Goal: Task Accomplishment & Management: Use online tool/utility

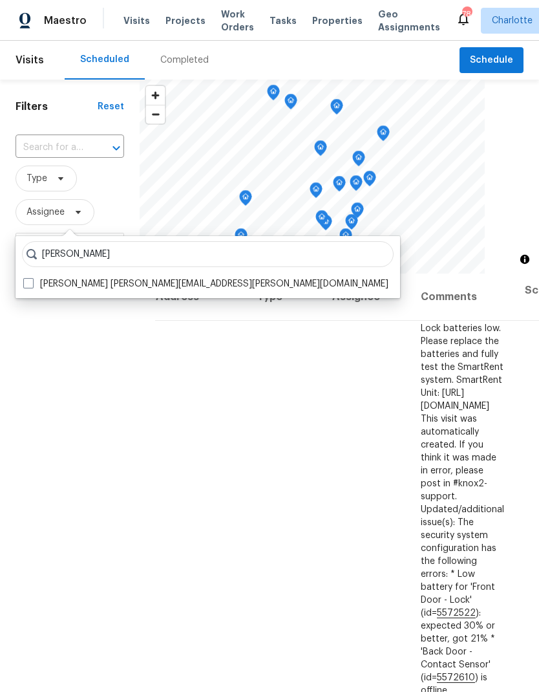
type input "[PERSON_NAME]"
click at [27, 284] on span at bounding box center [28, 283] width 10 height 10
click at [27, 284] on input "Jason Bouque jason.bouque@opendoor.com" at bounding box center [27, 281] width 8 height 8
checkbox input "true"
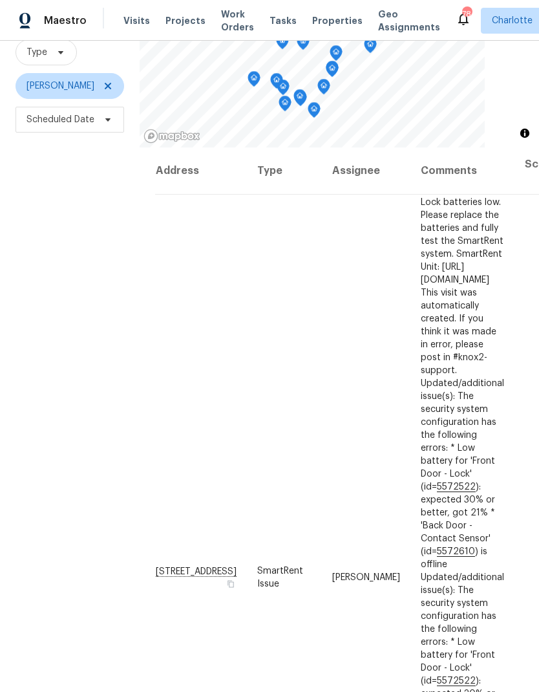
scroll to position [125, 0]
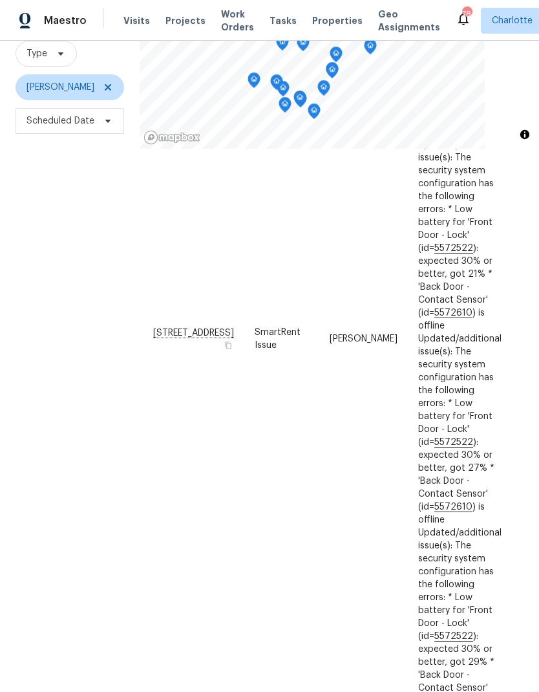
click at [52, 349] on div "Filters Reset ​ Type Jason Bouque Scheduled Date" at bounding box center [70, 329] width 140 height 748
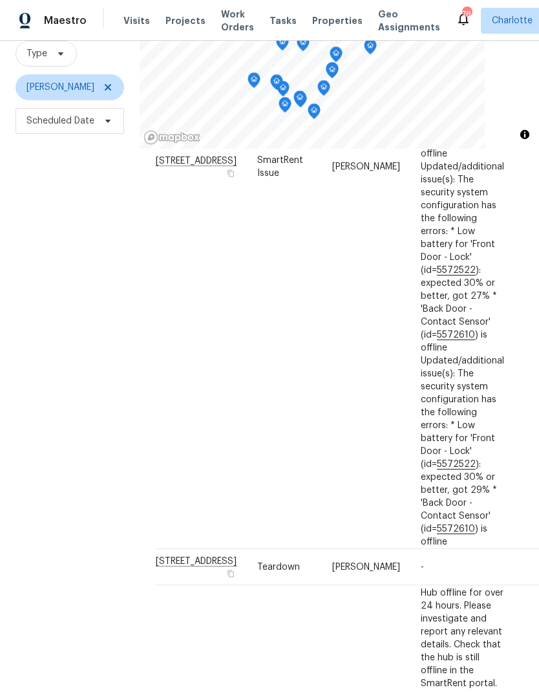
scroll to position [420, -1]
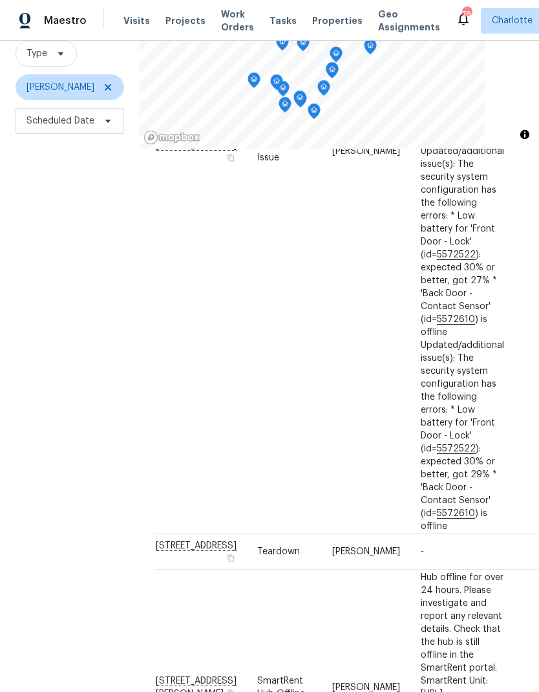
click at [52, 352] on div "Filters Reset ​ Type Jason Bouque Scheduled Date" at bounding box center [70, 329] width 140 height 748
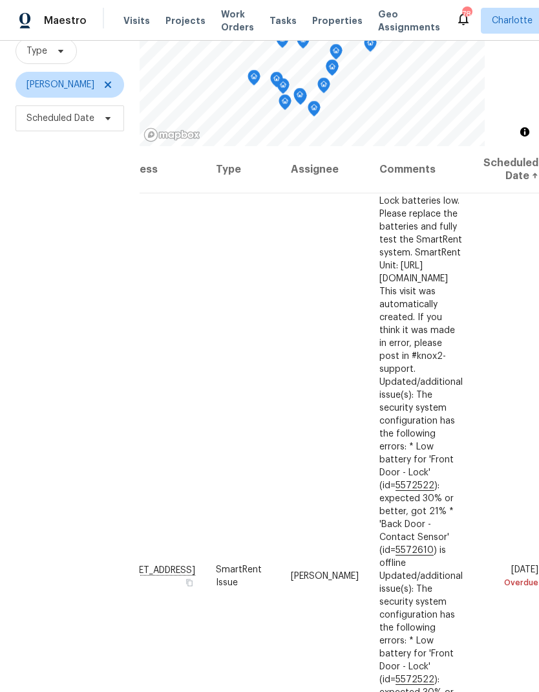
scroll to position [125, 0]
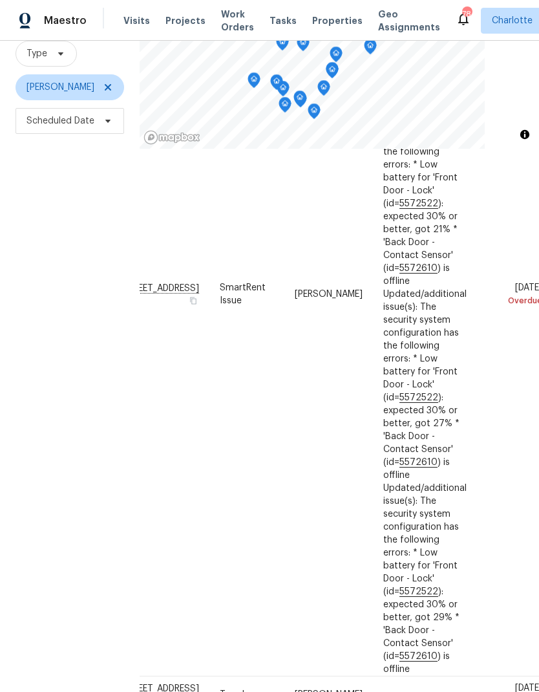
click at [47, 349] on div "Filters Reset ​ Type Jason Bouque Scheduled Date" at bounding box center [70, 329] width 140 height 748
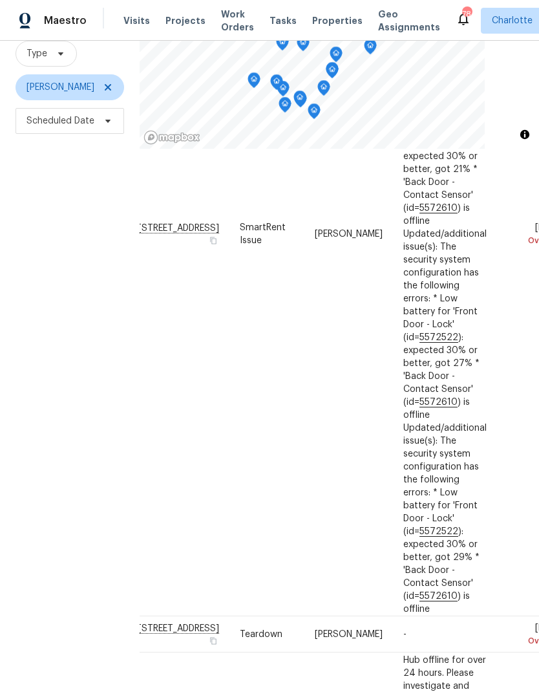
scroll to position [346, 16]
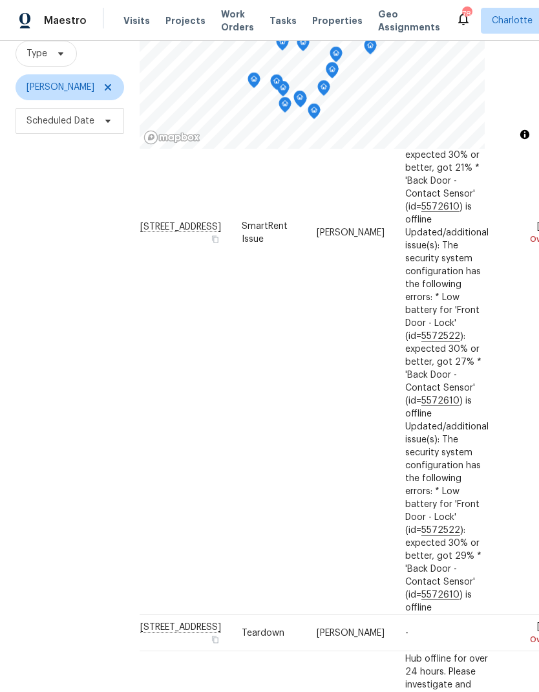
click at [47, 346] on div "Filters Reset ​ Type Jason Bouque Scheduled Date" at bounding box center [70, 329] width 140 height 748
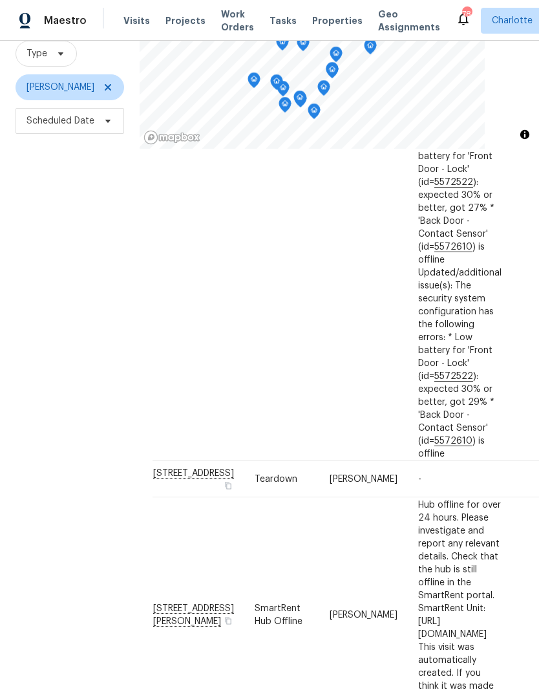
scroll to position [501, 2]
click at [43, 349] on div "Filters Reset ​ Type Jason Bouque Scheduled Date" at bounding box center [70, 329] width 140 height 748
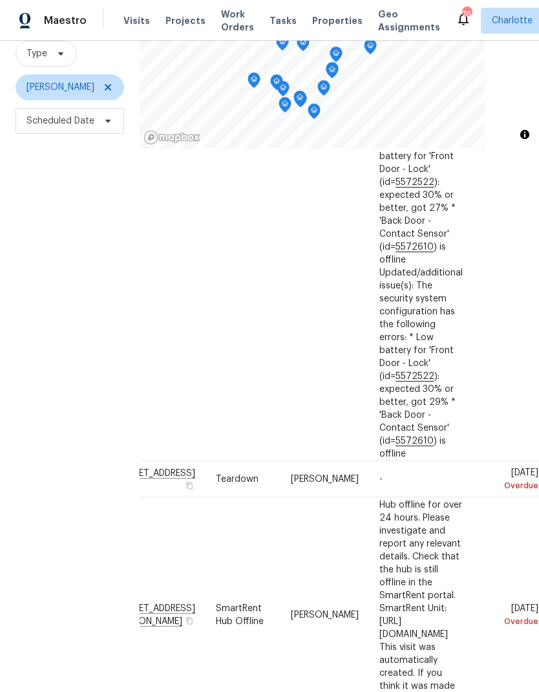
scroll to position [500, 109]
click at [25, 318] on div "Filters Reset ​ Type Jason Bouque Scheduled Date" at bounding box center [70, 329] width 140 height 748
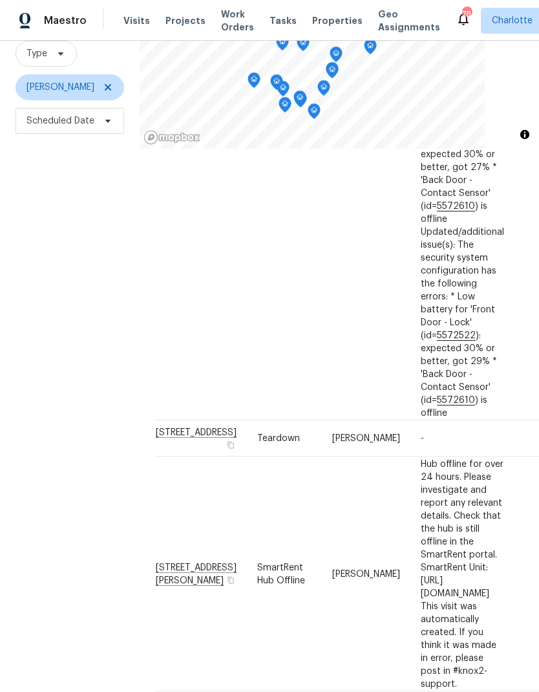
scroll to position [545, -1]
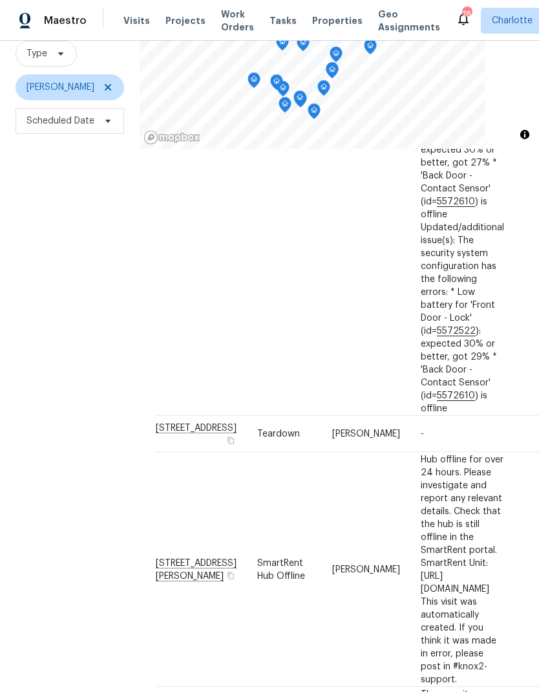
click at [41, 337] on div "Filters Reset ​ Type Jason Bouque Scheduled Date" at bounding box center [70, 329] width 140 height 748
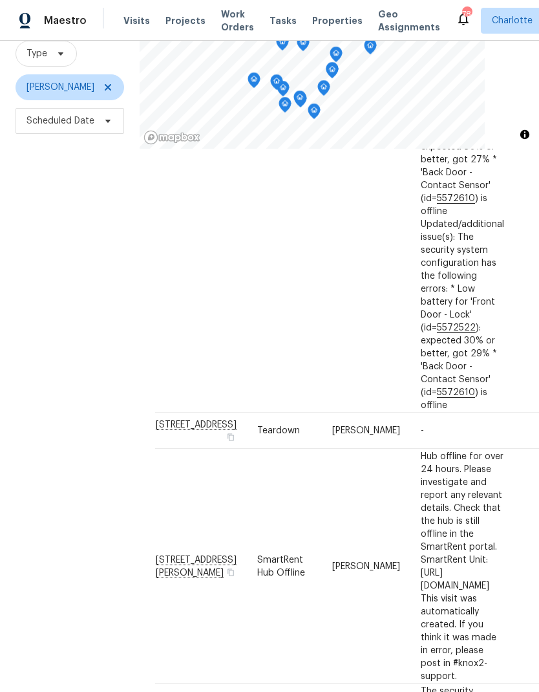
scroll to position [549, 0]
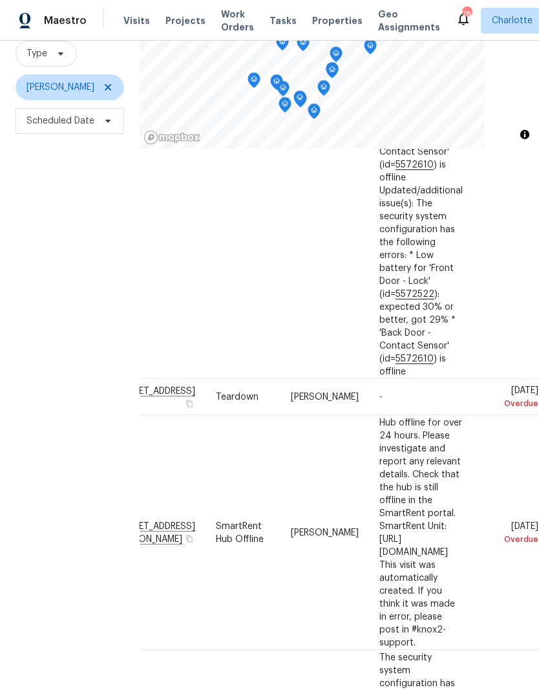
click at [27, 332] on div "Filters Reset ​ Type Jason Bouque Scheduled Date" at bounding box center [70, 329] width 140 height 748
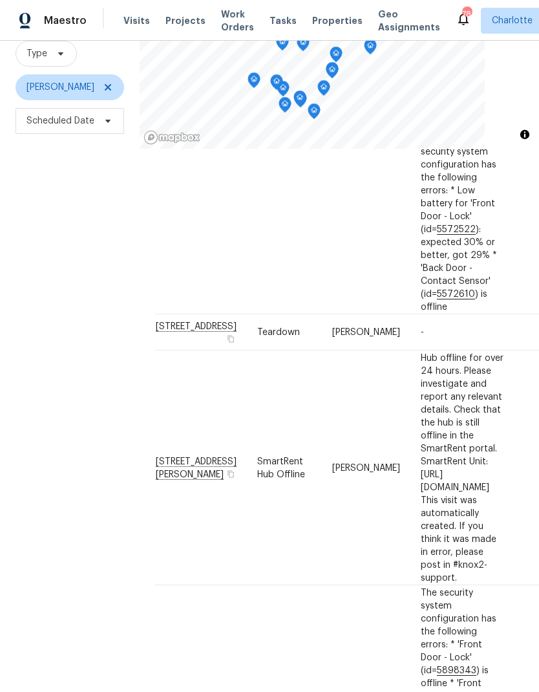
scroll to position [645, 0]
click at [41, 343] on div "Filters Reset ​ Type Jason Bouque Scheduled Date" at bounding box center [70, 329] width 140 height 748
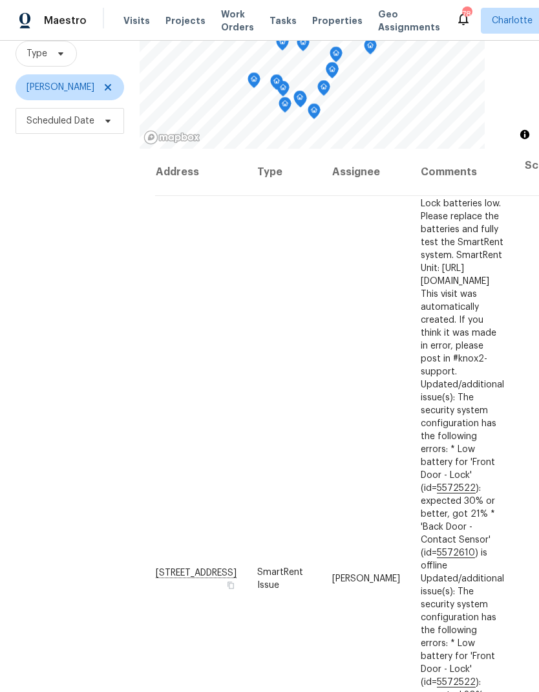
scroll to position [0, 0]
click at [43, 349] on div "Filters Reset ​ Type Jason Bouque Scheduled Date" at bounding box center [70, 329] width 140 height 748
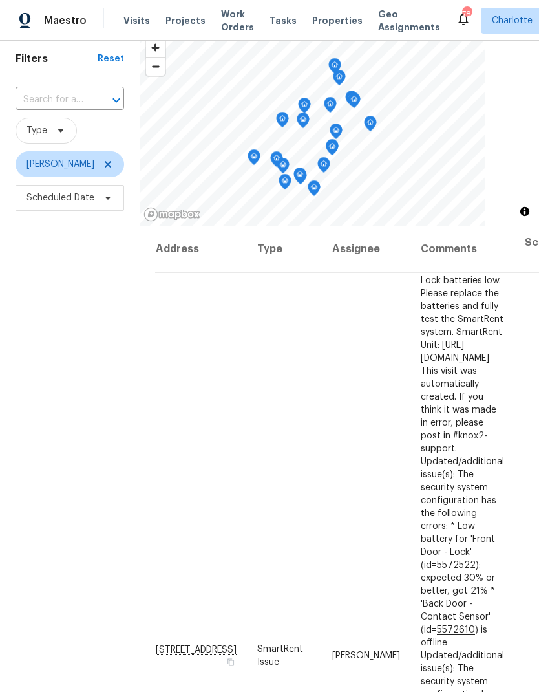
scroll to position [47, 0]
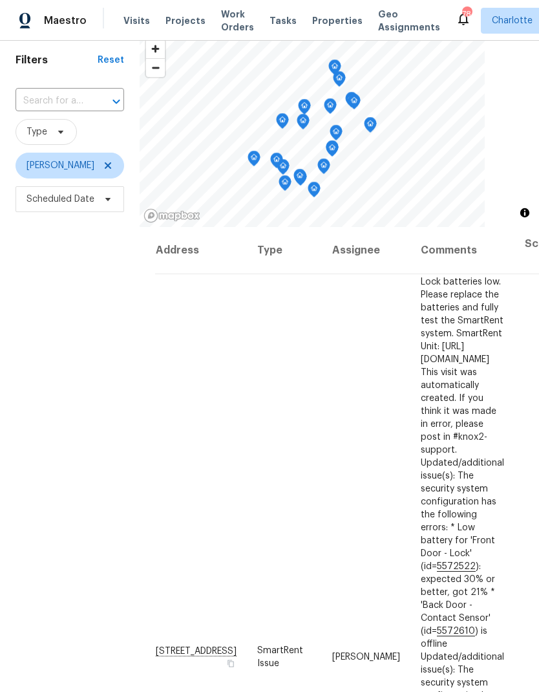
click at [318, 182] on icon "Map marker" at bounding box center [314, 189] width 12 height 15
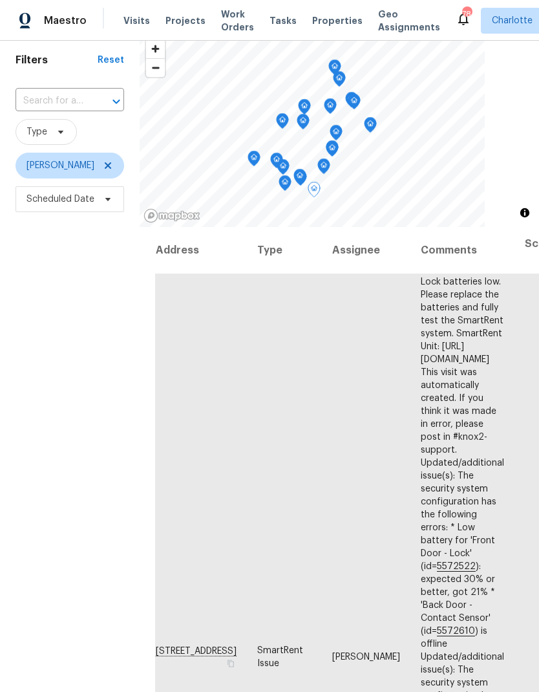
click at [46, 373] on div "Filters Reset ​ Type Jason Bouque Scheduled Date" at bounding box center [70, 407] width 140 height 748
click at [49, 376] on div "Filters Reset ​ Type Jason Bouque Scheduled Date" at bounding box center [70, 407] width 140 height 748
click at [71, 380] on div "Filters Reset ​ Type Jason Bouque Scheduled Date" at bounding box center [70, 407] width 140 height 748
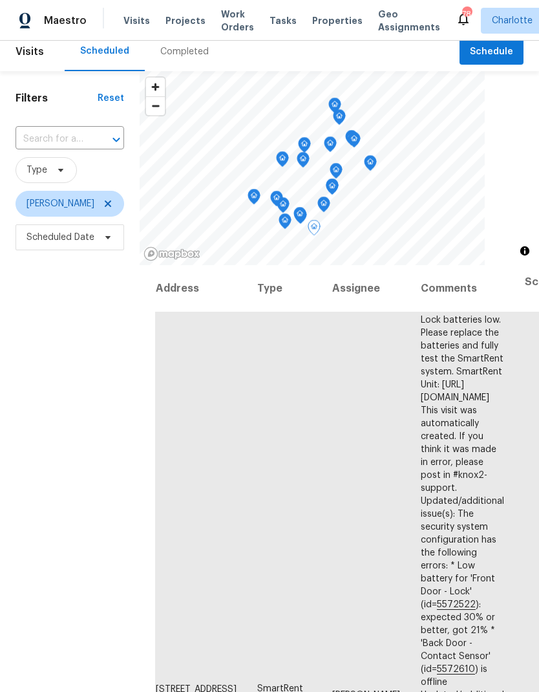
scroll to position [1, 0]
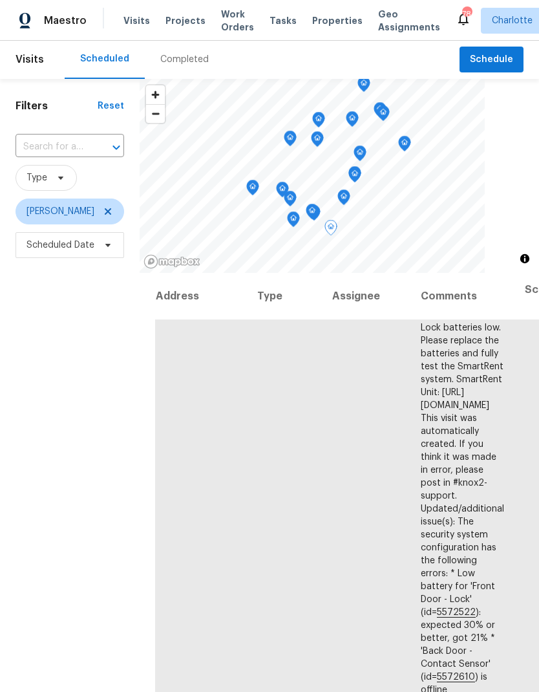
click at [58, 396] on div "Filters Reset ​ Type Jason Bouque Scheduled Date" at bounding box center [70, 453] width 140 height 748
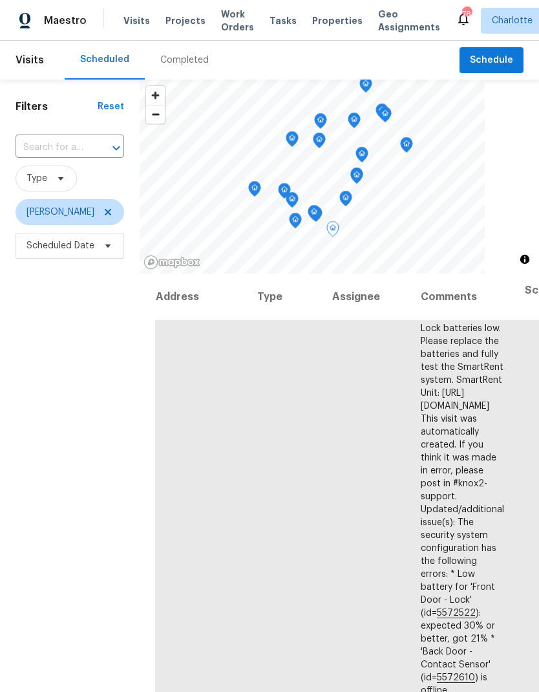
click at [56, 382] on div "Filters Reset ​ Type Jason Bouque Scheduled Date" at bounding box center [70, 454] width 140 height 748
click at [296, 213] on icon "Map marker" at bounding box center [296, 220] width 12 height 15
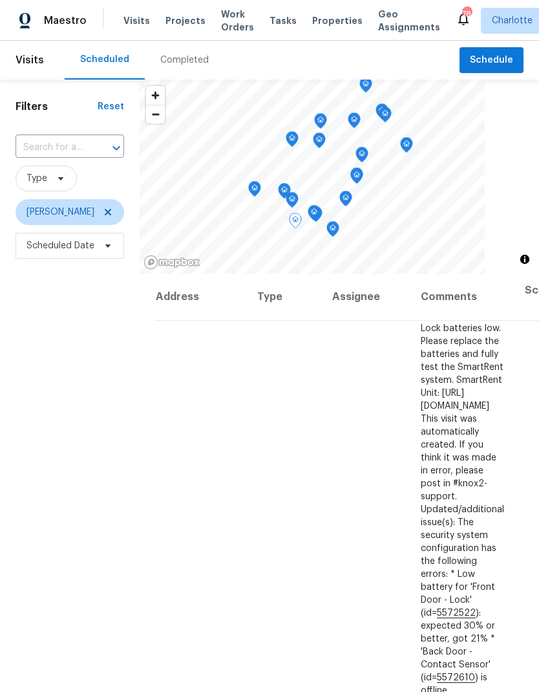
scroll to position [0, 0]
click at [49, 366] on div "Filters Reset ​ Type Jason Bouque Scheduled Date" at bounding box center [70, 454] width 140 height 748
click at [103, 207] on icon at bounding box center [108, 212] width 10 height 10
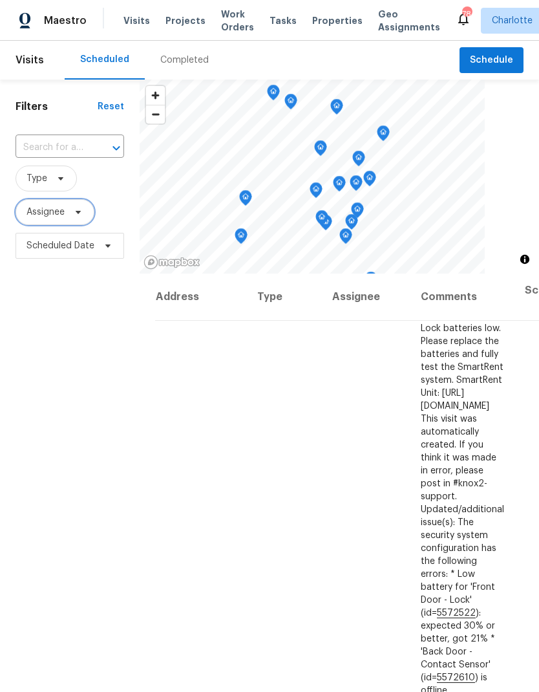
click at [91, 208] on span "Assignee" at bounding box center [55, 212] width 79 height 26
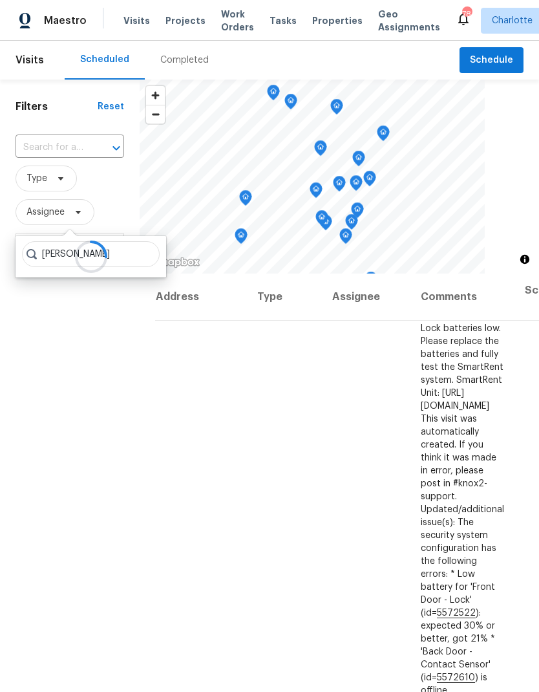
type input "Matthe"
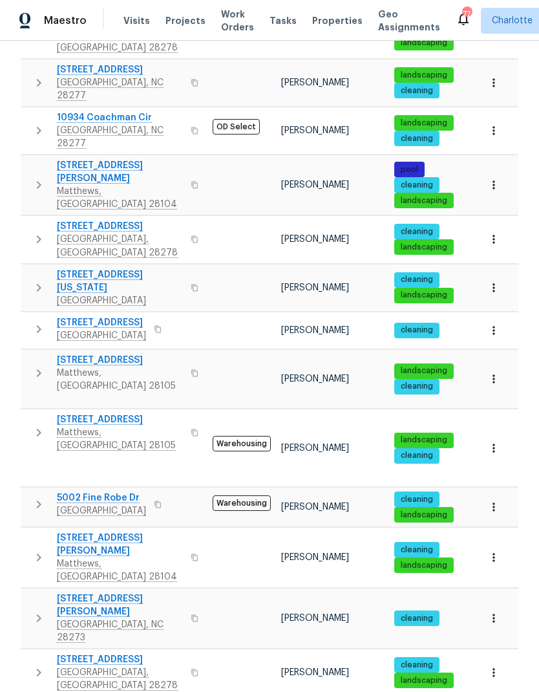
scroll to position [450, 0]
click at [494, 442] on icon "button" at bounding box center [494, 448] width 13 height 13
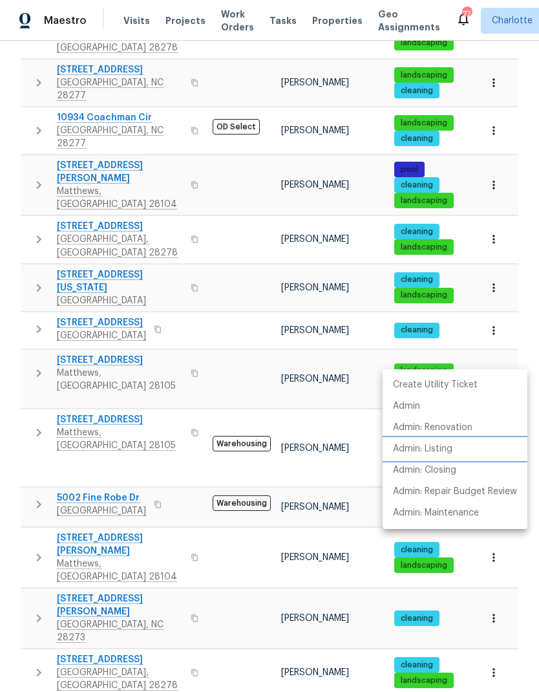
click at [448, 454] on p "Admin: Listing" at bounding box center [422, 449] width 59 height 14
click at [58, 319] on div at bounding box center [269, 346] width 539 height 692
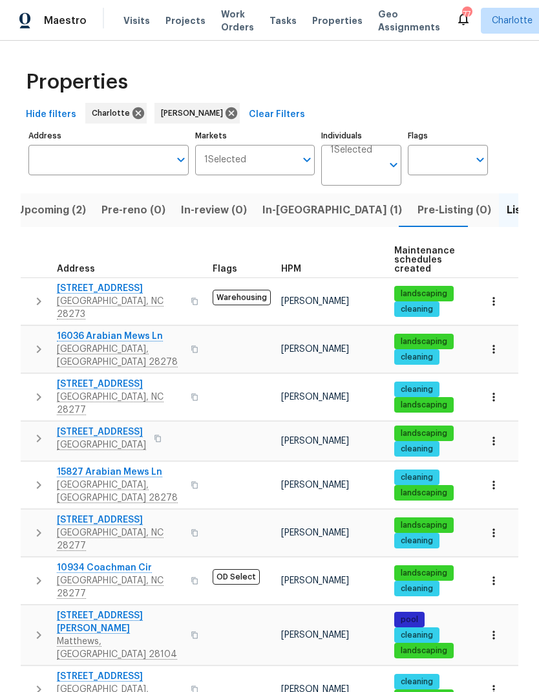
scroll to position [0, 0]
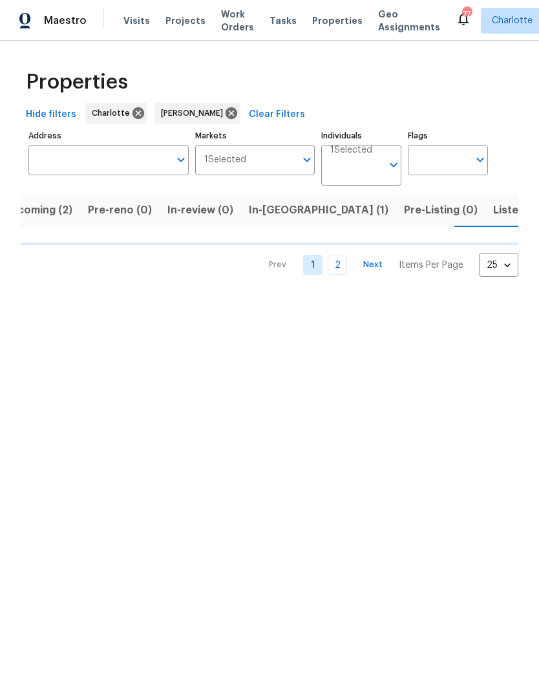
scroll to position [0, 25]
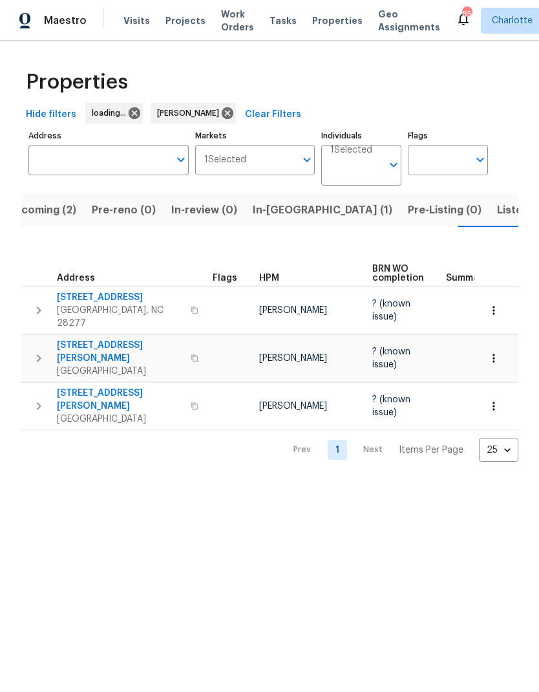
scroll to position [0, 25]
click at [493, 215] on span "Listed (30)" at bounding box center [521, 210] width 56 height 18
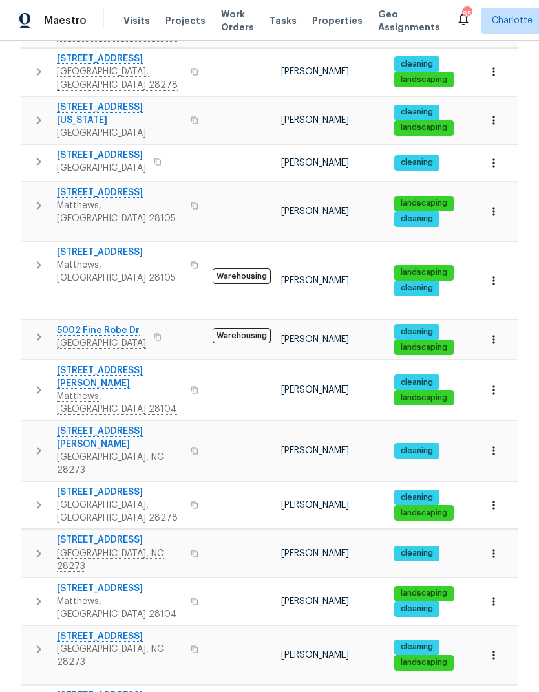
scroll to position [52, 0]
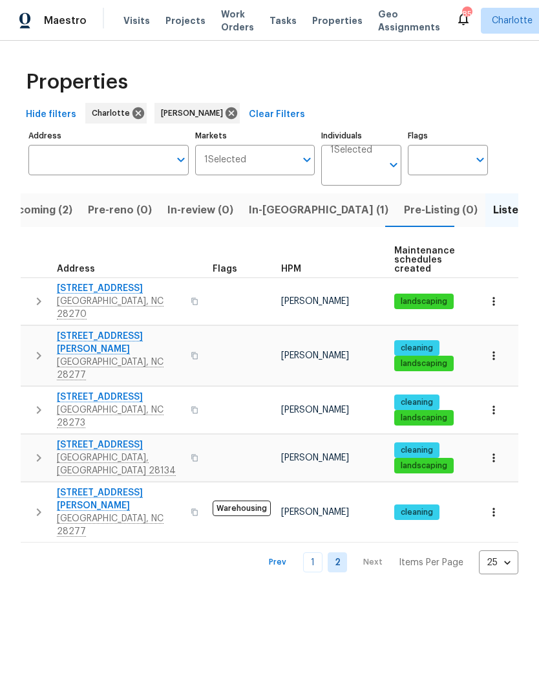
click at [318, 552] on link "1" at bounding box center [312, 562] width 19 height 20
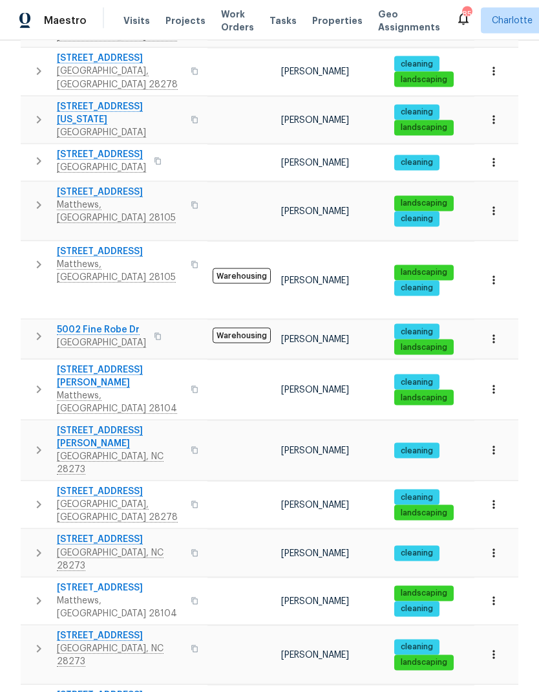
scroll to position [52, 0]
click at [101, 259] on span "Matthews, NC 28105" at bounding box center [120, 272] width 126 height 26
click at [144, 199] on span "Matthews, NC 28105" at bounding box center [120, 212] width 126 height 26
click at [120, 246] on span "316 Epperstone Ln" at bounding box center [120, 252] width 126 height 13
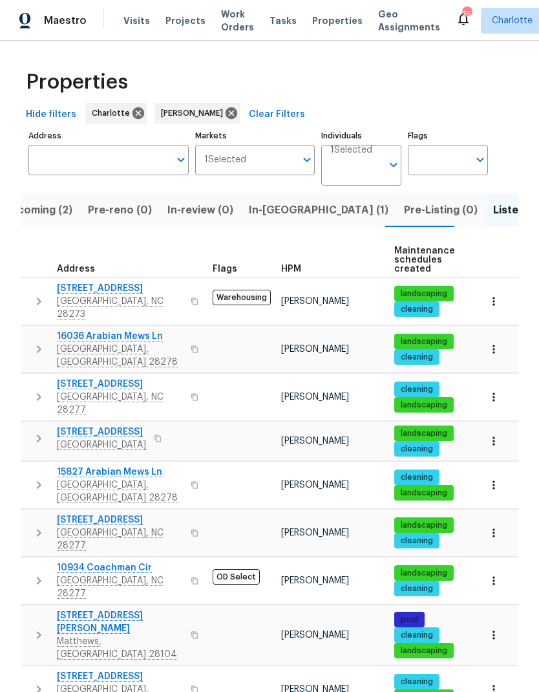
scroll to position [0, 0]
click at [30, 201] on span "Upcoming (2)" at bounding box center [37, 210] width 69 height 18
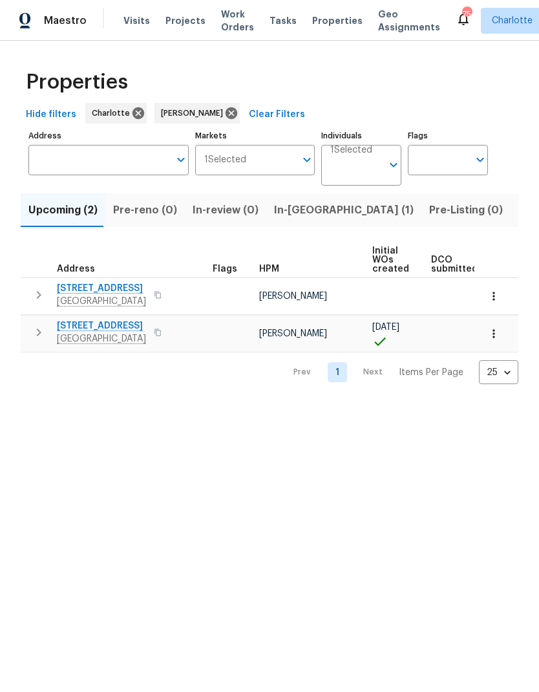
click at [28, 291] on button "button" at bounding box center [39, 295] width 26 height 26
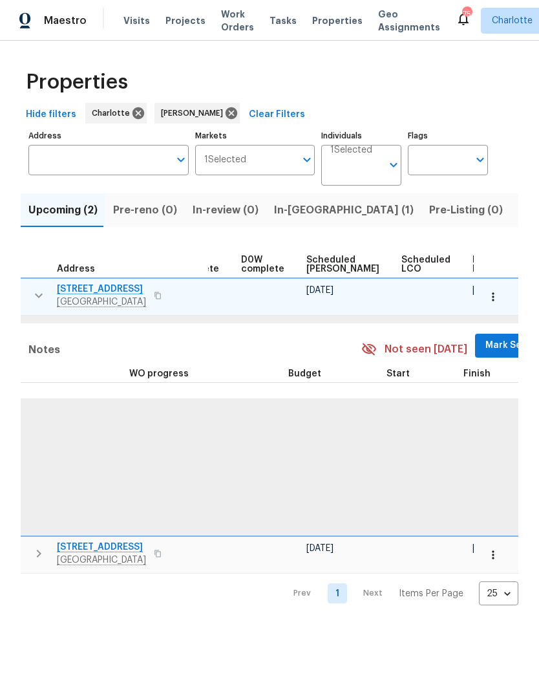
click at [486, 349] on span "Mark Seen" at bounding box center [510, 346] width 48 height 16
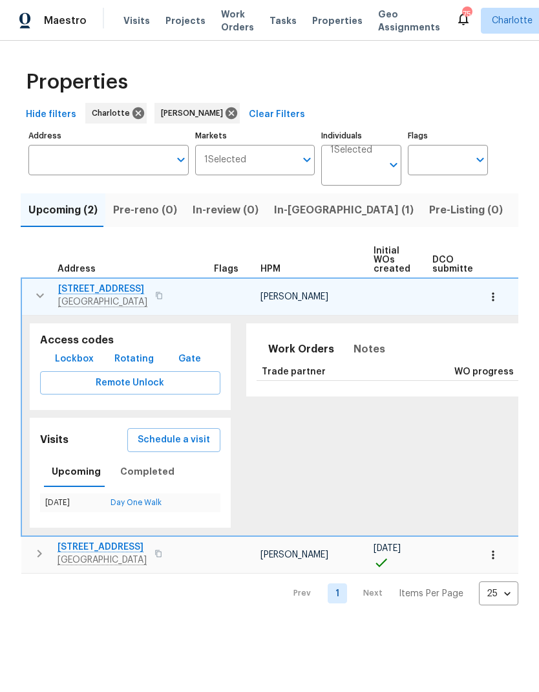
click at [34, 293] on icon "button" at bounding box center [40, 296] width 16 height 16
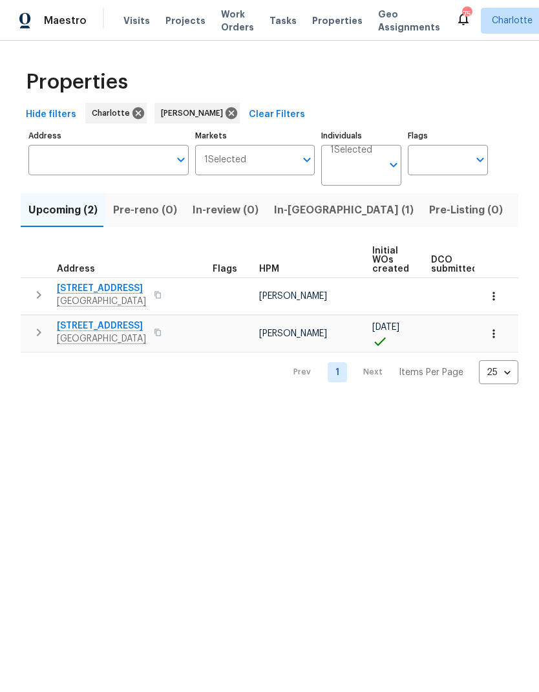
click at [31, 333] on icon "button" at bounding box center [39, 333] width 16 height 16
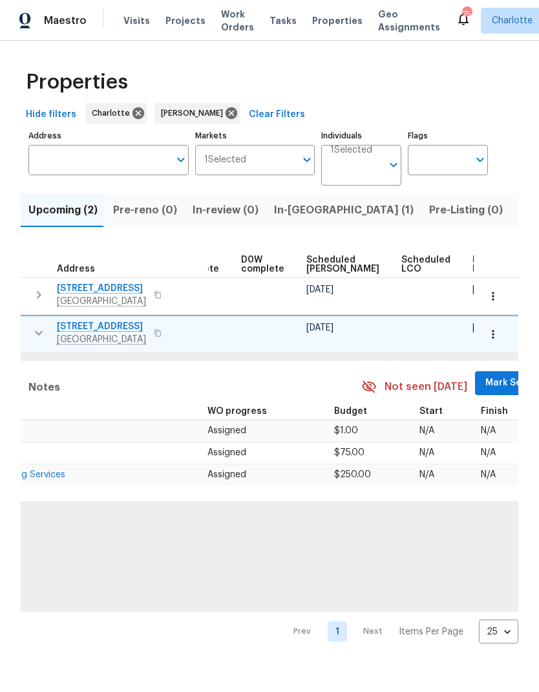
click at [486, 385] on span "Mark Seen" at bounding box center [510, 383] width 48 height 16
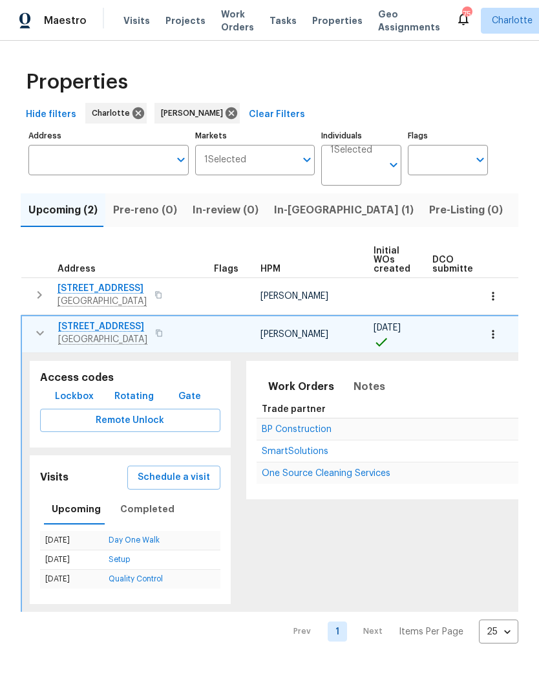
click at [32, 336] on icon "button" at bounding box center [40, 333] width 16 height 16
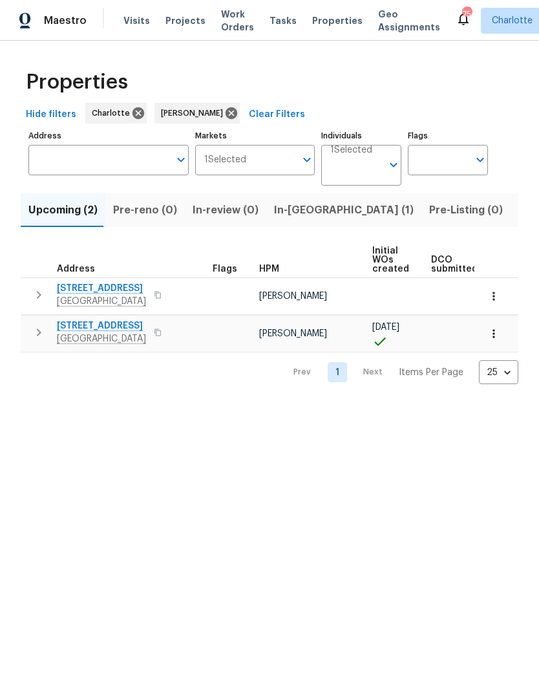
click at [32, 294] on icon "button" at bounding box center [39, 295] width 16 height 16
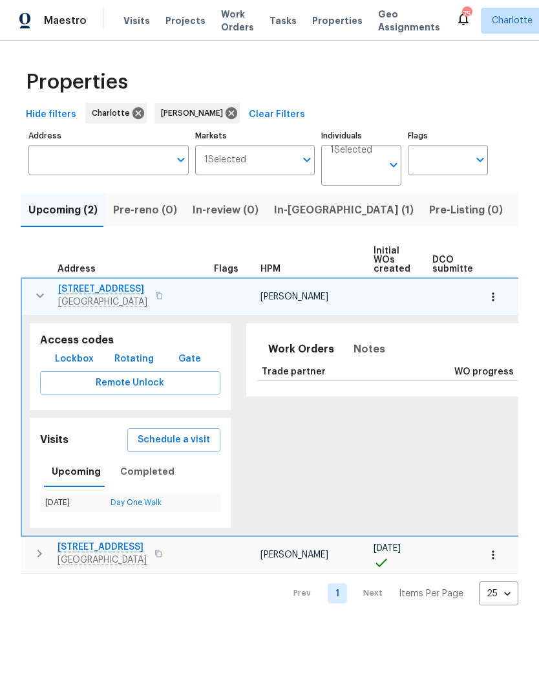
click at [31, 292] on button "button" at bounding box center [40, 296] width 26 height 26
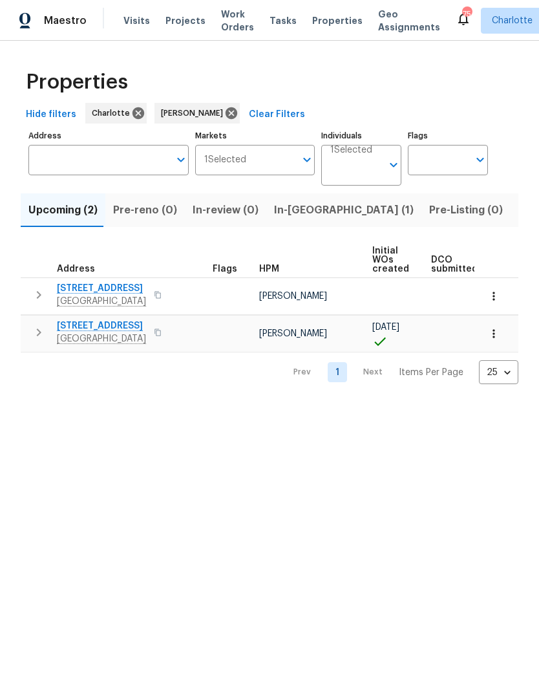
click at [311, 210] on span "In-reno (1)" at bounding box center [344, 210] width 140 height 18
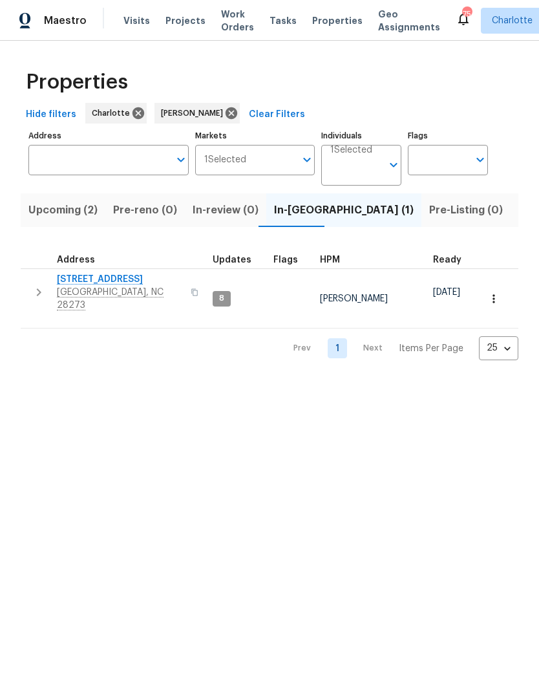
click at [36, 287] on icon "button" at bounding box center [39, 293] width 16 height 16
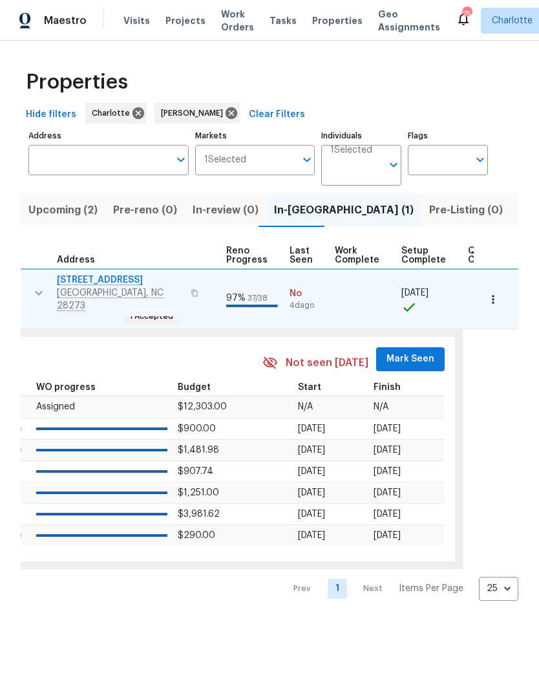
scroll to position [0, 578]
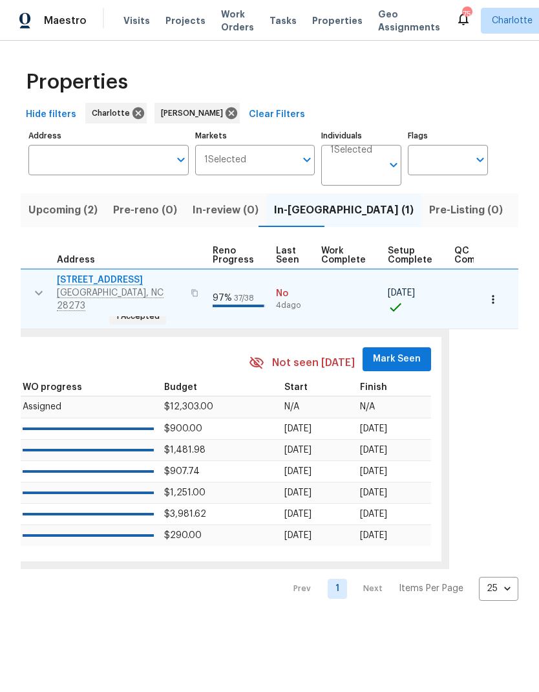
click at [393, 351] on span "Mark Seen" at bounding box center [397, 359] width 48 height 16
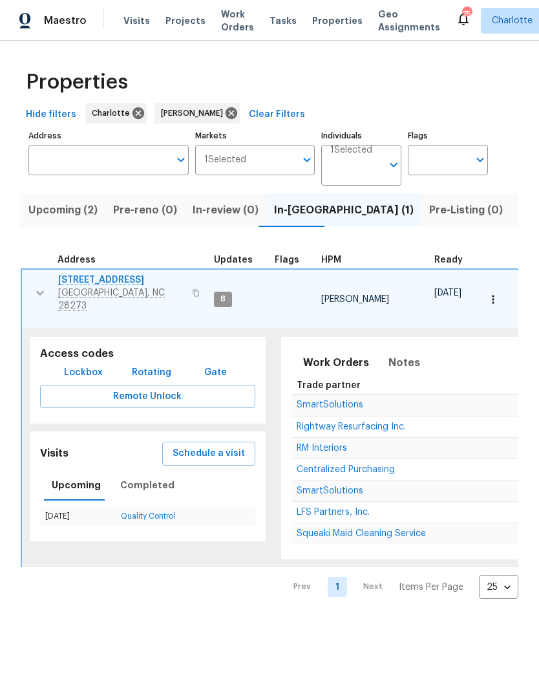
scroll to position [0, 0]
click at [400, 354] on span "Notes" at bounding box center [405, 363] width 32 height 18
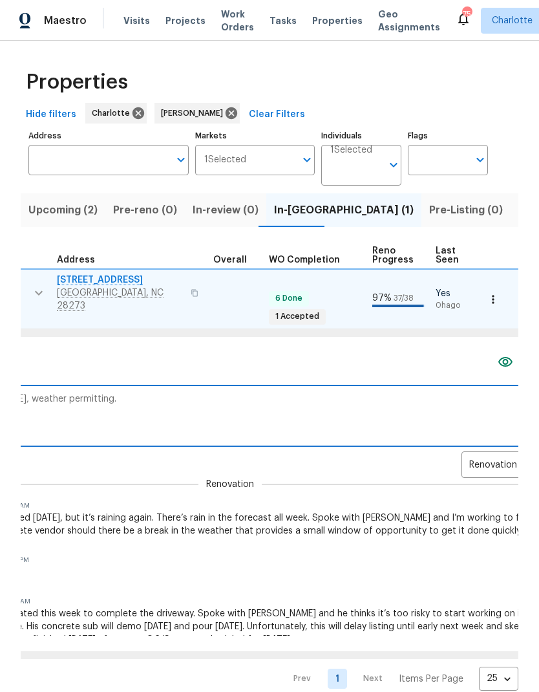
scroll to position [0, 439]
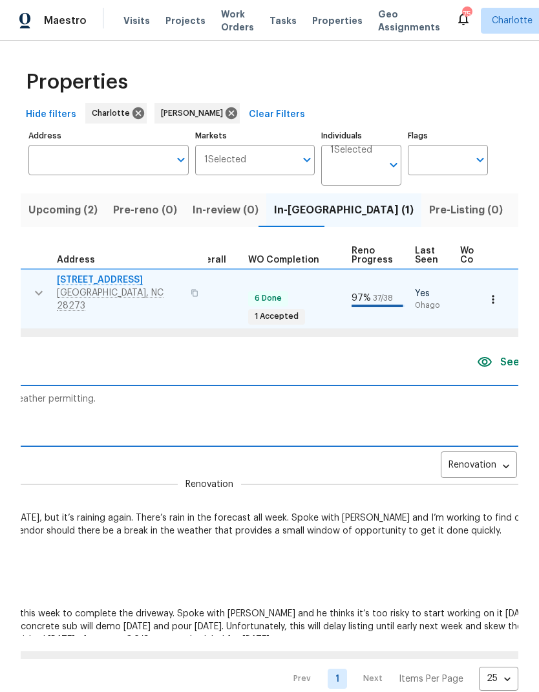
type textarea "Concrete pour is scheduled today, weather permitting."
click at [525, 455] on button "Add" at bounding box center [545, 467] width 41 height 24
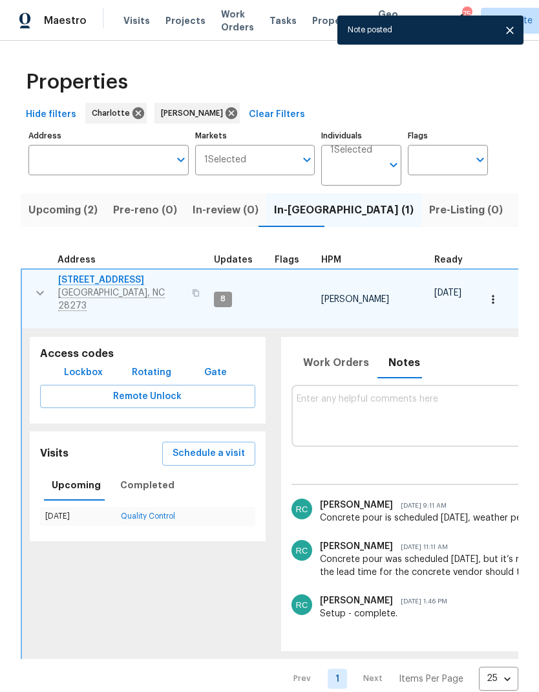
scroll to position [0, 0]
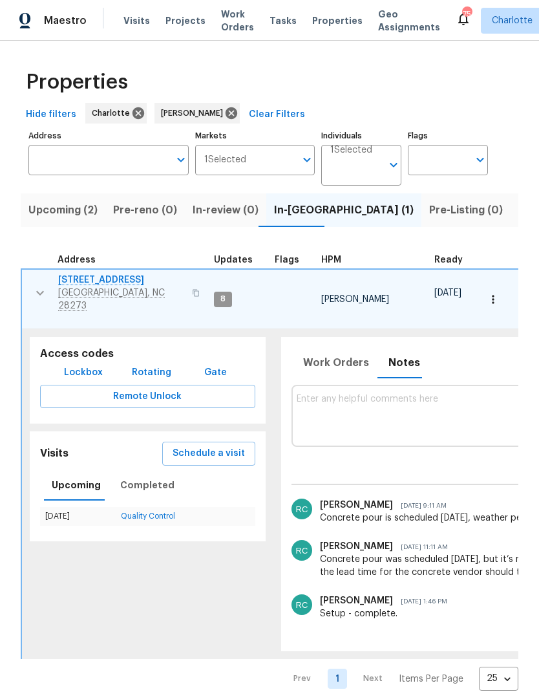
click at [30, 301] on td "2222 Merimac Dr Charlotte, NC 28273" at bounding box center [115, 293] width 187 height 47
click at [27, 290] on button "button" at bounding box center [40, 293] width 26 height 39
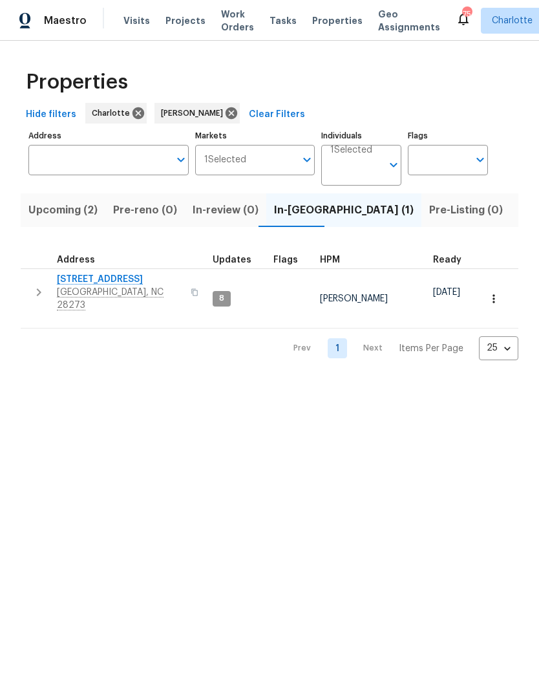
click at [38, 299] on button "button" at bounding box center [39, 292] width 26 height 39
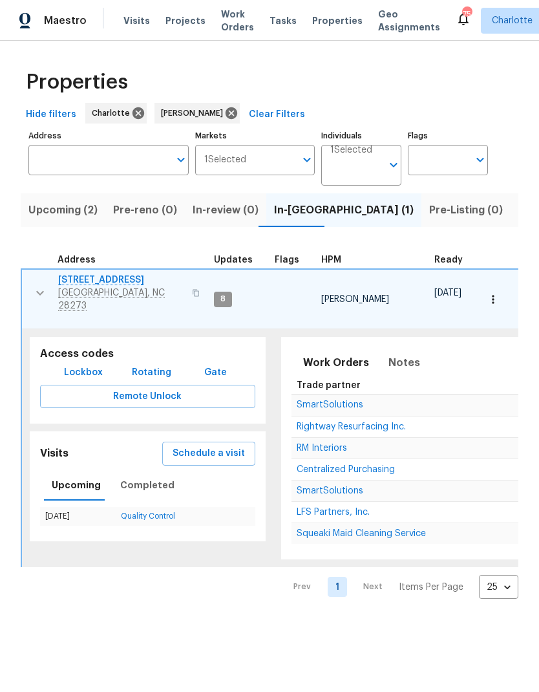
click at [35, 292] on icon "button" at bounding box center [40, 293] width 16 height 16
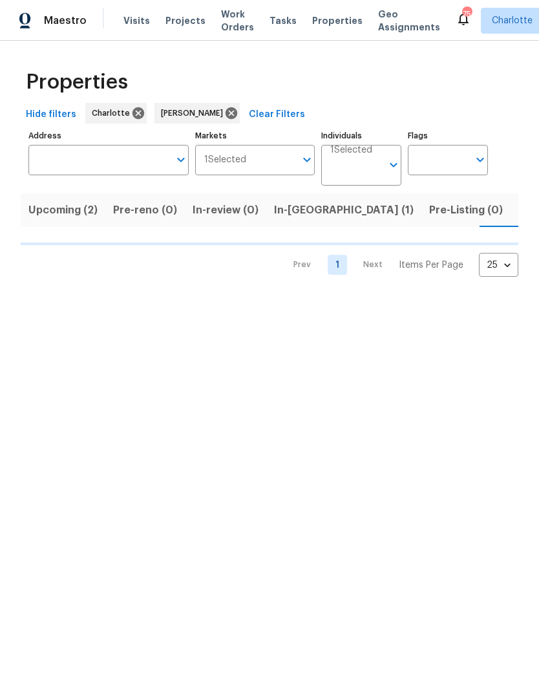
scroll to position [0, 25]
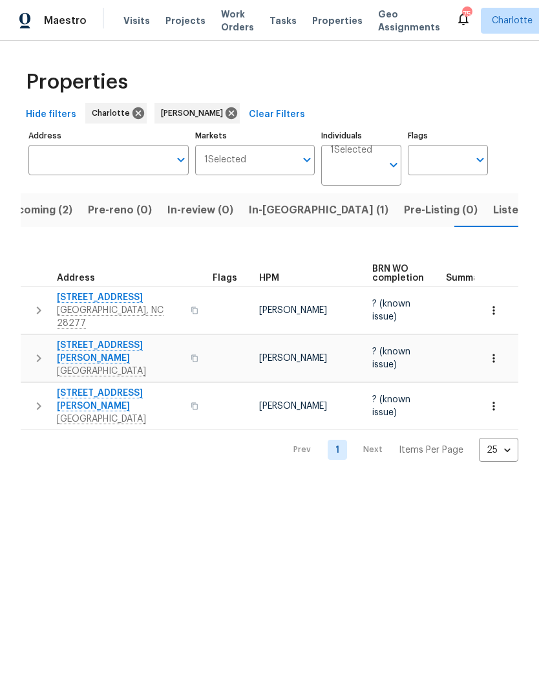
click at [37, 303] on icon "button" at bounding box center [39, 311] width 16 height 16
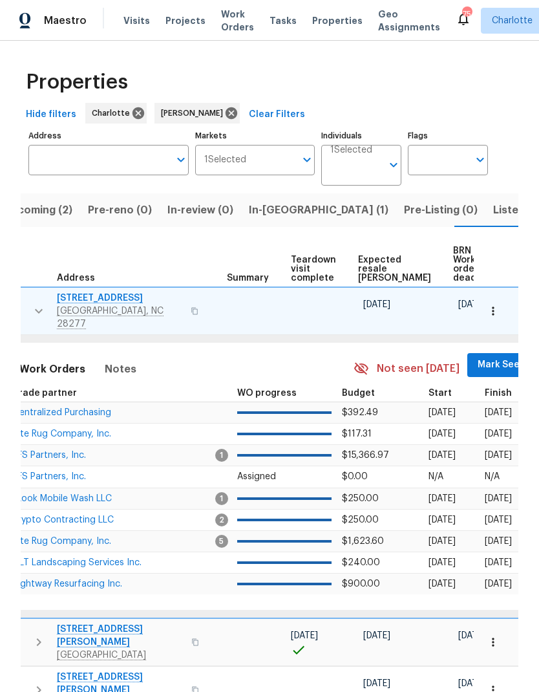
scroll to position [0, 220]
click at [479, 364] on span "Mark Seen" at bounding box center [503, 365] width 48 height 16
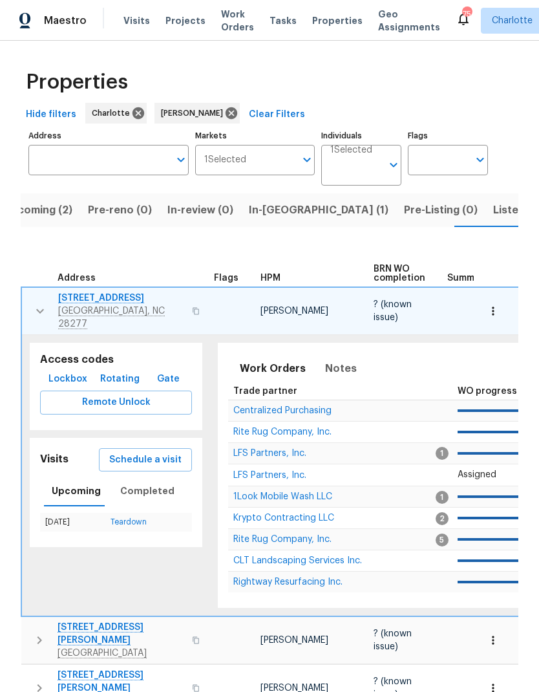
scroll to position [0, -1]
click at [29, 301] on button "button" at bounding box center [40, 311] width 26 height 39
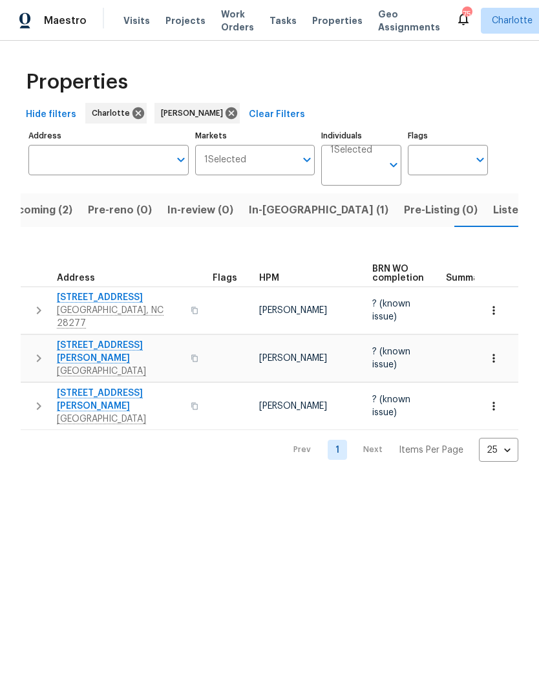
click at [36, 351] on icon "button" at bounding box center [39, 359] width 16 height 16
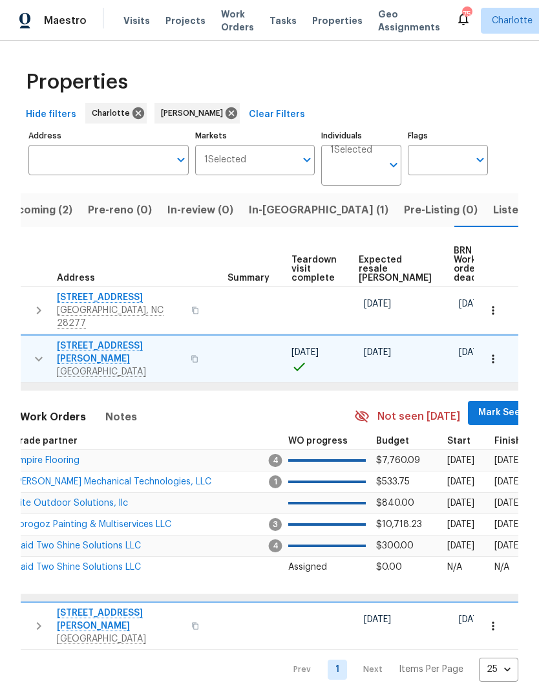
click at [479, 407] on span "Mark Seen" at bounding box center [503, 413] width 48 height 16
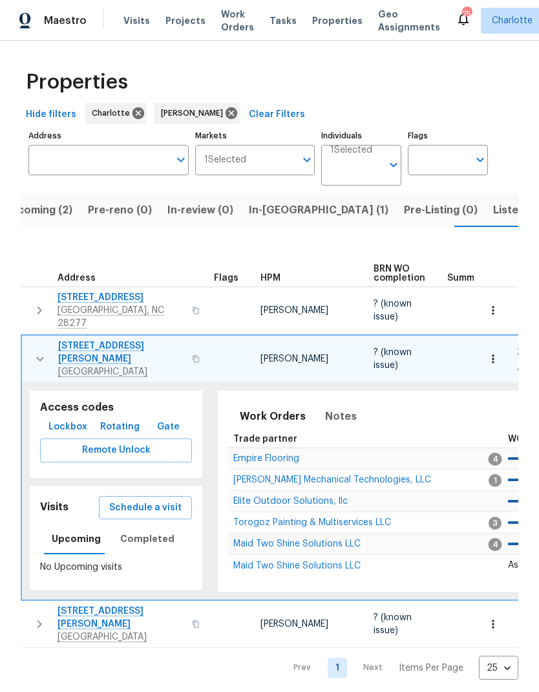
click at [34, 351] on icon "button" at bounding box center [40, 359] width 16 height 16
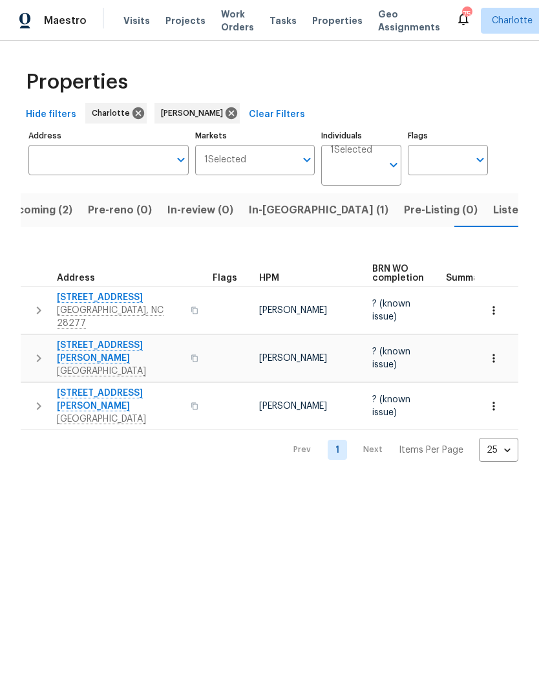
click at [33, 398] on icon "button" at bounding box center [39, 406] width 16 height 16
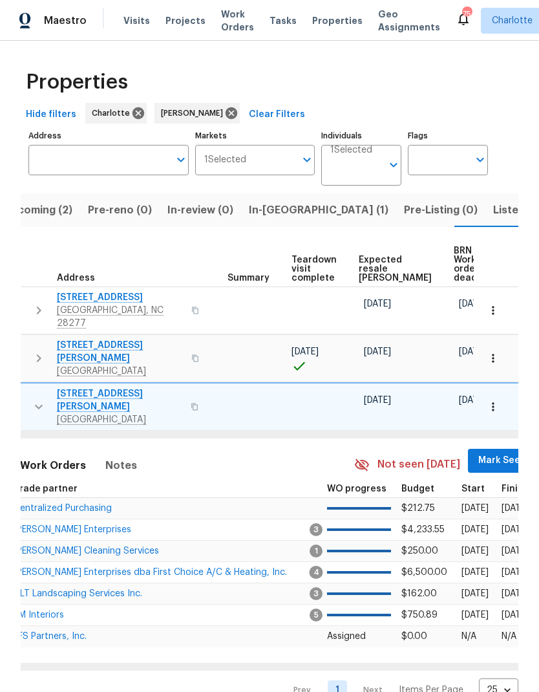
click at [469, 454] on button "Mark Seen" at bounding box center [502, 461] width 69 height 24
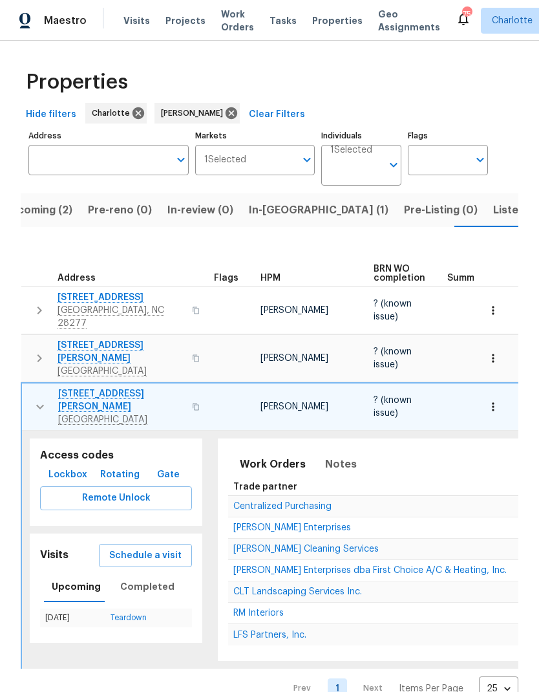
click at [34, 399] on icon "button" at bounding box center [40, 407] width 16 height 16
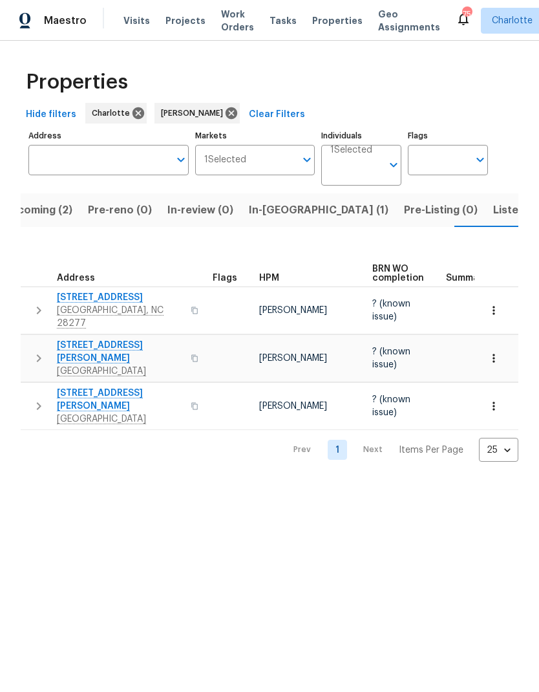
click at [493, 206] on span "Listed (30)" at bounding box center [521, 210] width 56 height 18
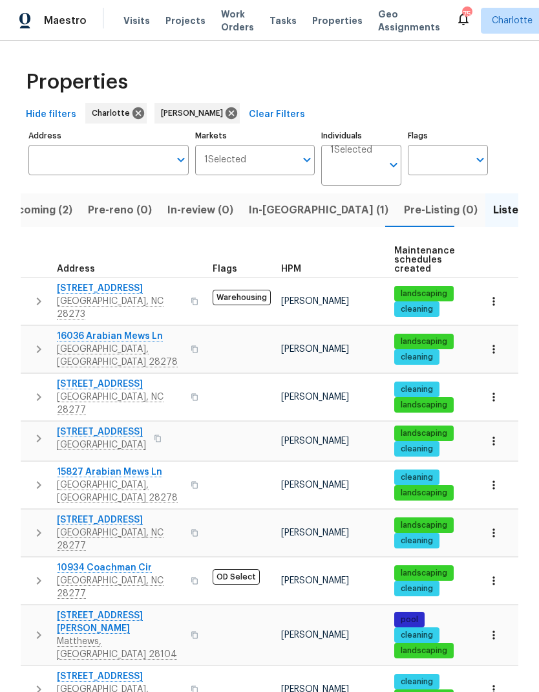
click at [38, 297] on icon "button" at bounding box center [39, 302] width 16 height 16
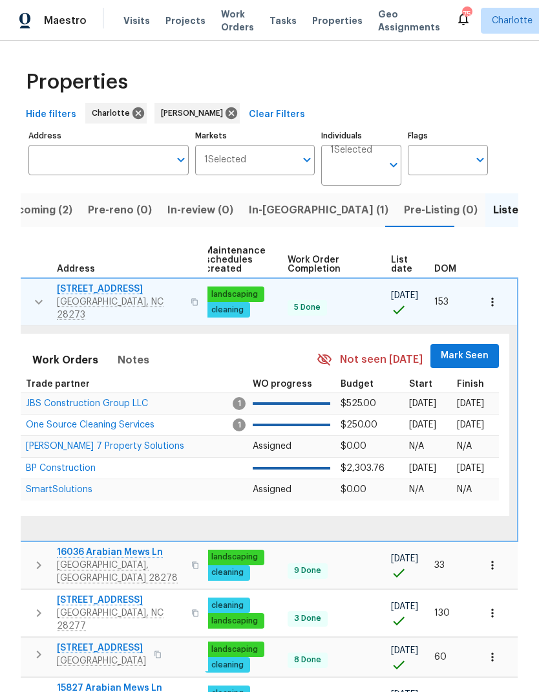
scroll to position [0, 190]
click at [465, 352] on span "Mark Seen" at bounding box center [466, 356] width 48 height 16
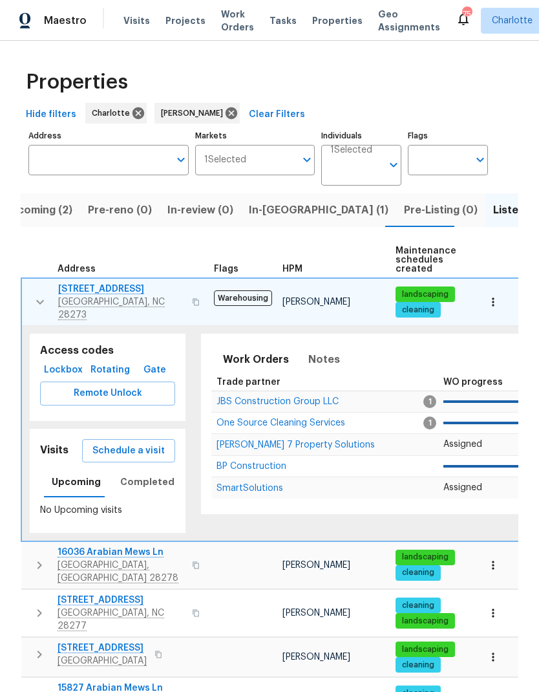
scroll to position [0, 0]
click at [34, 294] on icon "button" at bounding box center [40, 302] width 16 height 16
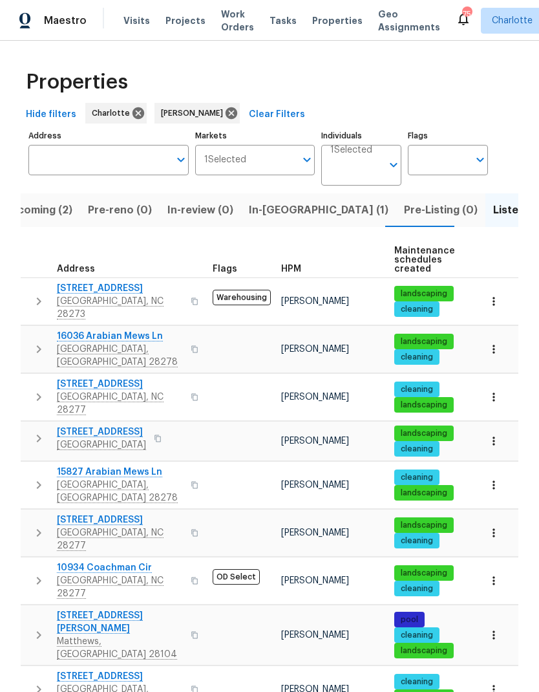
click at [38, 341] on icon "button" at bounding box center [39, 349] width 16 height 16
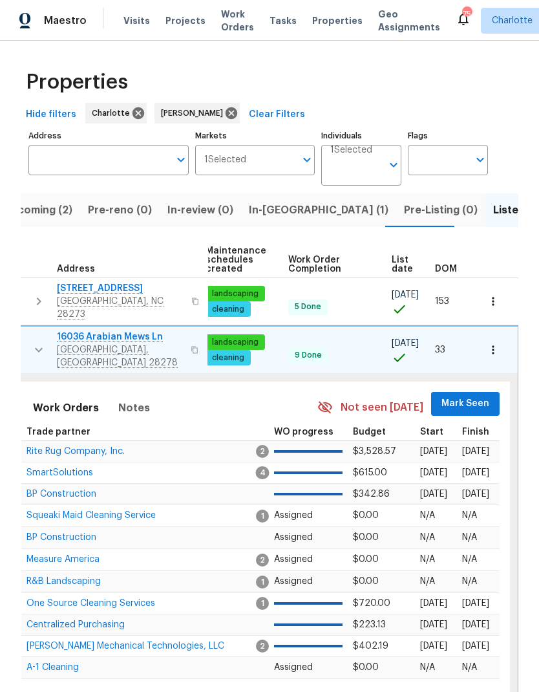
click at [457, 396] on span "Mark Seen" at bounding box center [466, 404] width 48 height 16
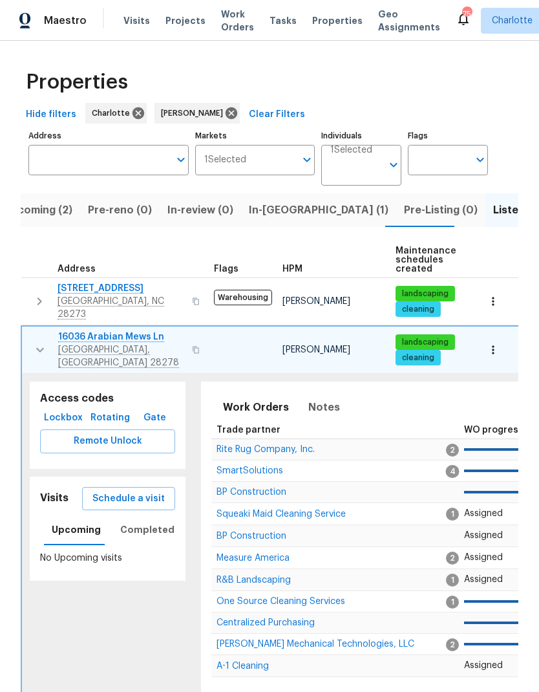
click at [39, 342] on icon "button" at bounding box center [40, 350] width 16 height 16
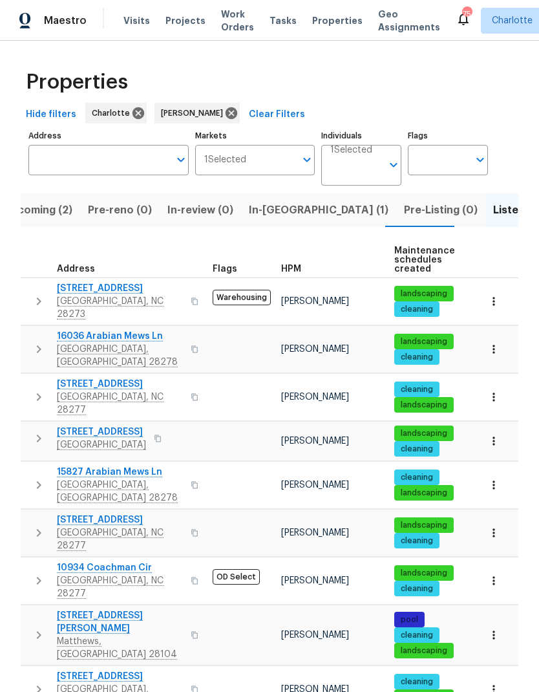
click at [38, 389] on icon "button" at bounding box center [39, 397] width 16 height 16
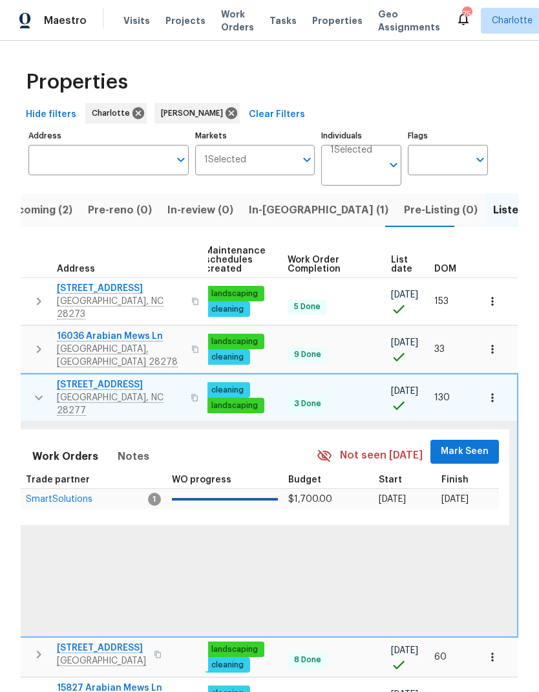
scroll to position [0, 190]
click at [470, 444] on span "Mark Seen" at bounding box center [466, 452] width 48 height 16
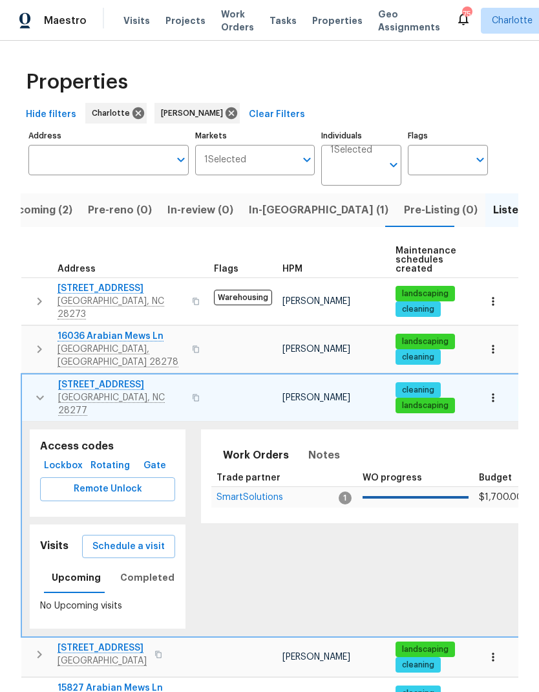
scroll to position [0, 0]
click at [34, 390] on icon "button" at bounding box center [40, 398] width 16 height 16
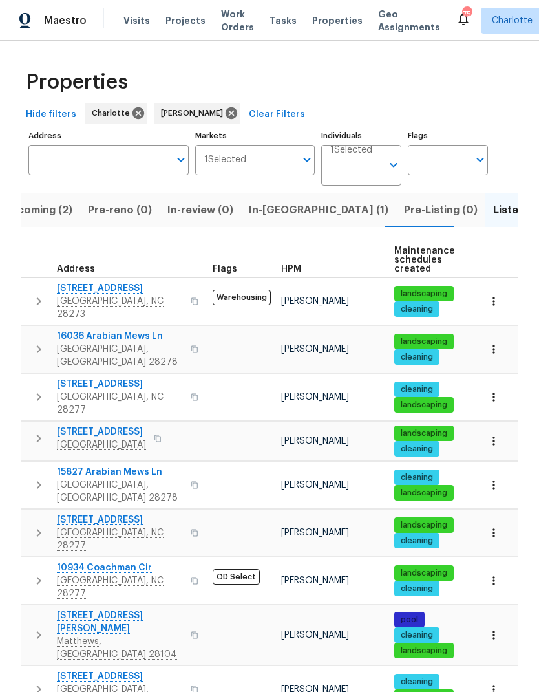
click at [34, 431] on icon "button" at bounding box center [39, 439] width 16 height 16
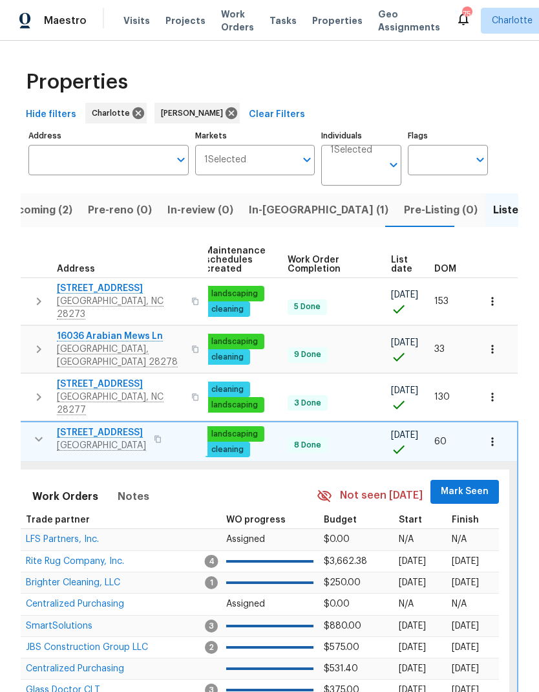
scroll to position [0, 190]
click at [471, 484] on span "Mark Seen" at bounding box center [466, 492] width 48 height 16
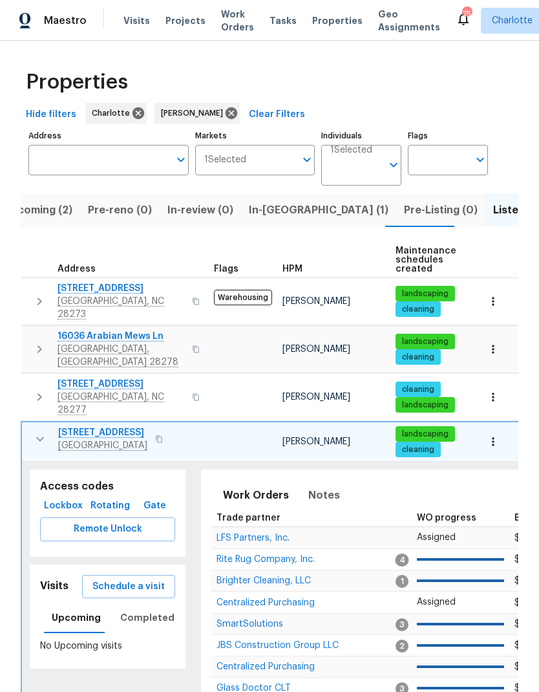
scroll to position [0, 0]
click at [34, 431] on icon "button" at bounding box center [40, 439] width 16 height 16
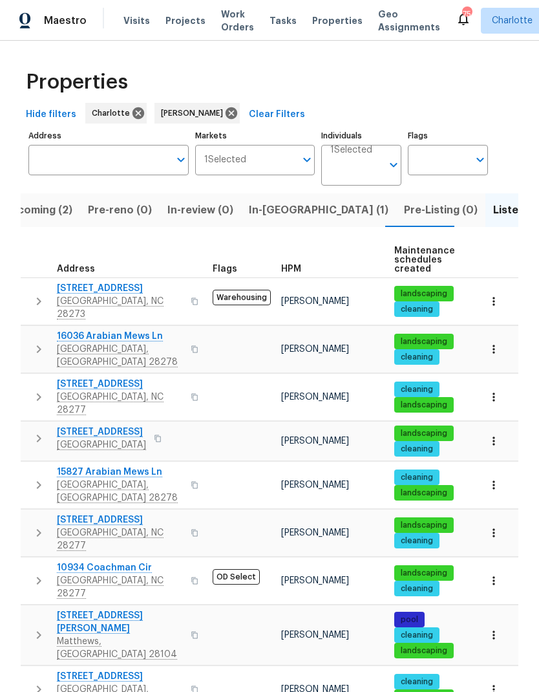
click at [35, 477] on icon "button" at bounding box center [39, 485] width 16 height 16
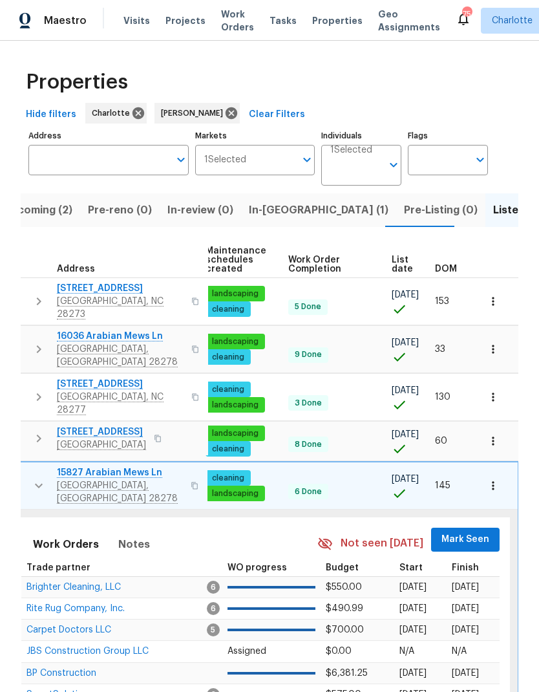
click at [463, 532] on span "Mark Seen" at bounding box center [466, 540] width 48 height 16
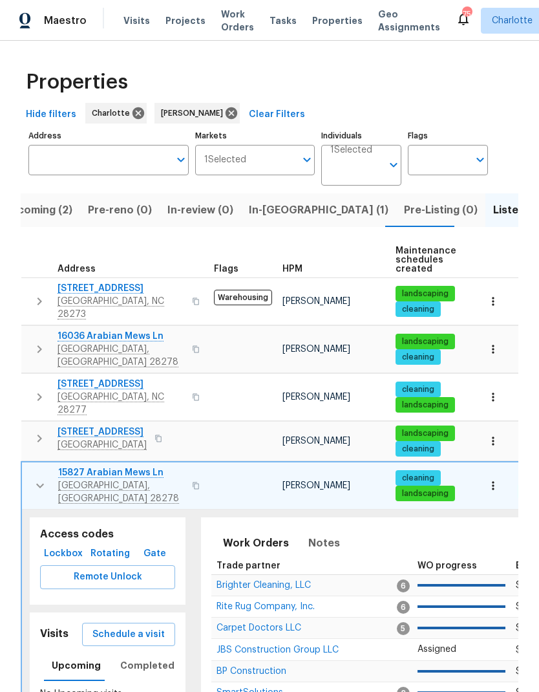
click at [36, 478] on icon "button" at bounding box center [40, 486] width 16 height 16
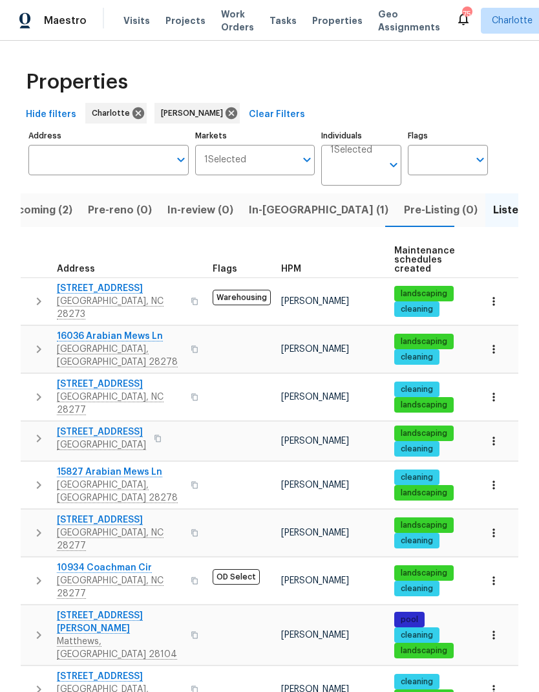
click at [39, 525] on icon "button" at bounding box center [39, 533] width 16 height 16
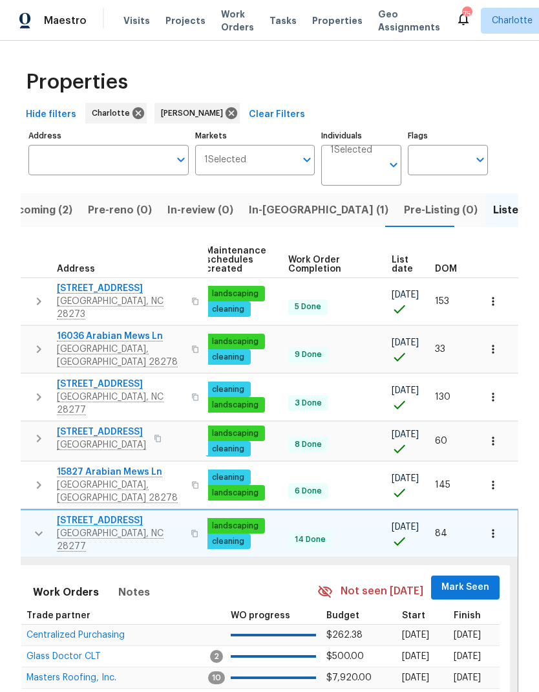
click at [473, 579] on span "Mark Seen" at bounding box center [466, 587] width 48 height 16
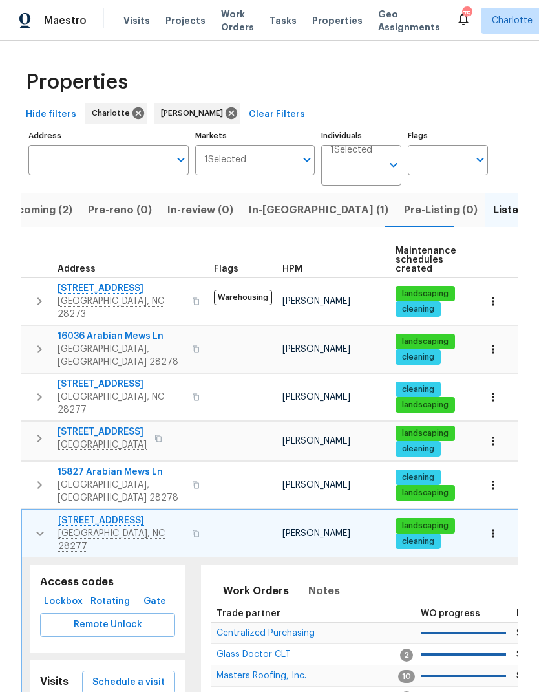
click at [36, 526] on icon "button" at bounding box center [40, 534] width 16 height 16
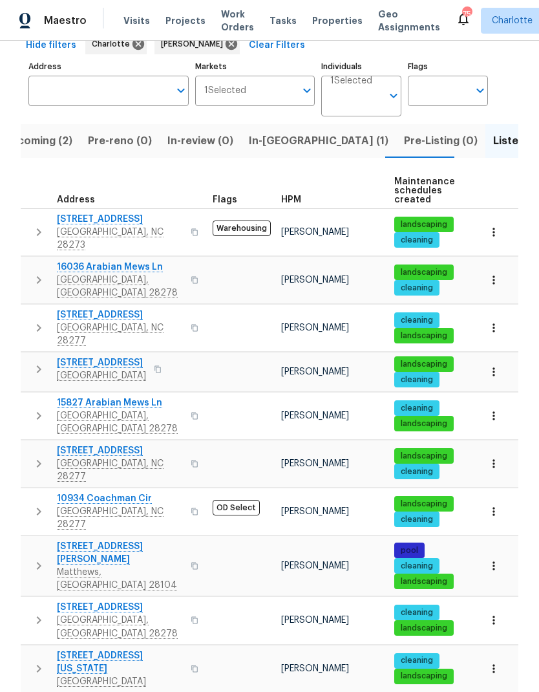
click at [38, 504] on icon "button" at bounding box center [39, 512] width 16 height 16
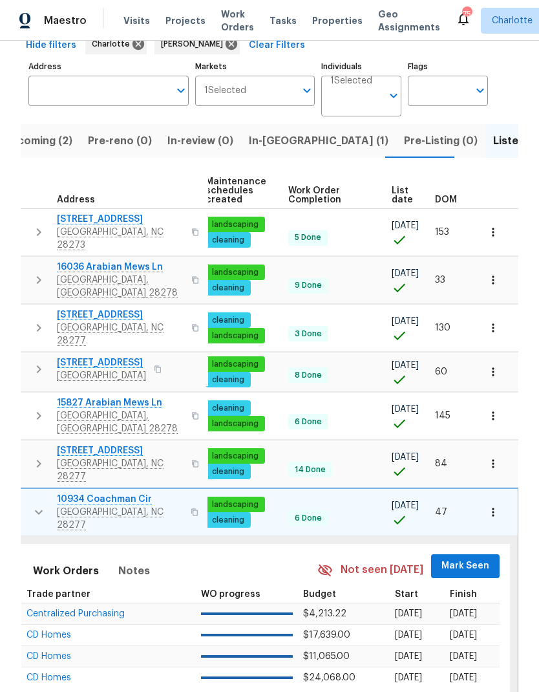
click at [466, 558] on span "Mark Seen" at bounding box center [466, 566] width 48 height 16
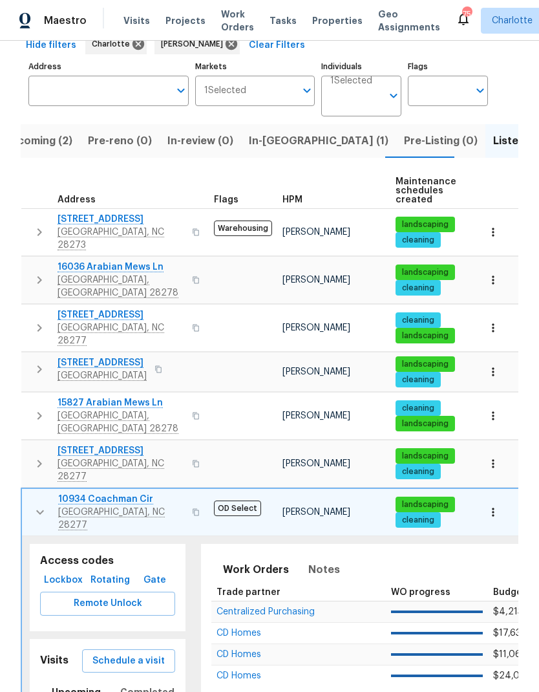
click at [38, 504] on icon "button" at bounding box center [40, 512] width 16 height 16
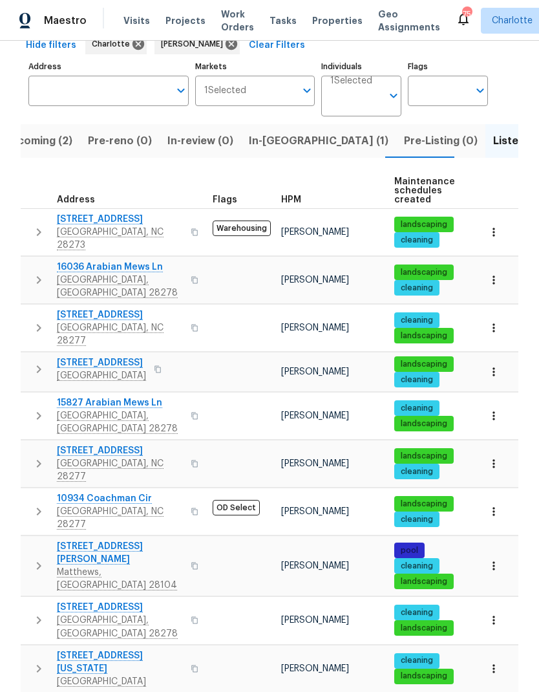
click at [41, 558] on icon "button" at bounding box center [39, 566] width 16 height 16
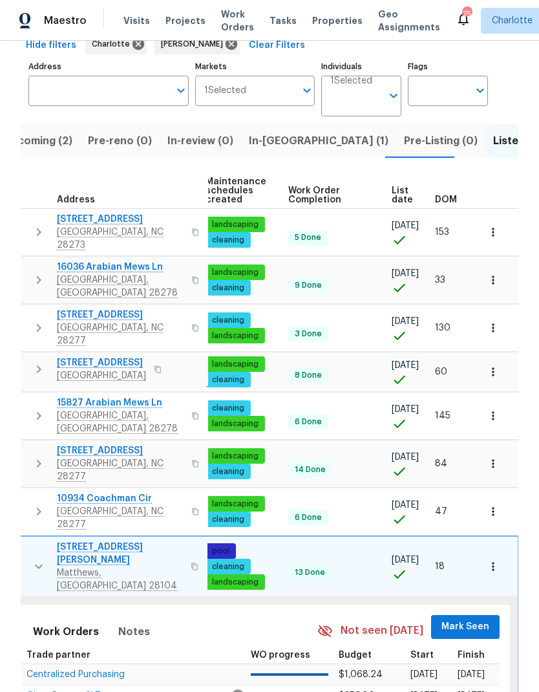
click at [472, 619] on span "Mark Seen" at bounding box center [466, 627] width 48 height 16
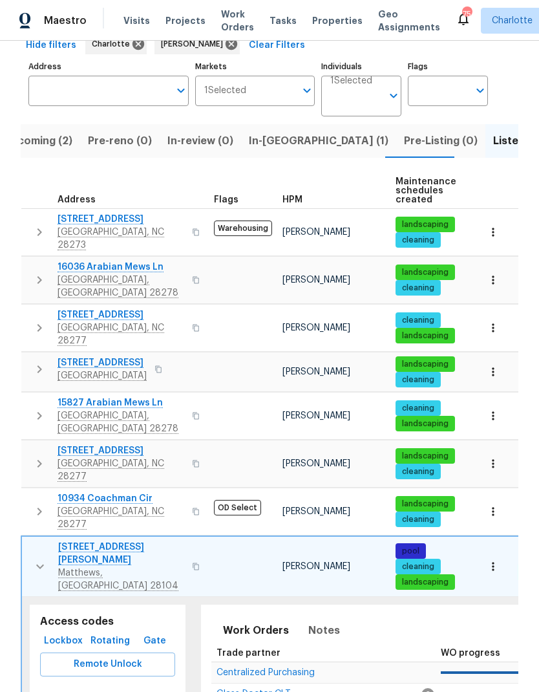
click at [35, 559] on icon "button" at bounding box center [40, 567] width 16 height 16
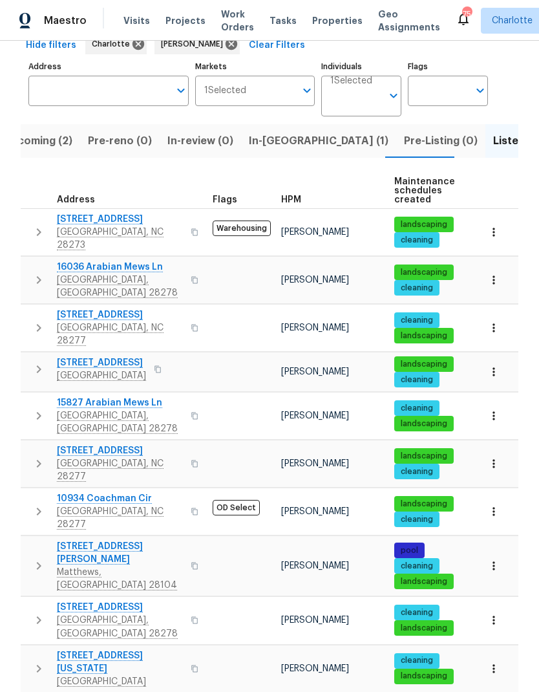
click at [39, 612] on icon "button" at bounding box center [39, 620] width 16 height 16
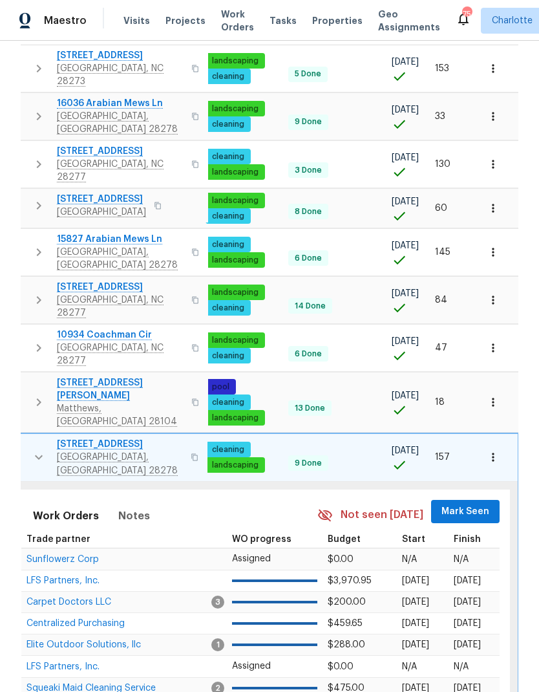
click at [466, 504] on span "Mark Seen" at bounding box center [466, 512] width 48 height 16
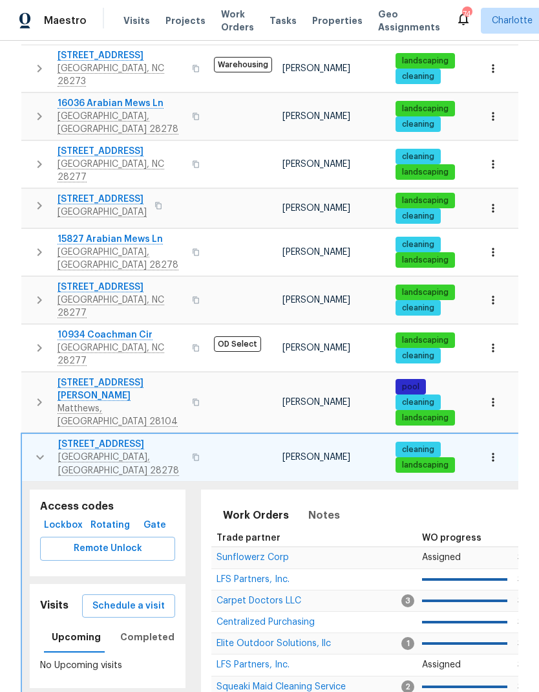
click at [25, 434] on td "15633 Aviary Orchard Way Charlotte, NC 28278" at bounding box center [115, 457] width 187 height 47
click at [34, 449] on icon "button" at bounding box center [40, 457] width 16 height 16
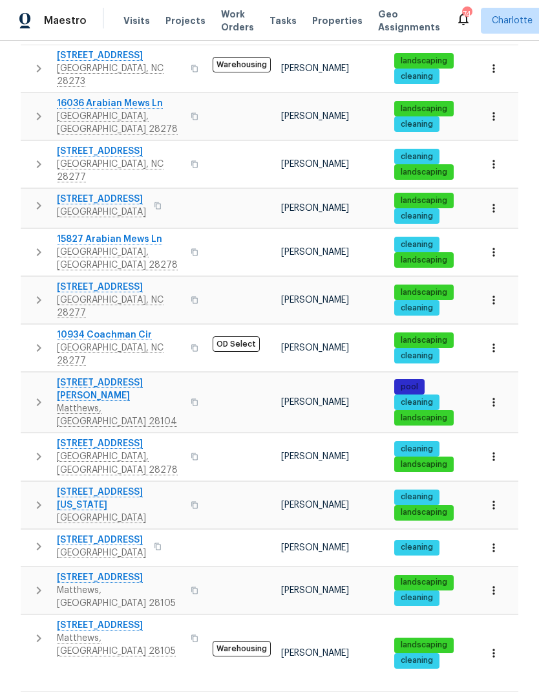
click at [35, 395] on icon "button" at bounding box center [39, 403] width 16 height 16
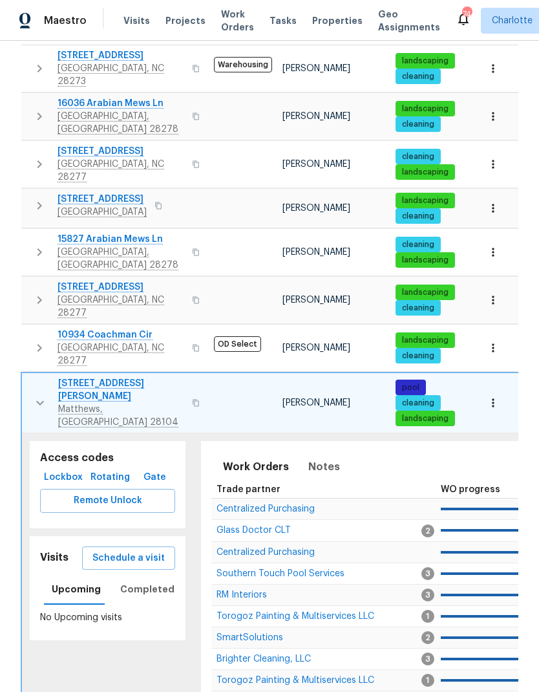
click at [36, 395] on icon "button" at bounding box center [40, 403] width 16 height 16
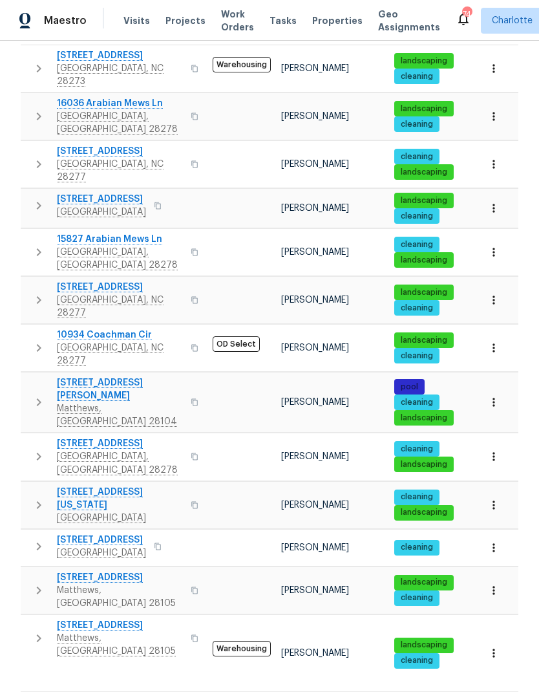
click at [39, 453] on icon "button" at bounding box center [39, 457] width 5 height 8
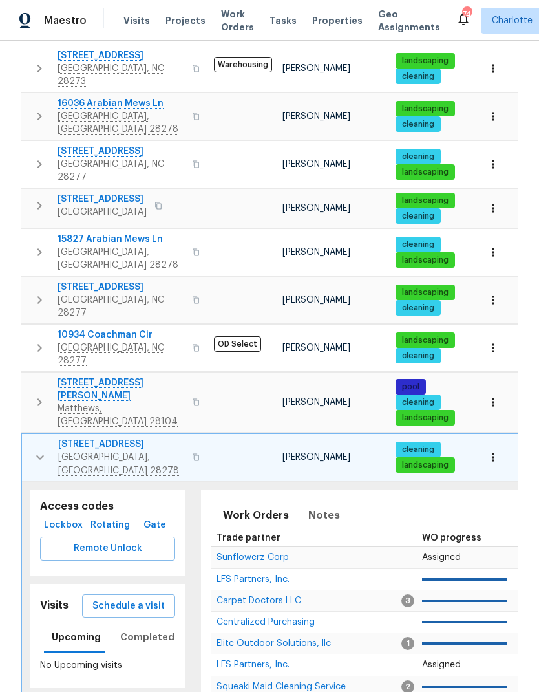
scroll to position [0, -1]
click at [42, 455] on icon "button" at bounding box center [40, 457] width 8 height 5
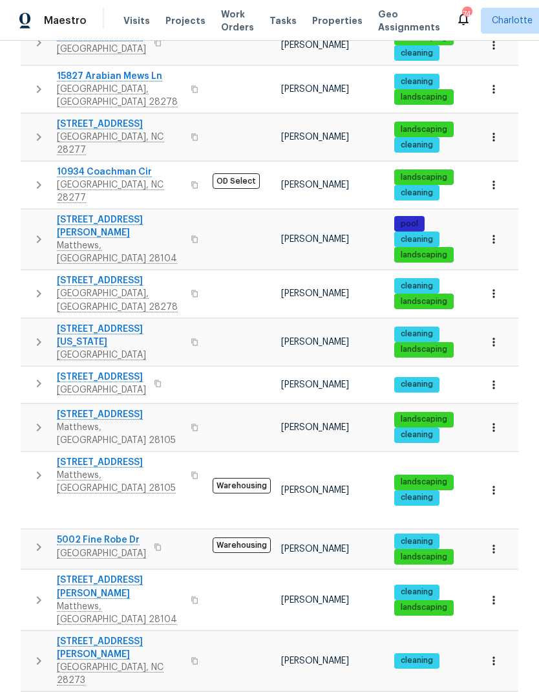
scroll to position [395, 0]
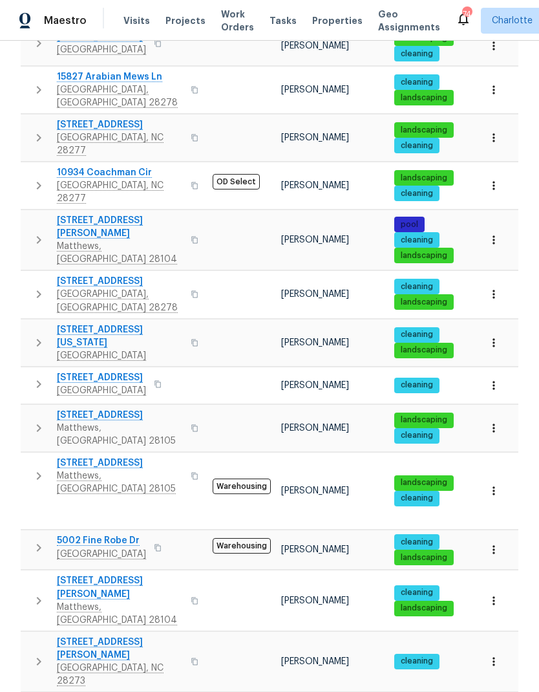
click at [36, 335] on icon "button" at bounding box center [39, 343] width 16 height 16
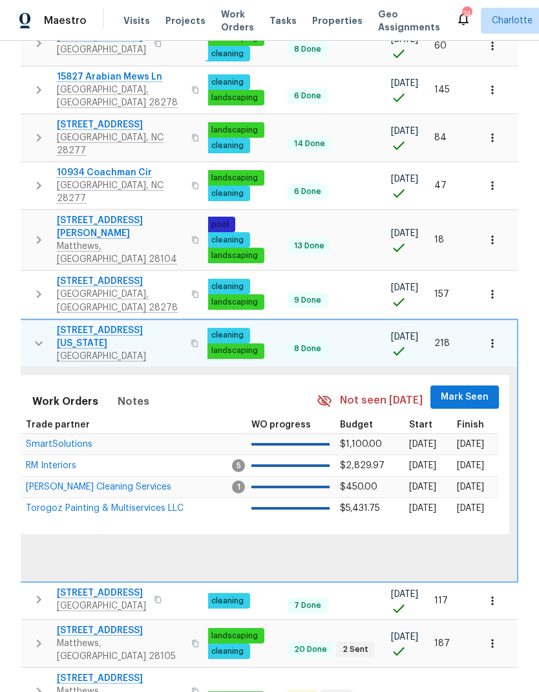
scroll to position [0, 190]
click at [456, 389] on span "Mark Seen" at bounding box center [466, 397] width 48 height 16
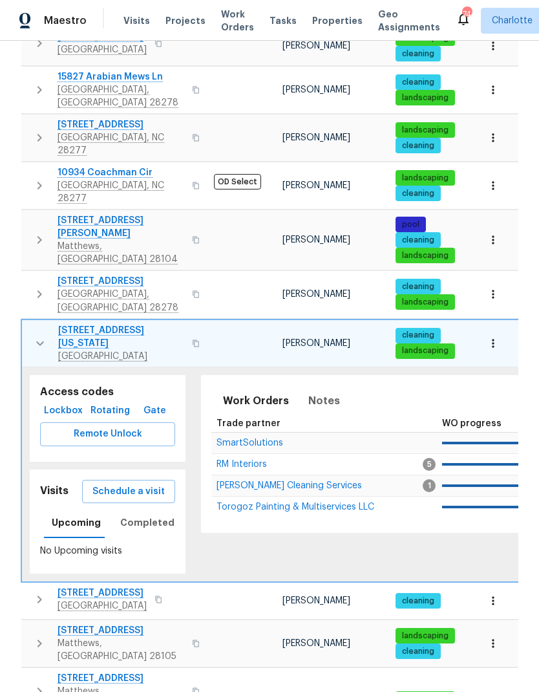
scroll to position [0, 0]
click at [36, 336] on icon "button" at bounding box center [40, 344] width 16 height 16
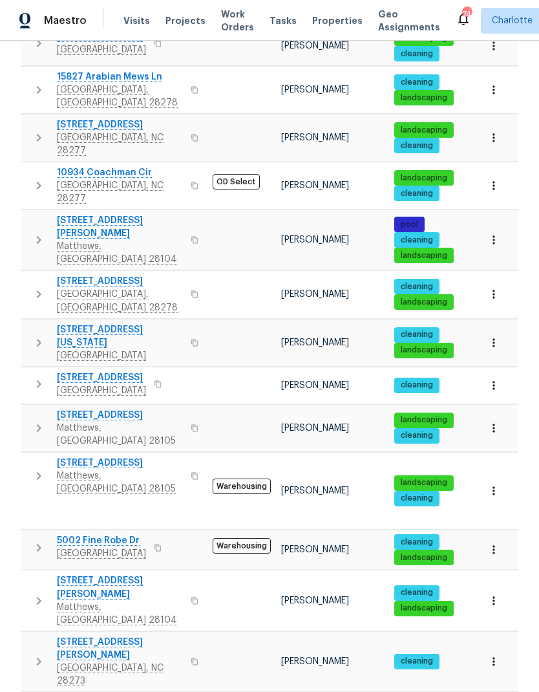
click at [39, 376] on icon "button" at bounding box center [39, 384] width 16 height 16
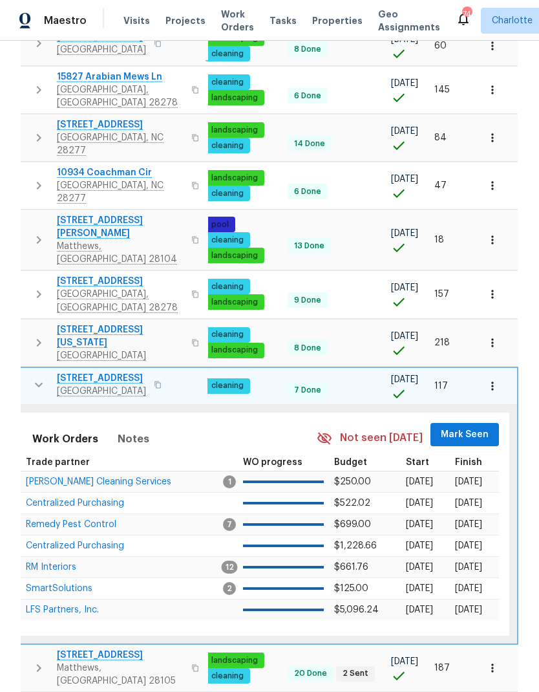
scroll to position [0, 190]
click at [460, 427] on span "Mark Seen" at bounding box center [466, 435] width 48 height 16
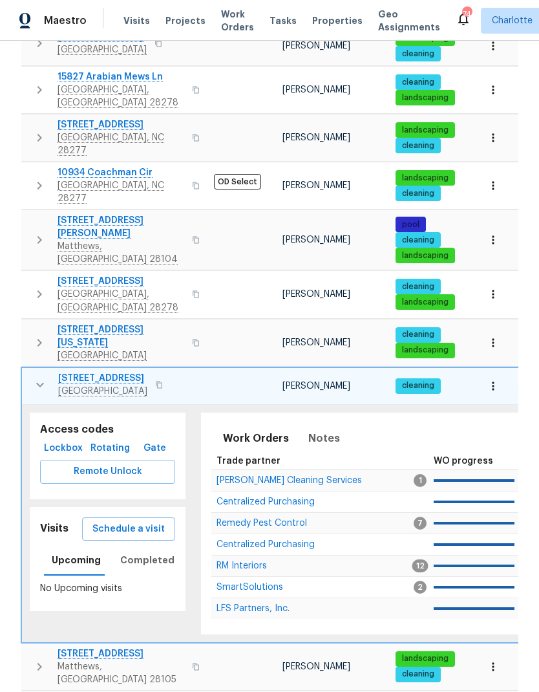
scroll to position [0, 0]
click at [32, 377] on icon "button" at bounding box center [40, 385] width 16 height 16
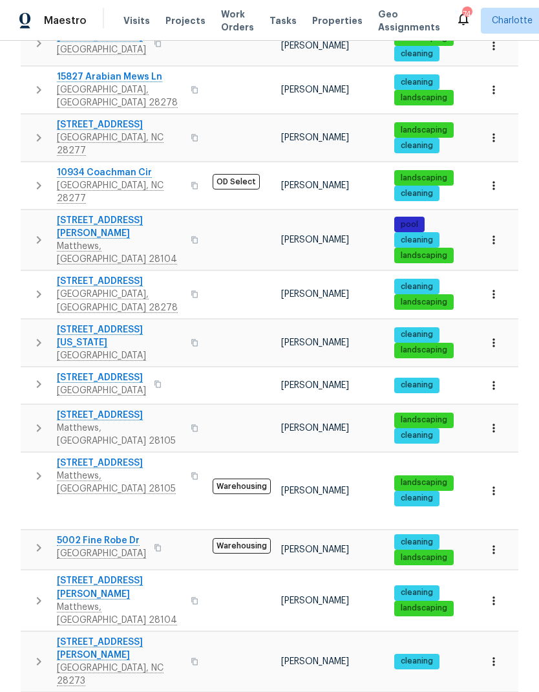
click at [38, 420] on icon "button" at bounding box center [39, 428] width 16 height 16
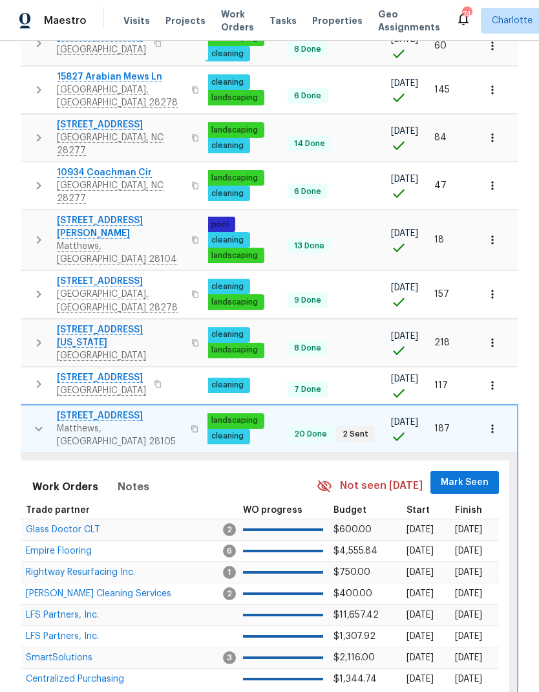
scroll to position [0, 190]
click at [458, 475] on span "Mark Seen" at bounding box center [466, 483] width 48 height 16
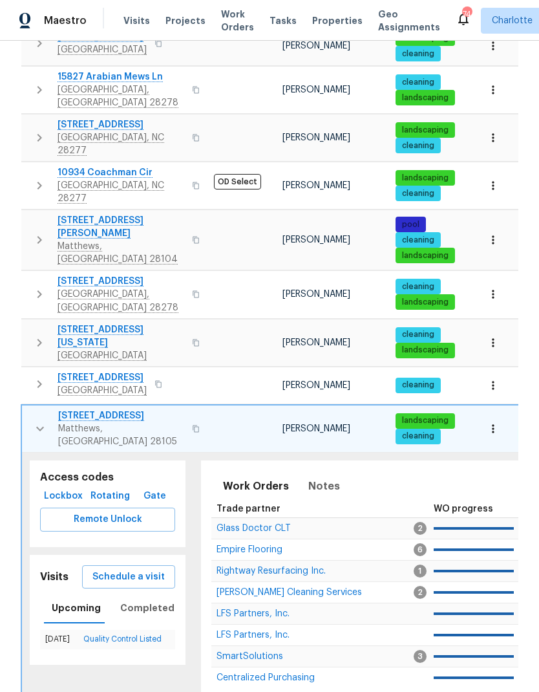
scroll to position [0, 0]
click at [45, 421] on icon "button" at bounding box center [40, 429] width 16 height 16
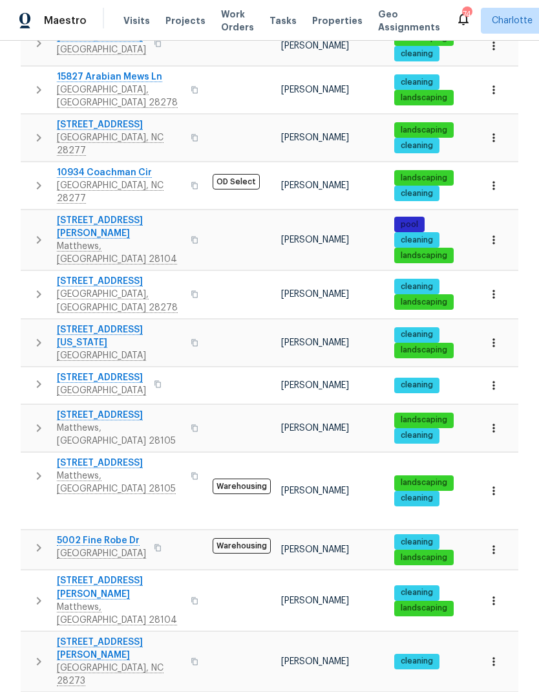
click at [38, 472] on icon "button" at bounding box center [39, 476] width 5 height 8
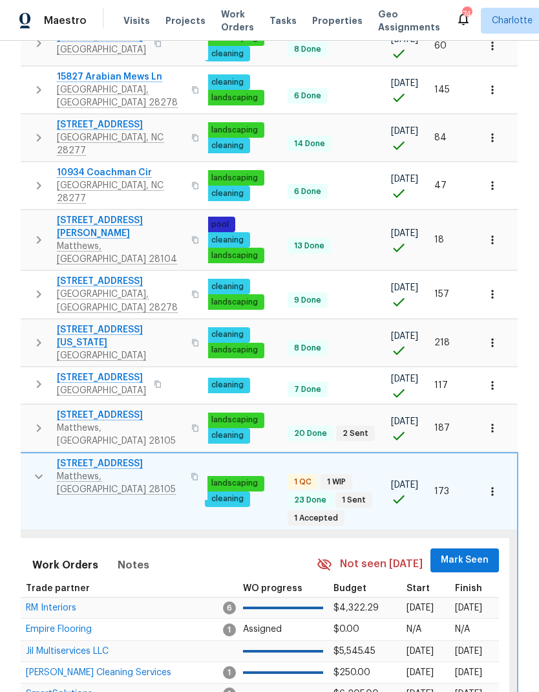
scroll to position [0, 190]
click at [460, 552] on span "Mark Seen" at bounding box center [466, 560] width 48 height 16
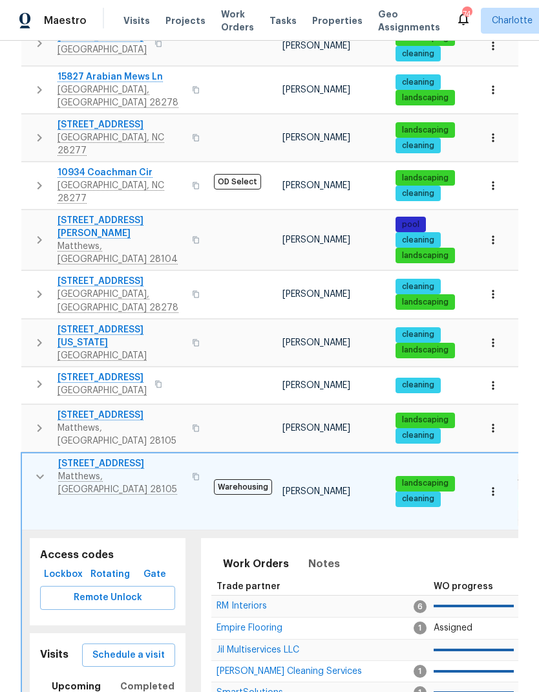
scroll to position [0, -1]
click at [40, 469] on icon "button" at bounding box center [40, 477] width 16 height 16
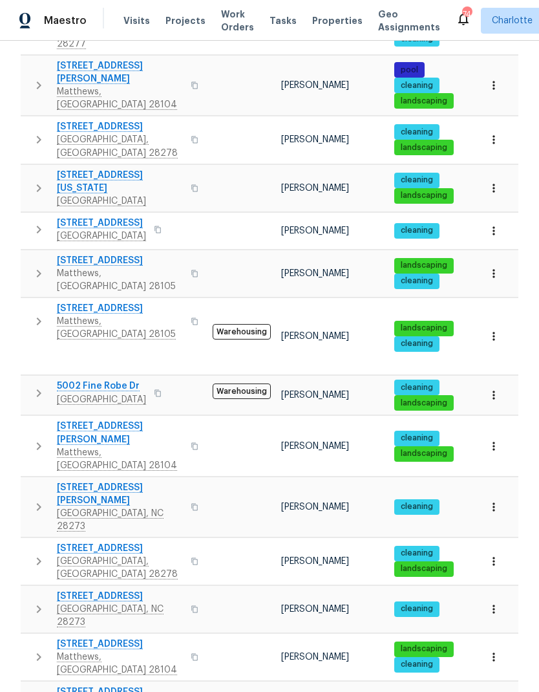
scroll to position [550, 0]
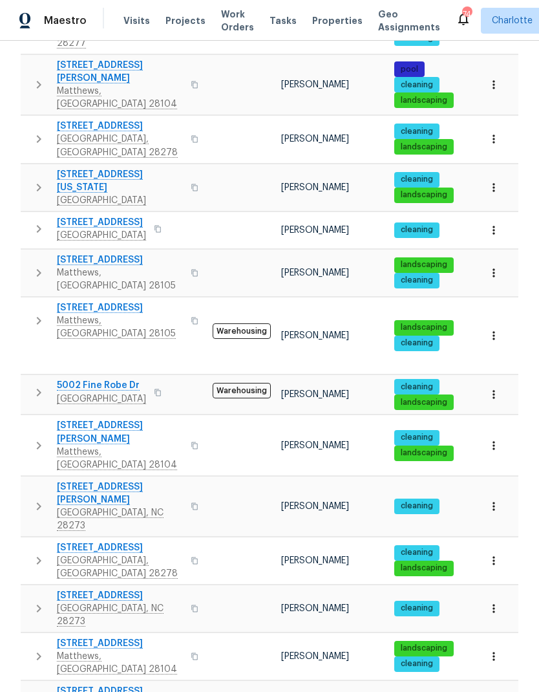
click at [32, 385] on icon "button" at bounding box center [39, 393] width 16 height 16
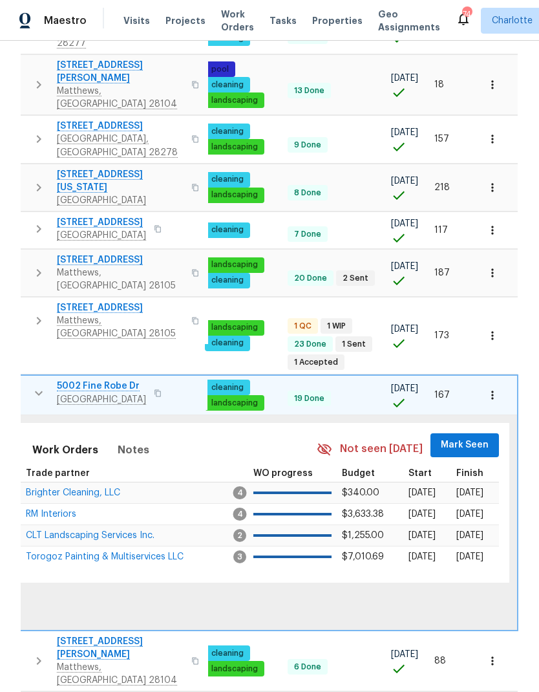
scroll to position [0, 190]
click at [461, 437] on span "Mark Seen" at bounding box center [466, 445] width 48 height 16
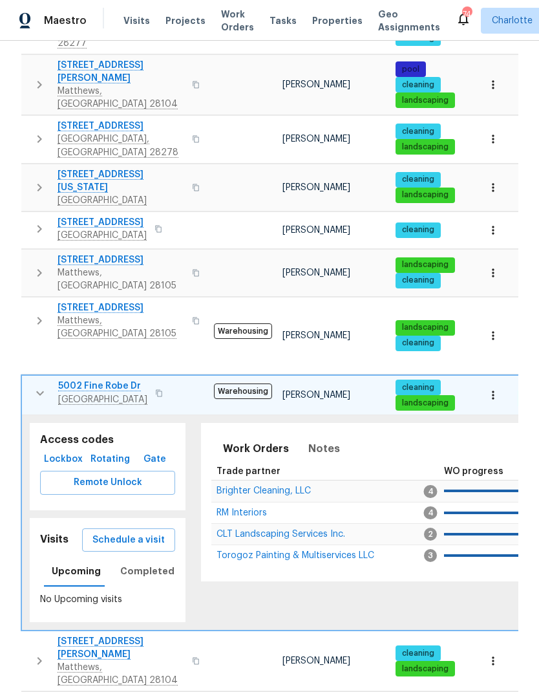
click at [28, 380] on button "button" at bounding box center [40, 393] width 26 height 26
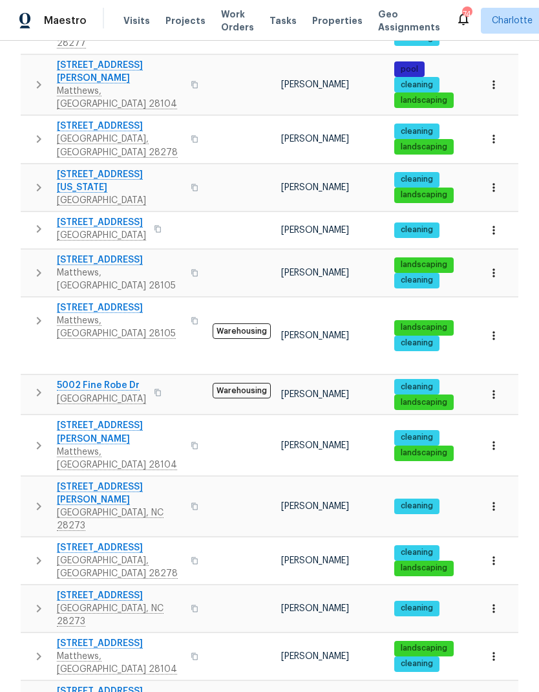
click at [36, 438] on icon "button" at bounding box center [39, 446] width 16 height 16
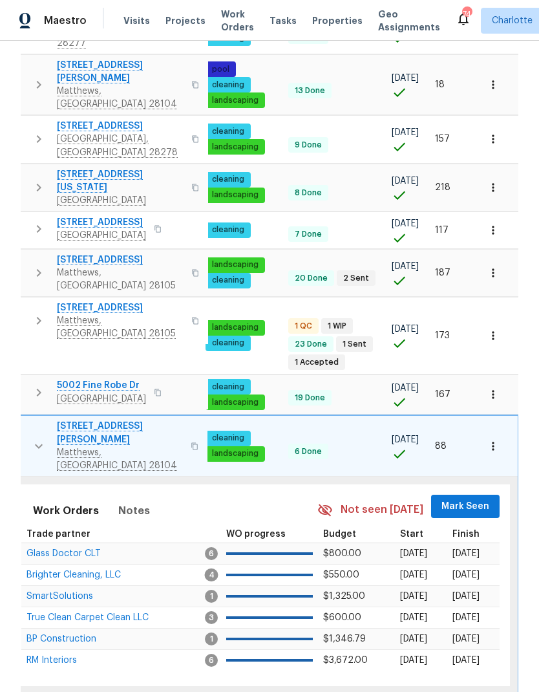
click at [460, 499] on span "Mark Seen" at bounding box center [466, 507] width 48 height 16
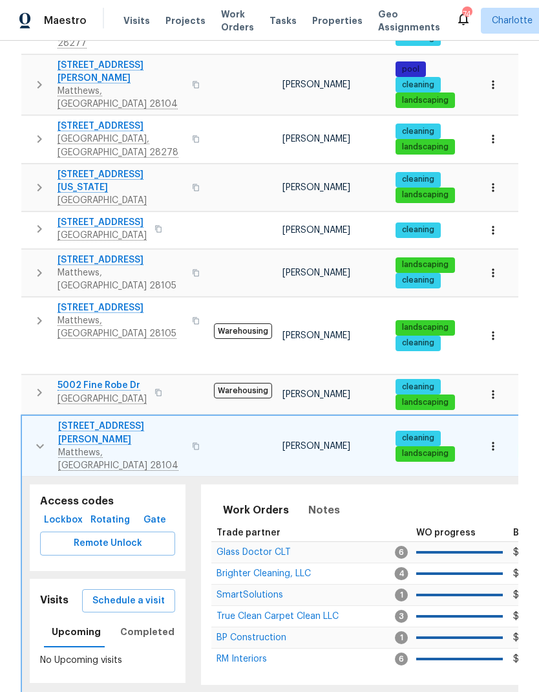
click at [45, 438] on icon "button" at bounding box center [40, 446] width 16 height 16
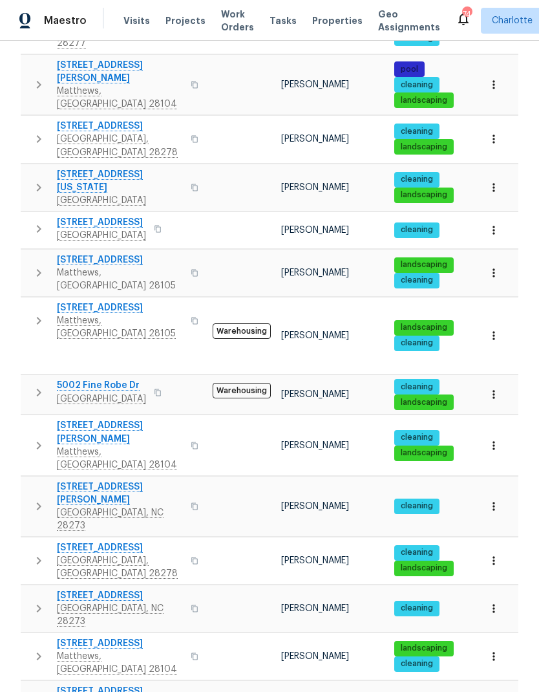
click at [45, 499] on icon "button" at bounding box center [39, 507] width 16 height 16
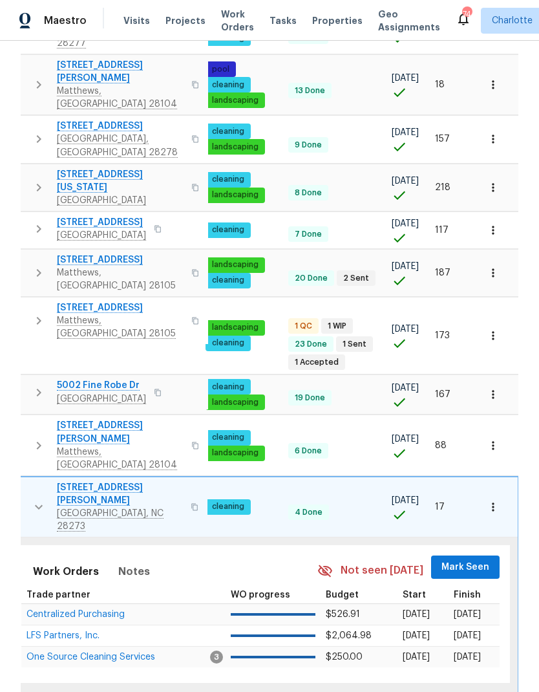
click at [466, 559] on span "Mark Seen" at bounding box center [466, 567] width 48 height 16
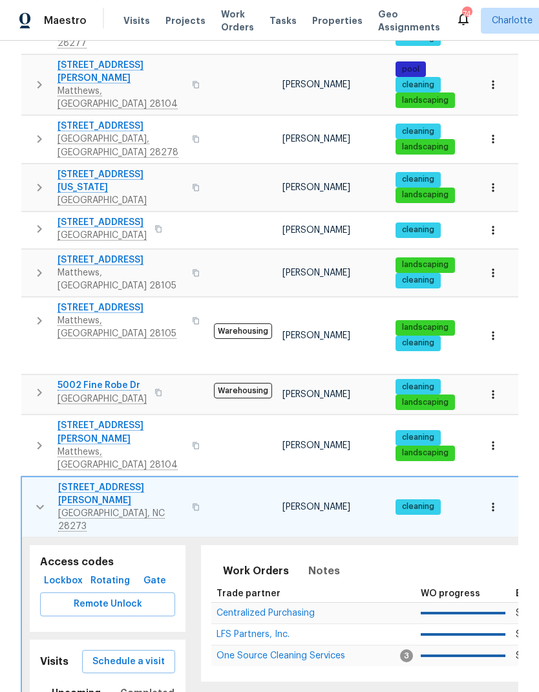
click at [43, 499] on icon "button" at bounding box center [40, 507] width 16 height 16
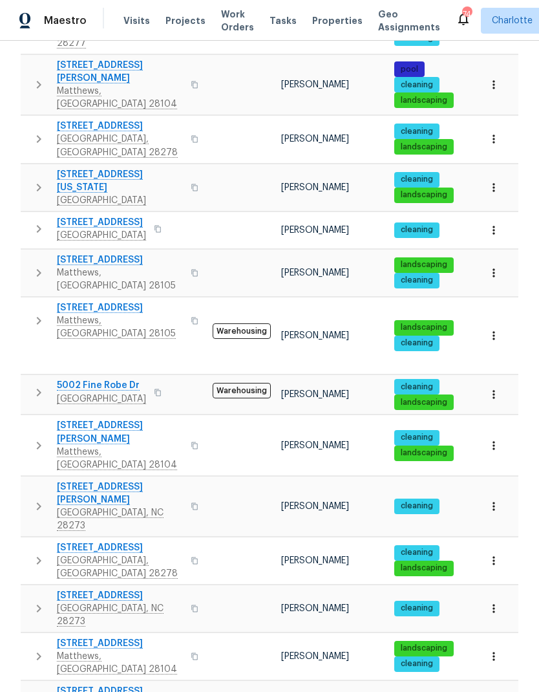
click at [40, 553] on icon "button" at bounding box center [39, 561] width 16 height 16
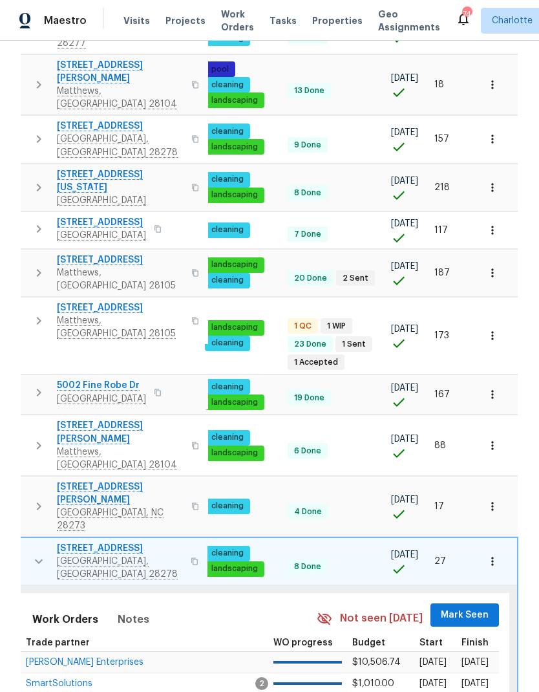
click at [457, 607] on span "Mark Seen" at bounding box center [465, 615] width 48 height 16
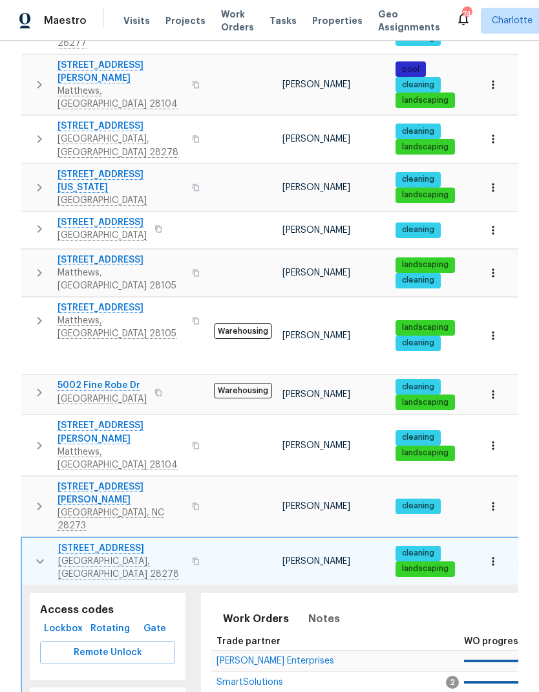
click at [38, 554] on icon "button" at bounding box center [40, 562] width 16 height 16
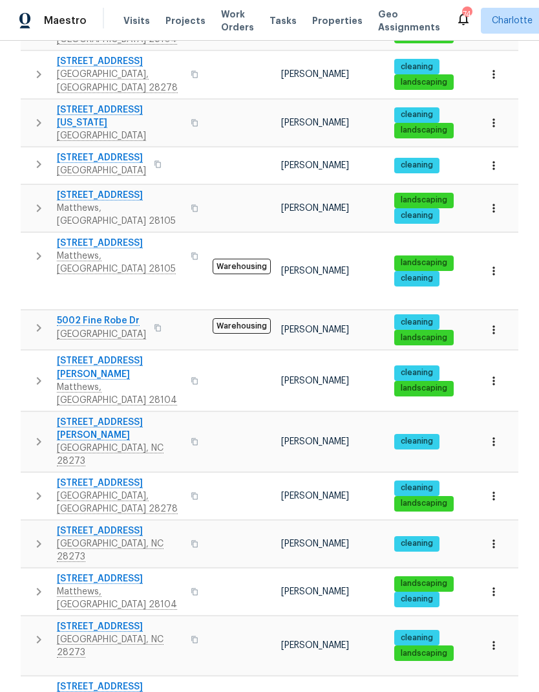
click at [38, 536] on icon "button" at bounding box center [39, 544] width 16 height 16
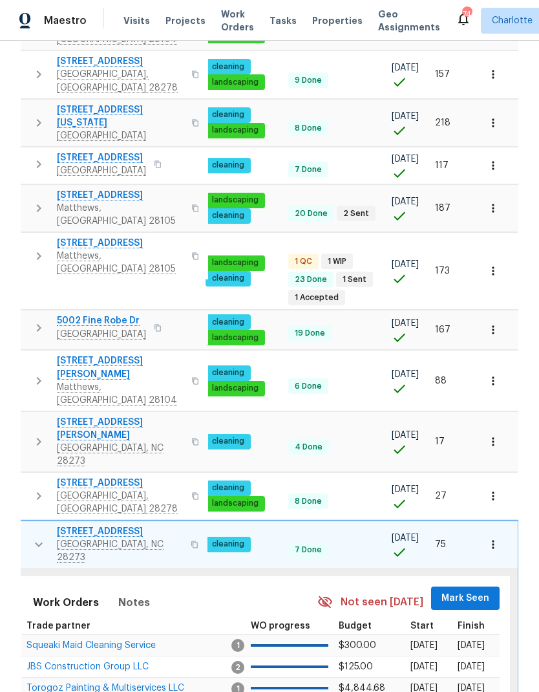
click at [458, 590] on span "Mark Seen" at bounding box center [466, 598] width 48 height 16
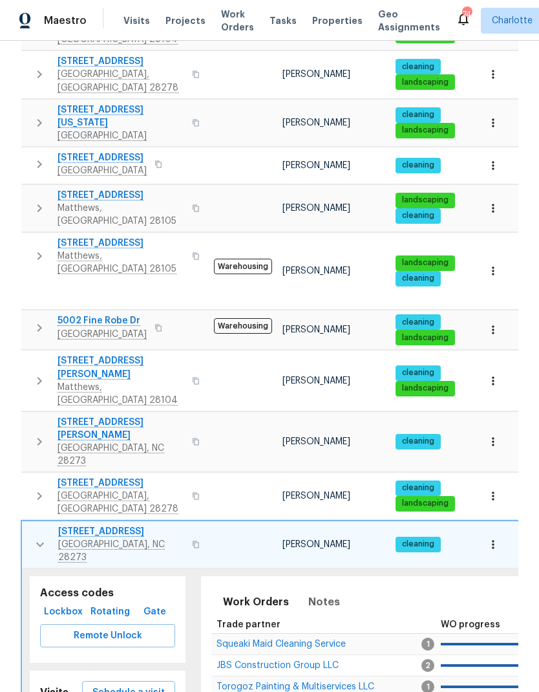
click at [38, 537] on icon "button" at bounding box center [40, 545] width 16 height 16
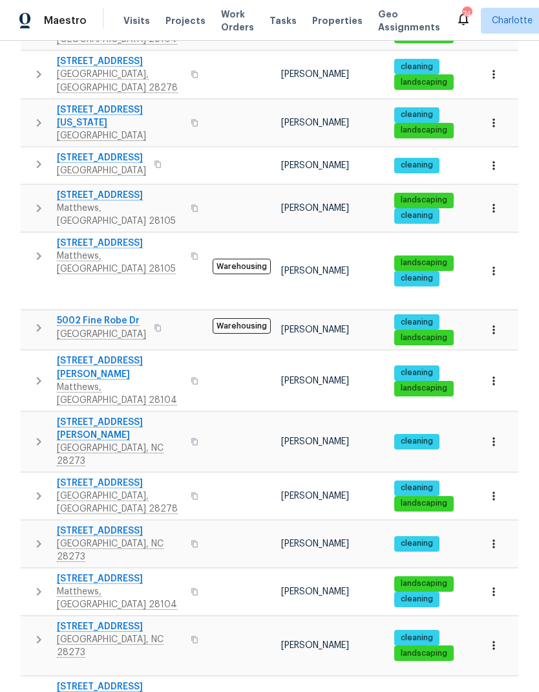
click at [34, 584] on icon "button" at bounding box center [39, 592] width 16 height 16
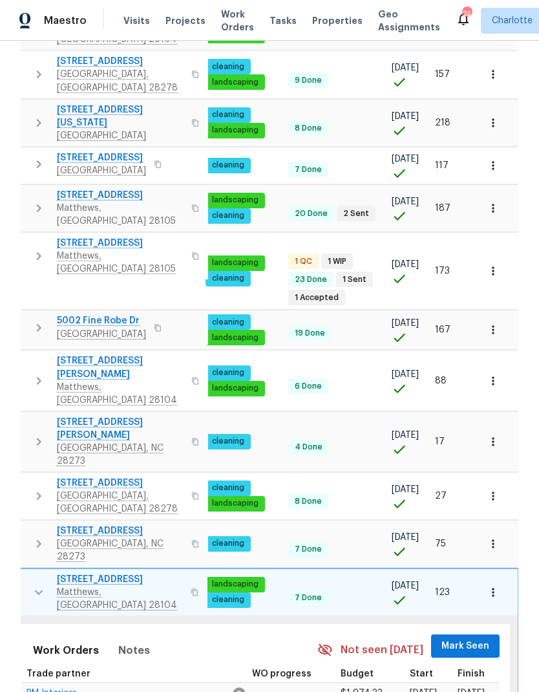
click at [461, 638] on span "Mark Seen" at bounding box center [466, 646] width 48 height 16
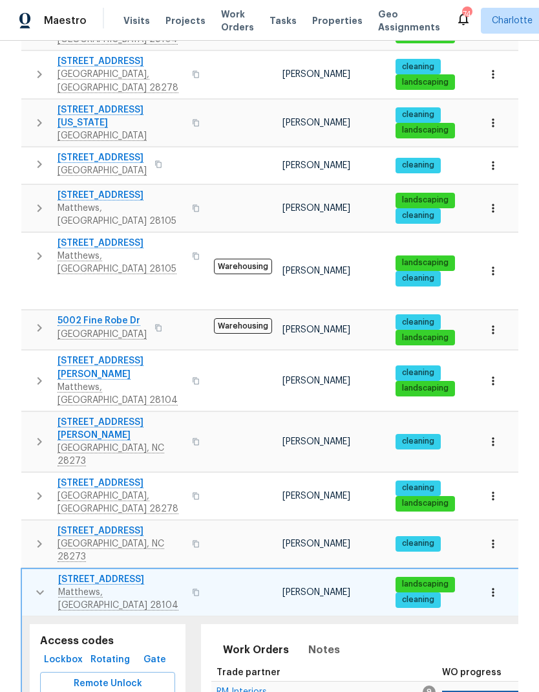
click at [34, 585] on icon "button" at bounding box center [40, 593] width 16 height 16
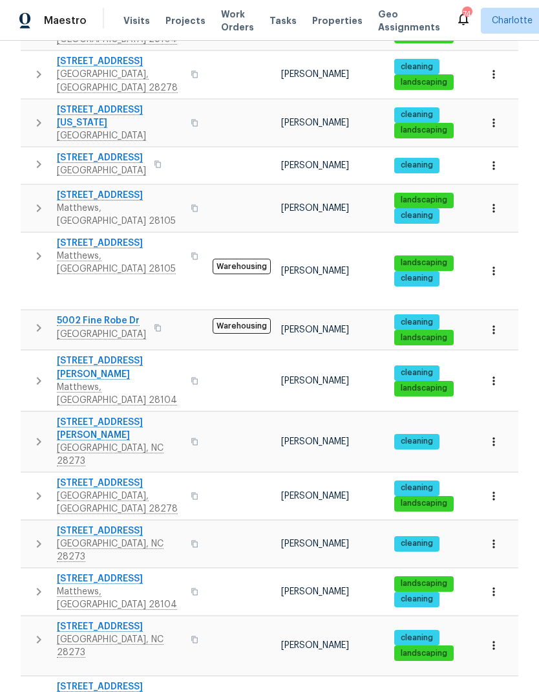
click at [36, 632] on icon "button" at bounding box center [39, 640] width 16 height 16
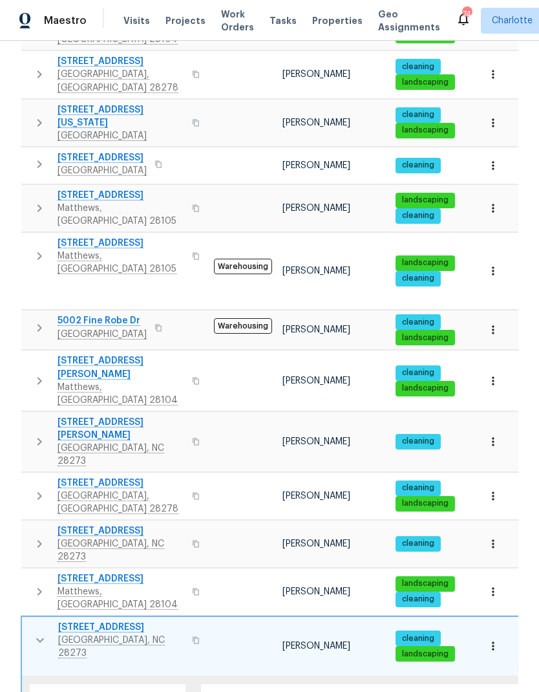
click at [37, 638] on icon "button" at bounding box center [40, 640] width 8 height 5
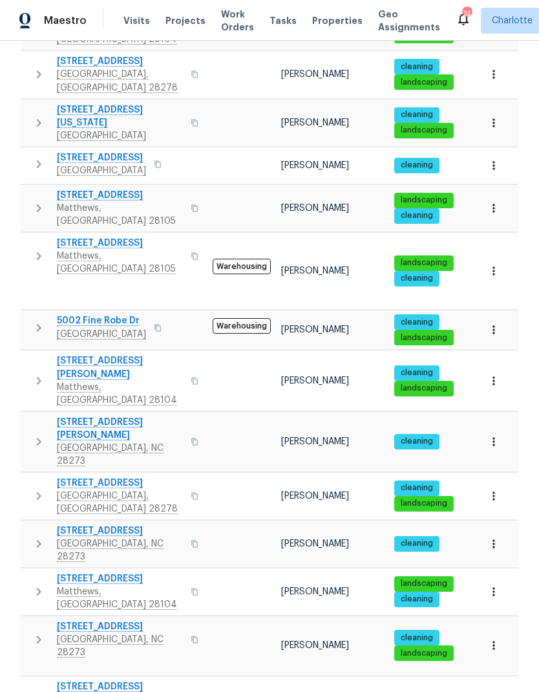
click at [34, 691] on icon "button" at bounding box center [39, 700] width 16 height 16
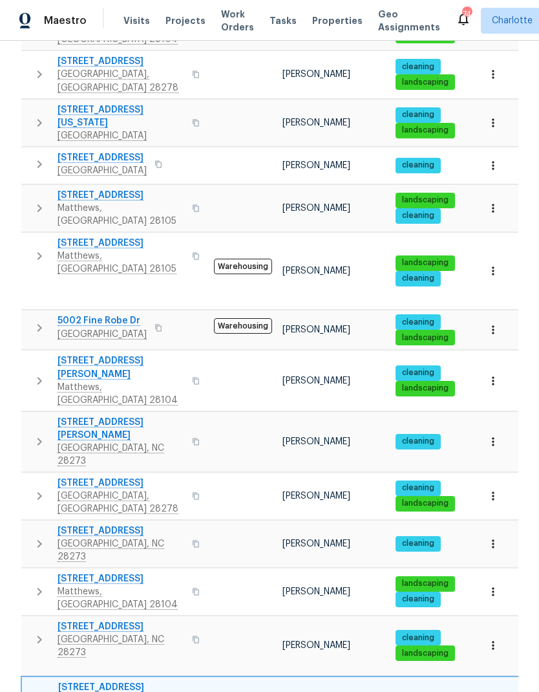
click at [35, 691] on icon "button" at bounding box center [40, 701] width 16 height 16
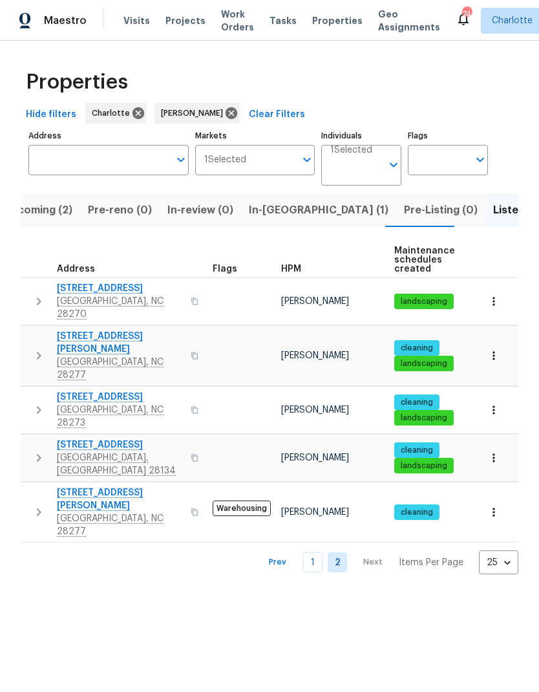
click at [36, 294] on icon "button" at bounding box center [39, 302] width 16 height 16
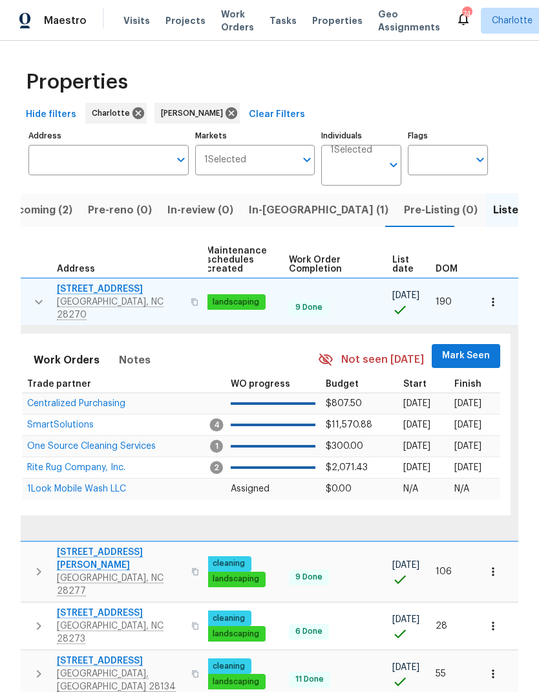
click at [463, 348] on span "Mark Seen" at bounding box center [466, 356] width 48 height 16
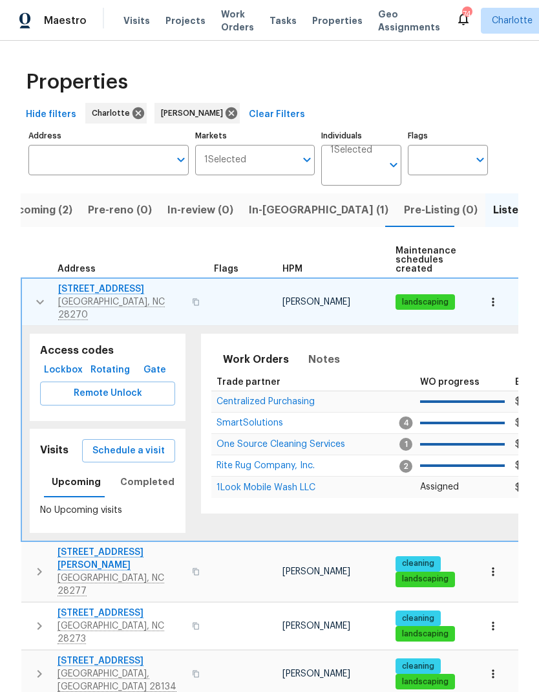
click at [38, 296] on icon "button" at bounding box center [40, 302] width 16 height 16
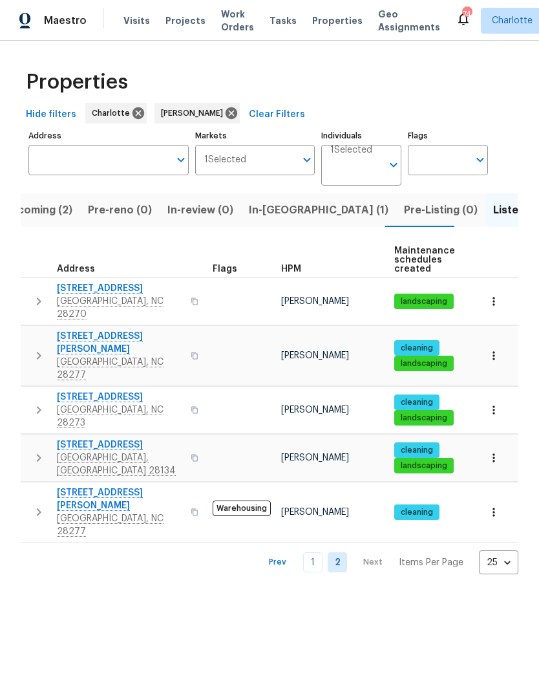
click at [39, 352] on icon "button" at bounding box center [39, 356] width 5 height 8
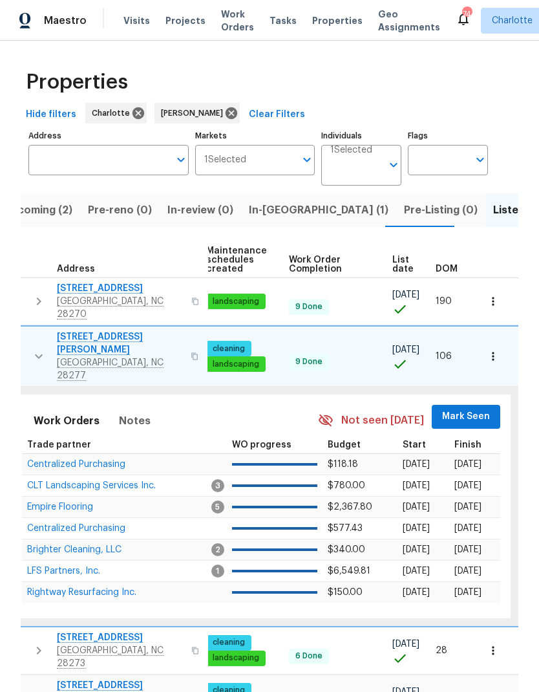
click at [465, 409] on span "Mark Seen" at bounding box center [466, 417] width 48 height 16
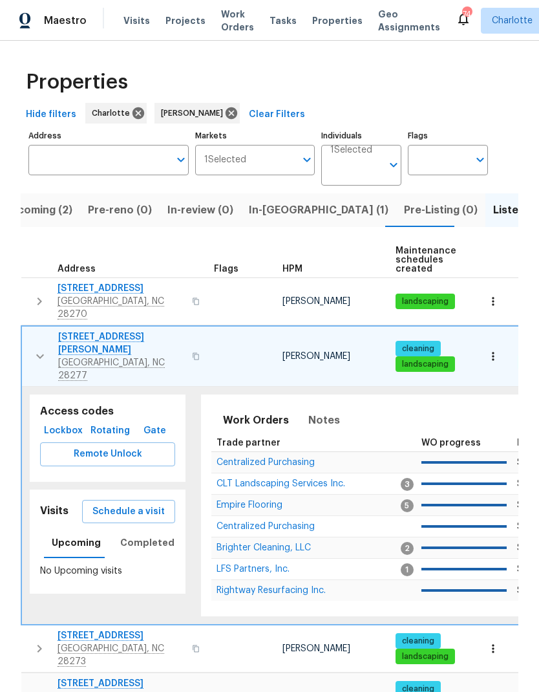
click at [39, 349] on icon "button" at bounding box center [40, 357] width 16 height 16
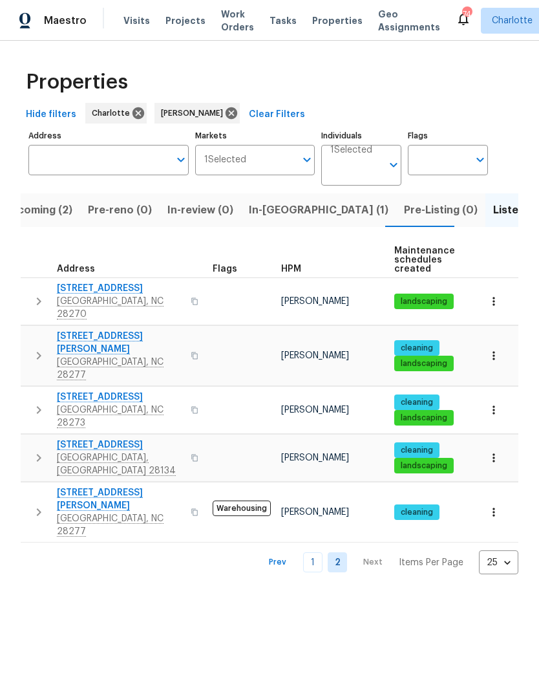
click at [39, 402] on icon "button" at bounding box center [39, 410] width 16 height 16
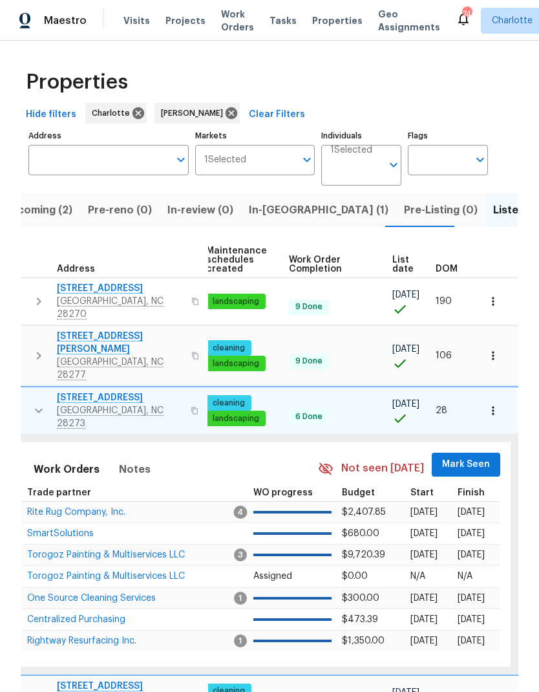
click at [460, 457] on span "Mark Seen" at bounding box center [466, 465] width 48 height 16
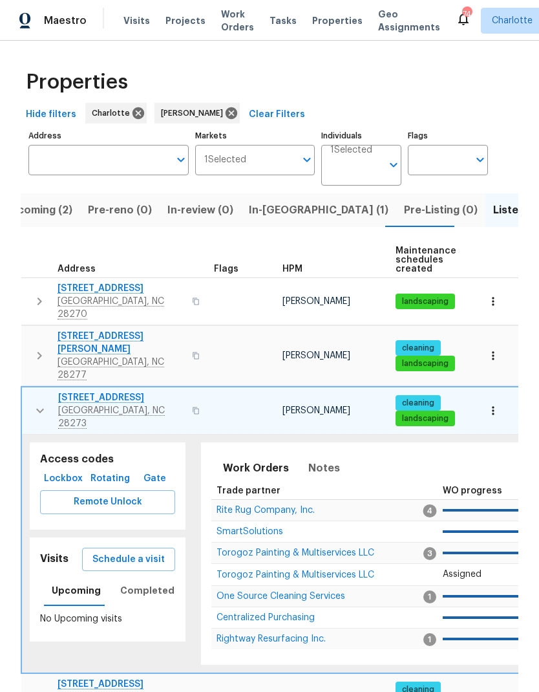
click at [39, 403] on icon "button" at bounding box center [40, 411] width 16 height 16
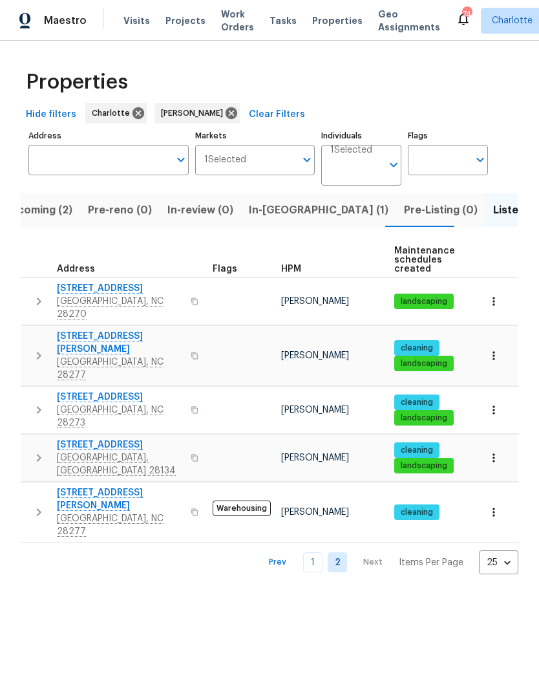
click at [37, 438] on button "button" at bounding box center [39, 457] width 26 height 39
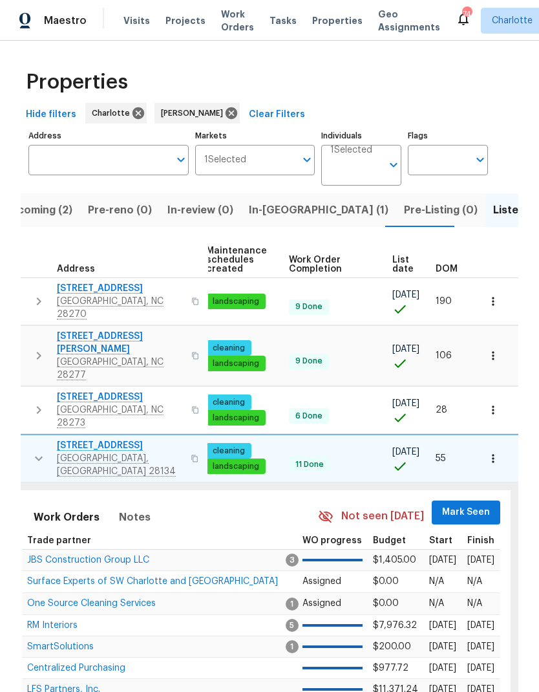
click at [471, 504] on span "Mark Seen" at bounding box center [466, 512] width 48 height 16
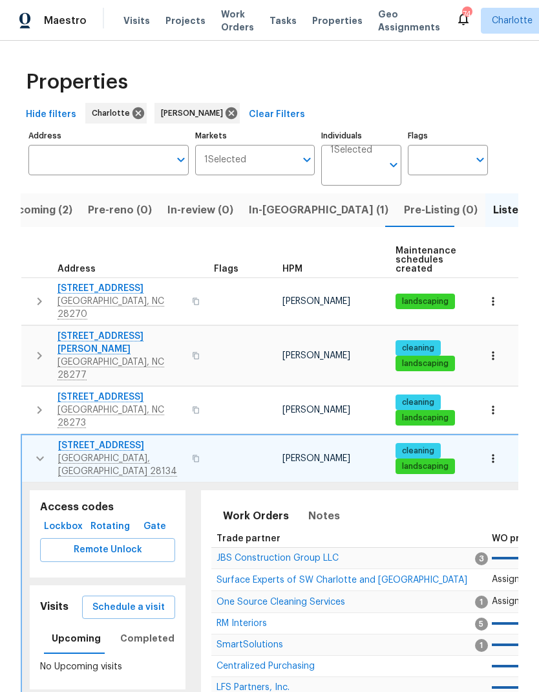
click at [38, 451] on icon "button" at bounding box center [40, 459] width 16 height 16
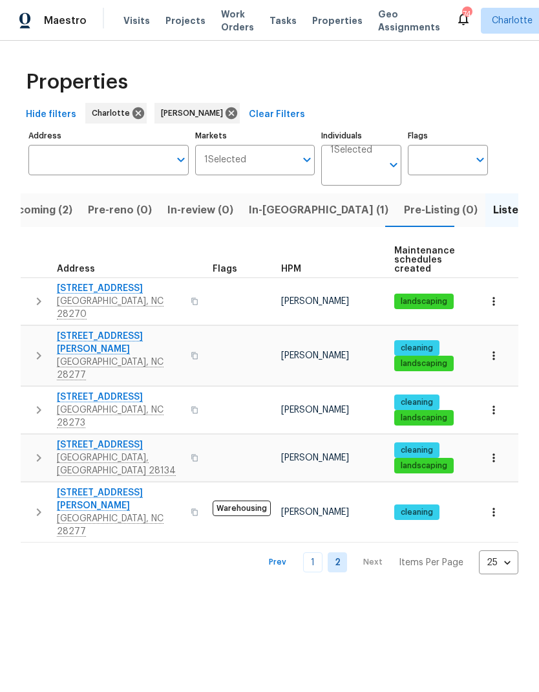
click at [36, 504] on icon "button" at bounding box center [39, 512] width 16 height 16
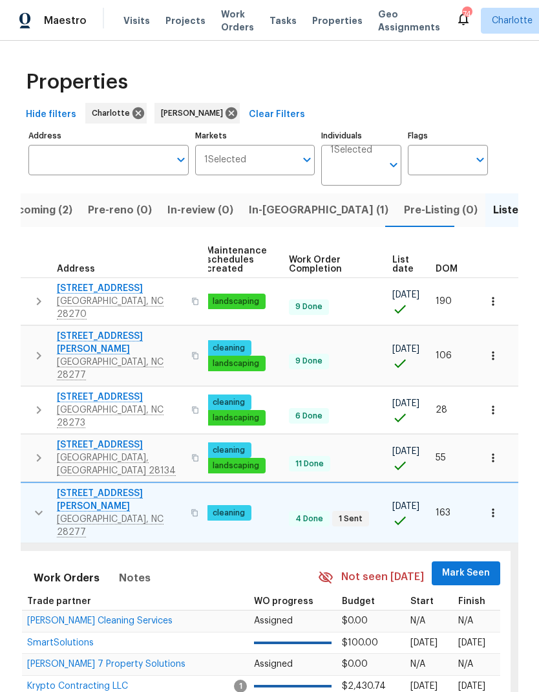
click at [459, 565] on span "Mark Seen" at bounding box center [466, 573] width 48 height 16
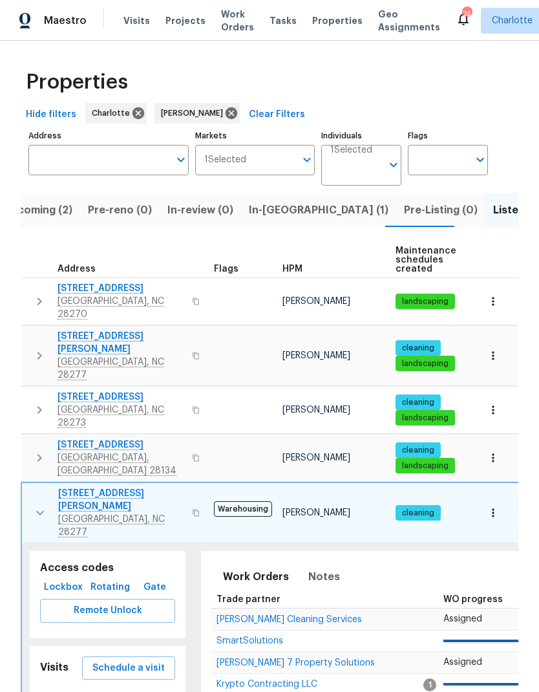
click at [30, 487] on button "button" at bounding box center [40, 513] width 26 height 52
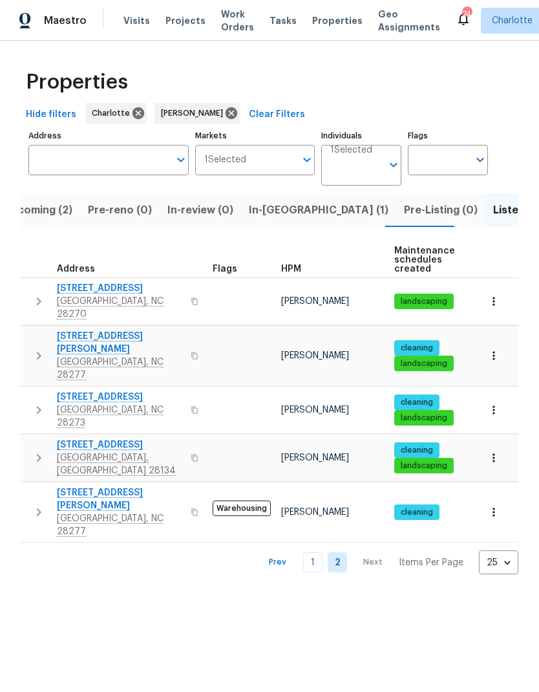
click at [272, 215] on span "In-reno (1)" at bounding box center [319, 210] width 140 height 18
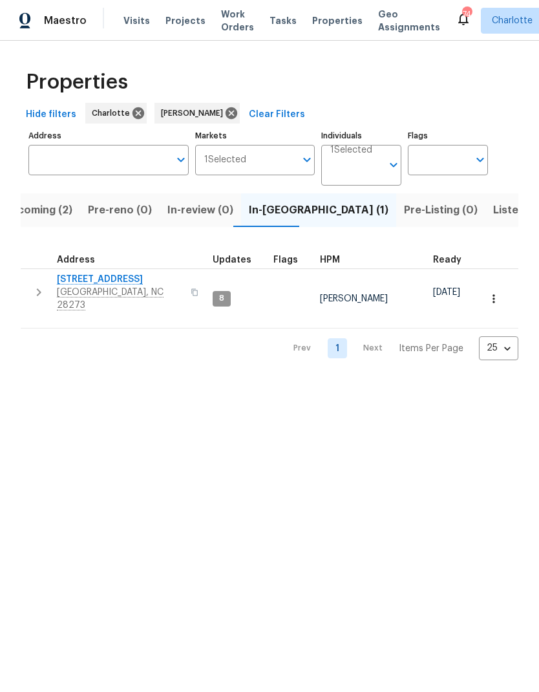
click at [38, 210] on span "Upcoming (2)" at bounding box center [37, 210] width 69 height 18
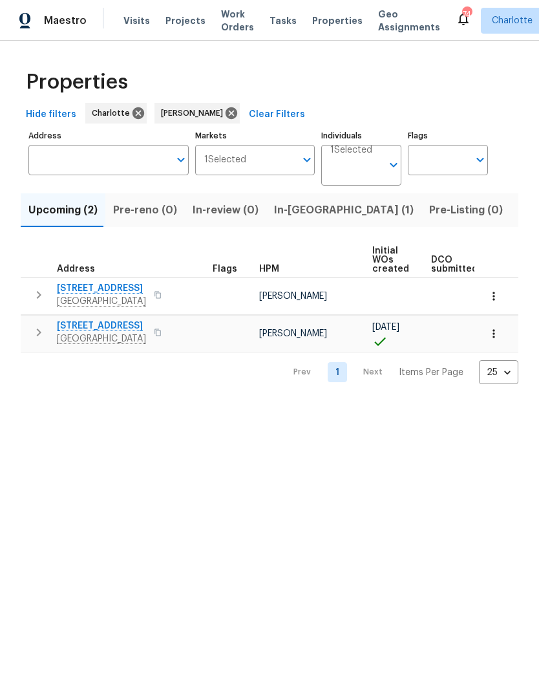
click at [36, 341] on button "button" at bounding box center [39, 332] width 26 height 26
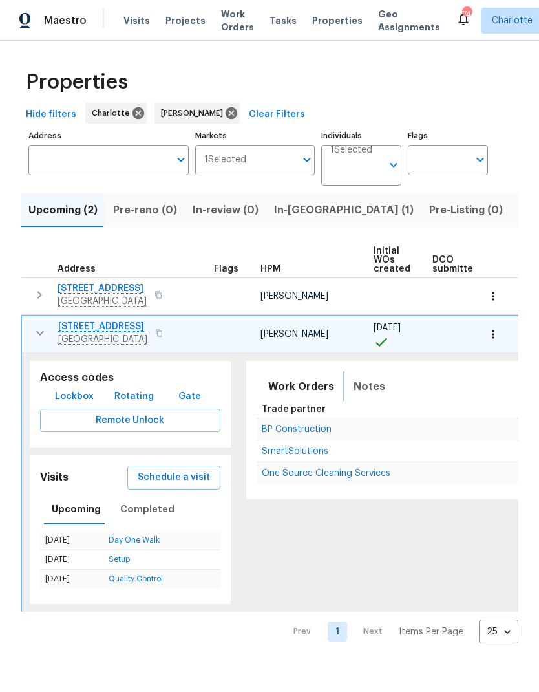
click at [354, 388] on span "Notes" at bounding box center [370, 387] width 32 height 18
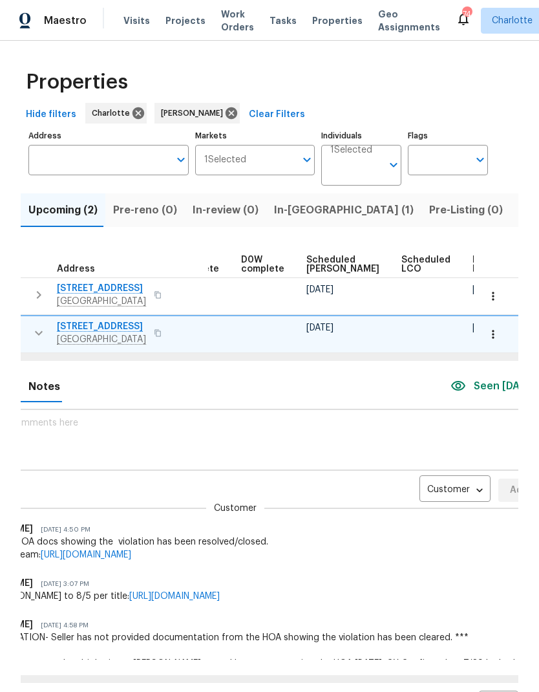
click at [440, 488] on body "Maestro Visits Projects Work Orders Tasks Properties Geo Assignments 74 Charlot…" at bounding box center [269, 346] width 539 height 692
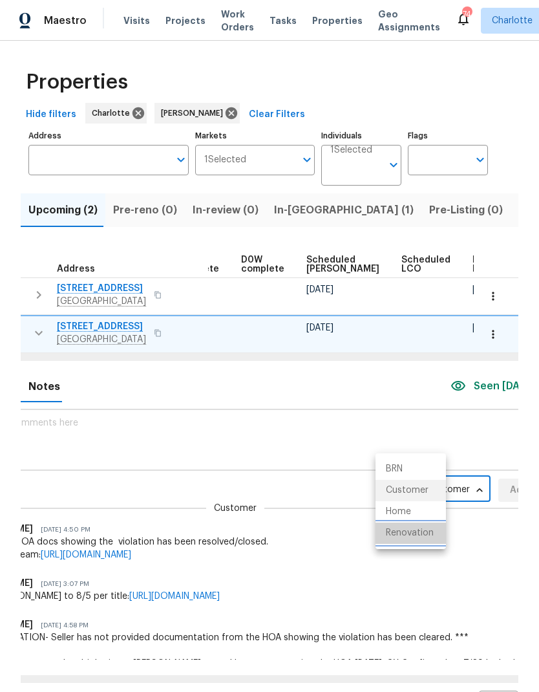
click at [431, 532] on li "Renovation" at bounding box center [411, 533] width 70 height 21
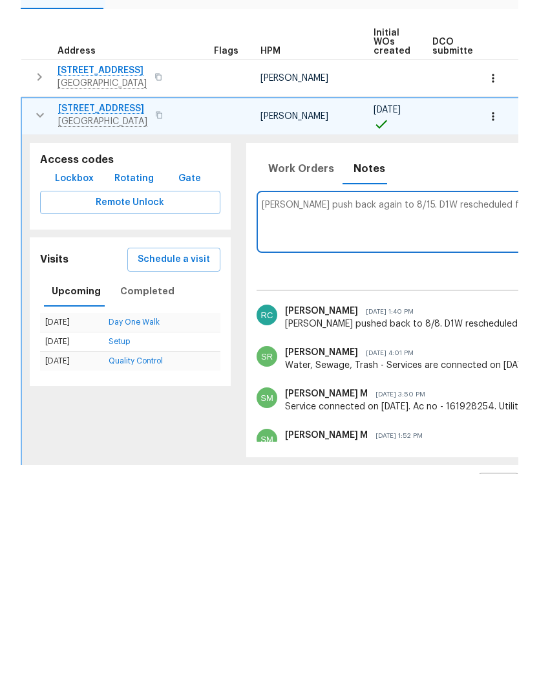
scroll to position [44, 0]
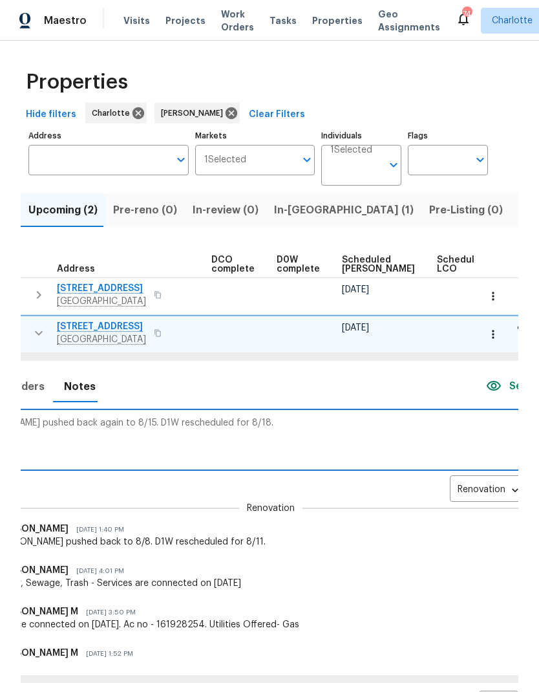
scroll to position [0, 308]
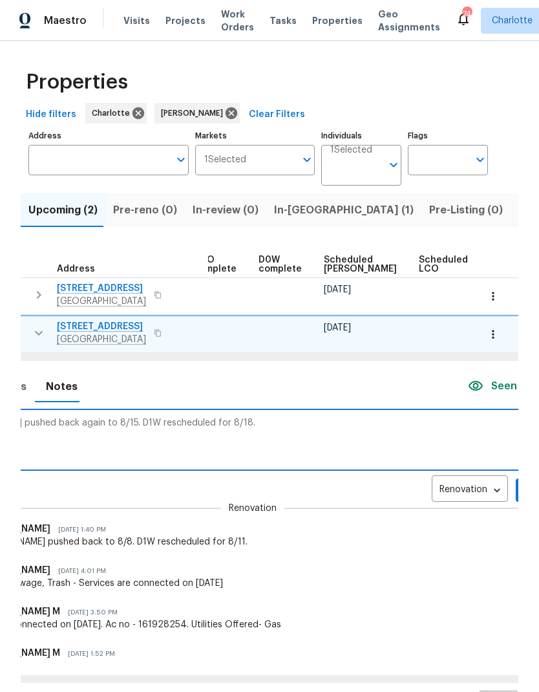
type textarea "COE pushed back again to 8/15. D1W rescheduled for 8/18."
click at [526, 482] on span "Add" at bounding box center [536, 490] width 21 height 16
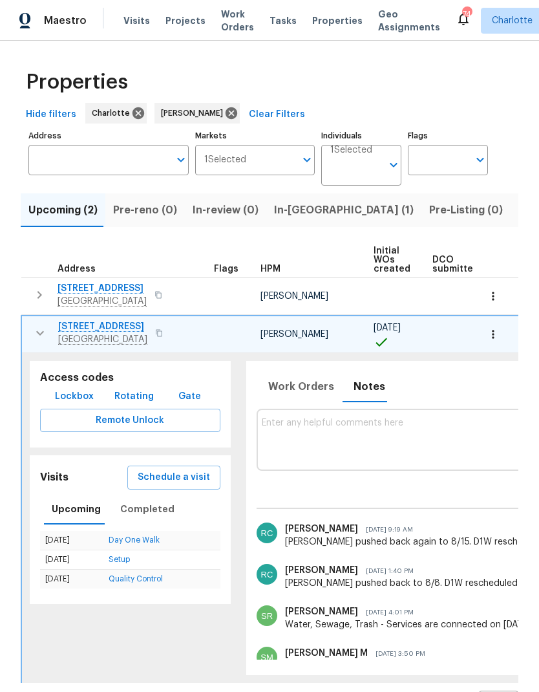
scroll to position [0, 0]
click at [32, 325] on icon "button" at bounding box center [40, 333] width 16 height 16
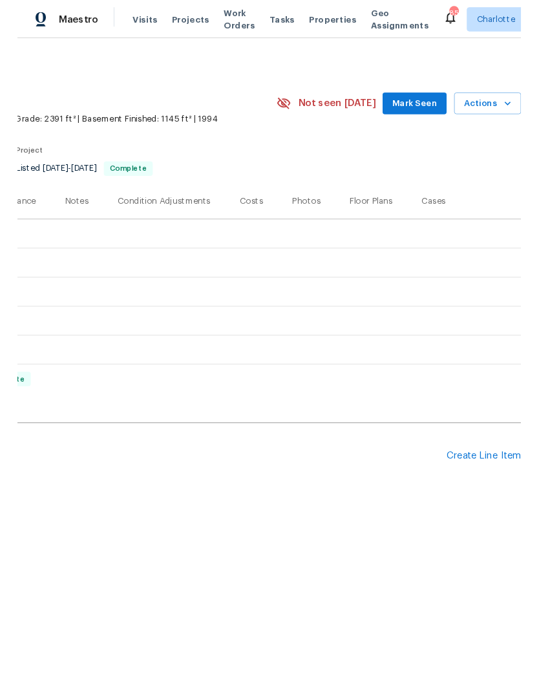
scroll to position [0, 191]
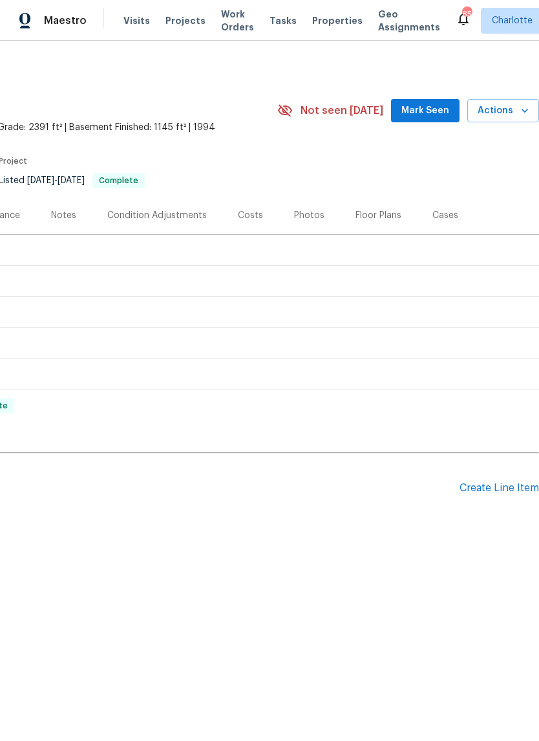
click at [501, 485] on div "Create Line Item" at bounding box center [500, 488] width 80 height 12
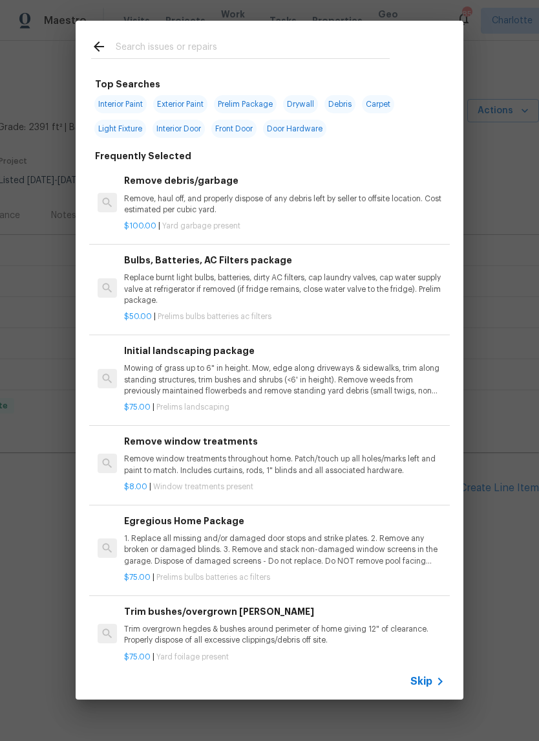
click at [272, 40] on input "text" at bounding box center [253, 48] width 274 height 19
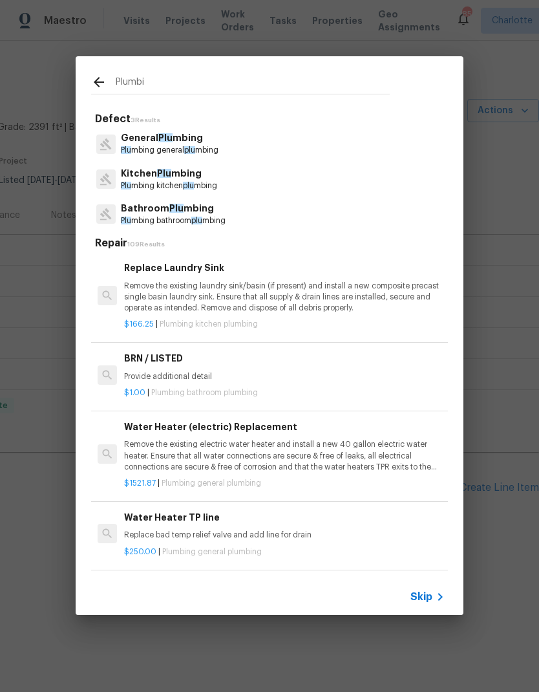
type input "Plumbin"
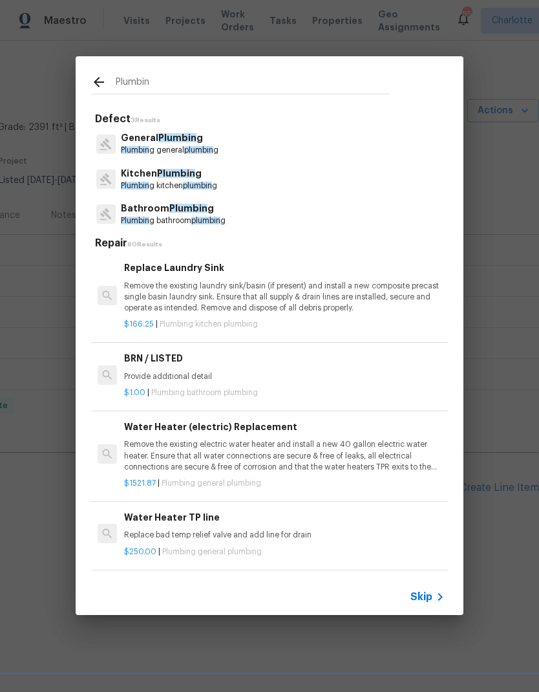
click at [206, 135] on p "General Plumbin g" at bounding box center [170, 138] width 98 height 14
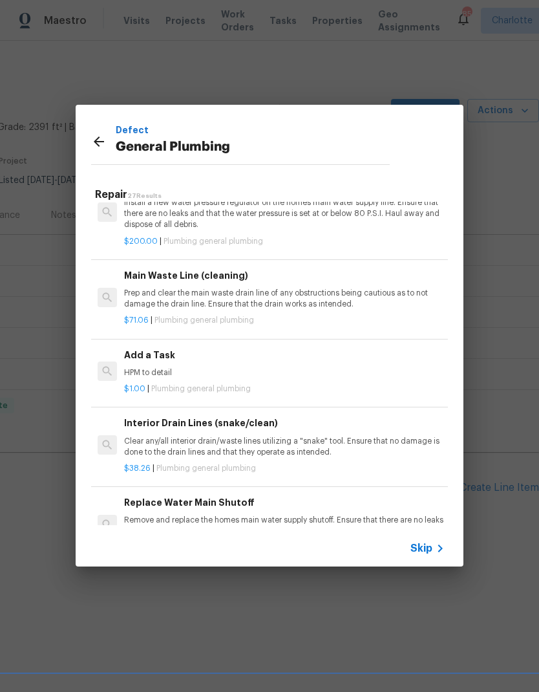
scroll to position [1329, 0]
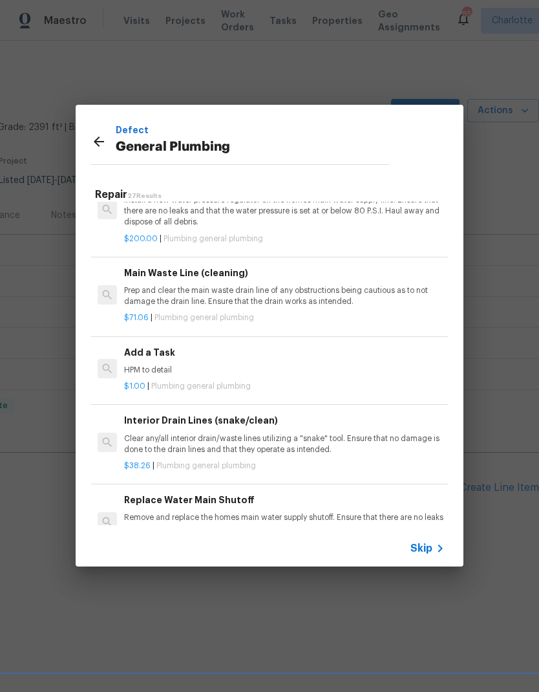
click at [195, 365] on p "HPM to detail" at bounding box center [284, 370] width 321 height 11
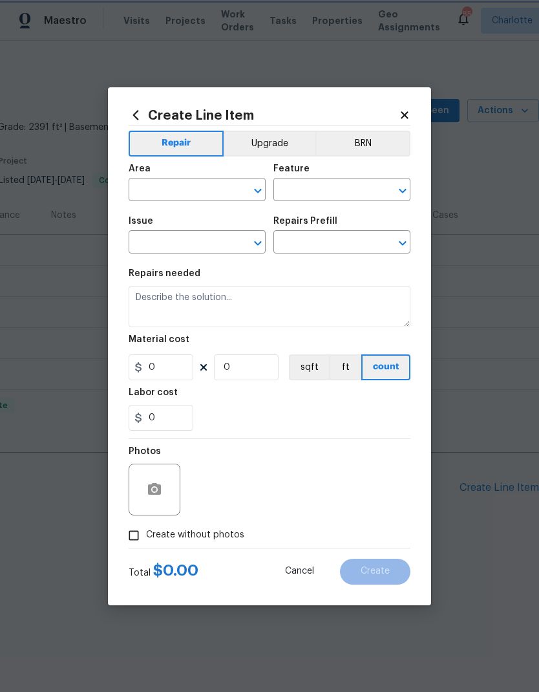
type input "Plumbing"
type input "General Plumbing"
type input "Add a Task $1.00"
type textarea "HPM to detail"
type input "1"
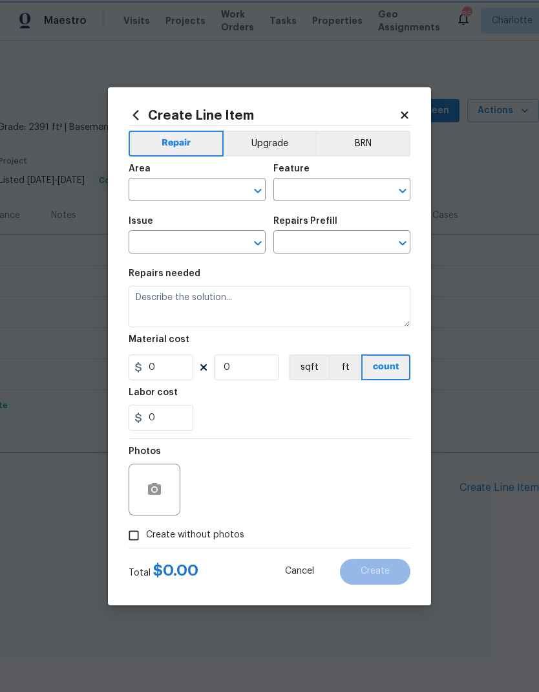
type input "1"
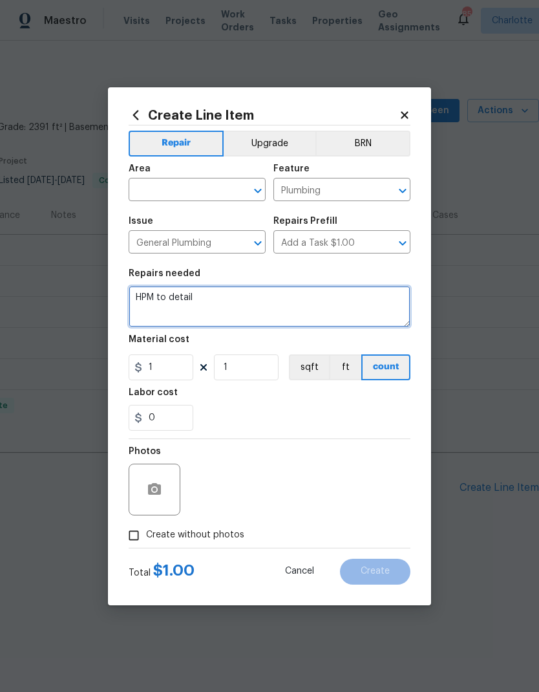
click at [142, 288] on textarea "HPM to detail" at bounding box center [270, 306] width 282 height 41
click at [141, 299] on textarea "HPM to detail" at bounding box center [270, 306] width 282 height 41
click at [140, 299] on textarea "HPM to detail" at bounding box center [270, 306] width 282 height 41
type textarea "Water"
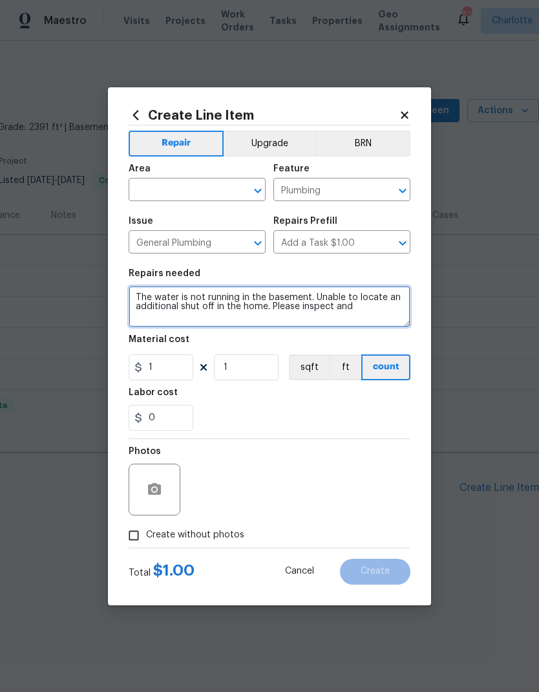
click at [379, 308] on textarea "The water is not running in the basement. Unable to locate an additional shut o…" at bounding box center [270, 306] width 282 height 41
type textarea "The water is not running in the basement. Unable to locate an additional shut o…"
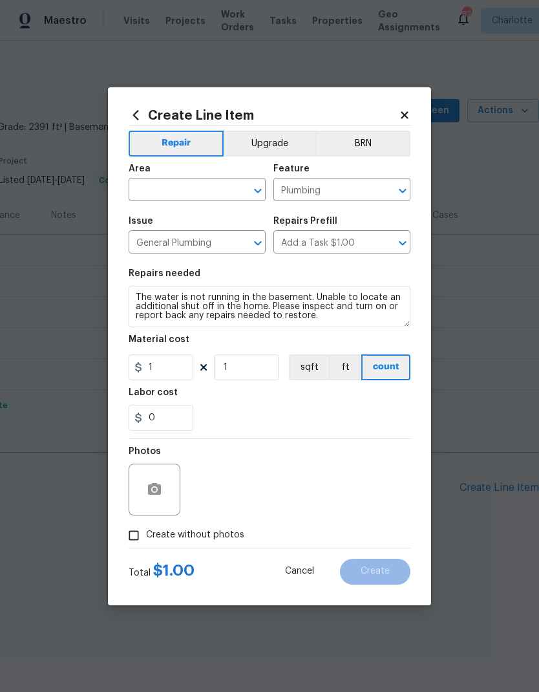
click at [184, 196] on input "text" at bounding box center [179, 191] width 101 height 20
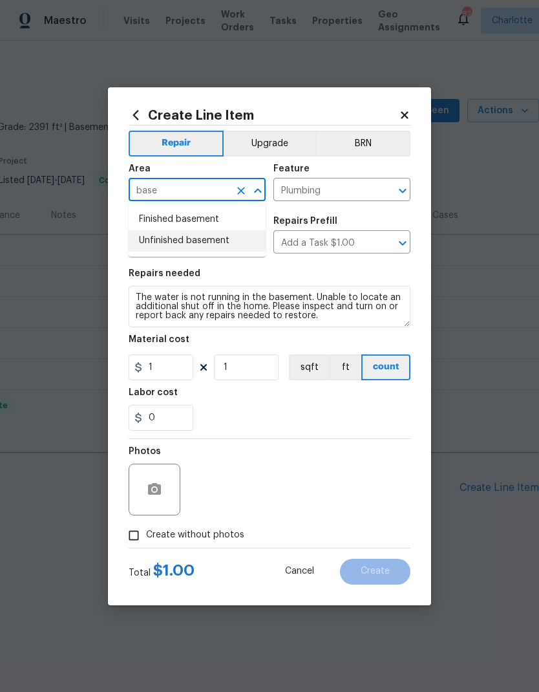
click at [211, 239] on li "Unfinished basement" at bounding box center [197, 240] width 137 height 21
type input "Unfinished basement"
click at [244, 192] on icon "Clear" at bounding box center [241, 190] width 13 height 13
click at [226, 215] on li "Finished basement" at bounding box center [197, 219] width 137 height 21
type input "Finished basement"
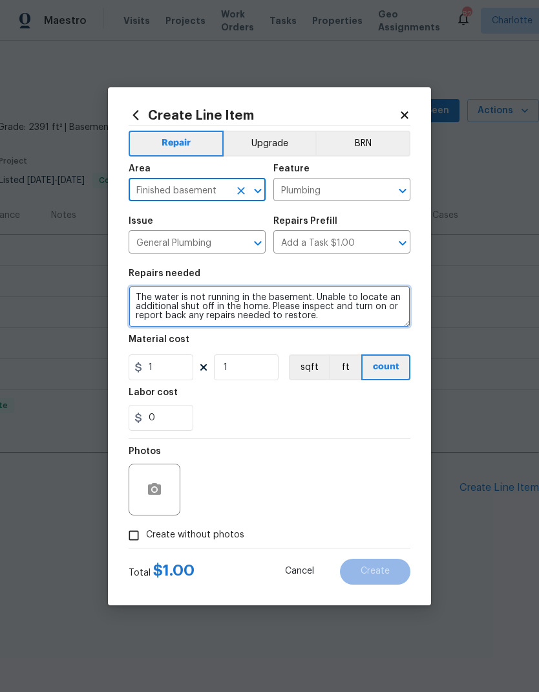
click at [224, 309] on textarea "The water is not running in the basement. Unable to locate an additional shut o…" at bounding box center [270, 306] width 282 height 41
type textarea "The water is not running in the basement. Unable to locate an additional shut o…"
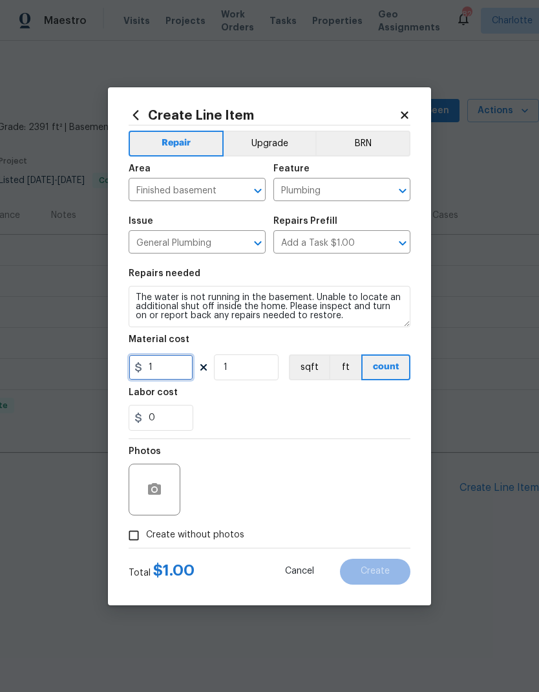
click at [170, 369] on input "1" at bounding box center [161, 367] width 65 height 26
type input "150"
click at [158, 493] on icon "button" at bounding box center [154, 489] width 13 height 12
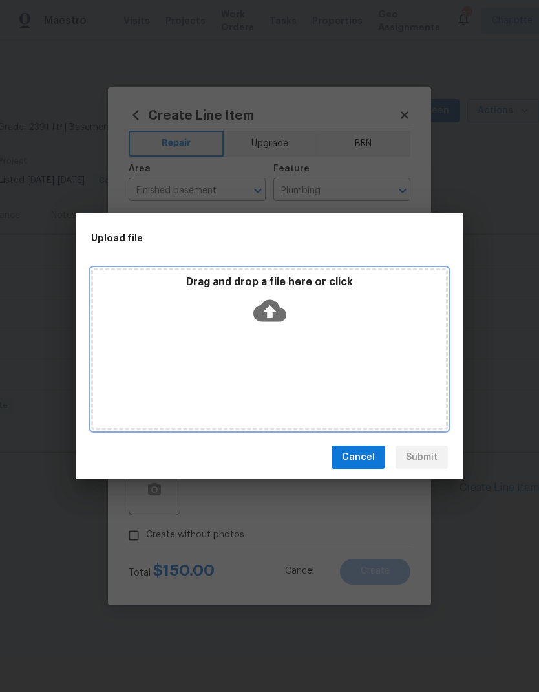
click at [272, 308] on icon at bounding box center [270, 310] width 33 height 33
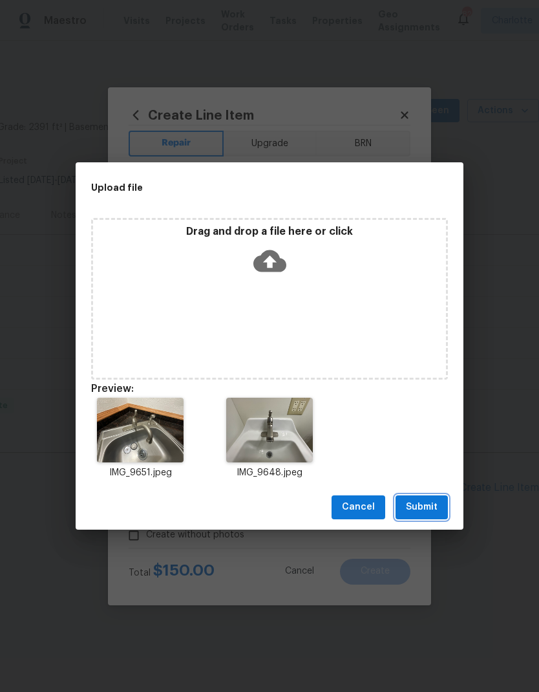
click at [436, 505] on span "Submit" at bounding box center [422, 507] width 32 height 16
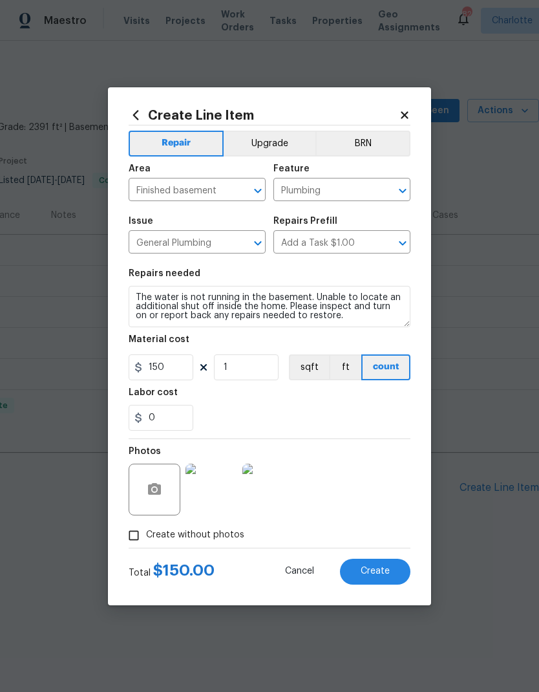
click at [390, 580] on button "Create" at bounding box center [375, 572] width 70 height 26
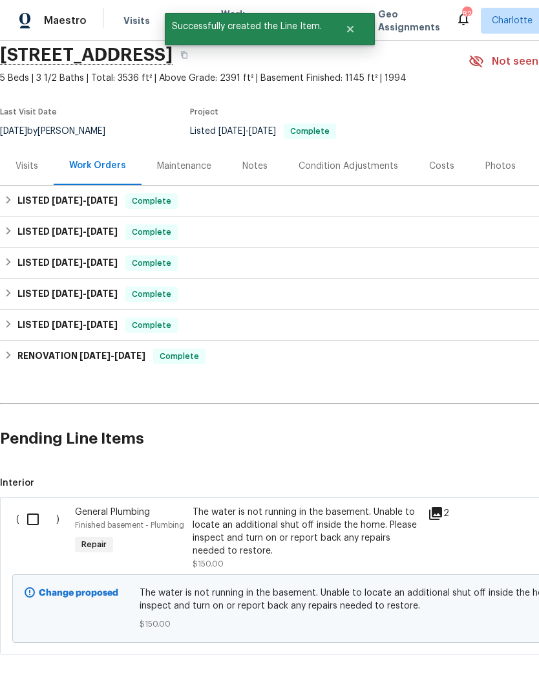
scroll to position [49, 0]
click at [27, 532] on input "checkbox" at bounding box center [37, 519] width 37 height 27
checkbox input "true"
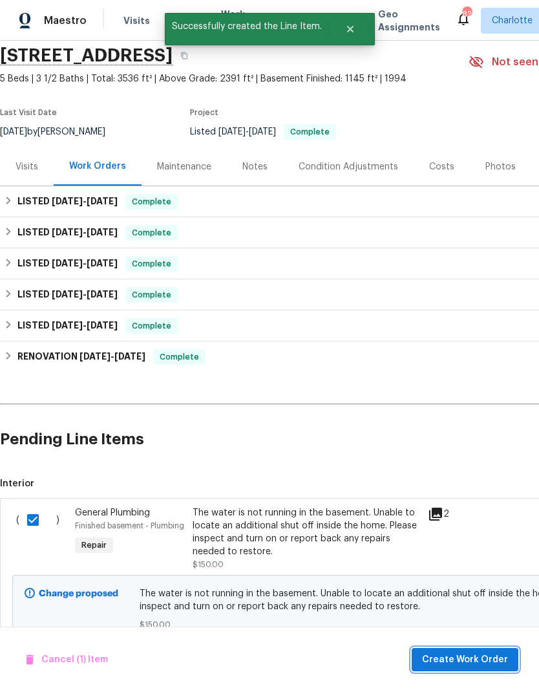
click at [459, 650] on button "Create Work Order" at bounding box center [465, 660] width 107 height 24
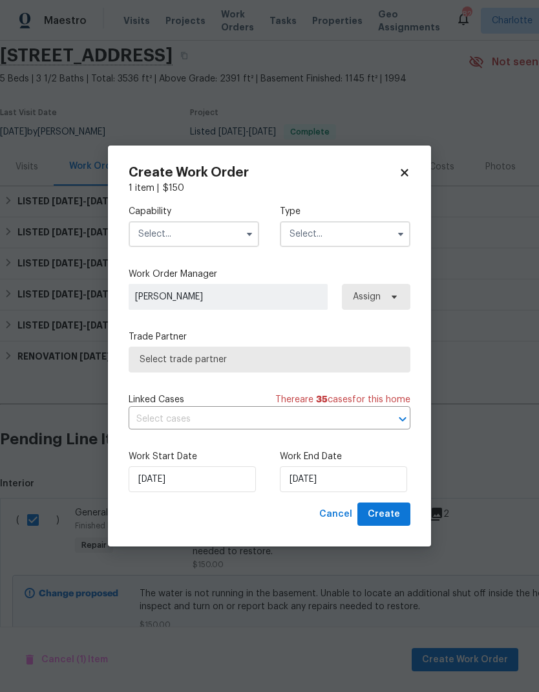
click at [235, 238] on input "text" at bounding box center [194, 234] width 131 height 26
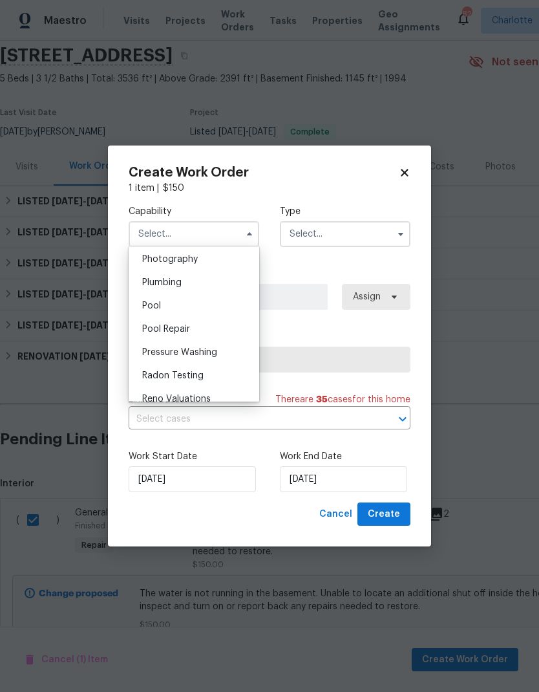
scroll to position [1137, 0]
click at [230, 284] on div "Plumbing" at bounding box center [194, 280] width 124 height 23
type input "Plumbing"
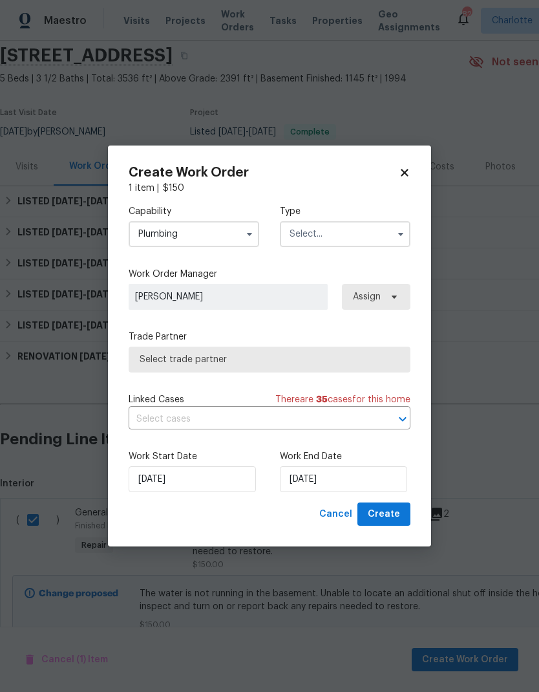
click at [376, 241] on input "text" at bounding box center [345, 234] width 131 height 26
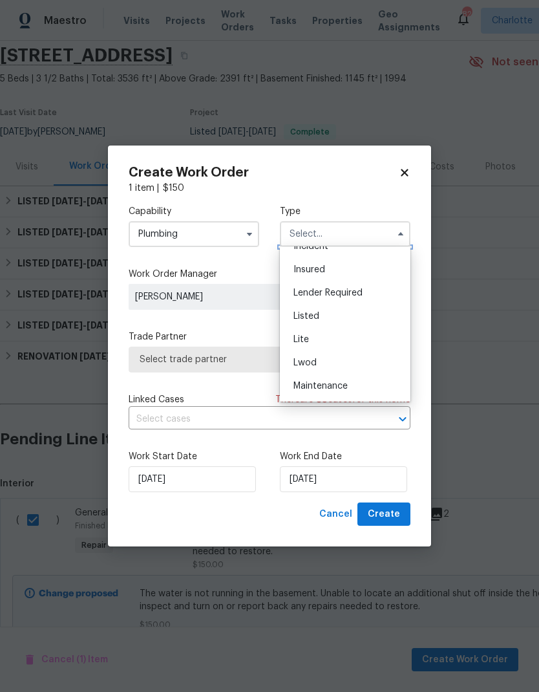
scroll to position [72, 0]
click at [353, 327] on div "Listed" at bounding box center [345, 328] width 124 height 23
type input "Listed"
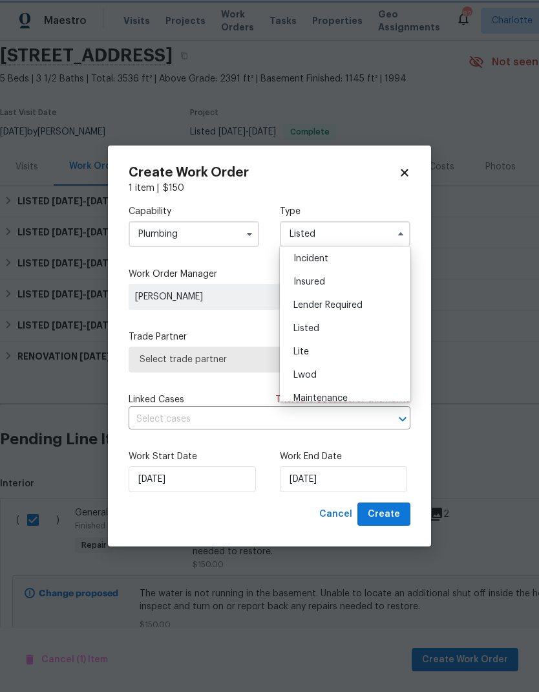
scroll to position [0, 0]
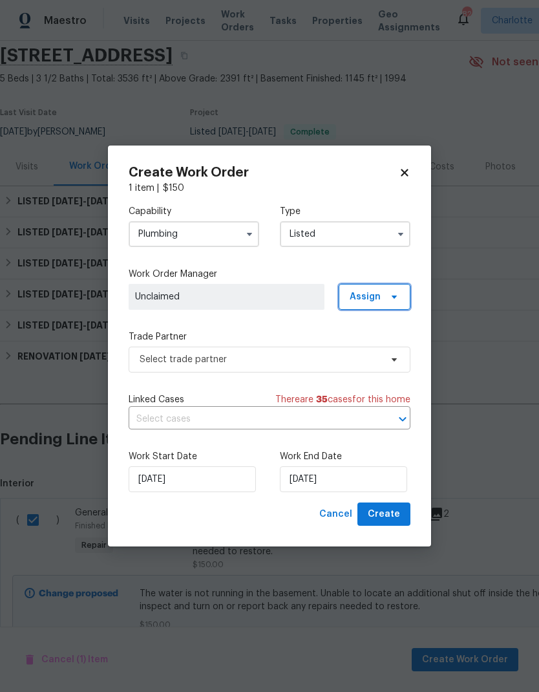
click at [395, 301] on span "Assign" at bounding box center [375, 297] width 72 height 26
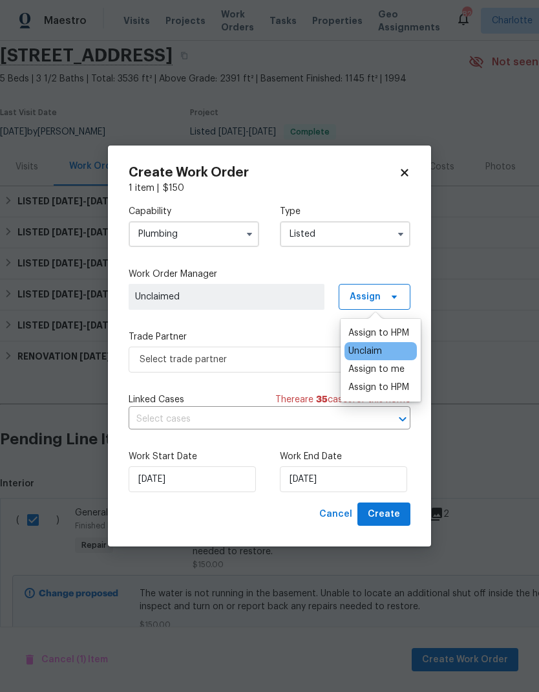
click at [404, 332] on div "Assign to HPM" at bounding box center [379, 333] width 61 height 13
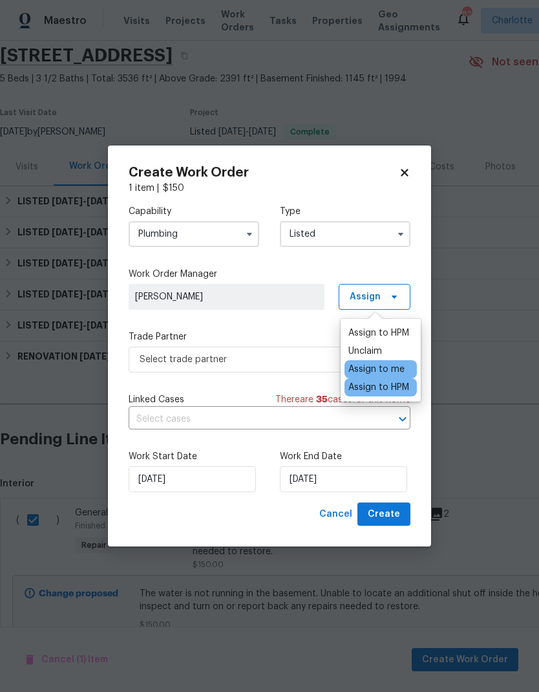
click at [406, 364] on div "Assign to me" at bounding box center [381, 369] width 72 height 18
click at [310, 328] on div "Capability Plumbing Type Listed Work Order Manager Ryan Craven Assign Trade Par…" at bounding box center [270, 349] width 282 height 308
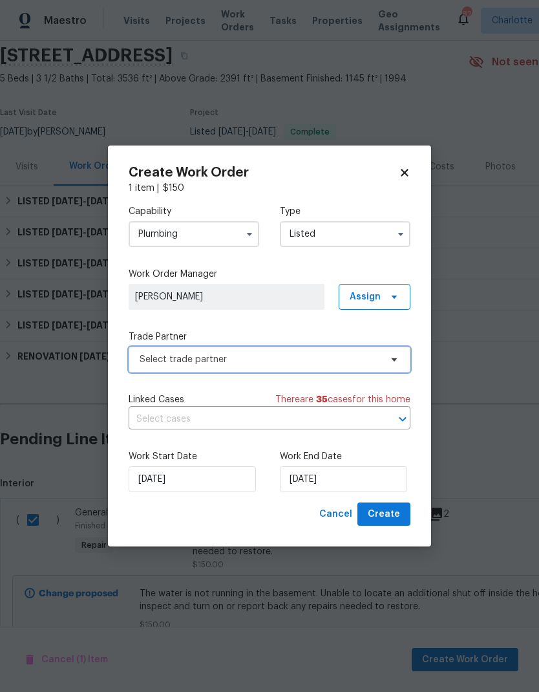
click at [397, 360] on icon at bounding box center [394, 359] width 10 height 10
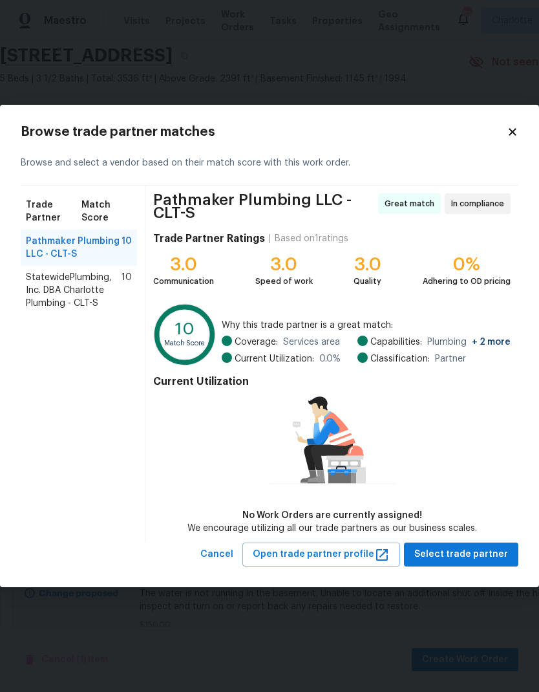
click at [513, 131] on icon at bounding box center [513, 132] width 12 height 12
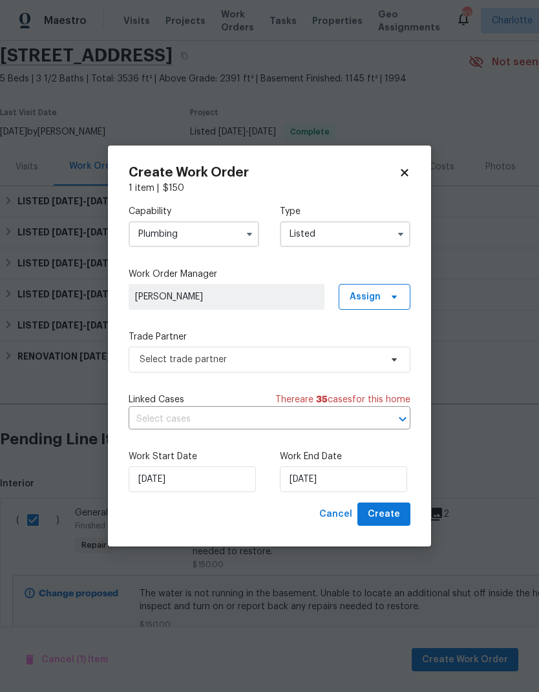
click at [242, 235] on button "button" at bounding box center [250, 234] width 16 height 16
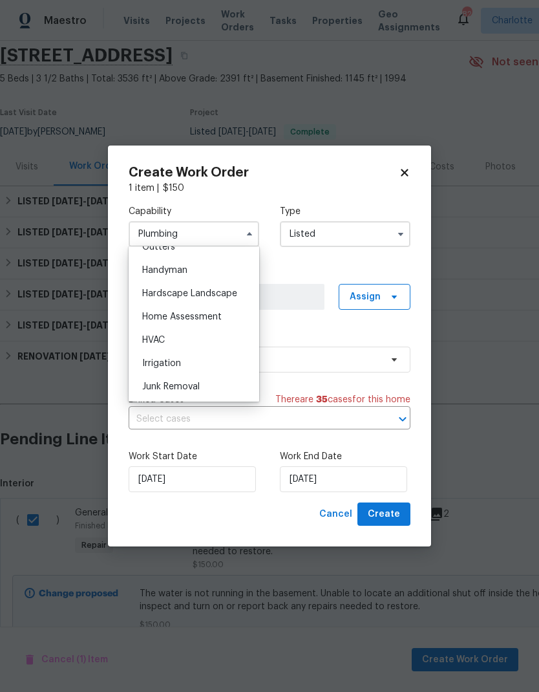
scroll to position [682, 0]
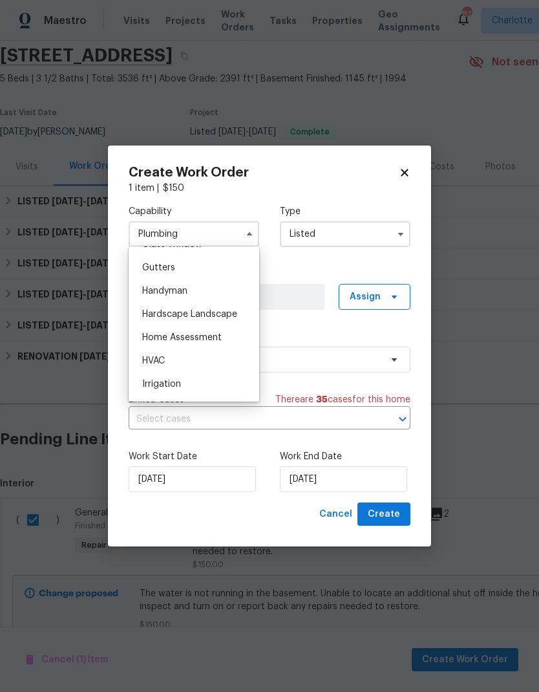
click at [218, 288] on div "Handyman" at bounding box center [194, 290] width 124 height 23
type input "Handyman"
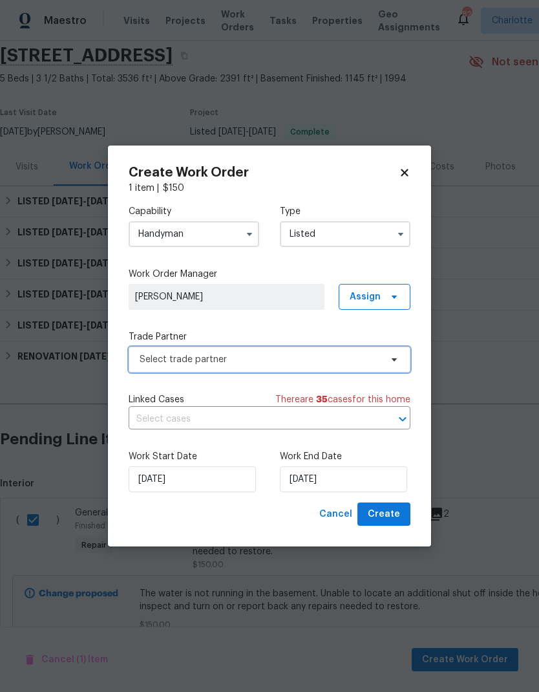
click at [396, 359] on icon at bounding box center [394, 359] width 5 height 3
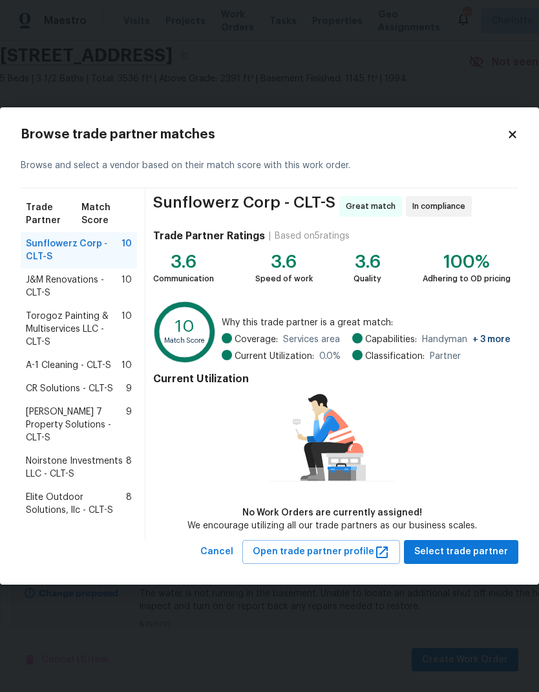
click at [52, 370] on span "A-1 Cleaning - CLT-S" at bounding box center [68, 365] width 85 height 13
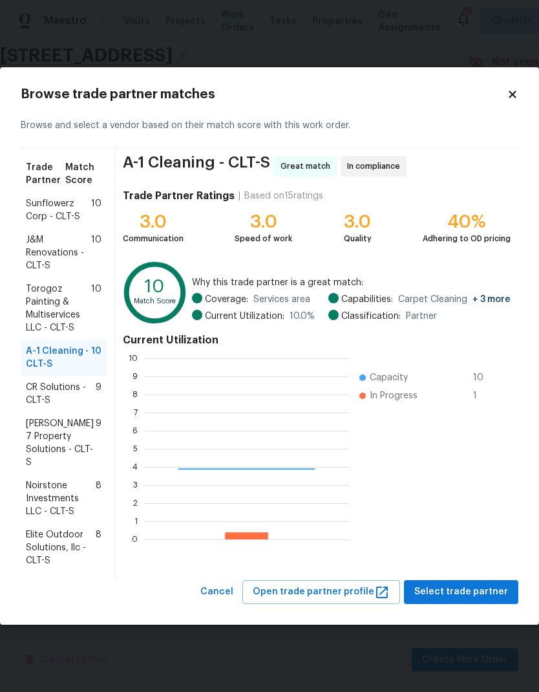
scroll to position [181, 205]
click at [36, 257] on span "J&M Renovations - CLT-S" at bounding box center [58, 252] width 65 height 39
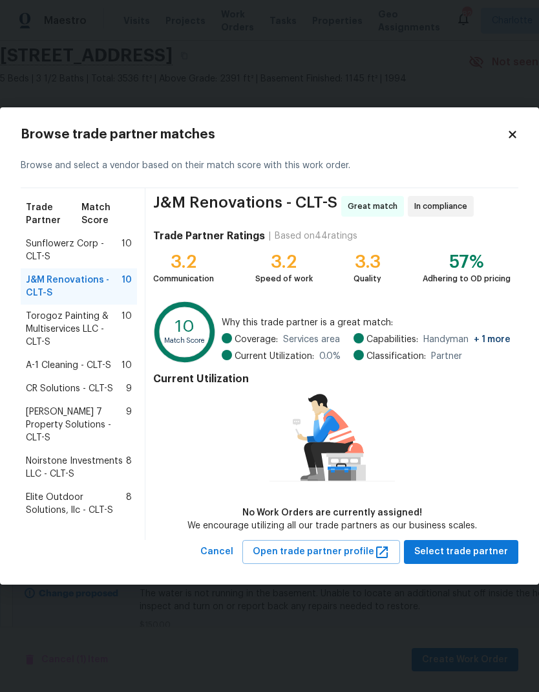
click at [50, 369] on span "A-1 Cleaning - CLT-S" at bounding box center [68, 365] width 85 height 13
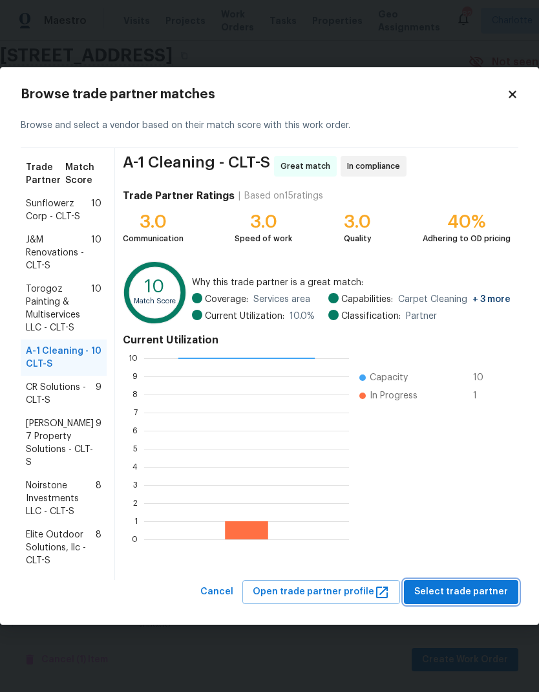
click at [473, 598] on span "Select trade partner" at bounding box center [462, 592] width 94 height 16
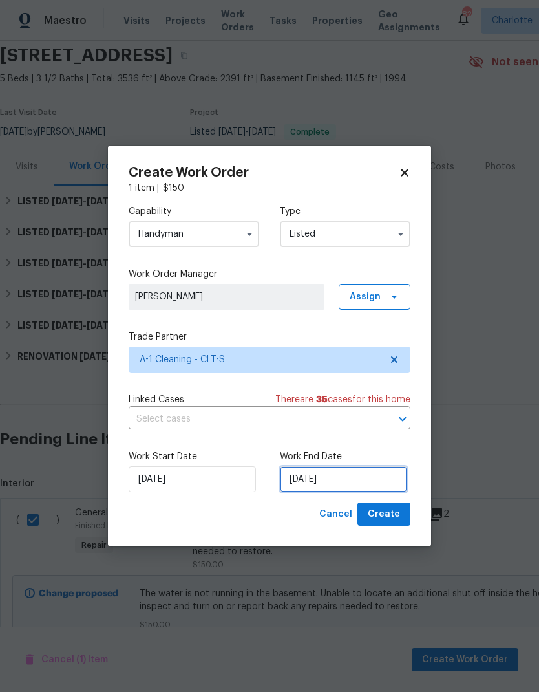
click at [328, 490] on input "[DATE]" at bounding box center [343, 479] width 127 height 26
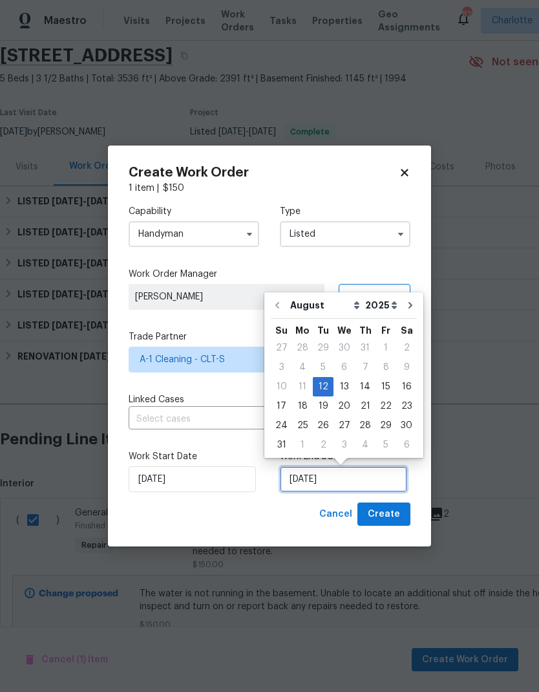
scroll to position [10, 0]
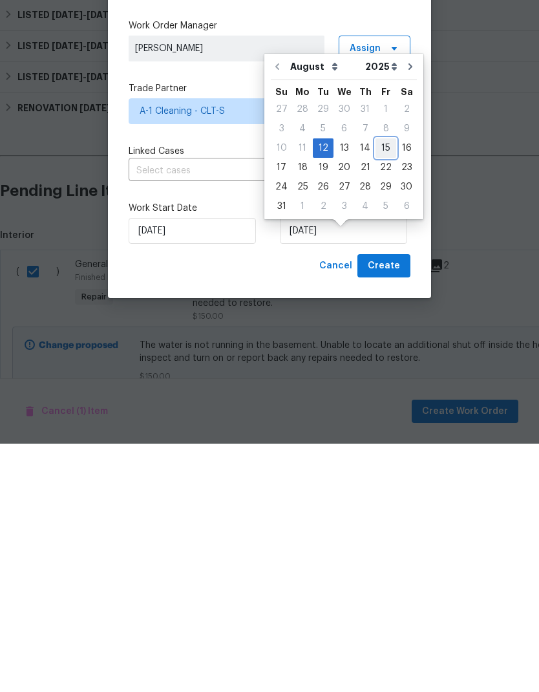
click at [384, 387] on div "15" at bounding box center [386, 396] width 21 height 18
type input "8/15/2025"
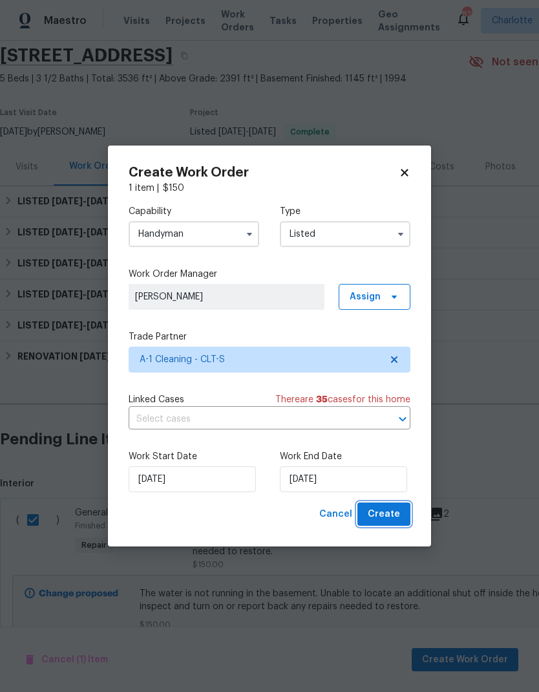
click at [389, 524] on button "Create" at bounding box center [384, 515] width 53 height 24
checkbox input "false"
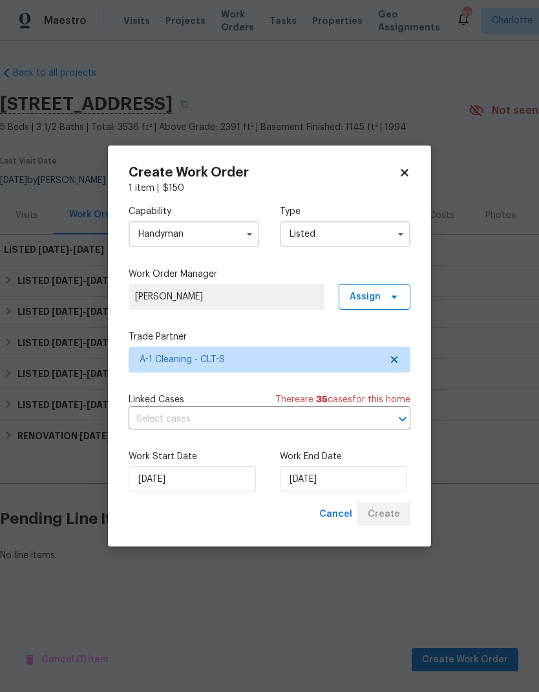
scroll to position [0, 0]
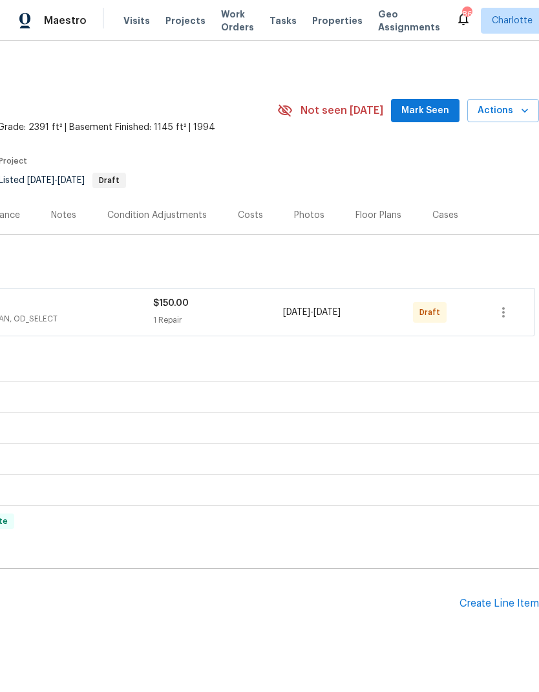
scroll to position [0, 191]
click at [502, 310] on icon "button" at bounding box center [504, 313] width 16 height 16
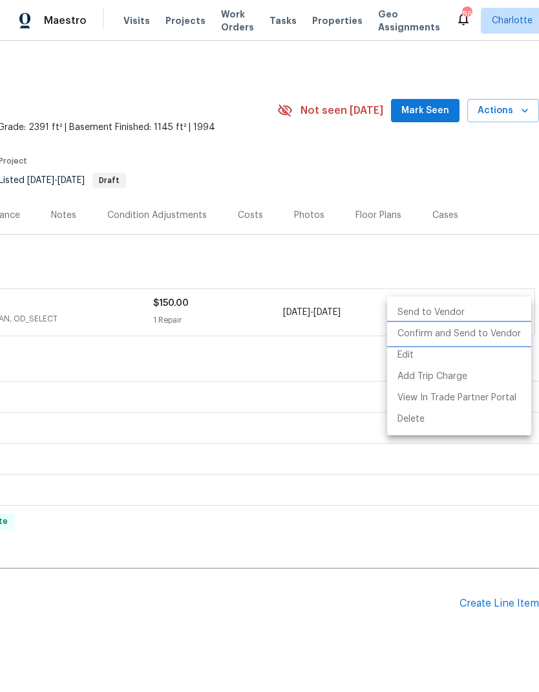
click at [503, 334] on li "Confirm and Send to Vendor" at bounding box center [459, 333] width 144 height 21
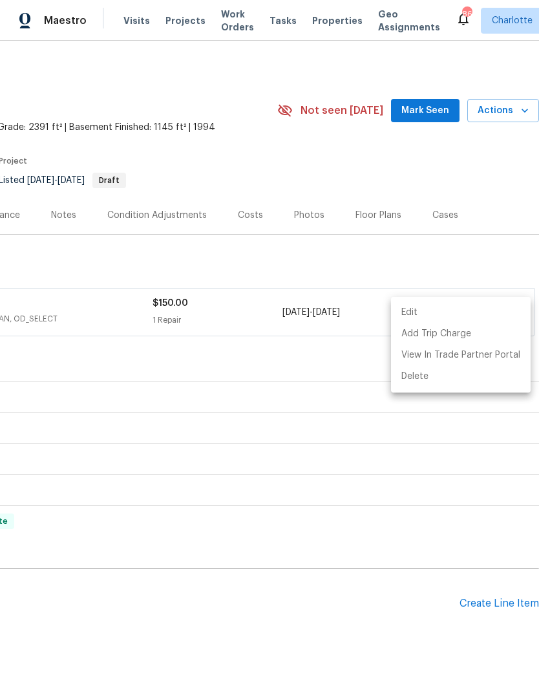
click at [358, 600] on div at bounding box center [269, 346] width 539 height 692
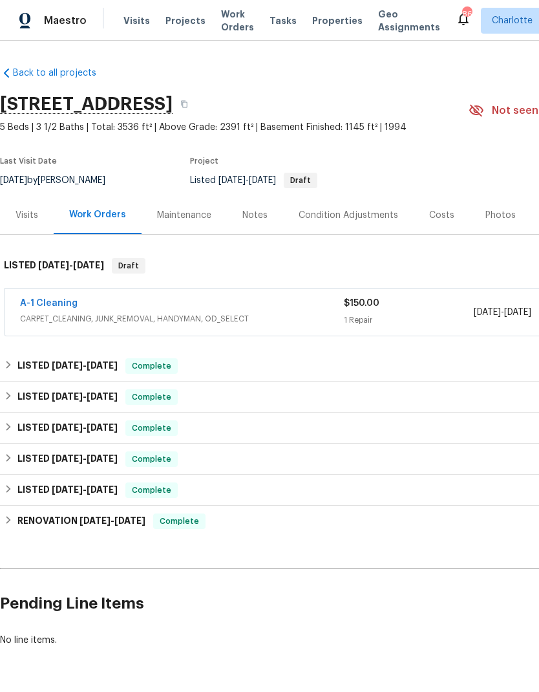
scroll to position [0, 0]
click at [41, 303] on link "A-1 Cleaning" at bounding box center [49, 303] width 58 height 9
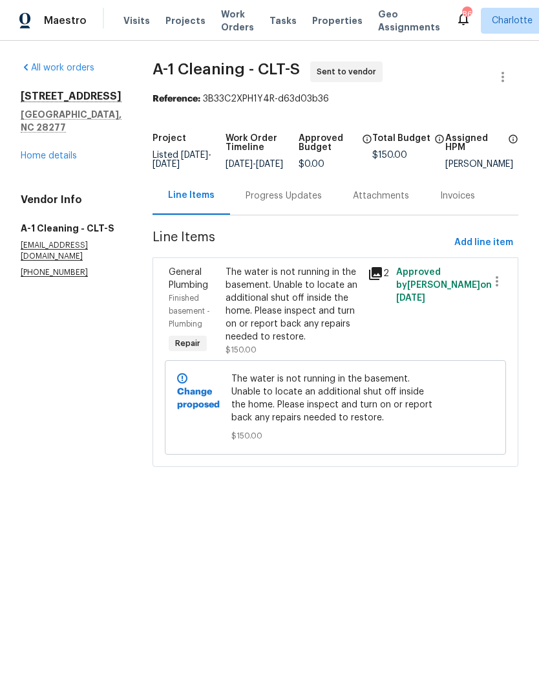
click at [288, 202] on div "Progress Updates" at bounding box center [284, 195] width 76 height 13
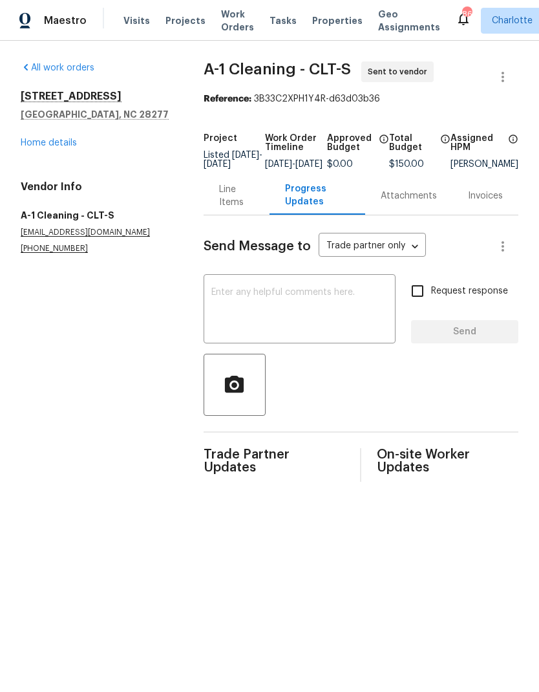
click at [290, 322] on textarea at bounding box center [299, 310] width 177 height 45
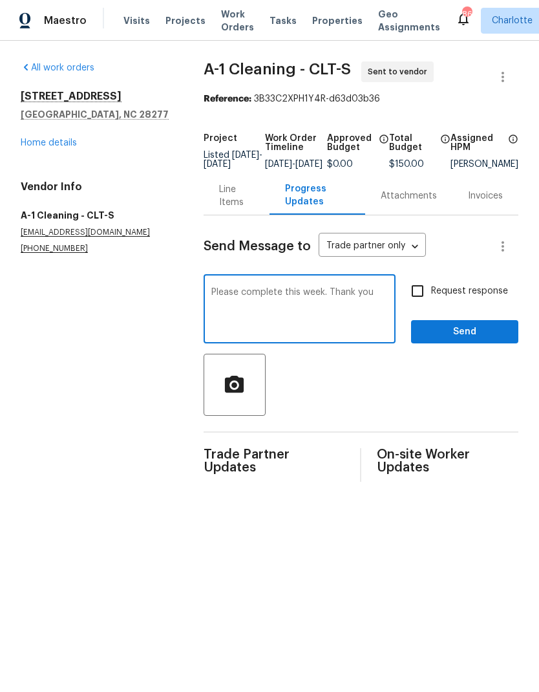
type textarea "Please complete this week. Thank you"
click at [421, 301] on input "Request response" at bounding box center [417, 290] width 27 height 27
checkbox input "true"
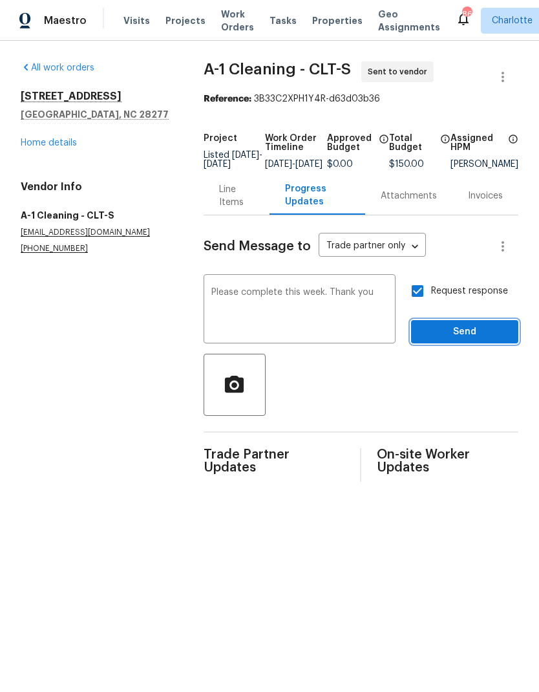
click at [482, 340] on span "Send" at bounding box center [465, 332] width 87 height 16
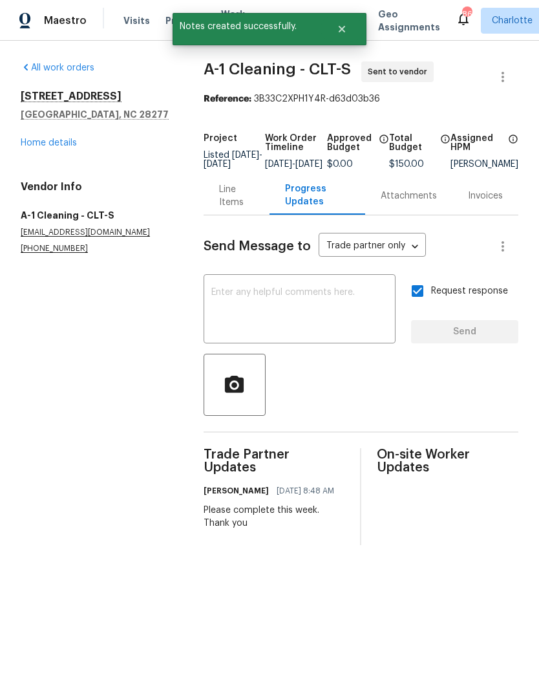
click at [28, 147] on link "Home details" at bounding box center [49, 142] width 56 height 9
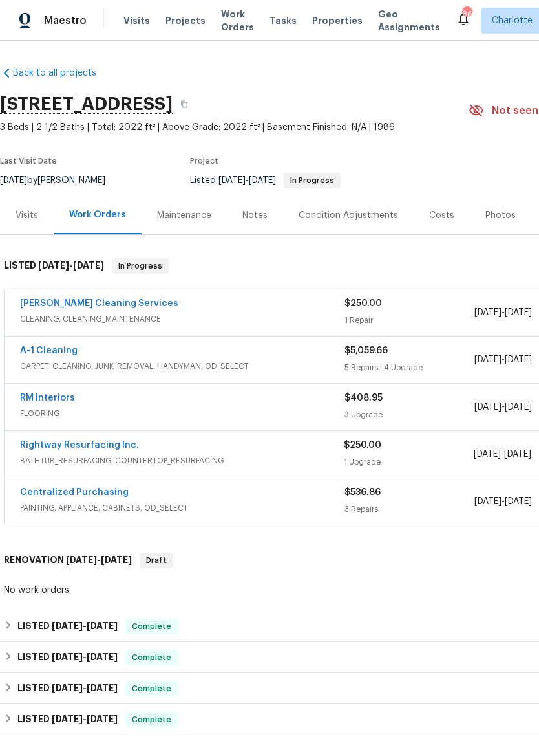
scroll to position [0, -1]
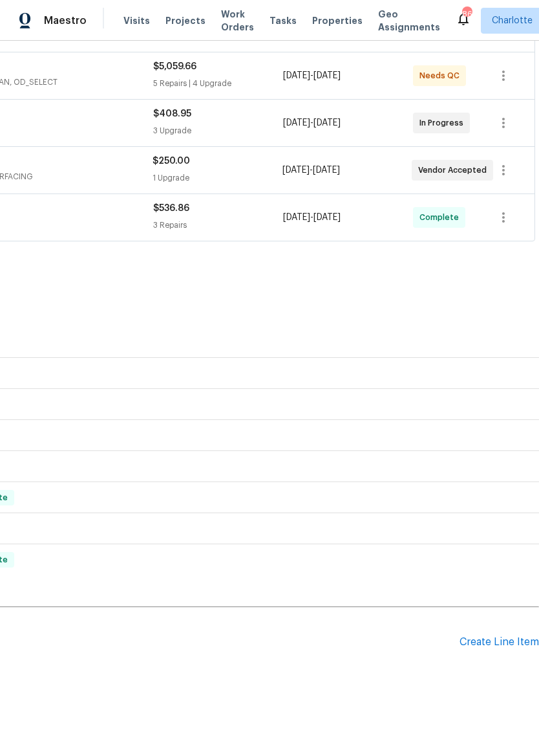
click at [497, 636] on div "Create Line Item" at bounding box center [500, 642] width 80 height 12
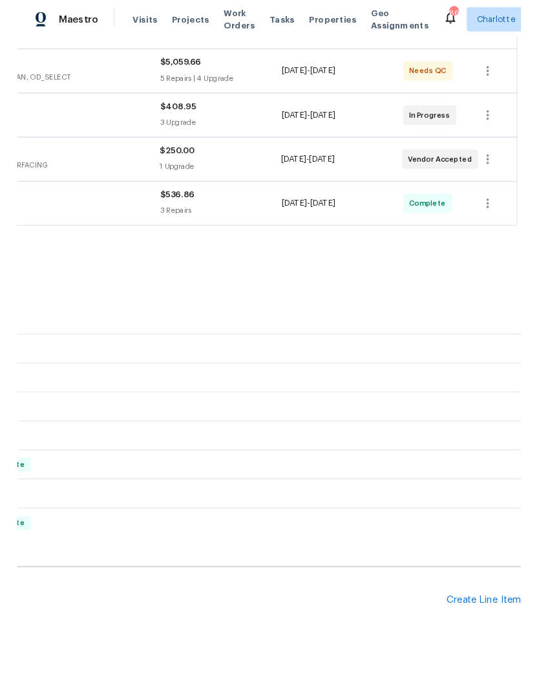
scroll to position [284, 191]
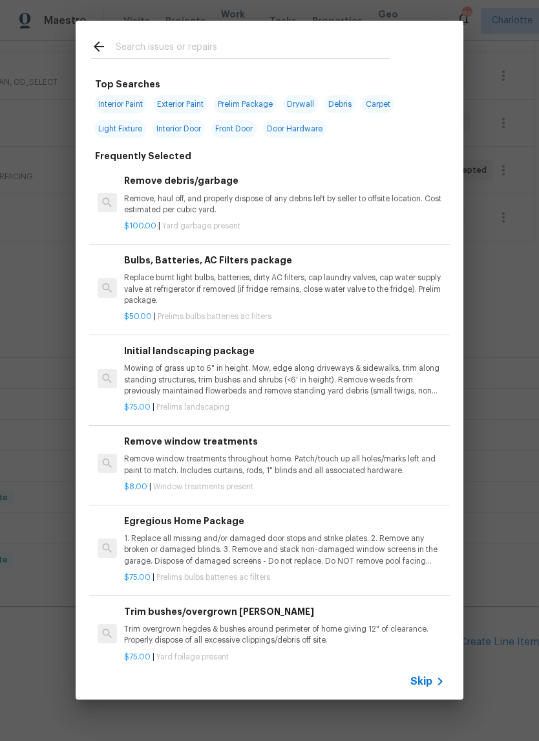
click at [223, 45] on input "text" at bounding box center [253, 48] width 274 height 19
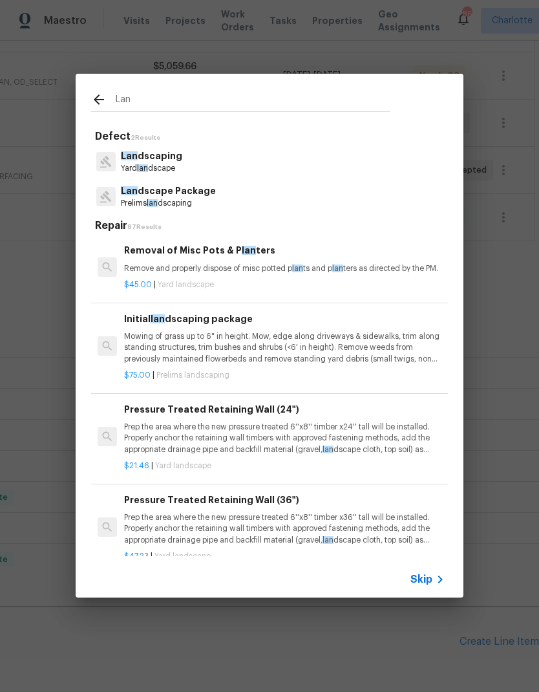
type input "Land"
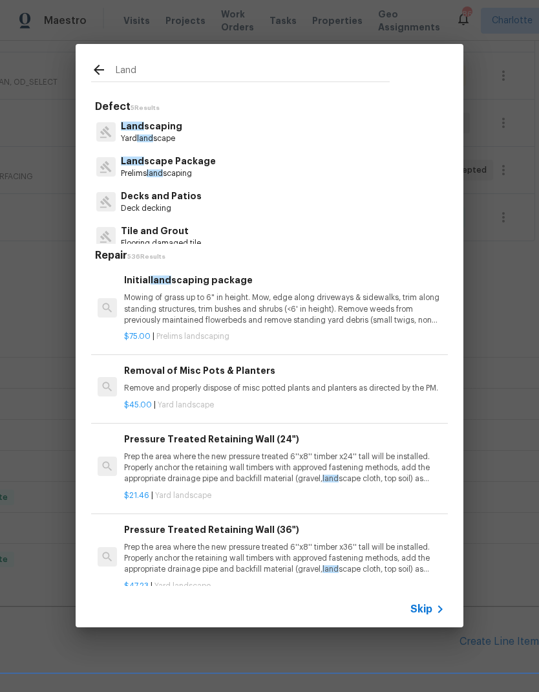
click at [264, 303] on p "Mowing of grass up to 6" in height. Mow, edge along driveways & sidewalks, trim…" at bounding box center [284, 308] width 321 height 33
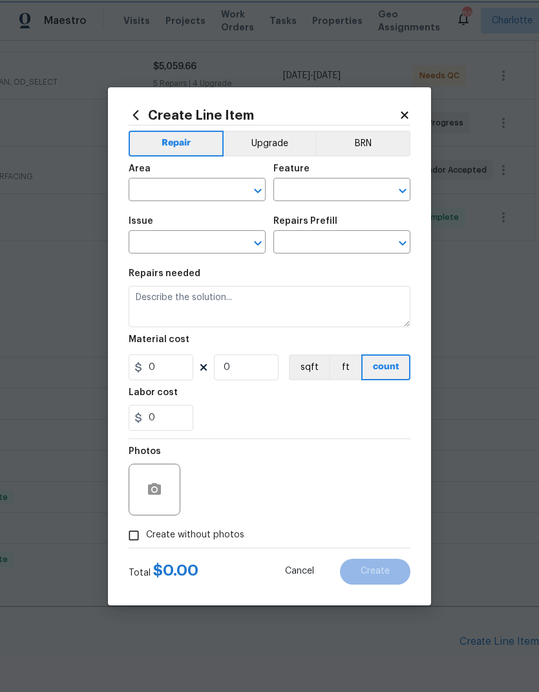
type input "Home Readiness Packages"
type input "Landscape Package"
type input "Initial landscaping package $75.00"
type textarea "Mowing of grass up to 6" in height. Mow, edge along driveways & sidewalks, trim…"
type input "75"
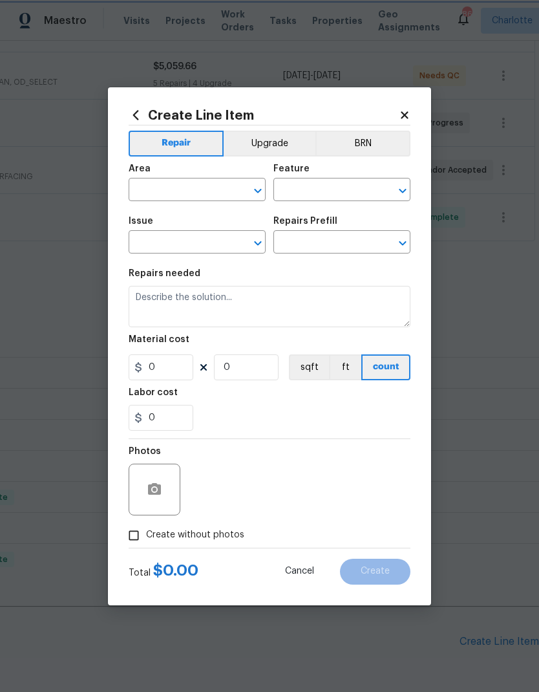
type input "1"
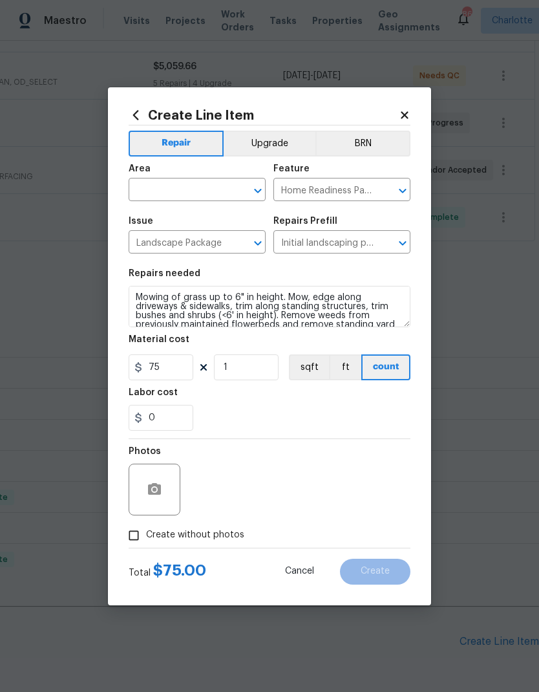
click at [202, 191] on input "text" at bounding box center [179, 191] width 101 height 20
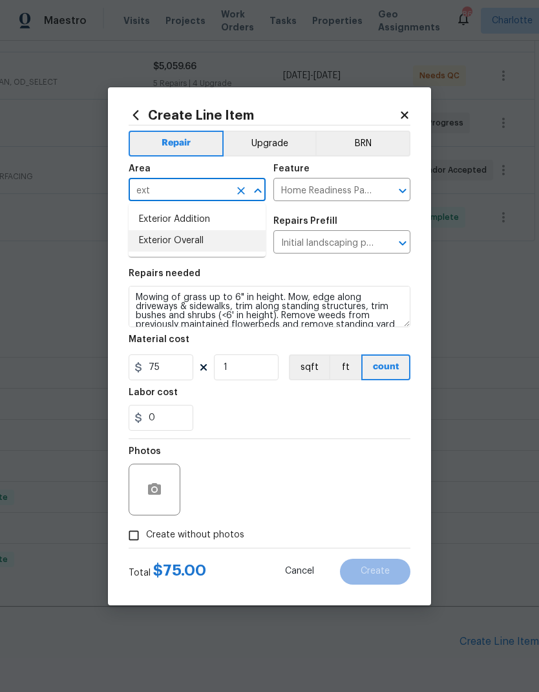
click at [209, 249] on li "Exterior Overall" at bounding box center [197, 240] width 137 height 21
type input "Exterior Overall"
click at [151, 495] on icon "button" at bounding box center [154, 489] width 13 height 12
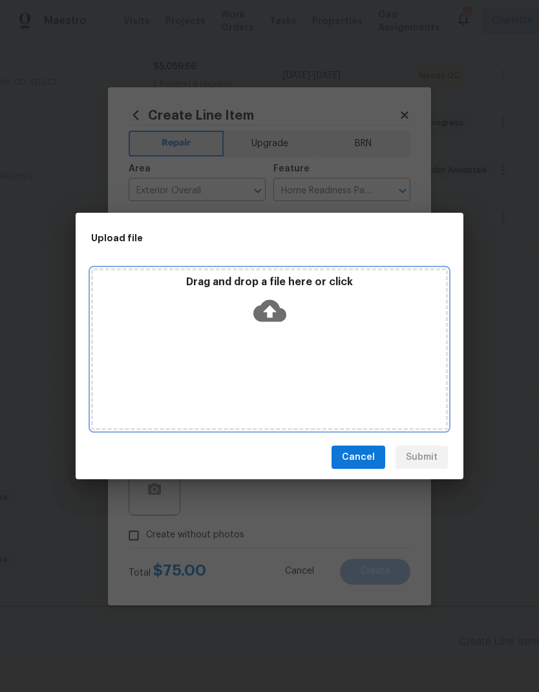
click at [271, 305] on icon at bounding box center [270, 311] width 33 height 22
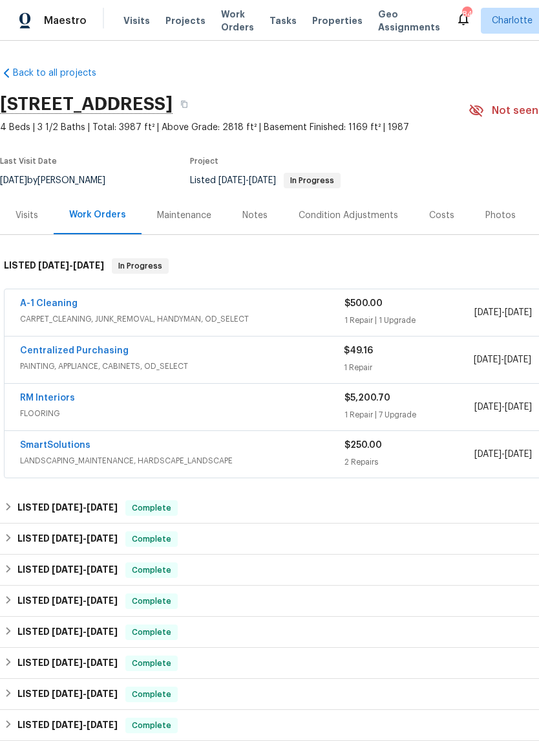
click at [38, 305] on link "A-1 Cleaning" at bounding box center [49, 303] width 58 height 9
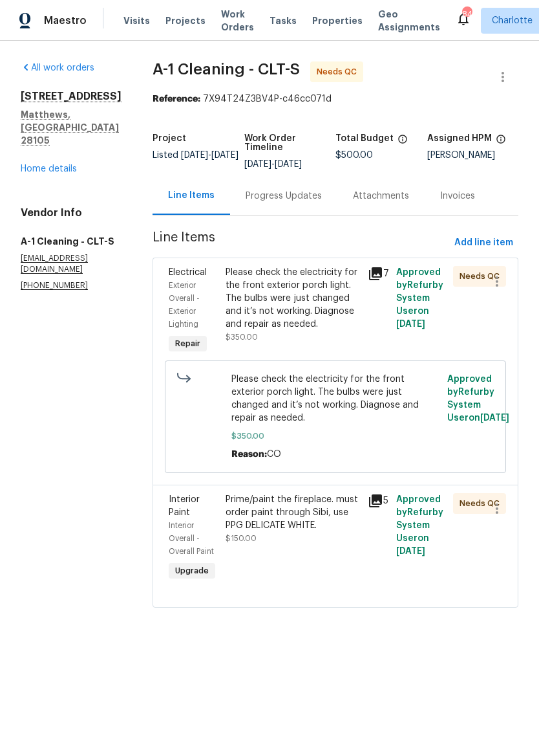
click at [330, 500] on div "Prime/paint the fireplace. must order paint through Sibi, use PPG DELICATE WHIT…" at bounding box center [293, 512] width 135 height 39
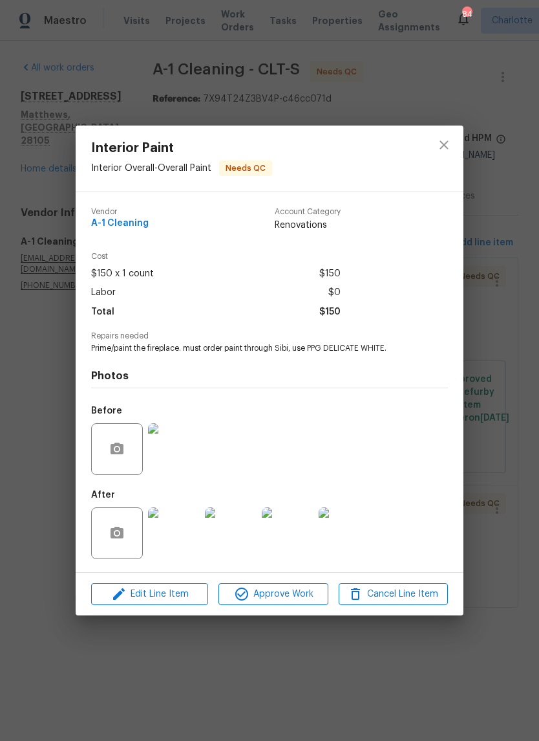
click at [178, 537] on img at bounding box center [174, 533] width 52 height 52
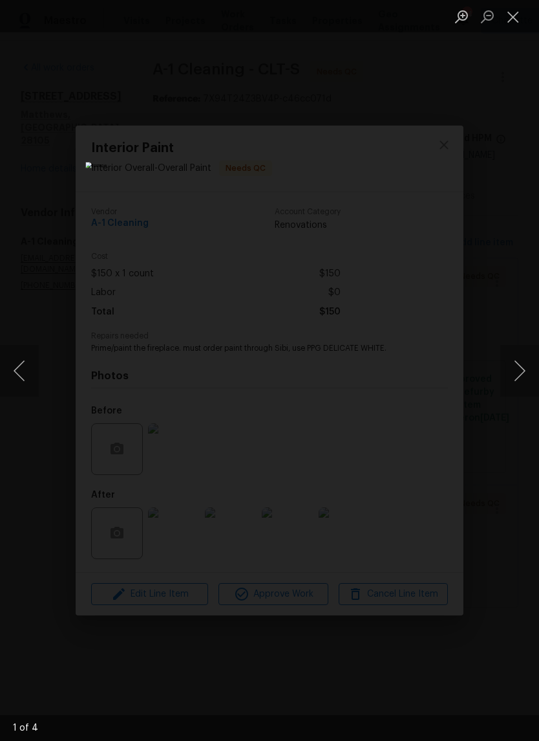
click at [517, 376] on button "Next image" at bounding box center [520, 371] width 39 height 52
click at [514, 373] on button "Next image" at bounding box center [520, 371] width 39 height 52
click at [516, 374] on button "Next image" at bounding box center [520, 371] width 39 height 52
click at [514, 375] on button "Next image" at bounding box center [520, 371] width 39 height 52
click at [514, 373] on button "Next image" at bounding box center [520, 371] width 39 height 52
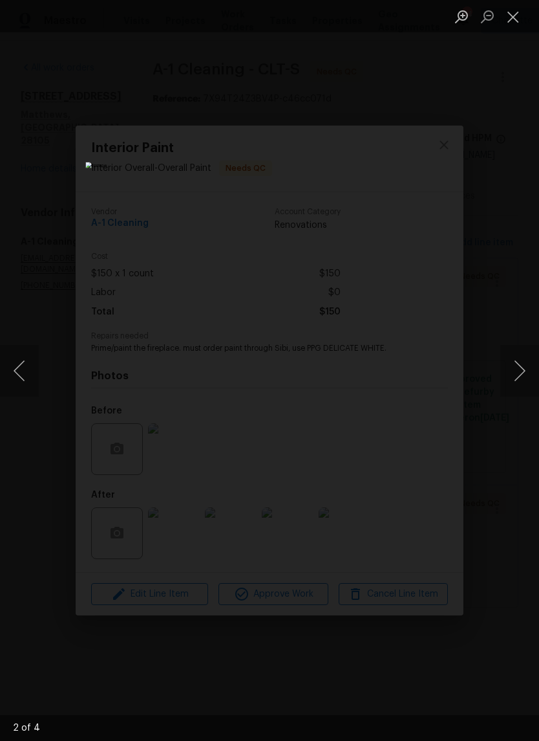
click at [514, 376] on button "Next image" at bounding box center [520, 371] width 39 height 52
click at [510, 377] on button "Next image" at bounding box center [520, 371] width 39 height 52
click at [513, 377] on button "Next image" at bounding box center [520, 371] width 39 height 52
click at [511, 383] on button "Next image" at bounding box center [520, 371] width 39 height 52
click at [510, 383] on button "Next image" at bounding box center [520, 371] width 39 height 52
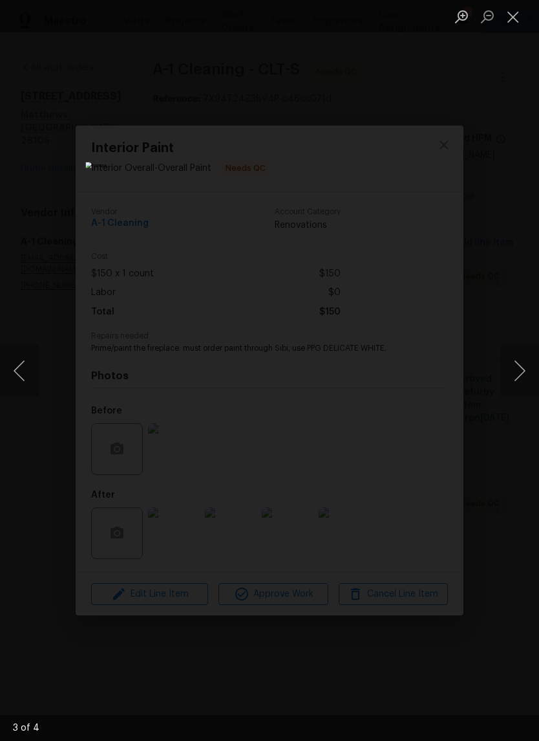
click at [507, 380] on button "Next image" at bounding box center [520, 371] width 39 height 52
click at [519, 22] on button "Close lightbox" at bounding box center [514, 16] width 26 height 23
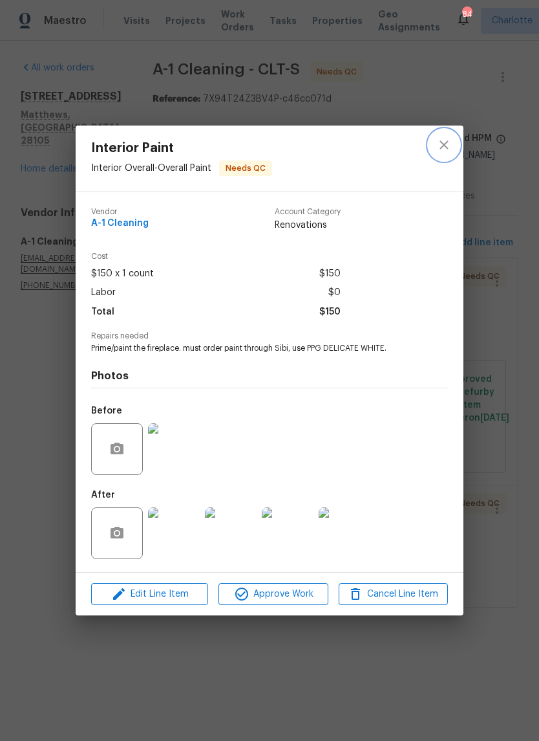
click at [448, 149] on icon "close" at bounding box center [445, 145] width 16 height 16
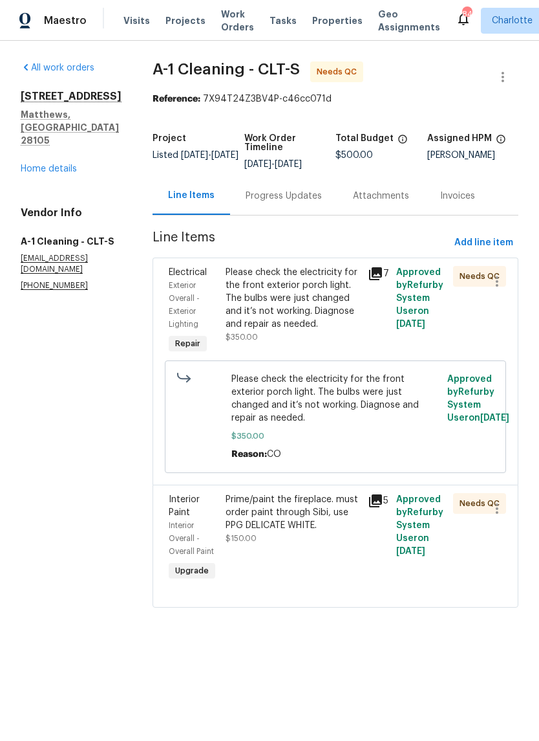
click at [318, 288] on div "Please check the electricity for the front exterior porch light. The bulbs were…" at bounding box center [293, 298] width 135 height 65
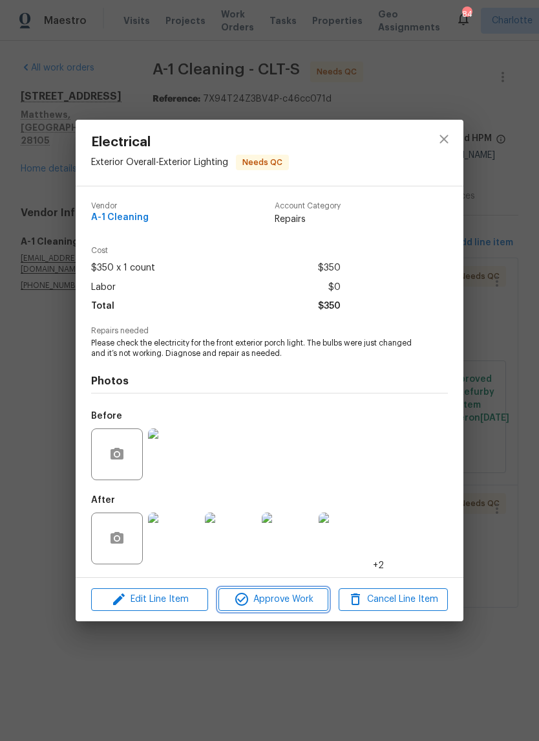
click at [298, 591] on button "Approve Work" at bounding box center [273, 599] width 109 height 23
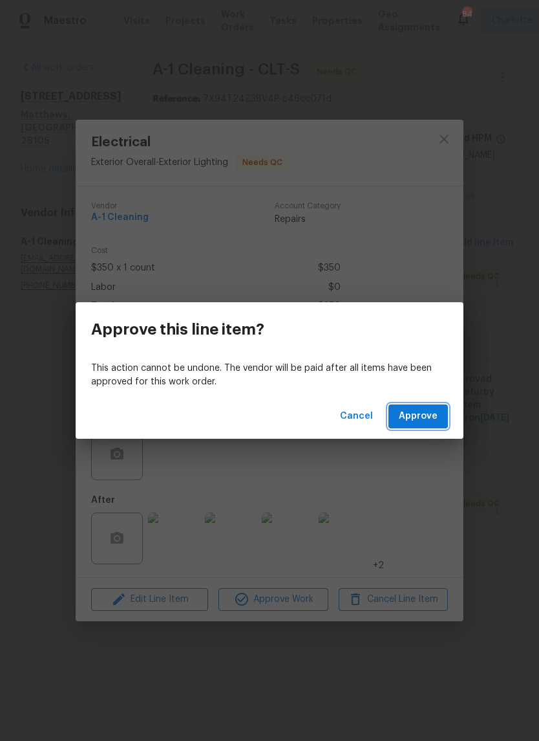
click at [420, 420] on span "Approve" at bounding box center [418, 416] width 39 height 16
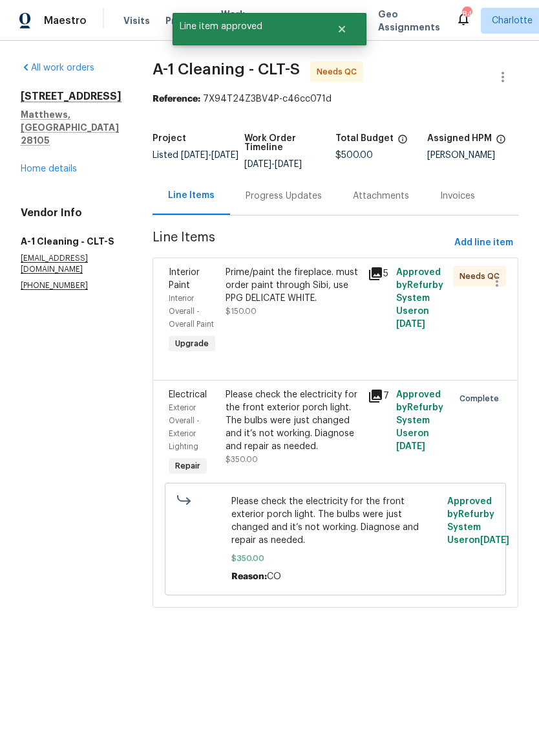
click at [325, 281] on div "Prime/paint the fireplace. must order paint through Sibi, use PPG DELICATE WHIT…" at bounding box center [293, 285] width 135 height 39
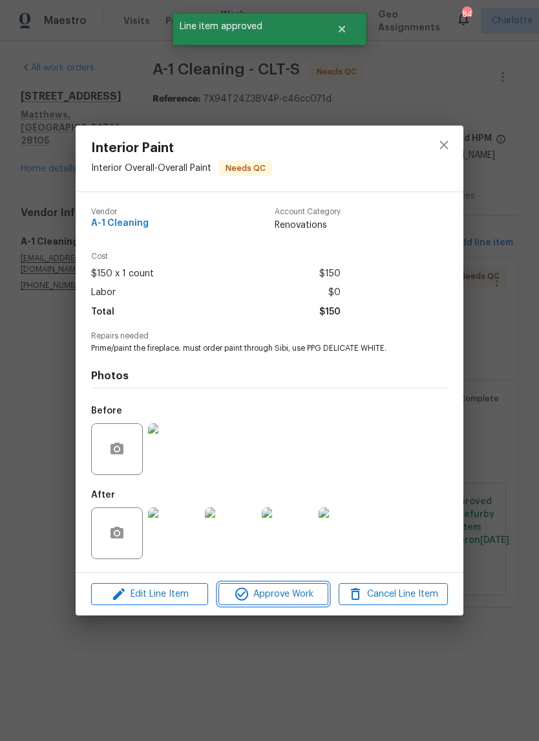
click at [300, 601] on span "Approve Work" at bounding box center [273, 594] width 102 height 16
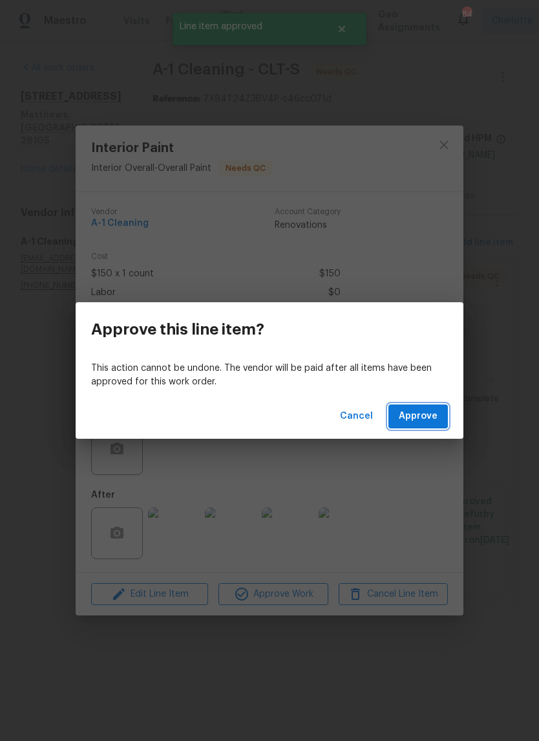
click at [427, 420] on span "Approve" at bounding box center [418, 416] width 39 height 16
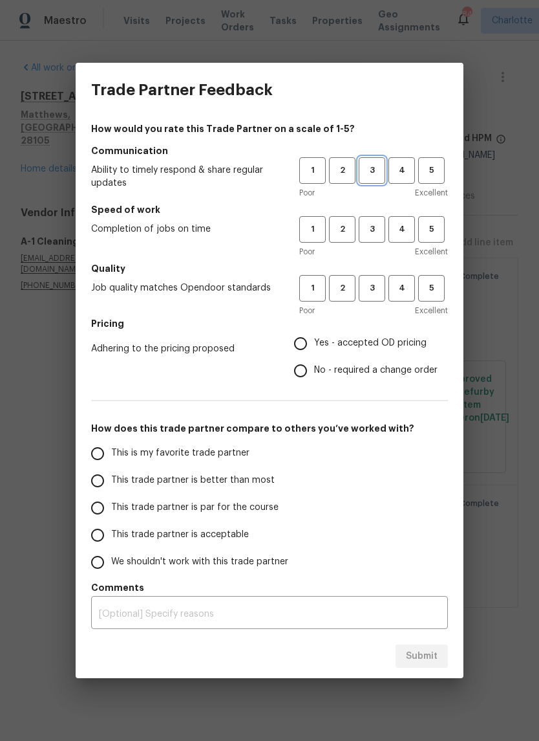
click at [376, 168] on span "3" at bounding box center [372, 170] width 24 height 15
click at [371, 228] on span "3" at bounding box center [372, 229] width 24 height 15
click at [374, 285] on span "3" at bounding box center [372, 288] width 24 height 15
click at [305, 345] on input "Yes - accepted OD pricing" at bounding box center [300, 343] width 27 height 27
radio input "true"
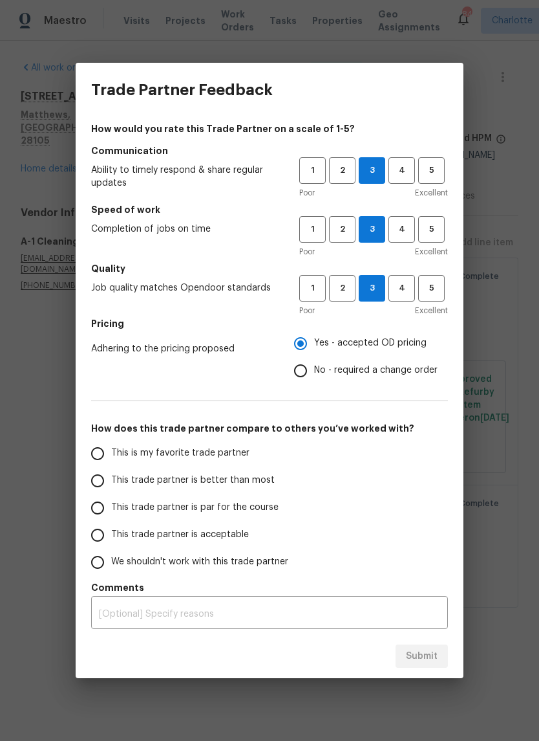
click at [99, 479] on input "This trade partner is better than most" at bounding box center [97, 480] width 27 height 27
click at [422, 664] on button "Submit" at bounding box center [422, 656] width 52 height 24
radio input "true"
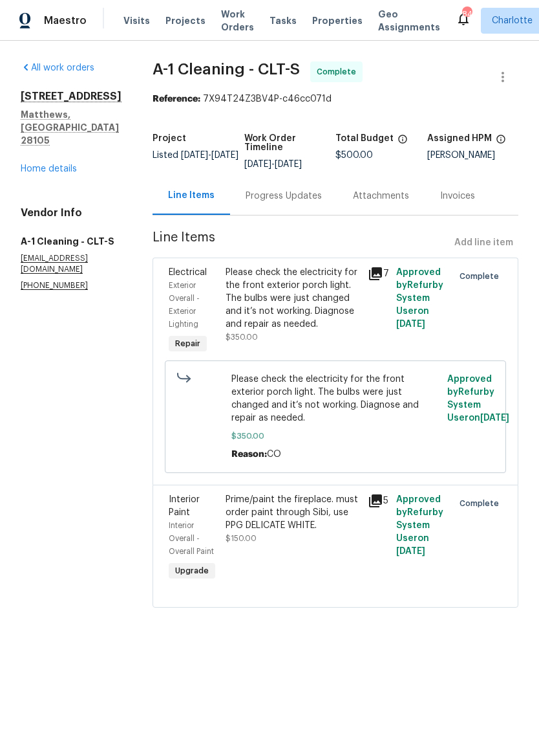
radio input "false"
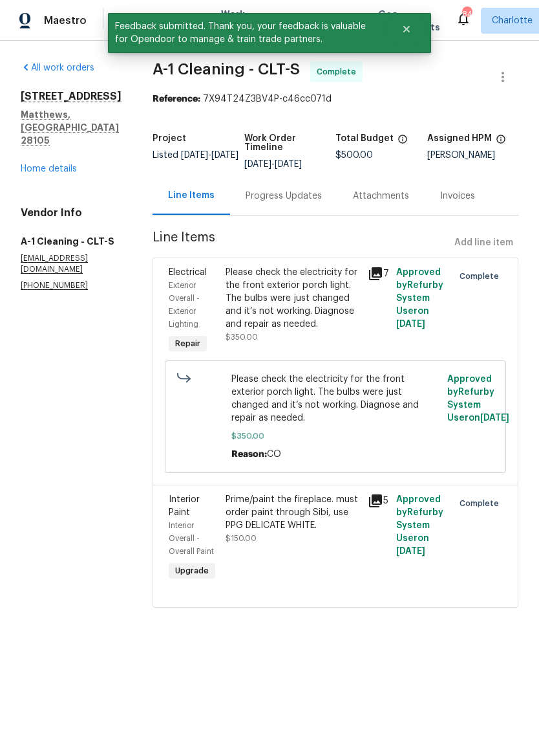
click at [23, 164] on link "Home details" at bounding box center [49, 168] width 56 height 9
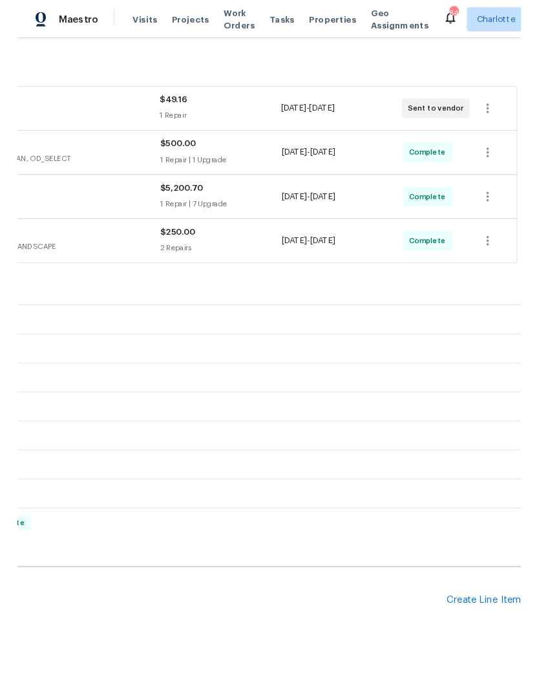
scroll to position [197, 191]
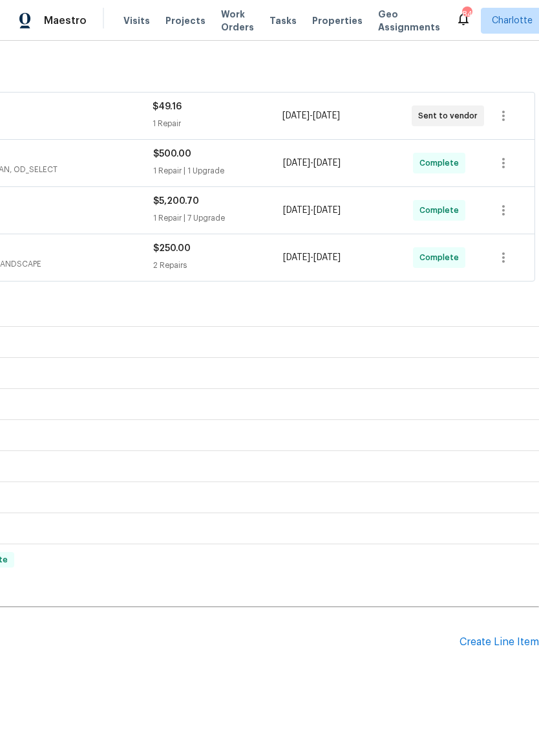
click at [499, 636] on div "Create Line Item" at bounding box center [500, 642] width 80 height 12
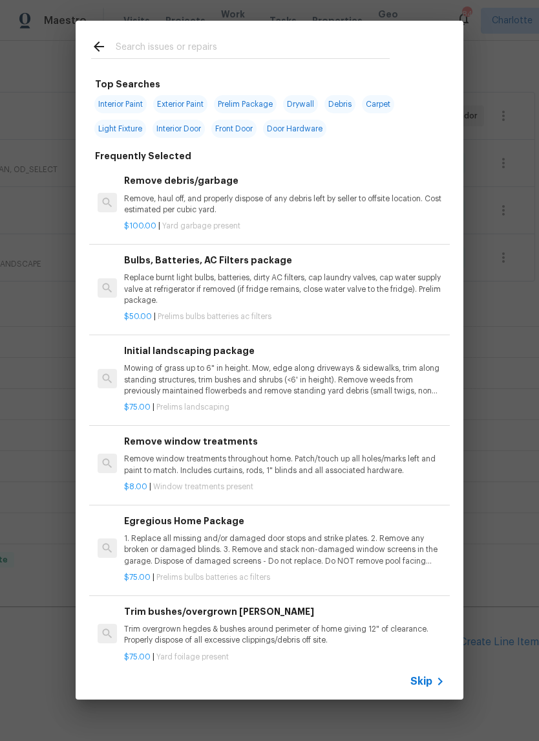
click at [237, 45] on input "text" at bounding box center [253, 48] width 274 height 19
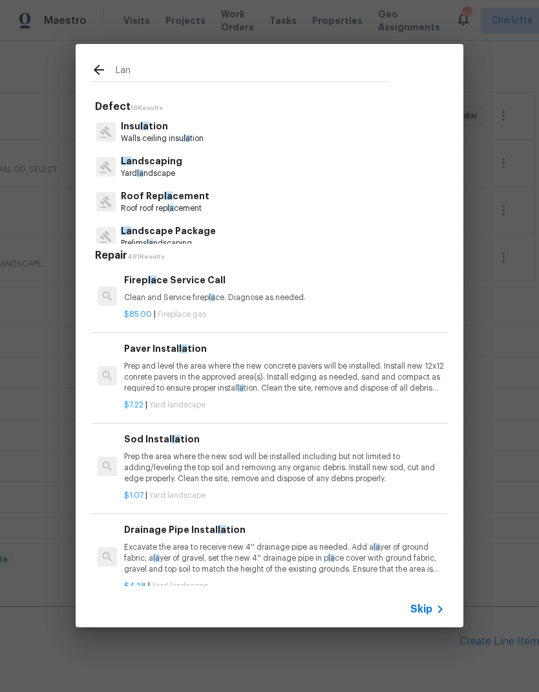
type input "Land"
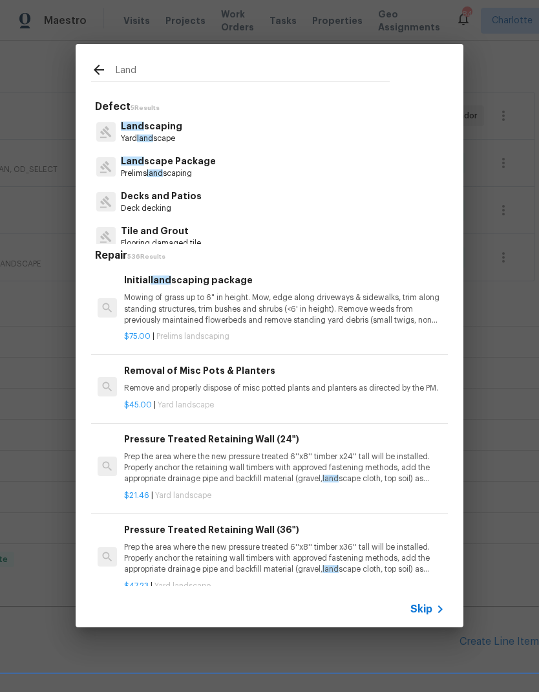
click at [290, 311] on p "Mowing of grass up to 6" in height. Mow, edge along driveways & sidewalks, trim…" at bounding box center [284, 308] width 321 height 33
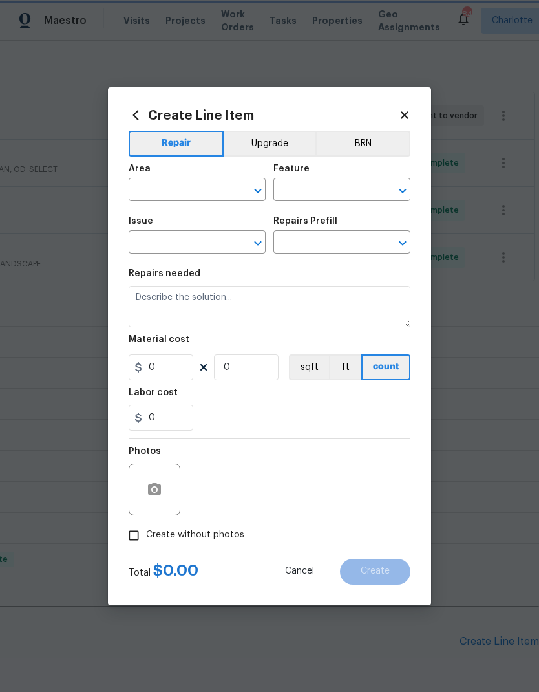
type input "Home Readiness Packages"
type input "Landscape Package"
type input "Initial landscaping package $75.00"
type textarea "Mowing of grass up to 6" in height. Mow, edge along driveways & sidewalks, trim…"
type input "75"
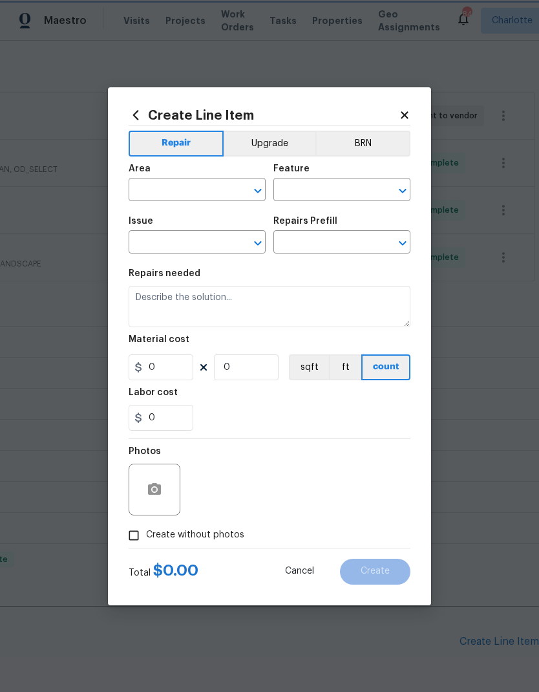
type input "1"
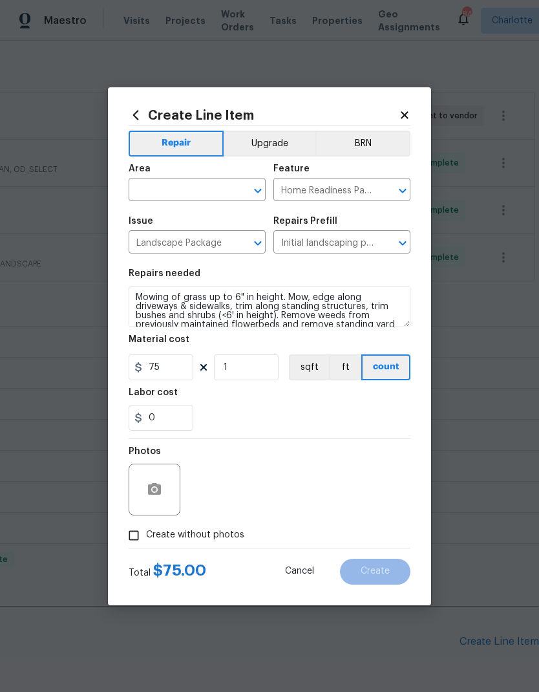
click at [187, 190] on input "text" at bounding box center [179, 191] width 101 height 20
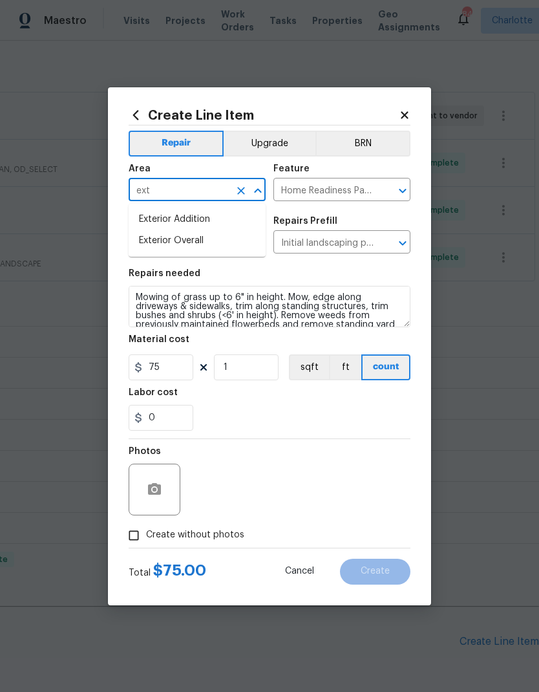
click at [221, 235] on li "Exterior Overall" at bounding box center [197, 240] width 137 height 21
type input "Exterior Overall"
click at [164, 486] on button "button" at bounding box center [154, 489] width 31 height 31
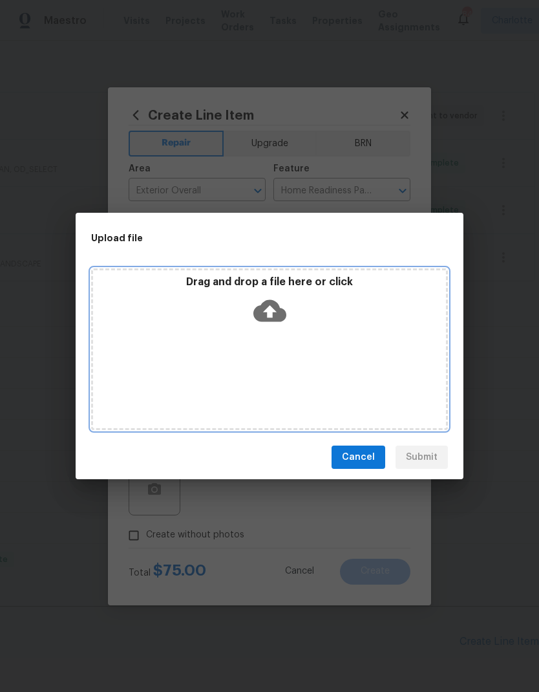
click at [272, 305] on icon at bounding box center [270, 311] width 33 height 22
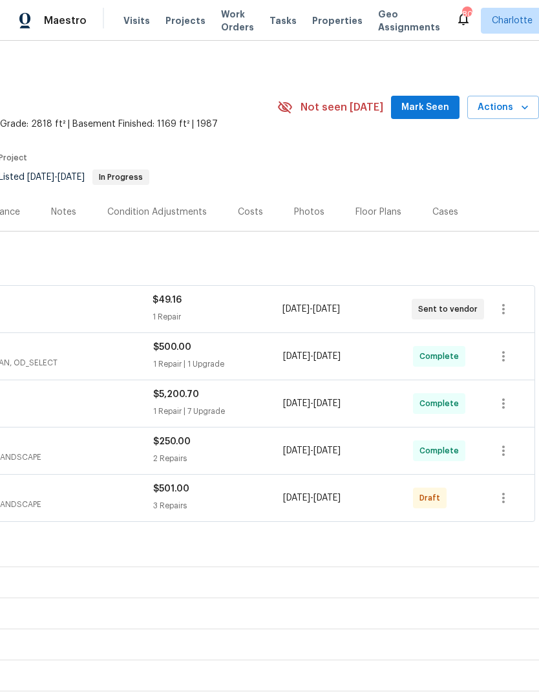
scroll to position [3, 191]
click at [506, 501] on icon "button" at bounding box center [504, 498] width 16 height 16
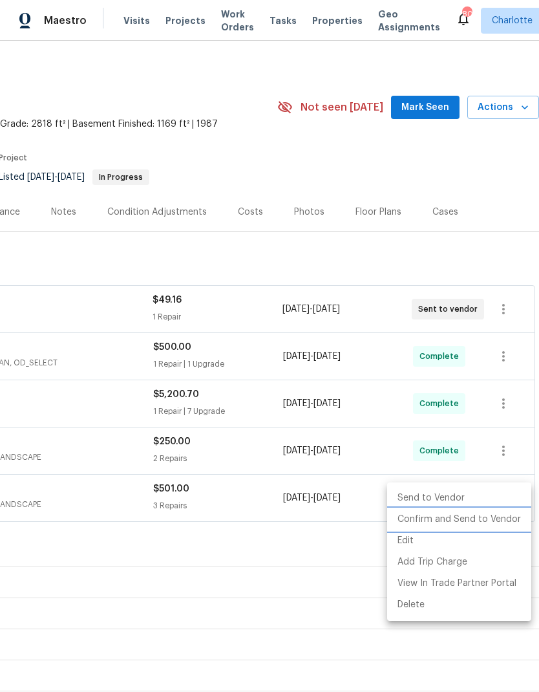
click at [490, 521] on li "Confirm and Send to Vendor" at bounding box center [459, 519] width 144 height 21
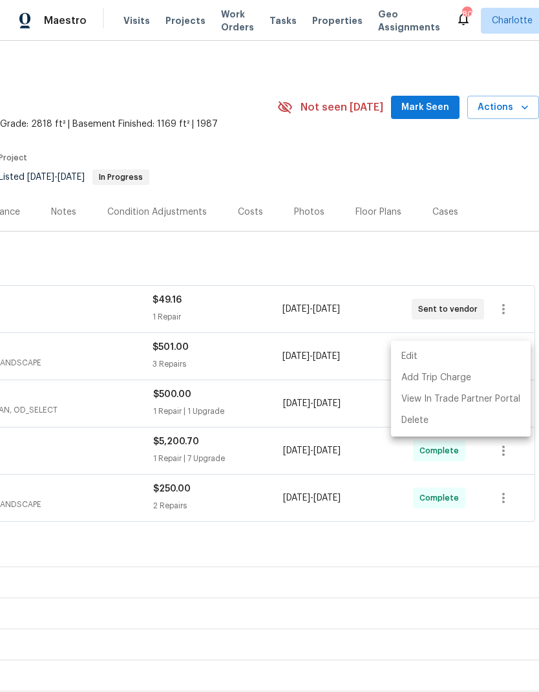
click at [380, 625] on div at bounding box center [269, 346] width 539 height 692
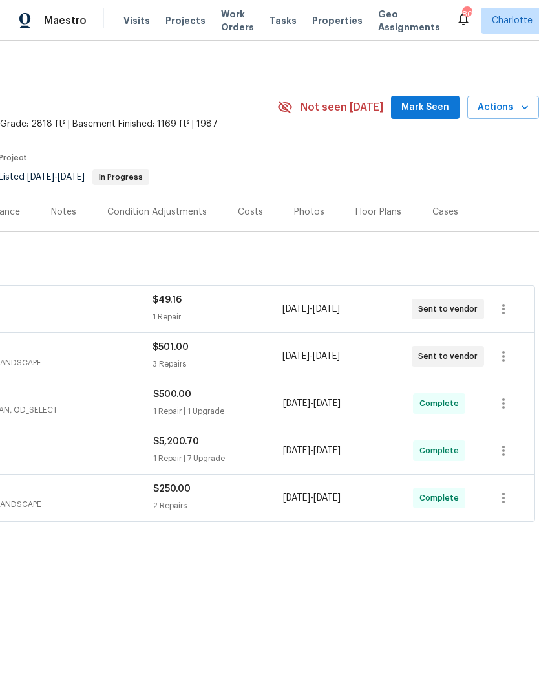
click at [259, 212] on div "Costs" at bounding box center [250, 212] width 56 height 38
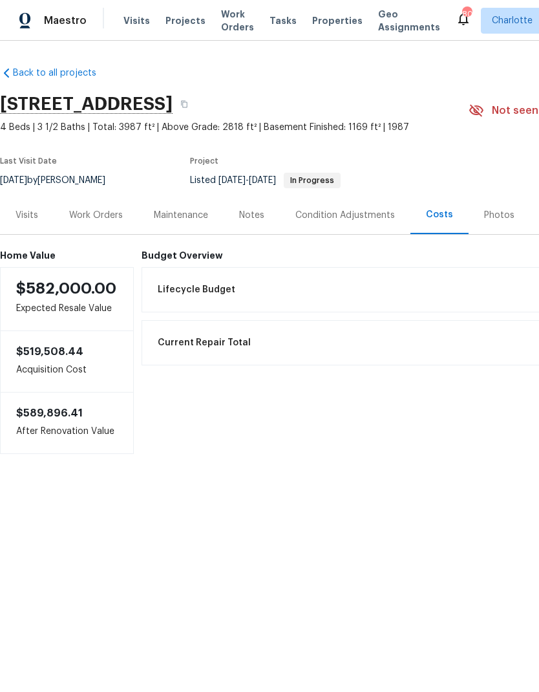
click at [94, 226] on div "Work Orders" at bounding box center [96, 215] width 85 height 38
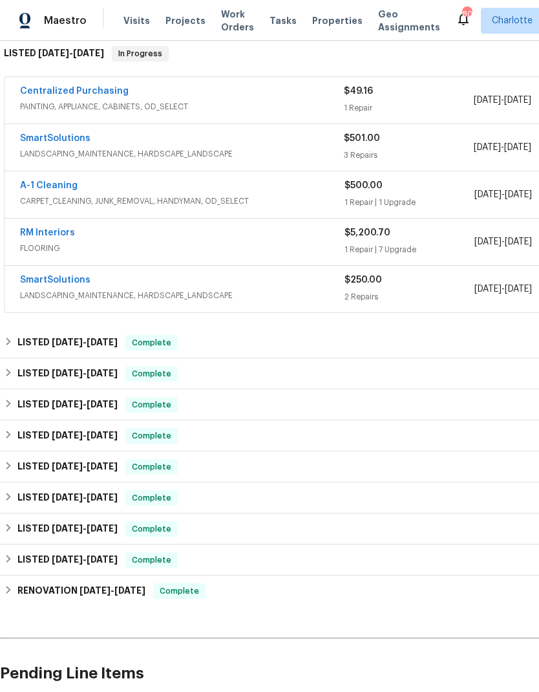
scroll to position [213, 0]
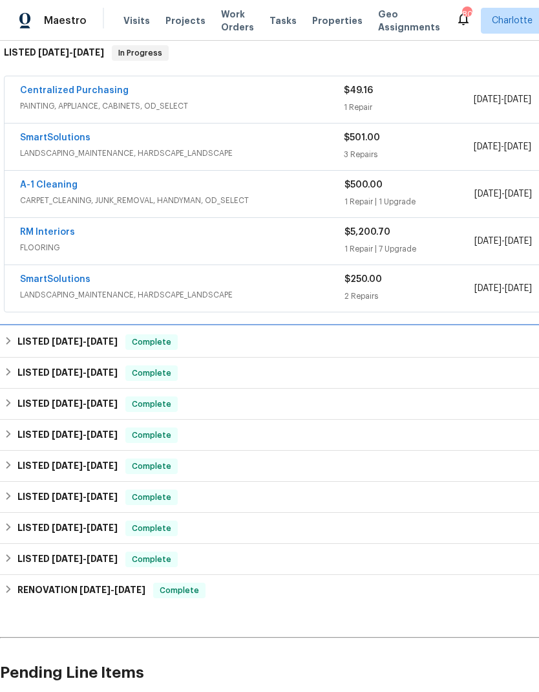
click at [21, 338] on h6 "LISTED 7/31/25 - 8/4/25" at bounding box center [67, 342] width 100 height 16
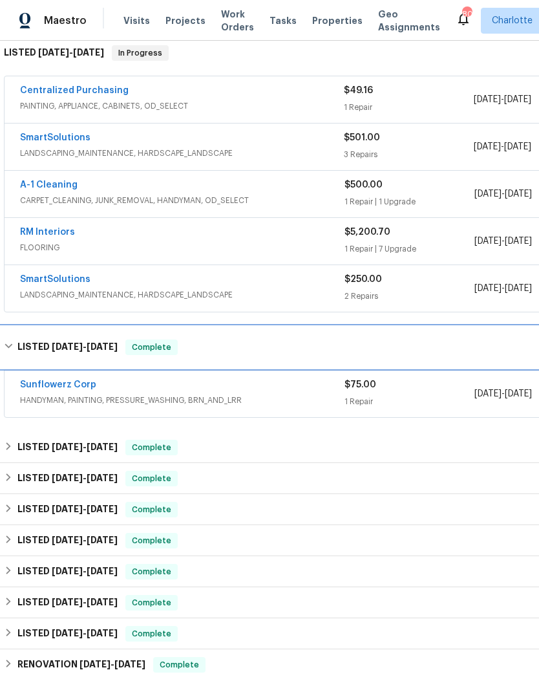
click at [16, 347] on div "LISTED 7/31/25 - 8/4/25 Complete" at bounding box center [365, 348] width 723 height 16
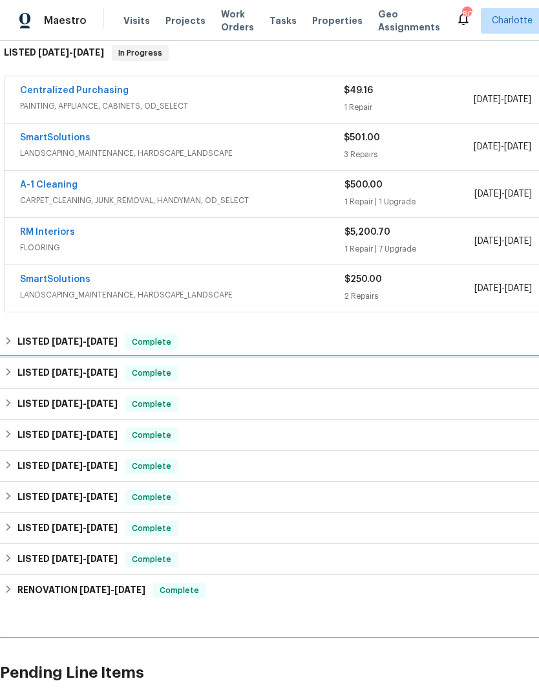
click at [16, 369] on div "LISTED 6/30/25 - 7/3/25 Complete" at bounding box center [365, 373] width 723 height 16
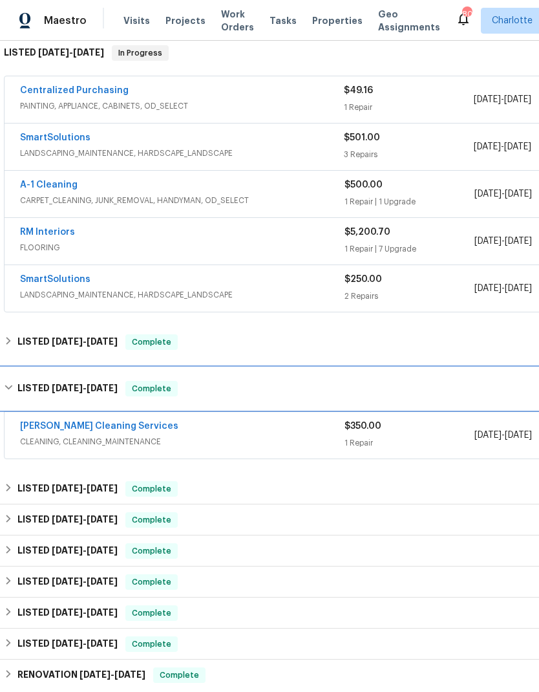
click at [16, 373] on div "LISTED 6/30/25 - 7/3/25 Complete" at bounding box center [365, 388] width 731 height 41
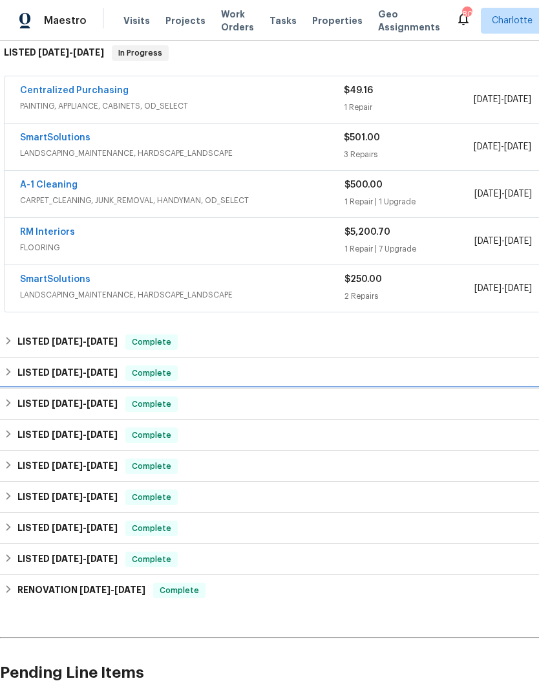
click at [18, 404] on h6 "LISTED 6/26/25 - 7/3/25" at bounding box center [67, 404] width 100 height 16
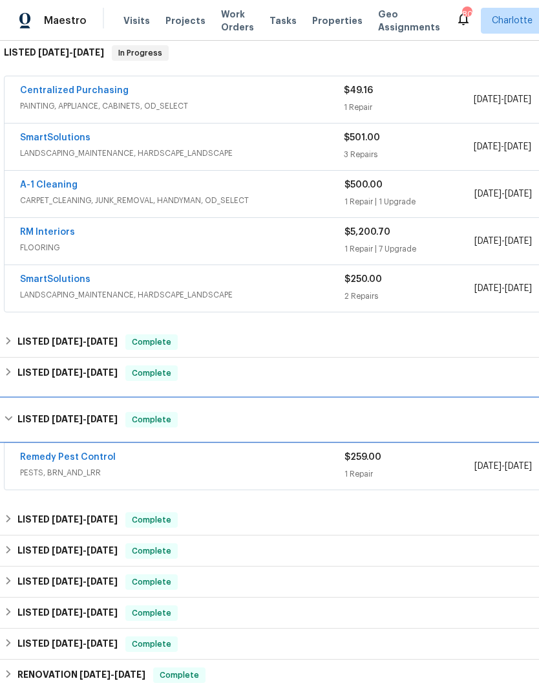
click at [19, 409] on div "LISTED 6/26/25 - 7/3/25 Complete" at bounding box center [365, 419] width 731 height 41
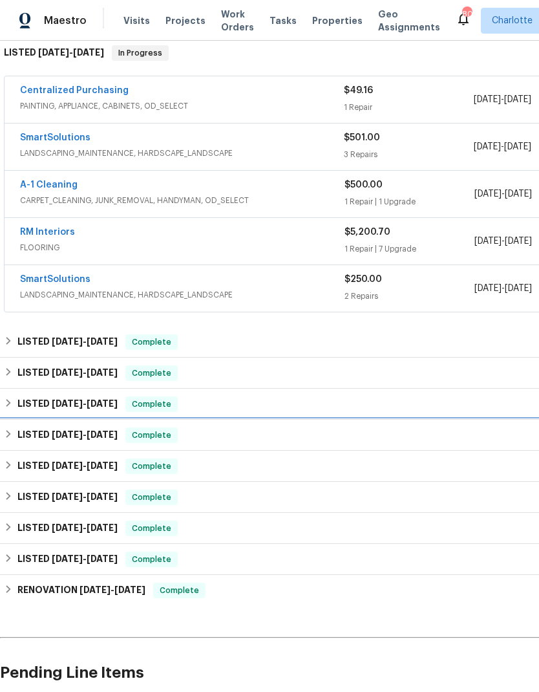
click at [22, 431] on h6 "LISTED 6/9/25 - 6/12/25" at bounding box center [67, 435] width 100 height 16
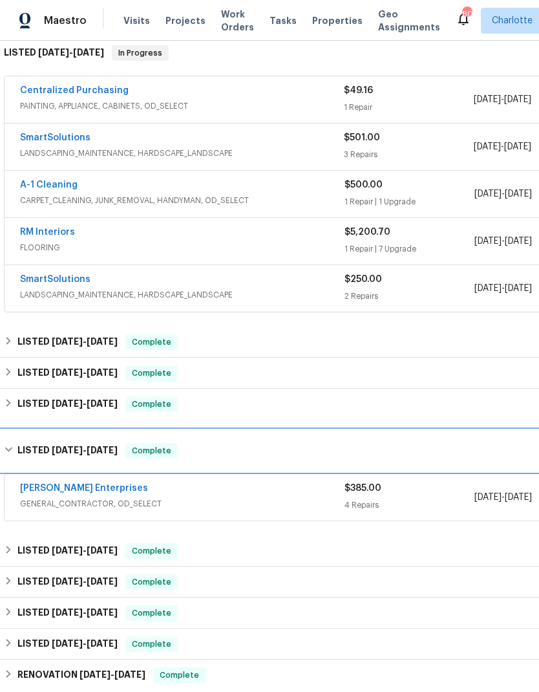
click at [14, 453] on div "LISTED 6/9/25 - 6/12/25 Complete" at bounding box center [365, 451] width 723 height 16
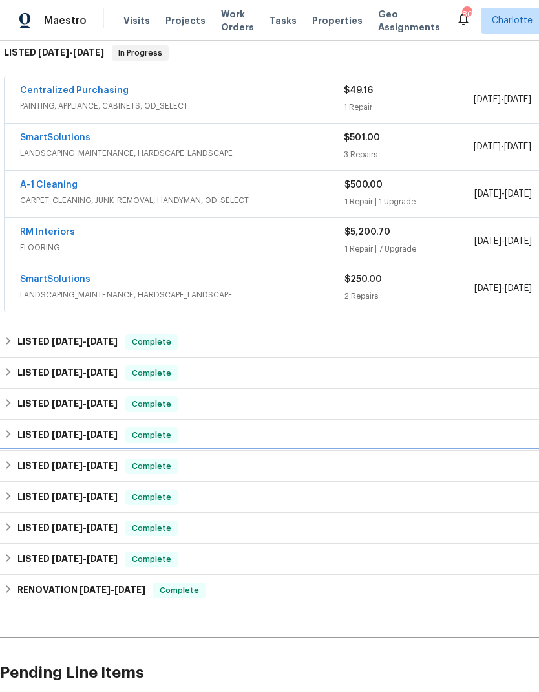
click at [14, 465] on div "LISTED 6/3/25 - 6/5/25 Complete" at bounding box center [365, 467] width 723 height 16
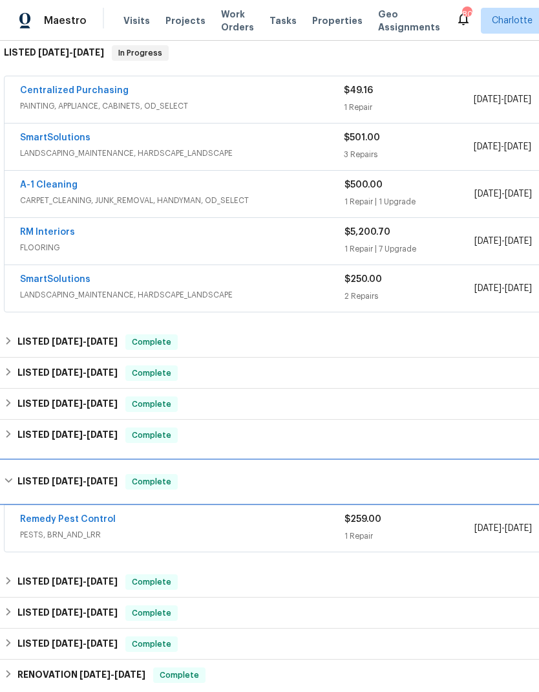
click at [17, 471] on div "LISTED 6/3/25 - 6/5/25 Complete" at bounding box center [365, 481] width 731 height 41
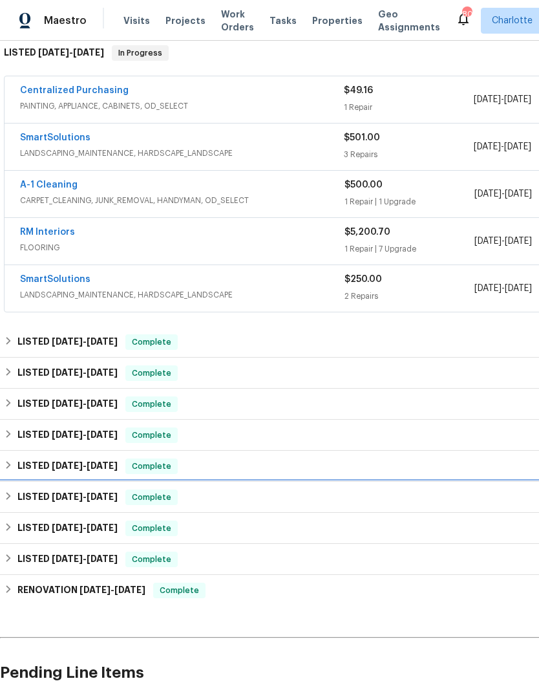
click at [15, 496] on div "LISTED 5/7/25 - 5/29/25 Complete" at bounding box center [365, 498] width 723 height 16
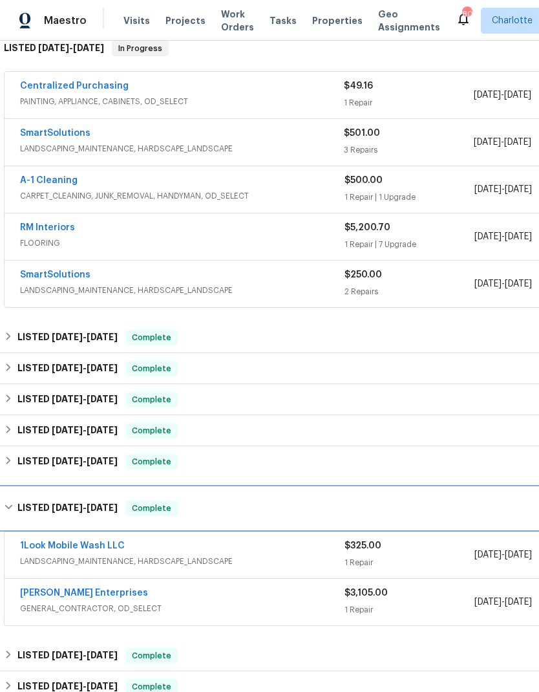
scroll to position [217, 0]
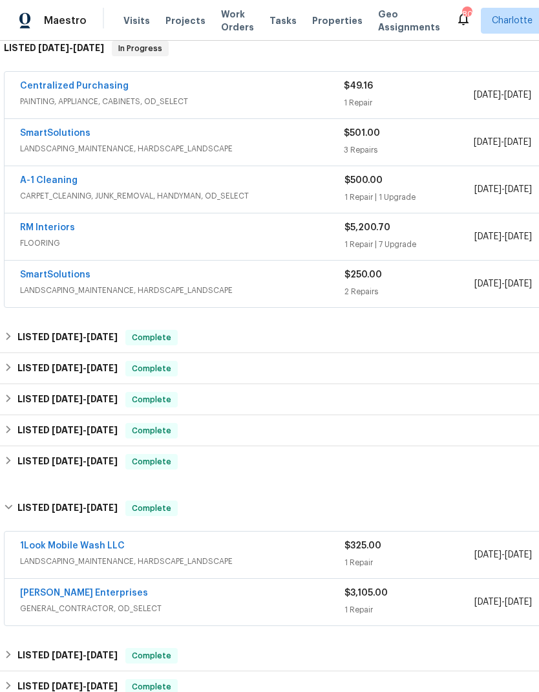
click at [52, 545] on link "1Look Mobile Wash LLC" at bounding box center [72, 545] width 105 height 9
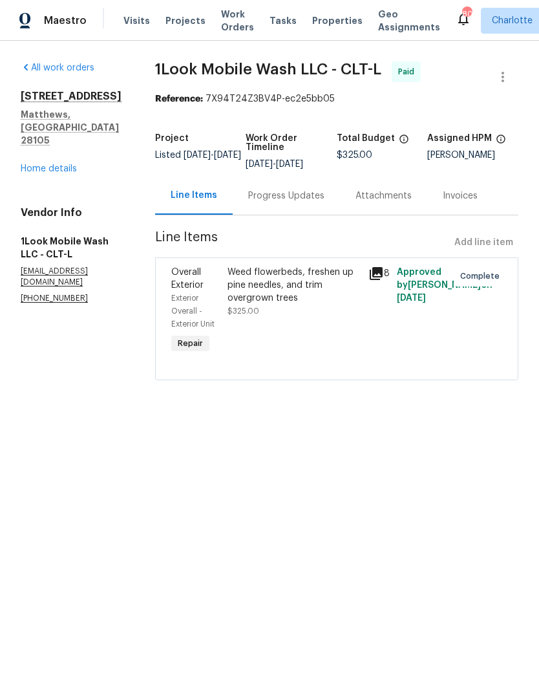
click at [332, 293] on div "Weed flowerbeds, freshen up pine needles, and trim overgrown trees" at bounding box center [295, 285] width 134 height 39
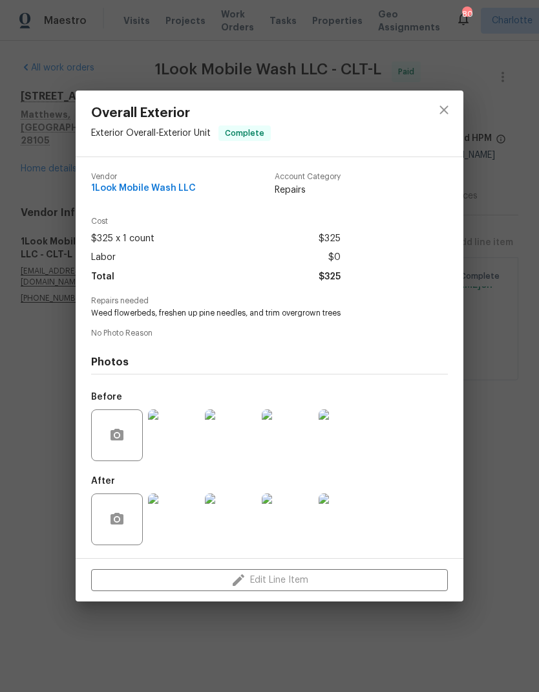
click at [185, 526] on img at bounding box center [174, 519] width 52 height 52
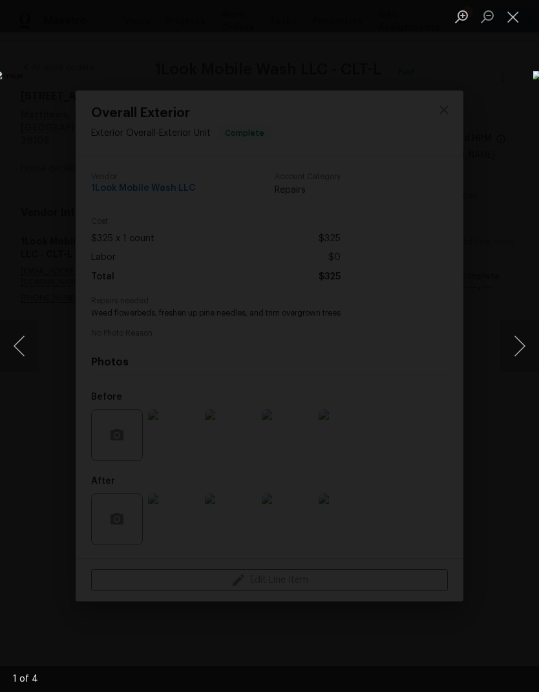
click at [518, 341] on button "Next image" at bounding box center [520, 346] width 39 height 52
click at [516, 343] on button "Next image" at bounding box center [520, 346] width 39 height 52
click at [517, 345] on button "Next image" at bounding box center [520, 346] width 39 height 52
click at [521, 341] on button "Next image" at bounding box center [520, 346] width 39 height 52
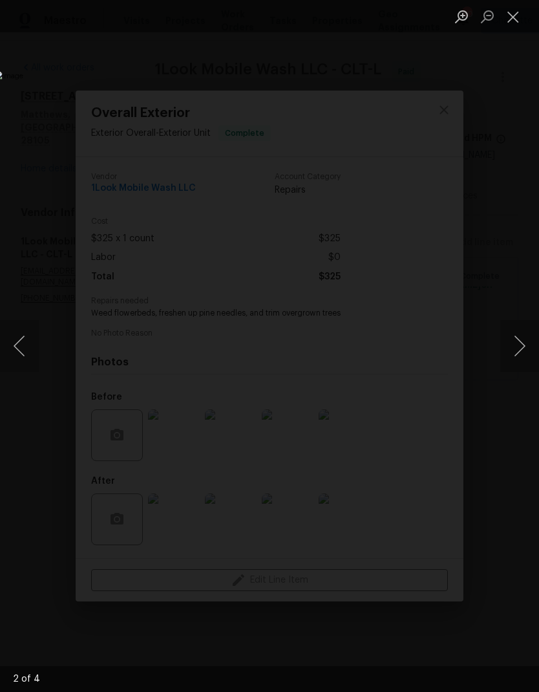
click at [521, 343] on button "Next image" at bounding box center [520, 346] width 39 height 52
click at [520, 344] on button "Next image" at bounding box center [520, 346] width 39 height 52
click at [520, 345] on button "Next image" at bounding box center [520, 346] width 39 height 52
click at [468, 103] on div "Lightbox" at bounding box center [269, 346] width 539 height 692
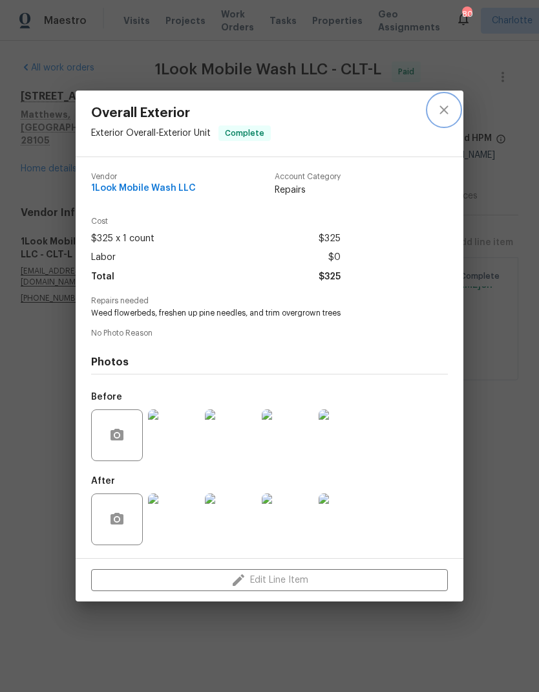
click at [453, 105] on button "close" at bounding box center [444, 109] width 31 height 31
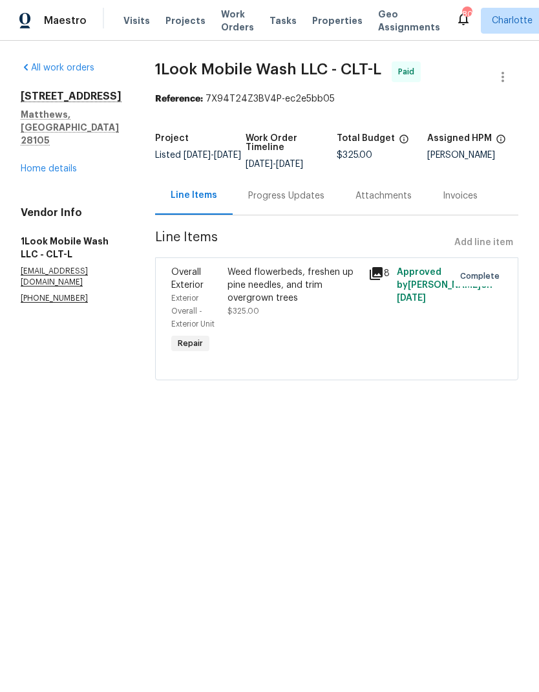
click at [37, 164] on link "Home details" at bounding box center [49, 168] width 56 height 9
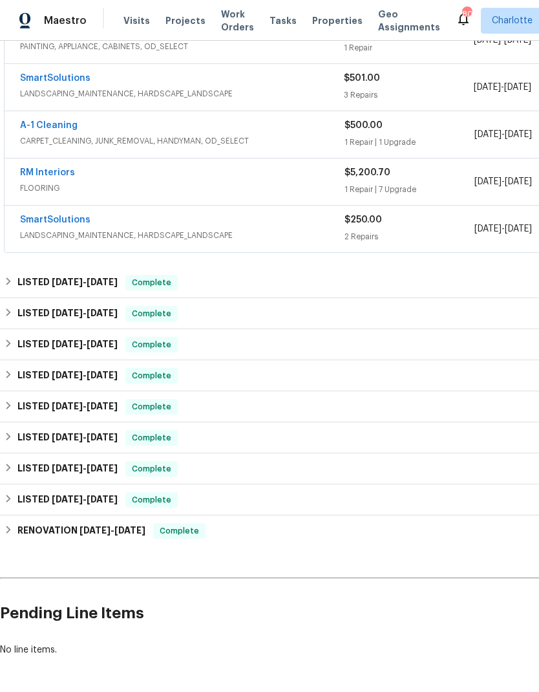
scroll to position [272, 0]
click at [16, 469] on div "LISTED 5/1/25 - 5/2/25 Complete" at bounding box center [365, 469] width 723 height 16
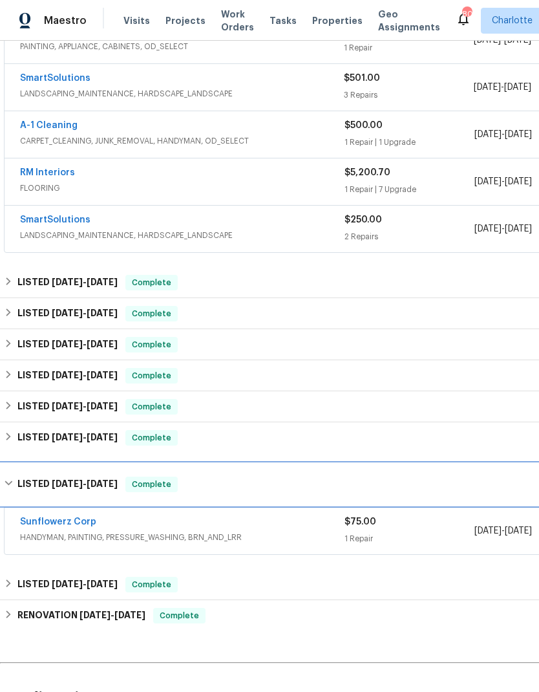
click at [21, 477] on h6 "LISTED 5/1/25 - 5/2/25" at bounding box center [67, 485] width 100 height 16
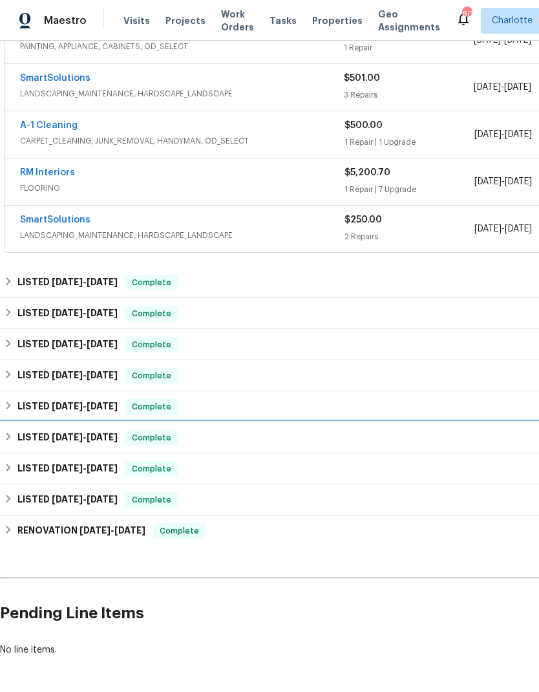
click at [16, 431] on div "LISTED 5/7/25 - 5/29/25 Complete" at bounding box center [365, 438] width 723 height 16
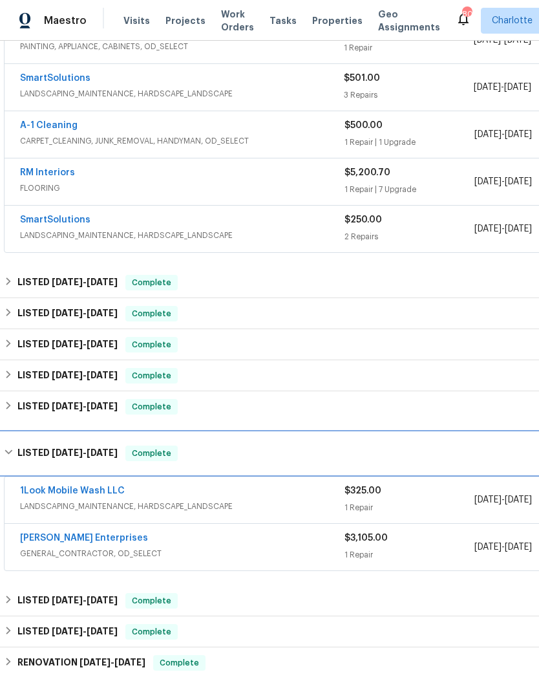
click at [21, 434] on div "LISTED 5/7/25 - 5/29/25 Complete" at bounding box center [365, 453] width 731 height 41
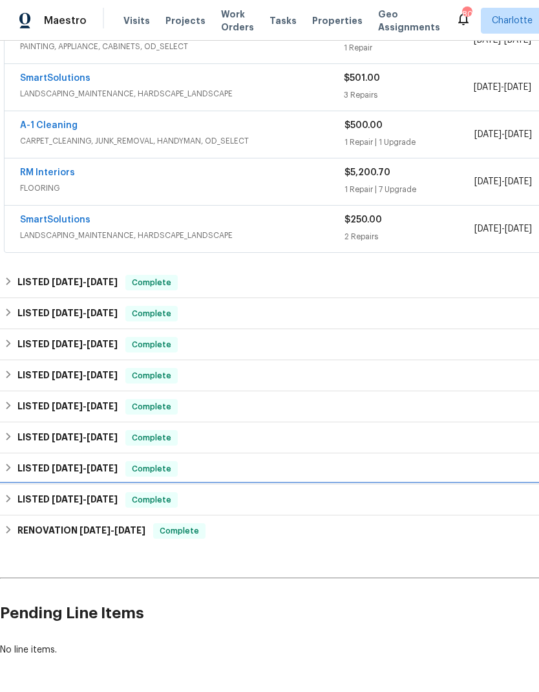
click at [16, 501] on div "LISTED 2/18/25 - 2/19/25 Complete" at bounding box center [365, 500] width 723 height 16
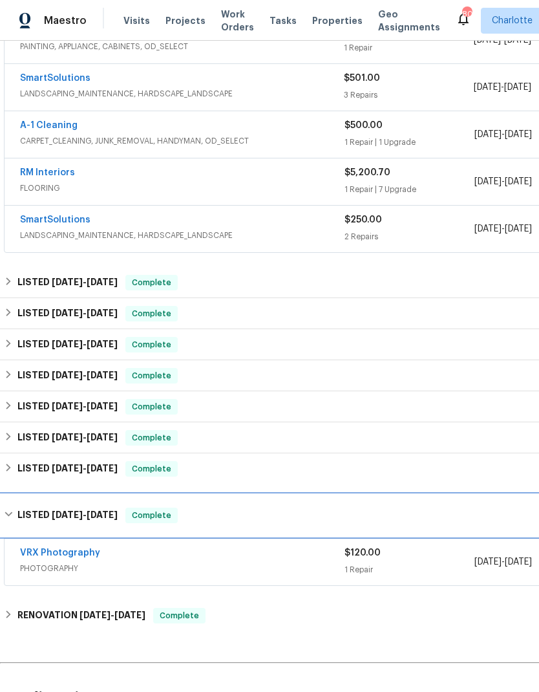
click at [16, 506] on div "LISTED 2/18/25 - 2/19/25 Complete" at bounding box center [365, 515] width 731 height 41
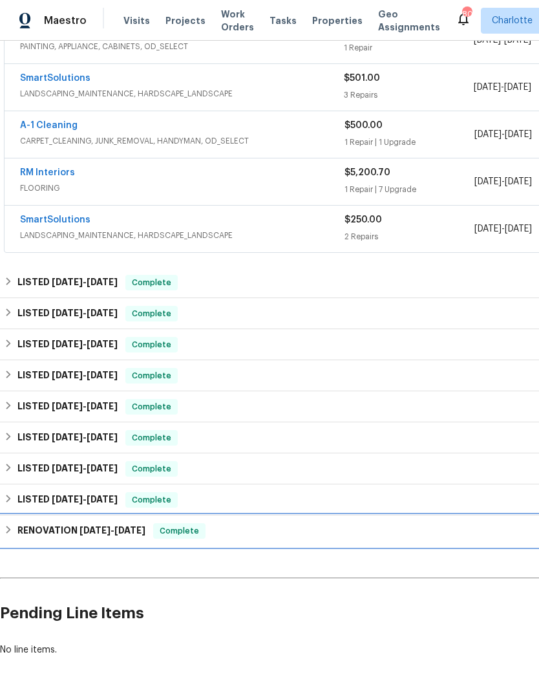
click at [17, 527] on h6 "RENOVATION 1/17/25 - 2/14/25" at bounding box center [81, 531] width 128 height 16
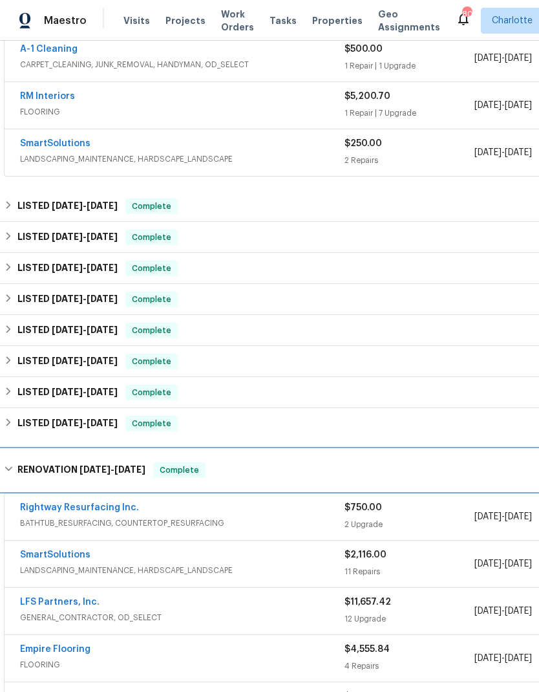
scroll to position [347, 0]
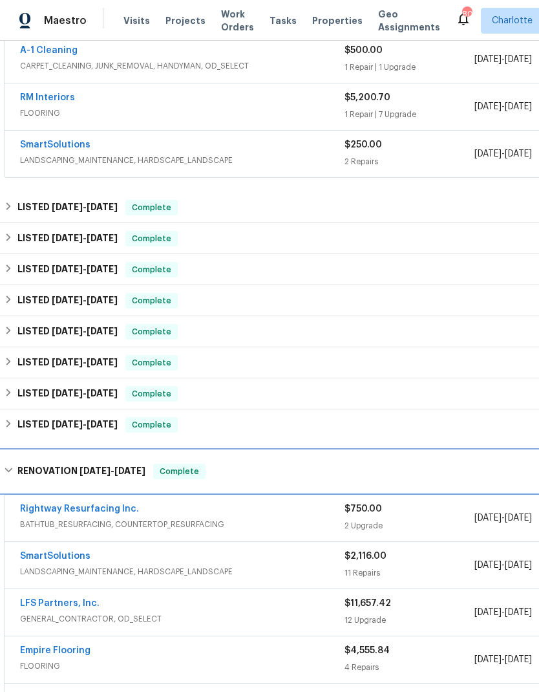
click at [16, 476] on div "RENOVATION 1/17/25 - 2/14/25 Complete" at bounding box center [365, 472] width 723 height 16
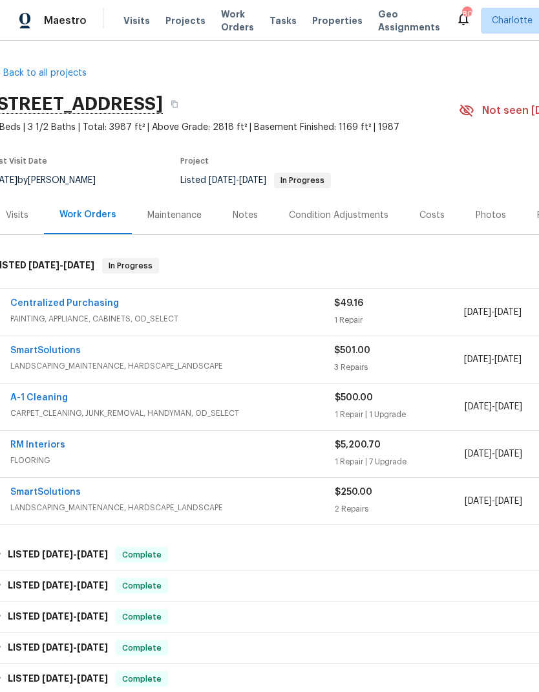
scroll to position [0, 10]
click at [38, 496] on link "SmartSolutions" at bounding box center [45, 492] width 70 height 9
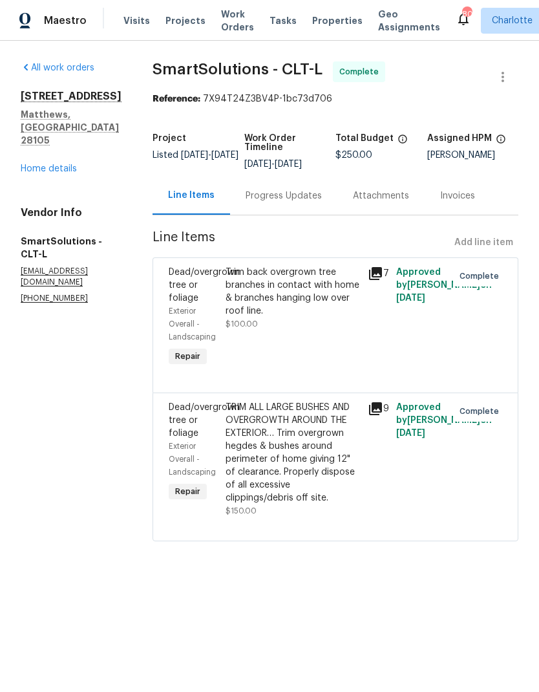
click at [44, 164] on link "Home details" at bounding box center [49, 168] width 56 height 9
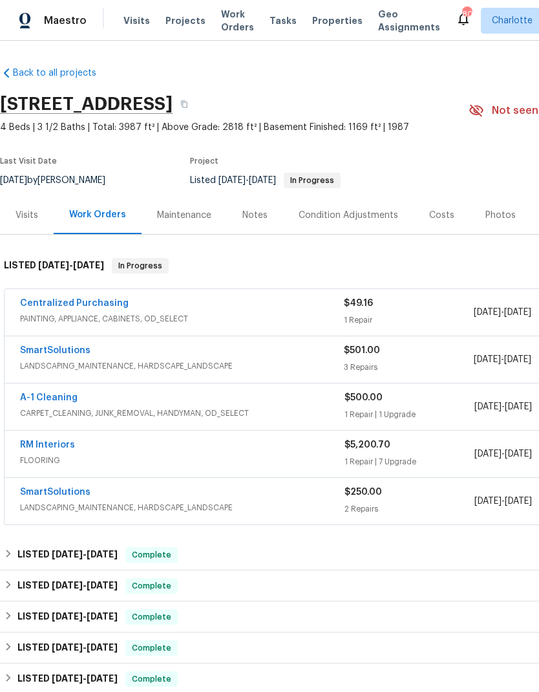
click at [41, 354] on link "SmartSolutions" at bounding box center [55, 350] width 70 height 9
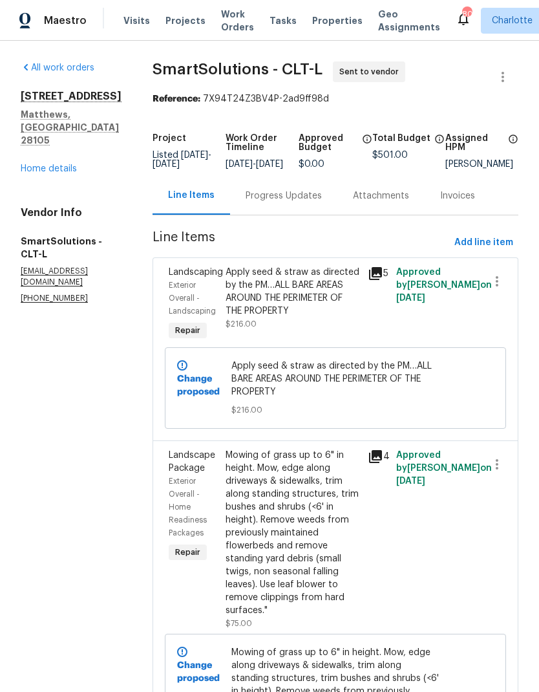
click at [278, 202] on div "Progress Updates" at bounding box center [284, 195] width 76 height 13
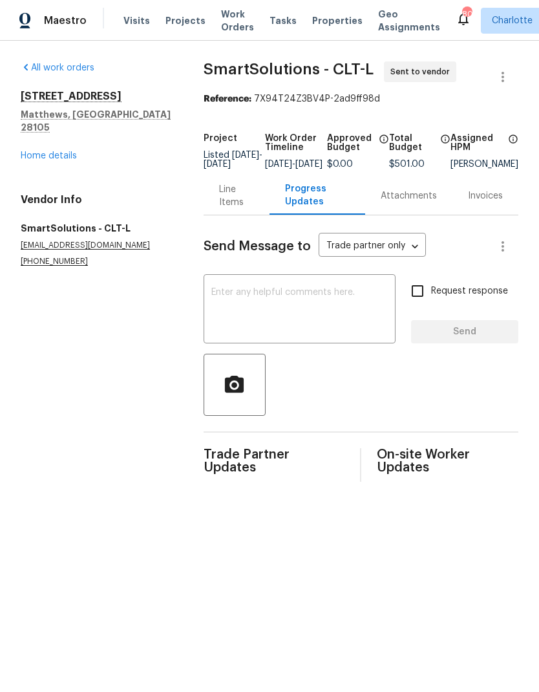
click at [215, 318] on textarea at bounding box center [299, 310] width 177 height 45
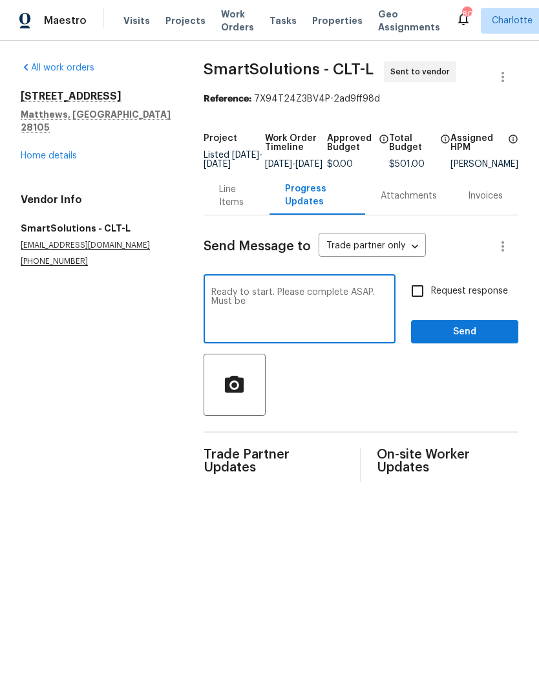
click at [283, 319] on textarea "Ready to start. Please complete ASAP. Must be" at bounding box center [299, 310] width 177 height 45
type textarea "Ready to start. Please complete ASAP. Must be done by Wednesday."
click at [421, 297] on input "Request response" at bounding box center [417, 290] width 27 height 27
checkbox input "true"
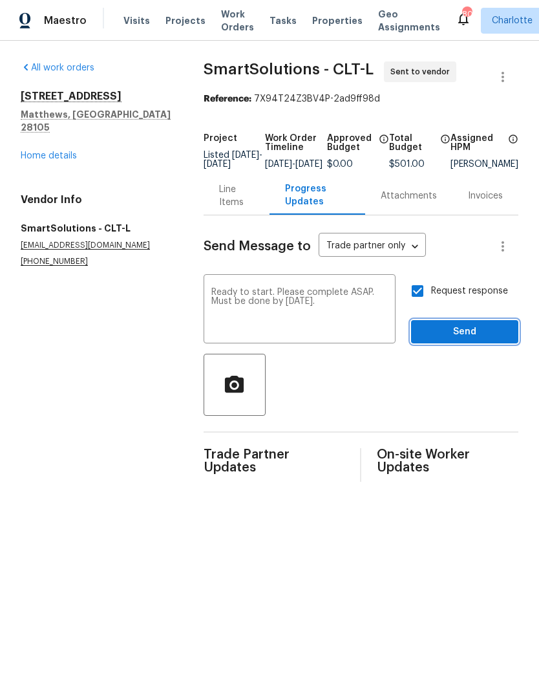
click at [446, 335] on span "Send" at bounding box center [465, 332] width 87 height 16
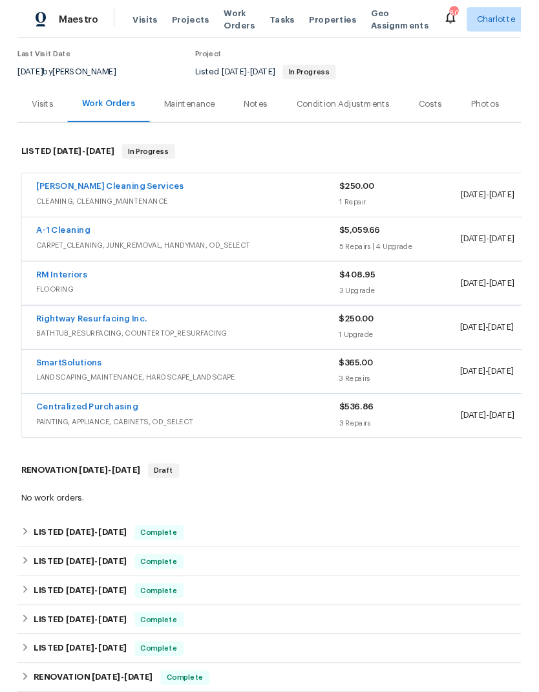
scroll to position [104, 0]
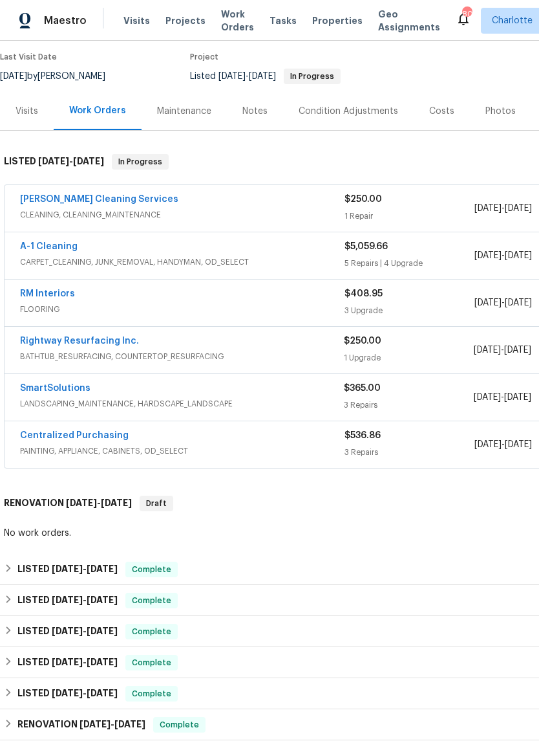
click at [47, 389] on link "SmartSolutions" at bounding box center [55, 388] width 70 height 9
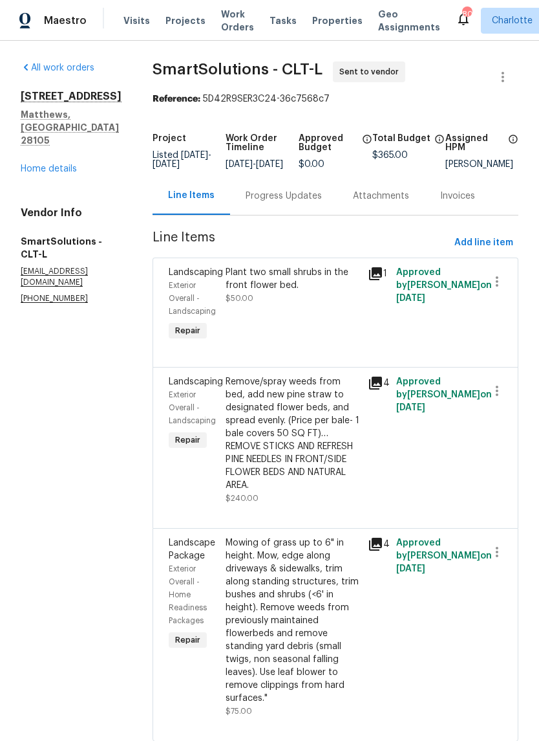
click at [306, 202] on div "Progress Updates" at bounding box center [284, 195] width 76 height 13
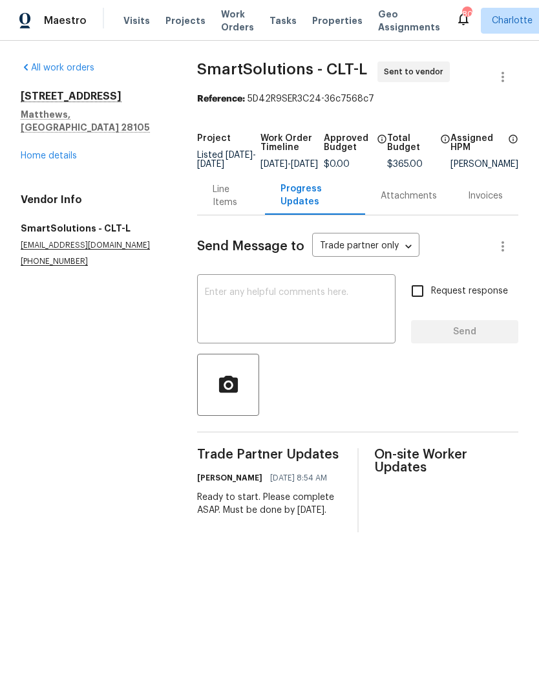
click at [27, 151] on link "Home details" at bounding box center [49, 155] width 56 height 9
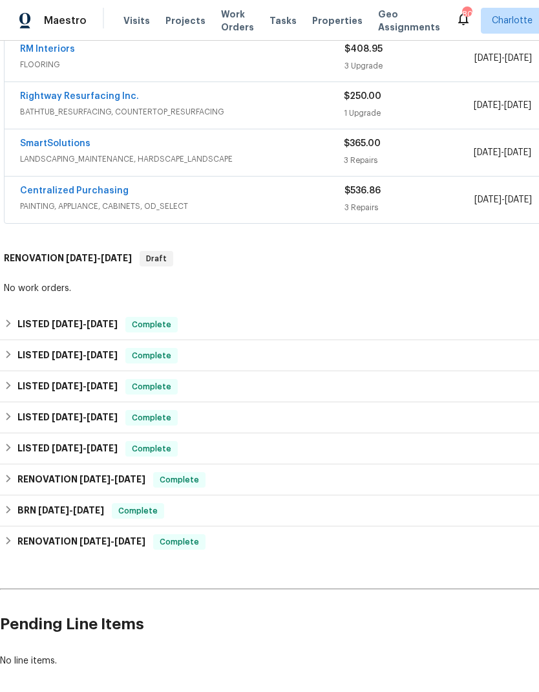
scroll to position [349, 0]
click at [19, 328] on h6 "LISTED [DATE] - [DATE]" at bounding box center [67, 325] width 100 height 16
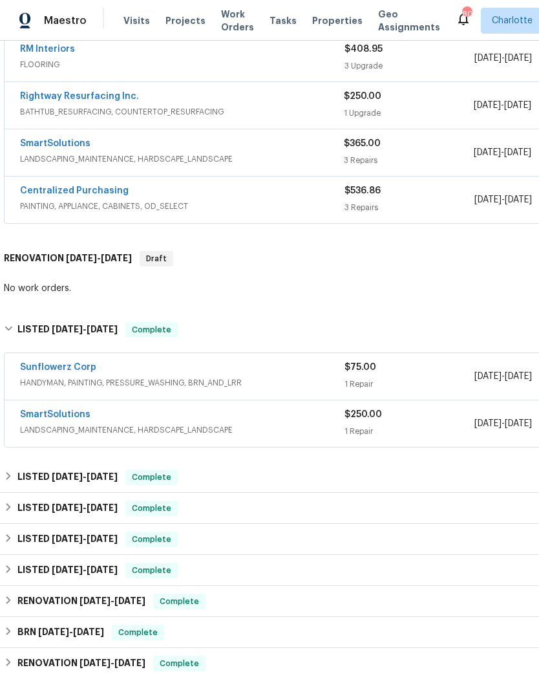
click at [41, 415] on link "SmartSolutions" at bounding box center [55, 414] width 70 height 9
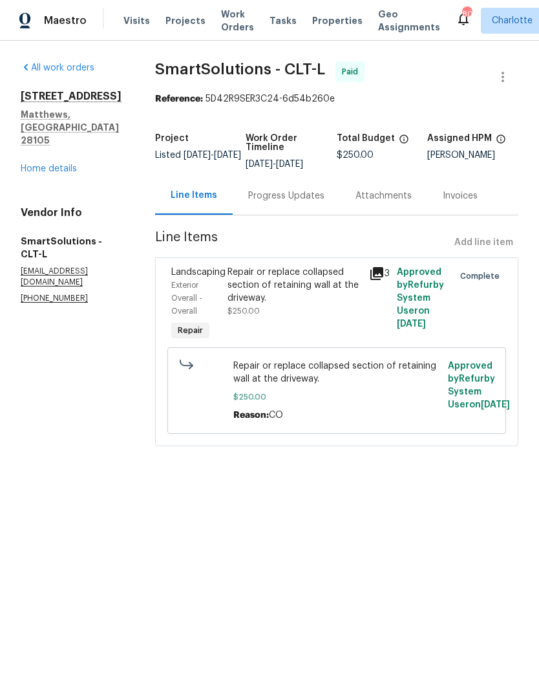
click at [35, 164] on link "Home details" at bounding box center [49, 168] width 56 height 9
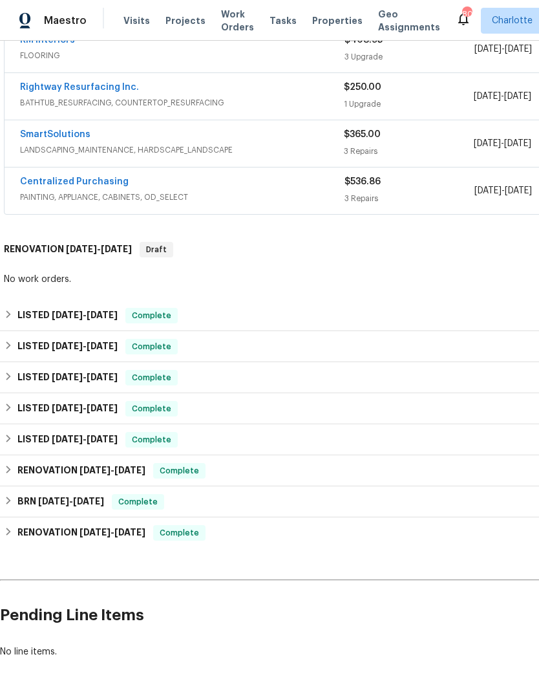
scroll to position [358, 0]
click at [19, 349] on h6 "LISTED [DATE] - [DATE]" at bounding box center [67, 347] width 100 height 16
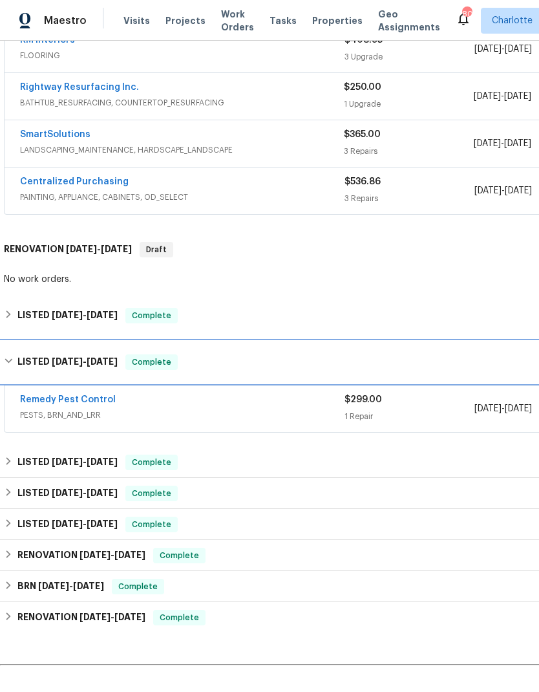
click at [16, 370] on div "LISTED [DATE] - [DATE] Complete" at bounding box center [365, 361] width 731 height 41
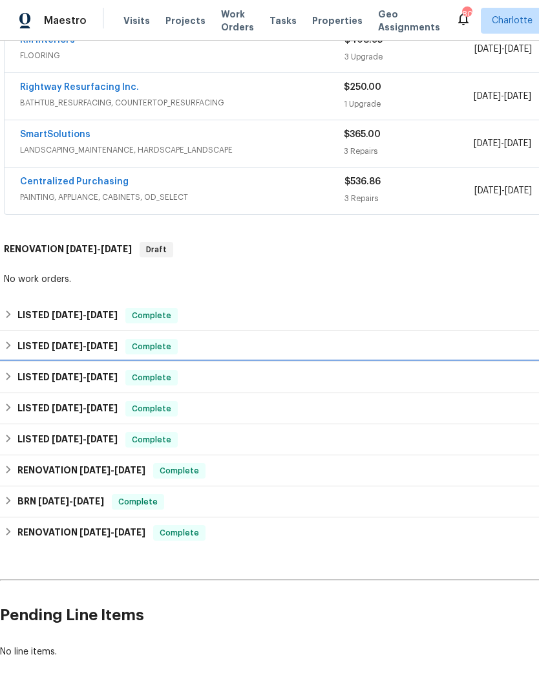
click at [19, 385] on h6 "LISTED [DATE] - [DATE]" at bounding box center [67, 378] width 100 height 16
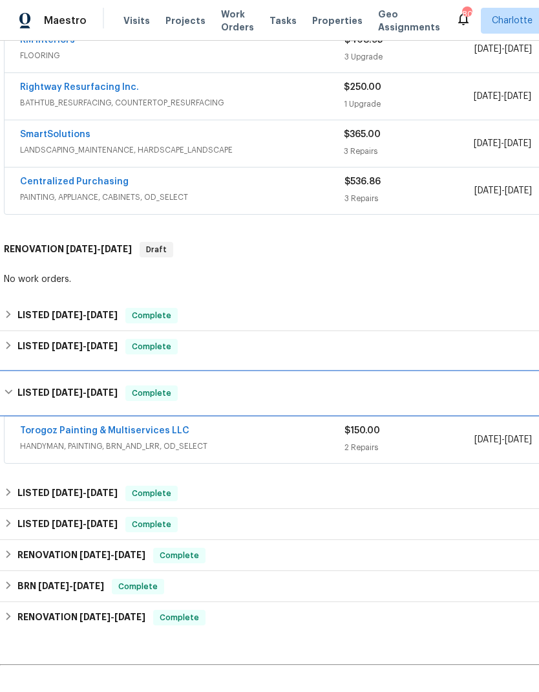
click at [19, 395] on h6 "LISTED [DATE] - [DATE]" at bounding box center [67, 393] width 100 height 16
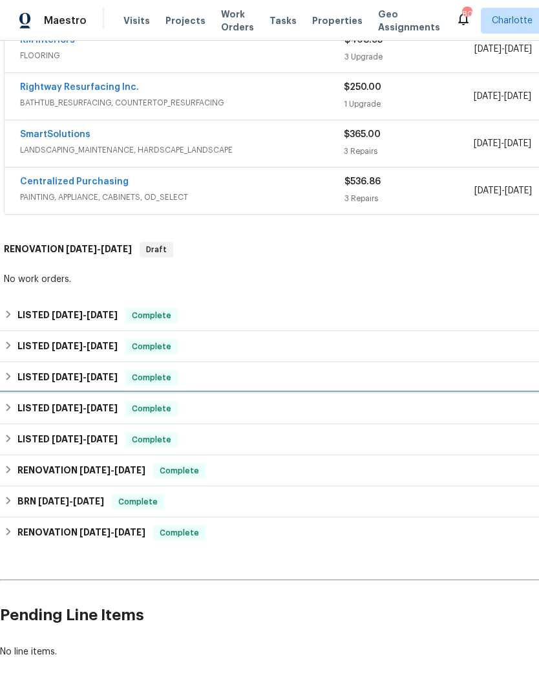
click at [15, 415] on div "LISTED [DATE] - [DATE] Complete" at bounding box center [365, 409] width 723 height 16
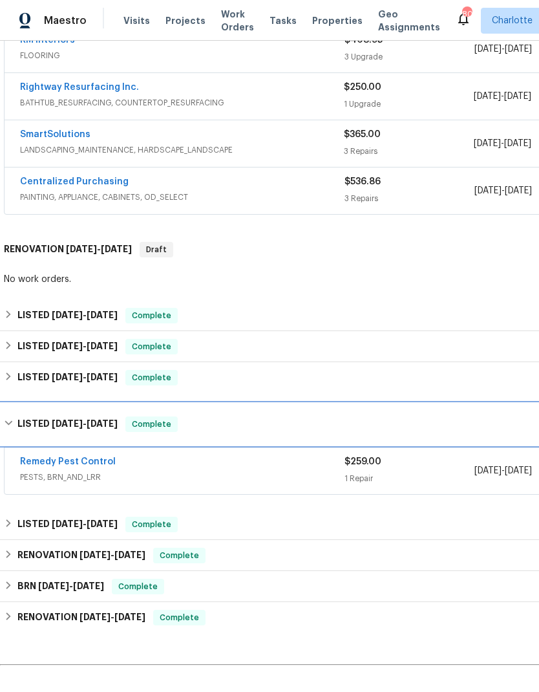
click at [16, 420] on div "LISTED [DATE] - [DATE] Complete" at bounding box center [365, 424] width 723 height 16
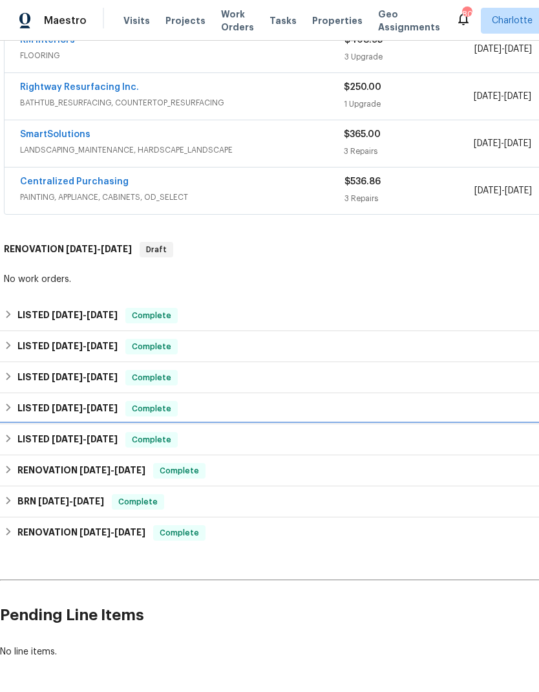
click at [15, 447] on div "LISTED [DATE] - [DATE] Complete" at bounding box center [365, 440] width 723 height 16
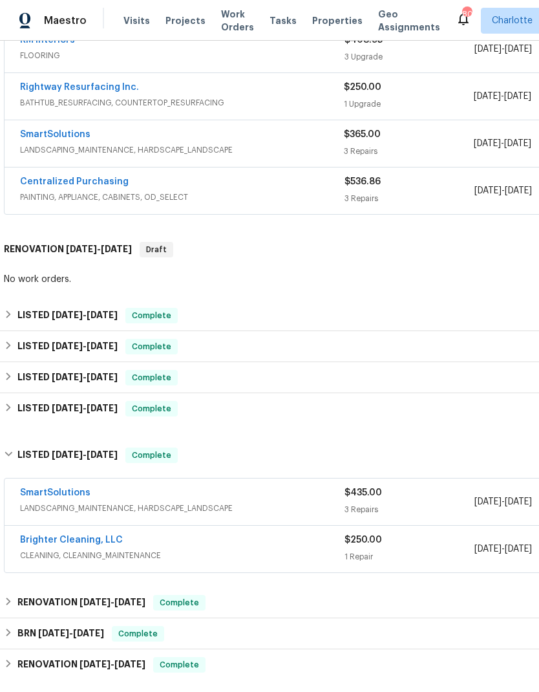
click at [41, 494] on link "SmartSolutions" at bounding box center [55, 492] width 70 height 9
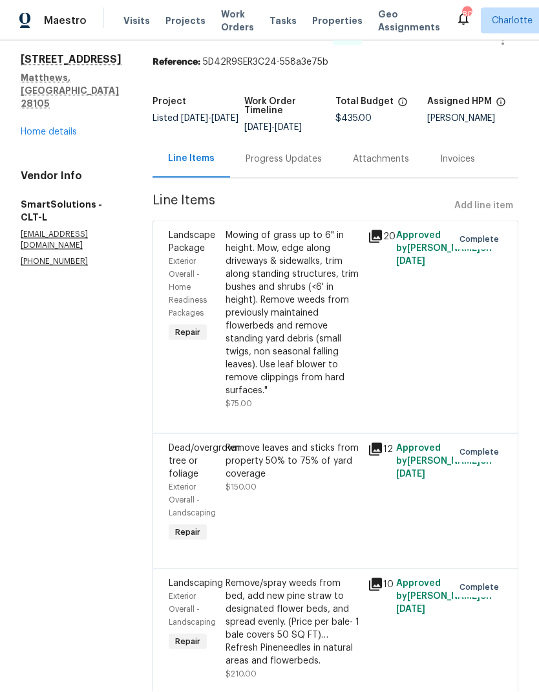
scroll to position [26, 0]
click at [380, 578] on icon at bounding box center [375, 584] width 13 height 13
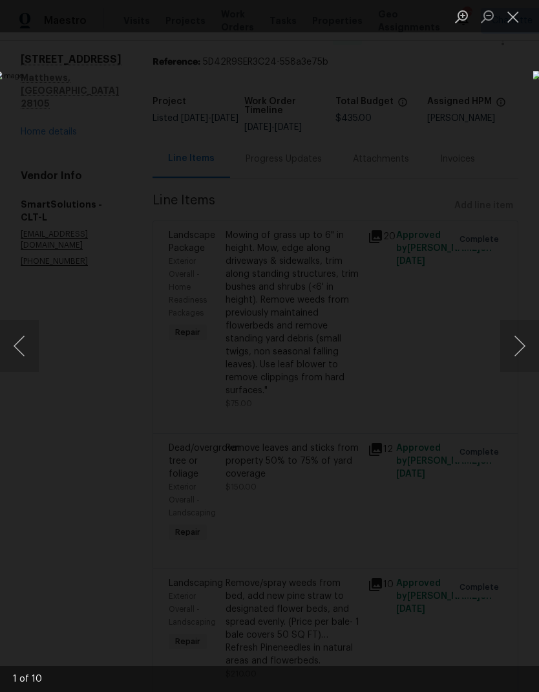
click at [423, 318] on img "Lightbox" at bounding box center [208, 346] width 429 height 550
click at [516, 348] on button "Next image" at bounding box center [520, 346] width 39 height 52
click at [514, 348] on button "Next image" at bounding box center [520, 346] width 39 height 52
click at [510, 349] on button "Next image" at bounding box center [520, 346] width 39 height 52
click at [513, 349] on button "Next image" at bounding box center [520, 346] width 39 height 52
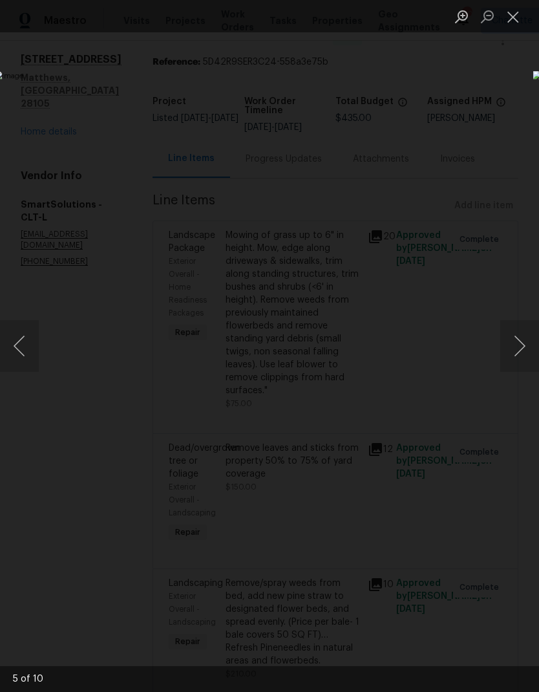
click at [512, 354] on button "Next image" at bounding box center [520, 346] width 39 height 52
click at [513, 357] on button "Next image" at bounding box center [520, 346] width 39 height 52
click at [514, 356] on button "Next image" at bounding box center [520, 346] width 39 height 52
click at [516, 356] on button "Next image" at bounding box center [520, 346] width 39 height 52
click at [515, 360] on button "Next image" at bounding box center [520, 346] width 39 height 52
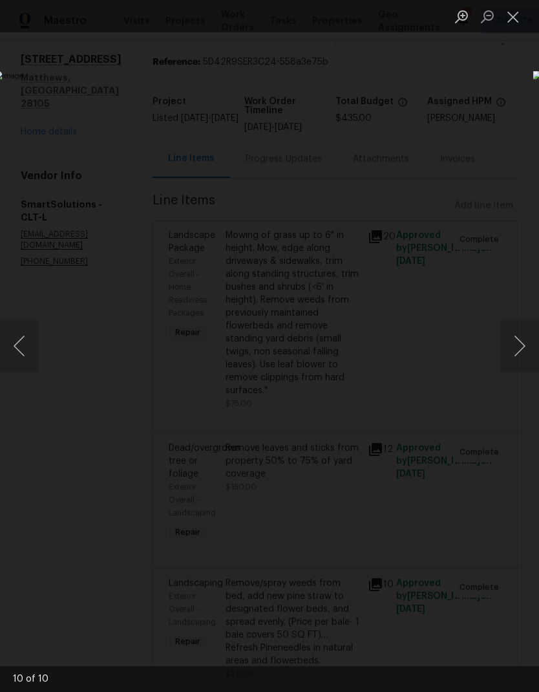
click at [514, 356] on button "Next image" at bounding box center [520, 346] width 39 height 52
click at [512, 357] on button "Next image" at bounding box center [520, 346] width 39 height 52
click at [509, 19] on button "Close lightbox" at bounding box center [514, 16] width 26 height 23
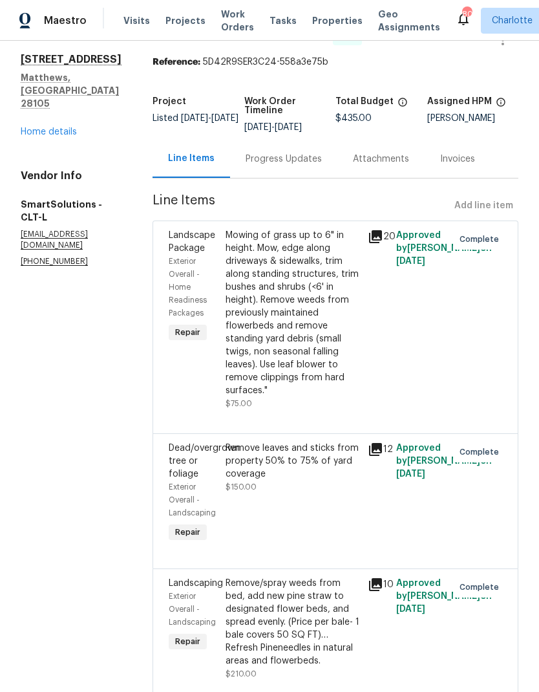
click at [46, 127] on link "Home details" at bounding box center [49, 131] width 56 height 9
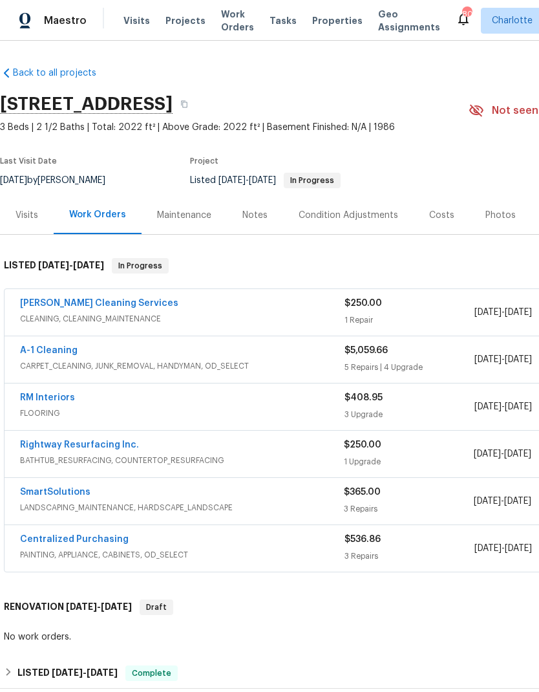
click at [46, 299] on link "DePascale Cleaning Services" at bounding box center [99, 303] width 158 height 9
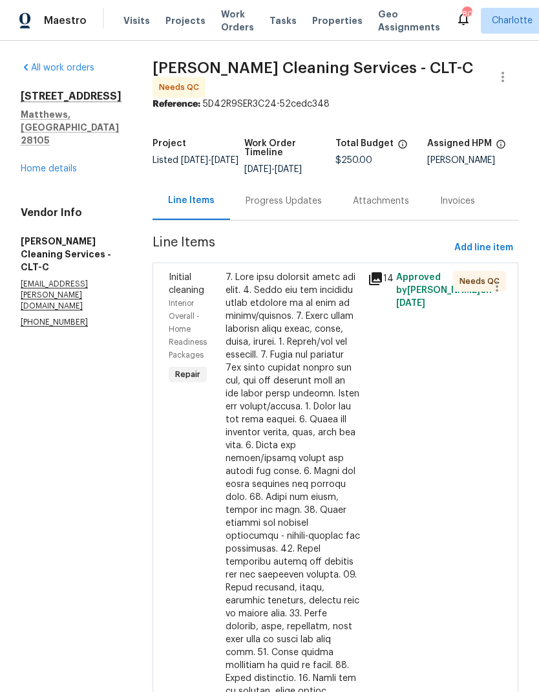
click at [279, 347] on div at bounding box center [293, 581] width 135 height 621
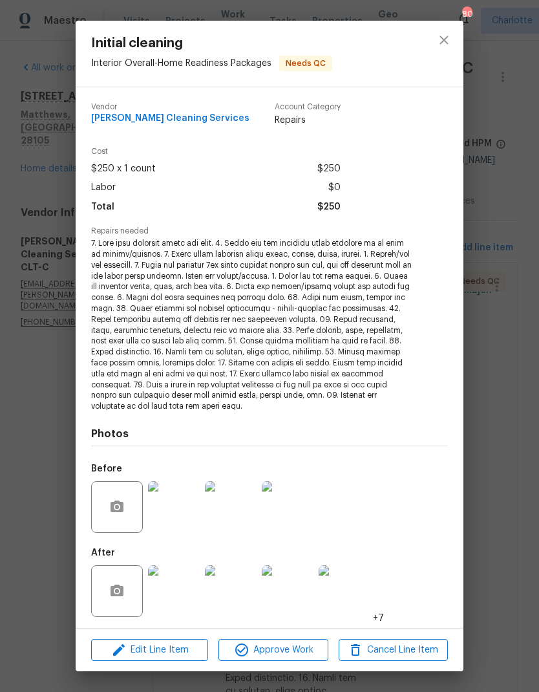
click at [178, 599] on img at bounding box center [174, 591] width 52 height 52
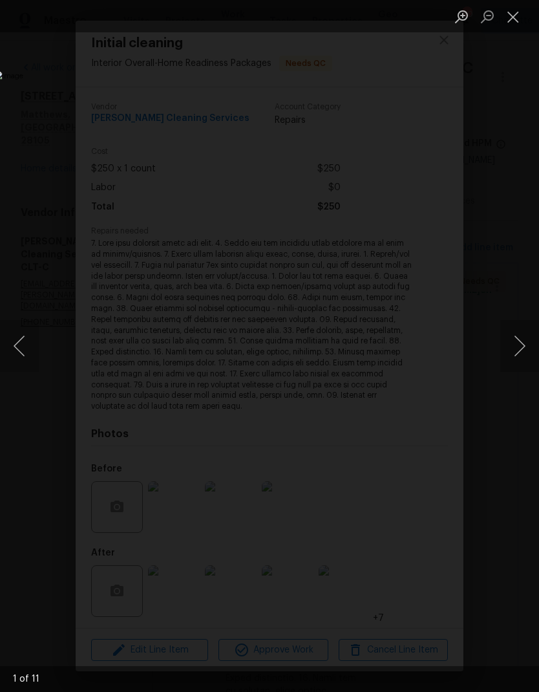
click at [510, 352] on button "Next image" at bounding box center [520, 346] width 39 height 52
click at [511, 353] on button "Next image" at bounding box center [520, 346] width 39 height 52
click at [513, 360] on button "Next image" at bounding box center [520, 346] width 39 height 52
click at [514, 363] on button "Next image" at bounding box center [520, 346] width 39 height 52
click at [515, 362] on button "Next image" at bounding box center [520, 346] width 39 height 52
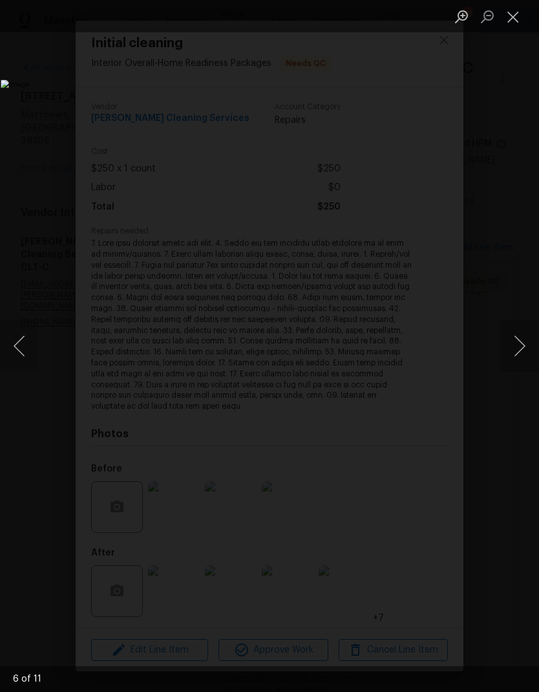
click at [512, 365] on button "Next image" at bounding box center [520, 346] width 39 height 52
click at [513, 370] on button "Next image" at bounding box center [520, 346] width 39 height 52
click at [416, 372] on img "Lightbox" at bounding box center [208, 346] width 415 height 532
click at [516, 351] on button "Next image" at bounding box center [520, 346] width 39 height 52
click at [25, 318] on img "Lightbox" at bounding box center [208, 346] width 415 height 532
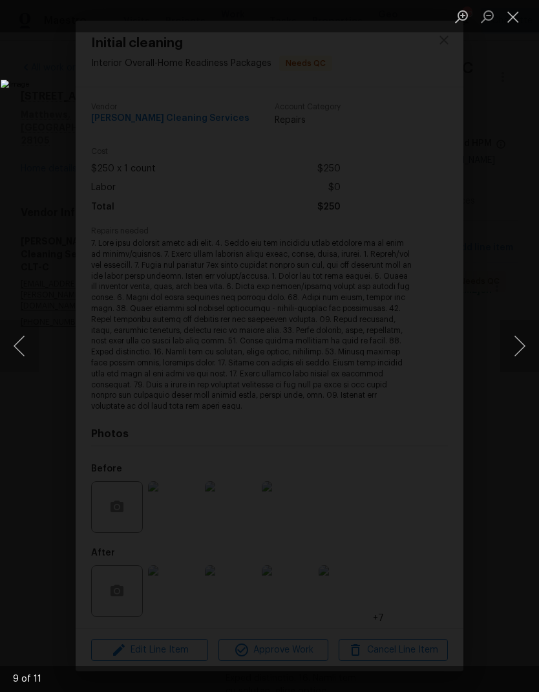
click at [25, 318] on img "Lightbox" at bounding box center [208, 346] width 415 height 532
click at [32, 341] on button "Previous image" at bounding box center [19, 346] width 39 height 52
click at [511, 347] on button "Next image" at bounding box center [520, 346] width 39 height 52
click at [24, 358] on button "Previous image" at bounding box center [19, 346] width 39 height 52
click at [509, 345] on button "Next image" at bounding box center [520, 346] width 39 height 52
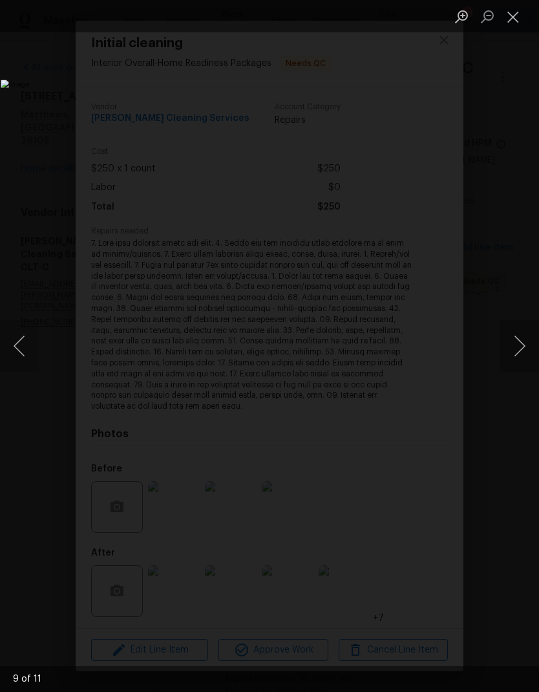
click at [509, 345] on button "Next image" at bounding box center [520, 346] width 39 height 52
click at [26, 341] on button "Previous image" at bounding box center [19, 346] width 39 height 52
click at [508, 343] on button "Next image" at bounding box center [520, 346] width 39 height 52
click at [508, 345] on button "Next image" at bounding box center [520, 346] width 39 height 52
click at [510, 363] on button "Next image" at bounding box center [520, 346] width 39 height 52
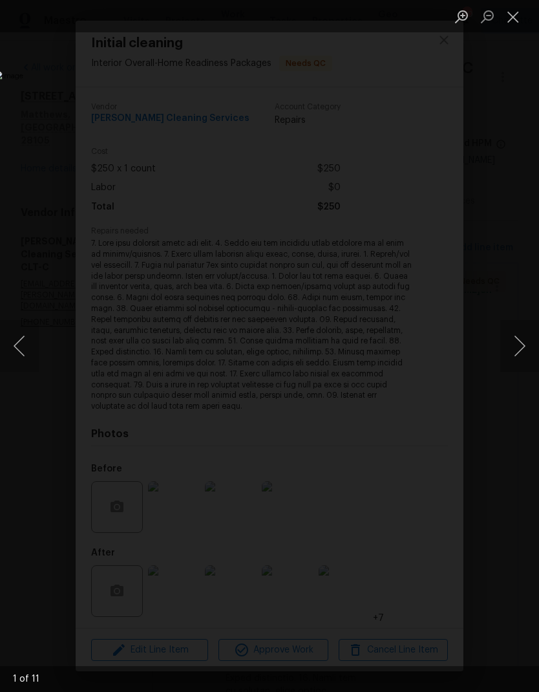
click at [509, 367] on button "Next image" at bounding box center [520, 346] width 39 height 52
click at [510, 365] on button "Next image" at bounding box center [520, 346] width 39 height 52
click at [511, 358] on button "Next image" at bounding box center [520, 346] width 39 height 52
click at [510, 365] on button "Next image" at bounding box center [520, 346] width 39 height 52
click at [510, 360] on button "Next image" at bounding box center [520, 346] width 39 height 52
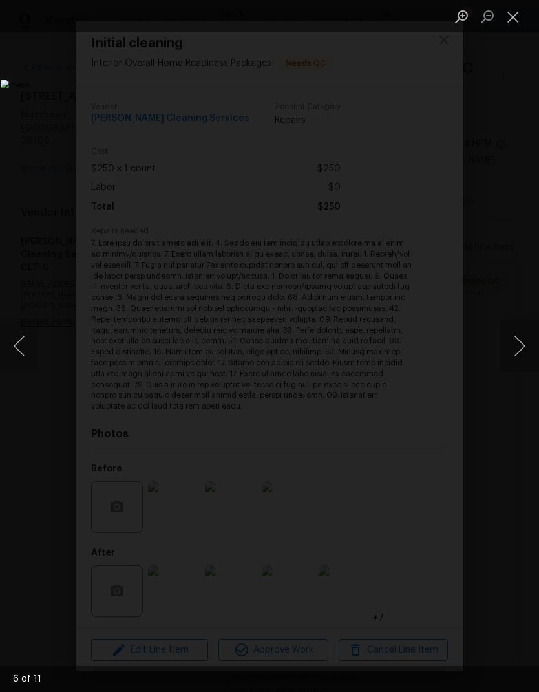
click at [511, 362] on button "Next image" at bounding box center [520, 346] width 39 height 52
click at [510, 361] on button "Next image" at bounding box center [520, 346] width 39 height 52
click at [511, 20] on button "Close lightbox" at bounding box center [514, 16] width 26 height 23
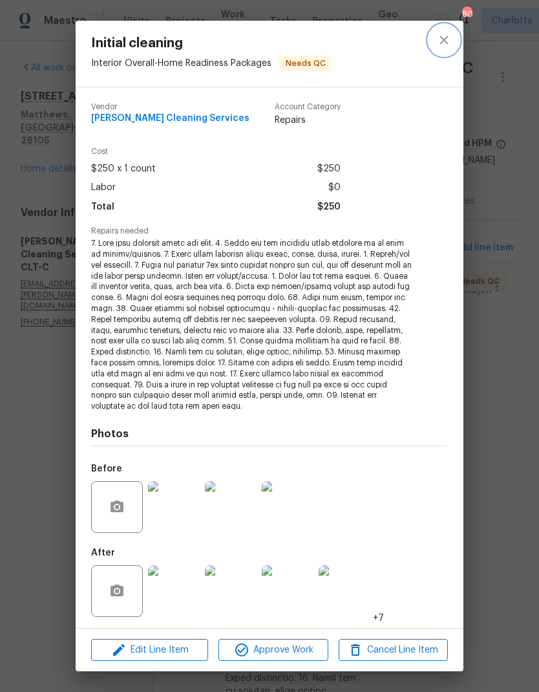
click at [452, 46] on button "close" at bounding box center [444, 40] width 31 height 31
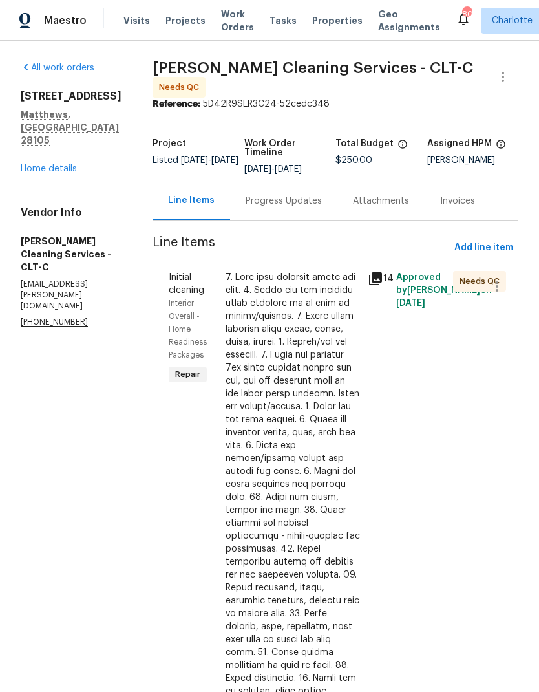
click at [294, 307] on div at bounding box center [293, 581] width 135 height 621
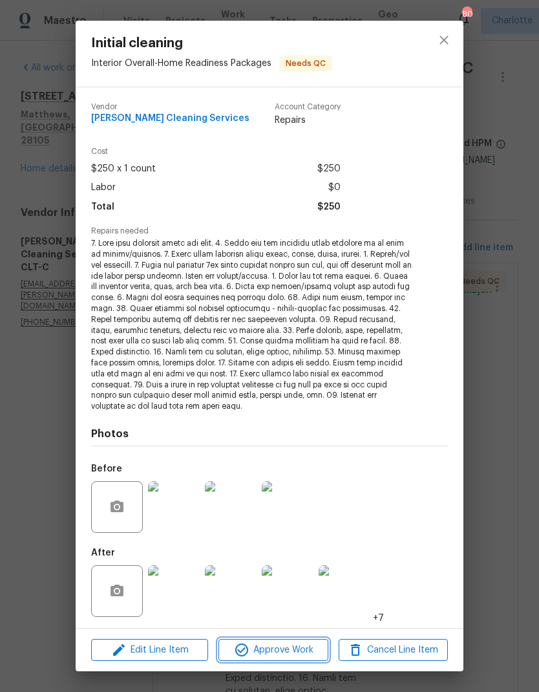
click at [301, 658] on button "Approve Work" at bounding box center [273, 650] width 109 height 23
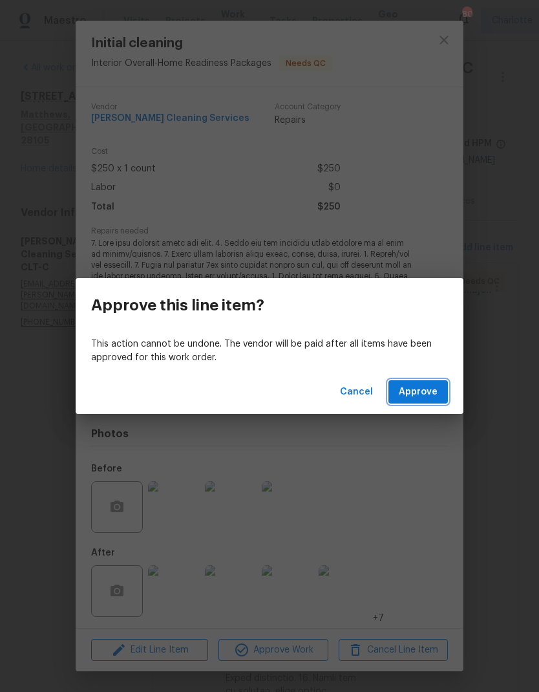
click at [433, 402] on button "Approve" at bounding box center [418, 392] width 59 height 24
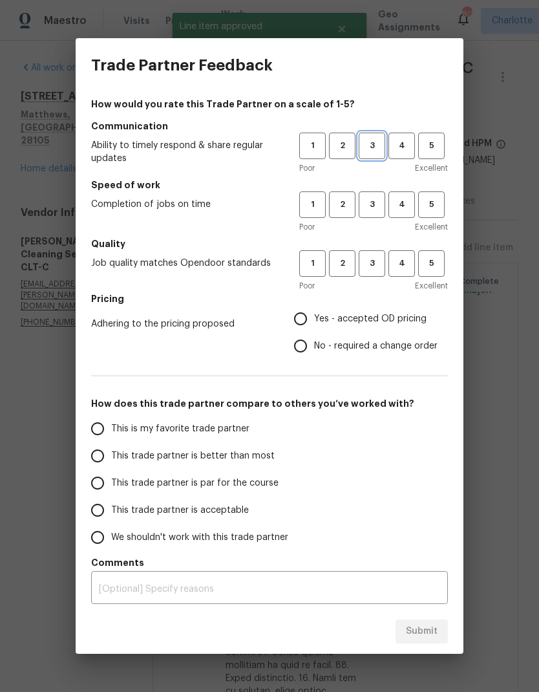
click at [376, 150] on span "3" at bounding box center [372, 145] width 24 height 15
click at [373, 211] on span "3" at bounding box center [372, 204] width 24 height 15
click at [380, 261] on span "3" at bounding box center [372, 263] width 24 height 15
click at [312, 318] on input "Yes - accepted OD pricing" at bounding box center [300, 318] width 27 height 27
radio input "true"
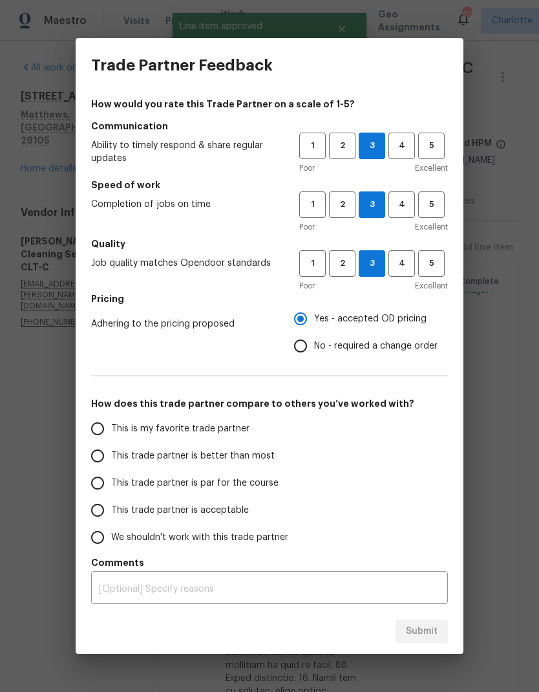
click at [95, 459] on input "This trade partner is better than most" at bounding box center [97, 455] width 27 height 27
click at [422, 636] on span "Submit" at bounding box center [422, 631] width 32 height 16
radio input "true"
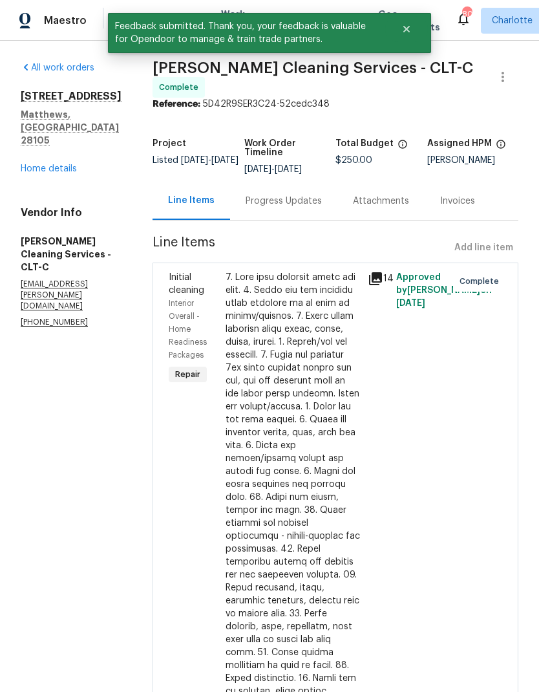
click at [39, 173] on link "Home details" at bounding box center [49, 168] width 56 height 9
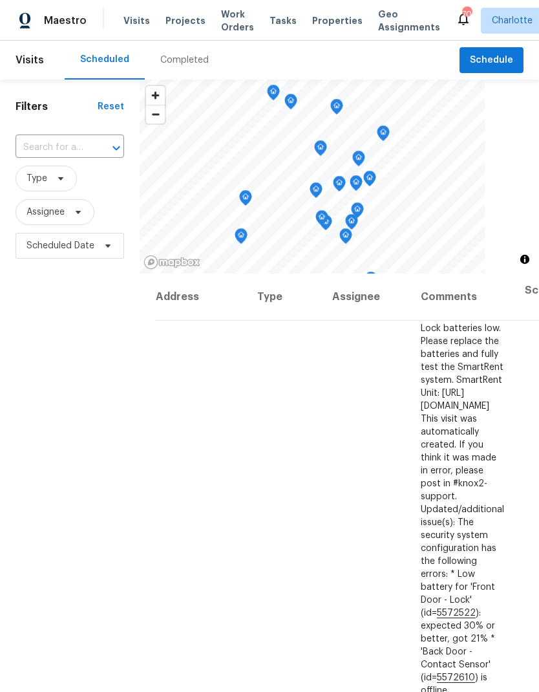
click at [235, 24] on span "Work Orders" at bounding box center [237, 21] width 33 height 26
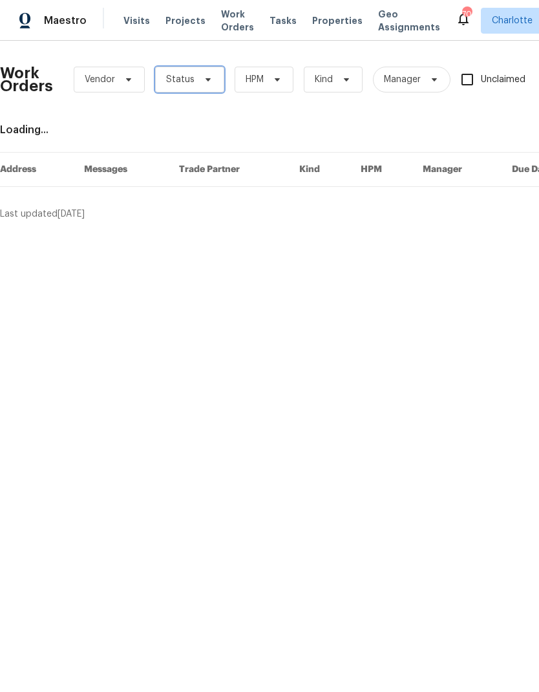
click at [202, 73] on span "Status" at bounding box center [189, 80] width 69 height 26
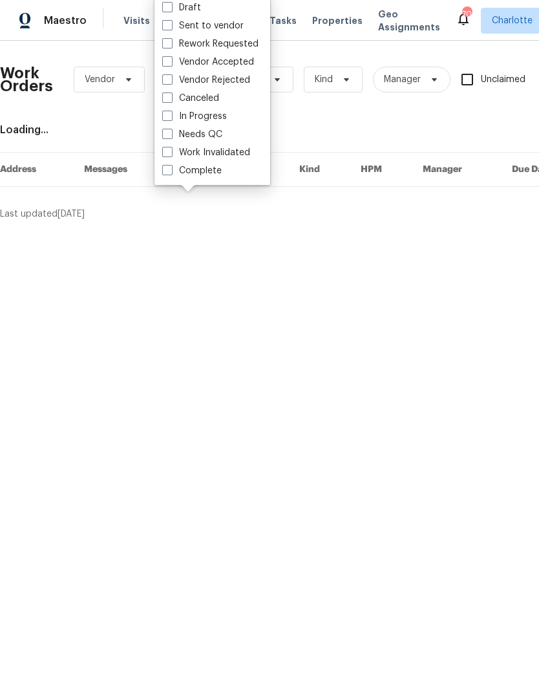
click at [216, 139] on label "Needs QC" at bounding box center [192, 134] width 60 height 13
click at [171, 136] on input "Needs QC" at bounding box center [166, 132] width 8 height 8
checkbox input "true"
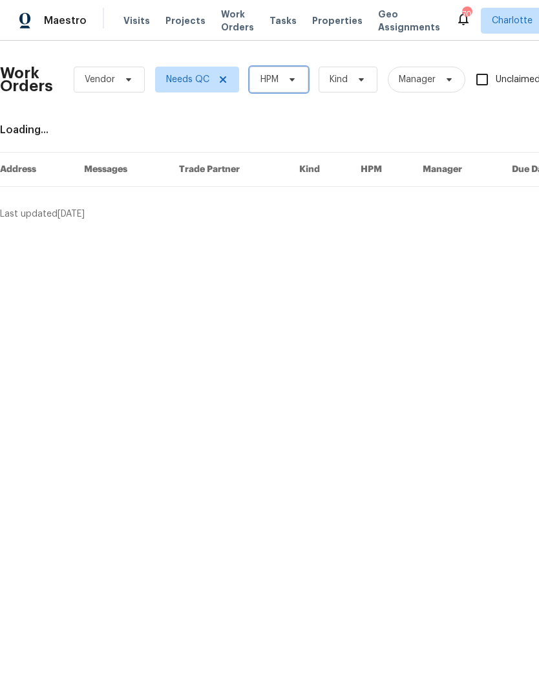
click at [288, 74] on span "HPM" at bounding box center [279, 80] width 59 height 26
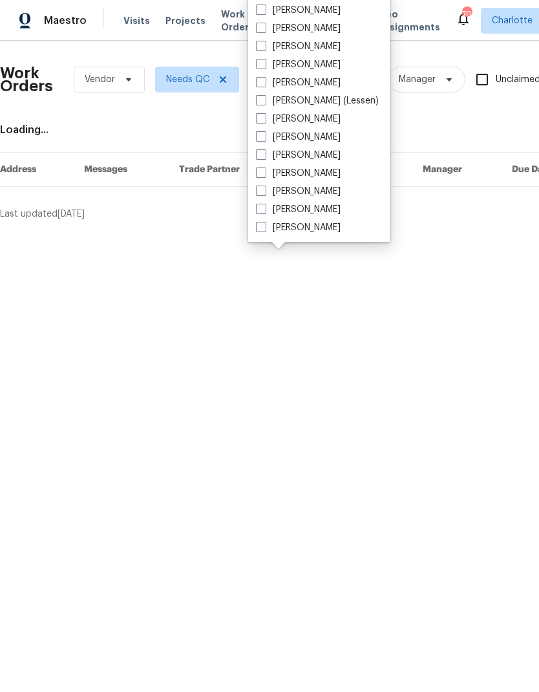
scroll to position [160, 0]
click at [312, 232] on label "[PERSON_NAME]" at bounding box center [298, 227] width 85 height 13
click at [265, 230] on input "[PERSON_NAME]" at bounding box center [260, 225] width 8 height 8
checkbox input "true"
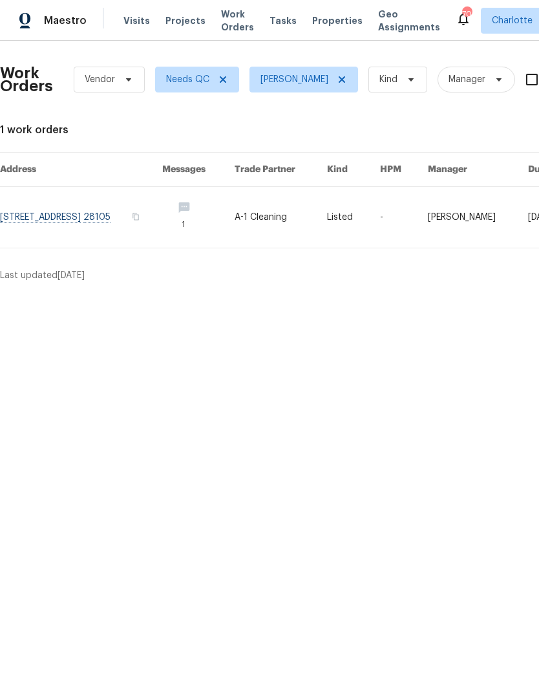
click at [52, 31] on div "Maestro" at bounding box center [43, 21] width 87 height 26
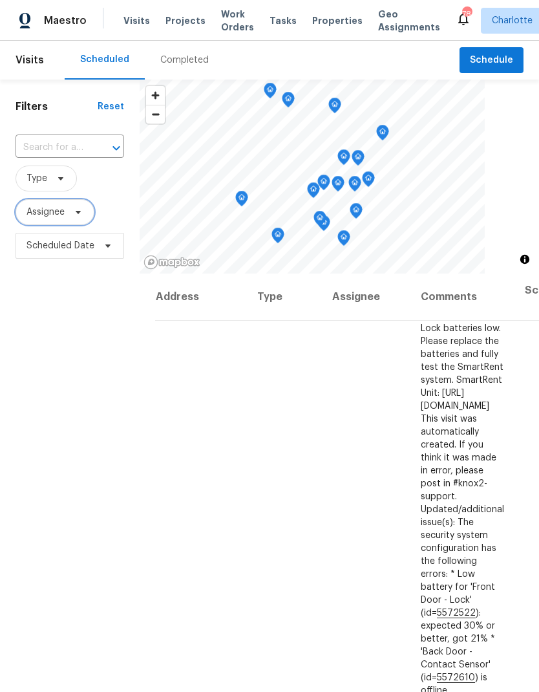
click at [79, 219] on span "Assignee" at bounding box center [55, 212] width 79 height 26
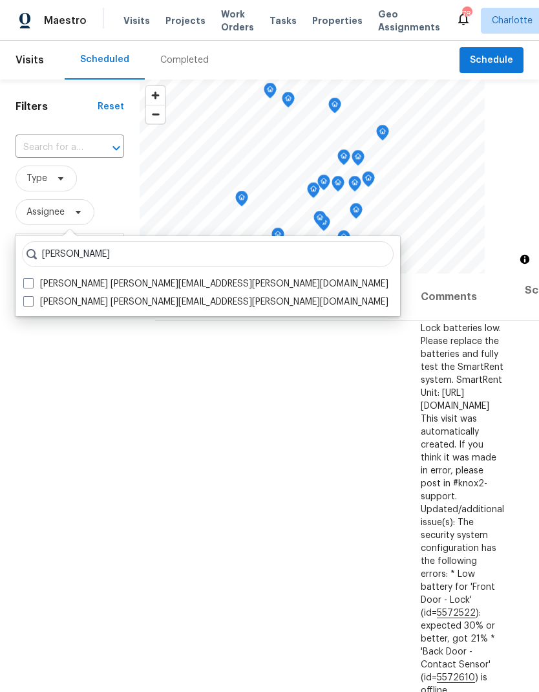
type input "[PERSON_NAME]"
click at [38, 283] on label "[PERSON_NAME] [PERSON_NAME][EMAIL_ADDRESS][PERSON_NAME][DOMAIN_NAME]" at bounding box center [205, 283] width 365 height 13
click at [32, 283] on input "[PERSON_NAME] [PERSON_NAME][EMAIL_ADDRESS][PERSON_NAME][DOMAIN_NAME]" at bounding box center [27, 281] width 8 height 8
checkbox input "true"
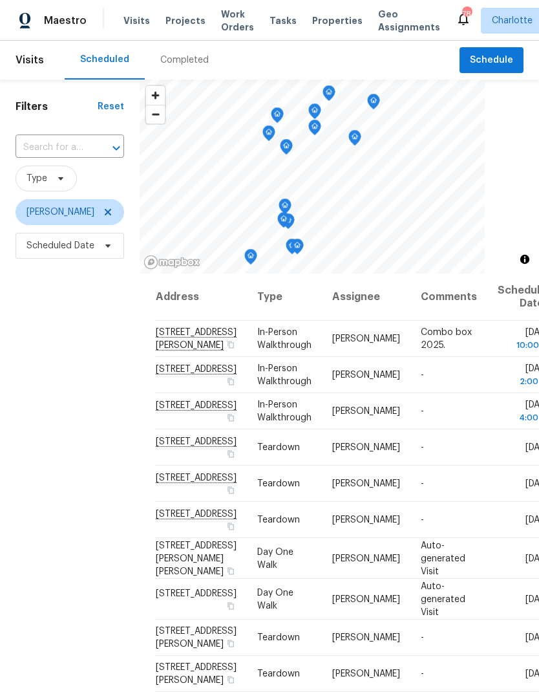
click at [46, 385] on div "Filters Reset ​ Type [PERSON_NAME] Scheduled Date" at bounding box center [70, 454] width 140 height 748
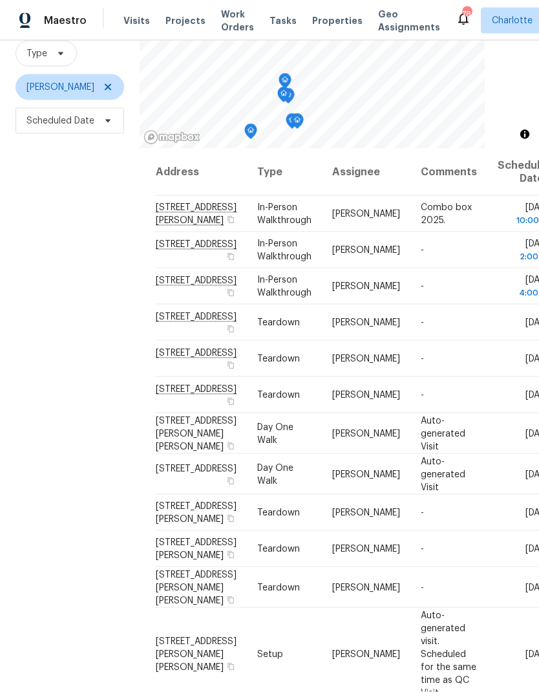
scroll to position [52, 0]
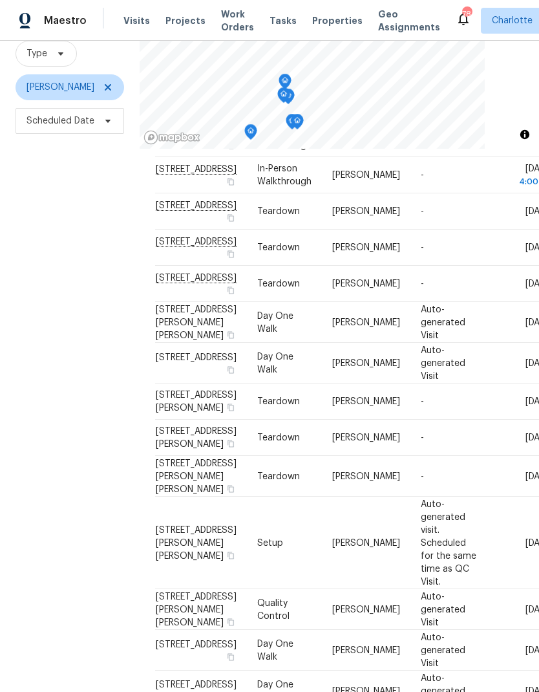
click at [37, 520] on div "Filters Reset ​ Type [PERSON_NAME] Scheduled Date" at bounding box center [70, 329] width 140 height 748
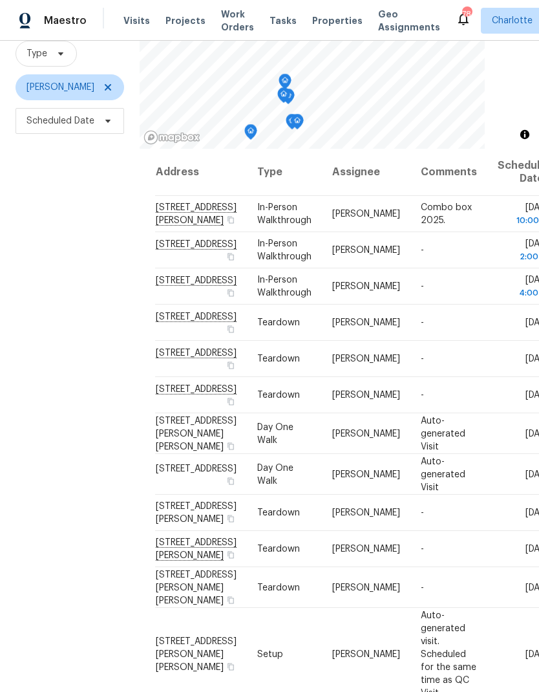
scroll to position [0, 0]
click at [44, 513] on div "Filters Reset ​ Type [PERSON_NAME] Scheduled Date" at bounding box center [70, 329] width 140 height 748
click at [113, 82] on icon at bounding box center [108, 87] width 10 height 10
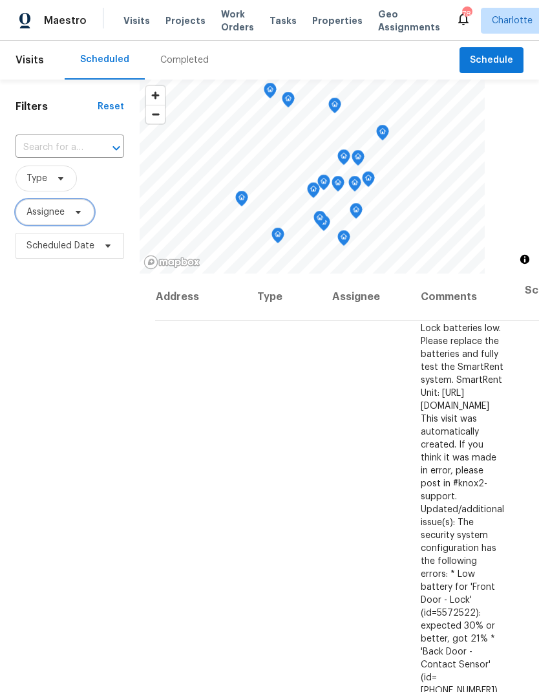
click at [72, 217] on span at bounding box center [76, 212] width 14 height 10
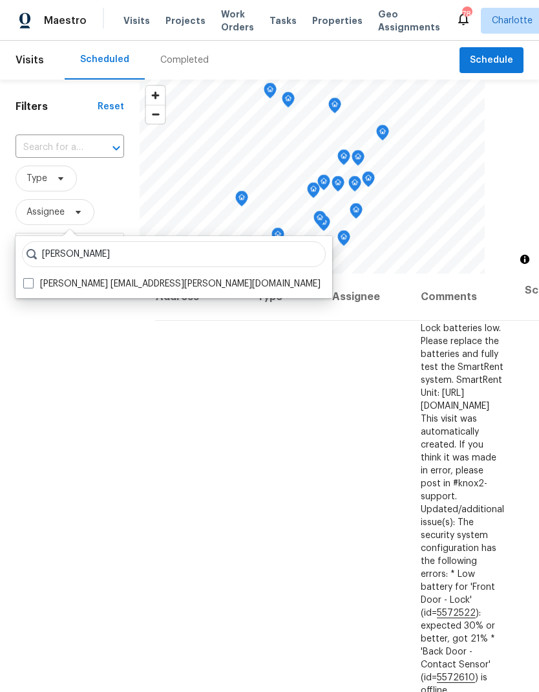
type input "Chip hunter"
click at [29, 281] on span at bounding box center [28, 283] width 10 height 10
click at [29, 281] on input "Chip Hunter chip.hunter@opendoor.com" at bounding box center [27, 281] width 8 height 8
checkbox input "true"
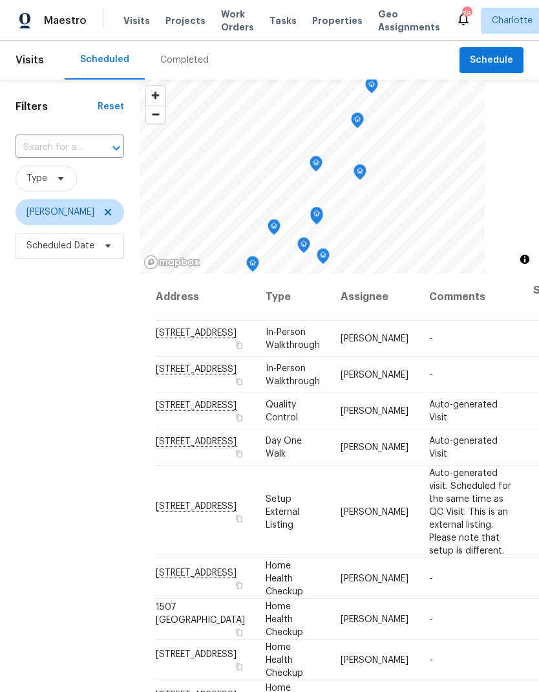
click at [50, 356] on div "Filters Reset ​ Type Chip Hunter Scheduled Date" at bounding box center [70, 454] width 140 height 748
click at [45, 31] on div "Maestro" at bounding box center [43, 21] width 87 height 26
